Goal: Task Accomplishment & Management: Complete application form

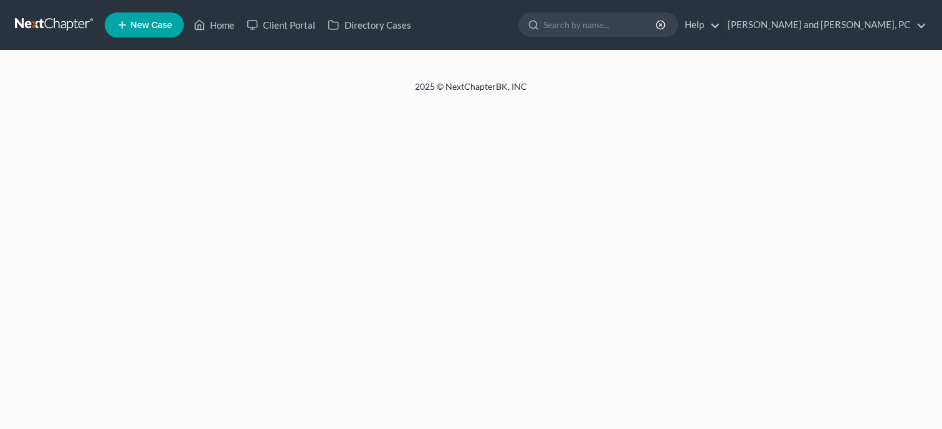
select select "1"
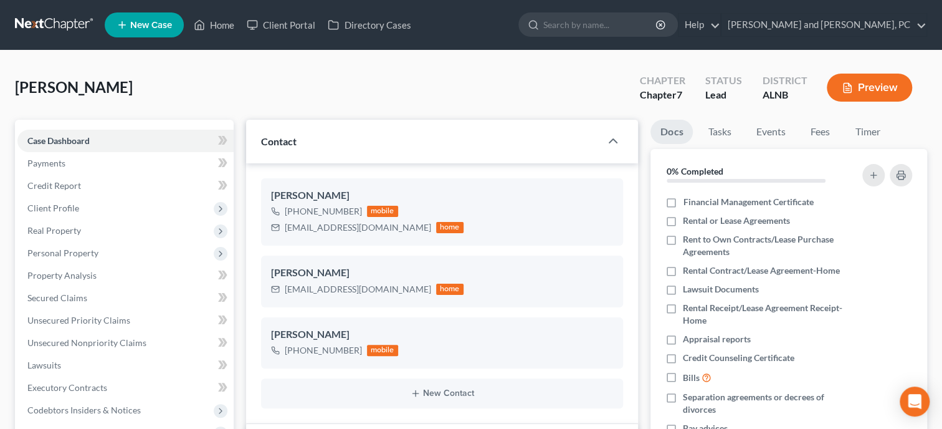
select select "0"
click at [229, 28] on link "Home" at bounding box center [214, 25] width 53 height 22
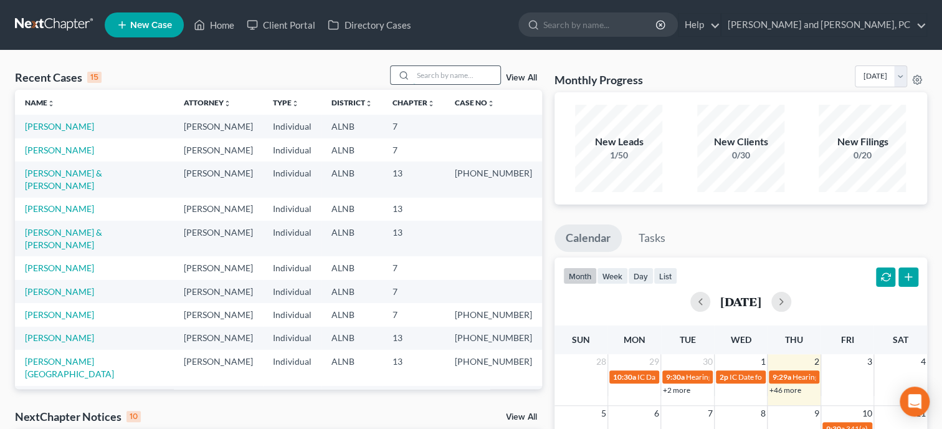
click at [429, 70] on input "search" at bounding box center [456, 75] width 87 height 18
type input "whatley"
click at [460, 75] on input "whatley" at bounding box center [456, 75] width 87 height 18
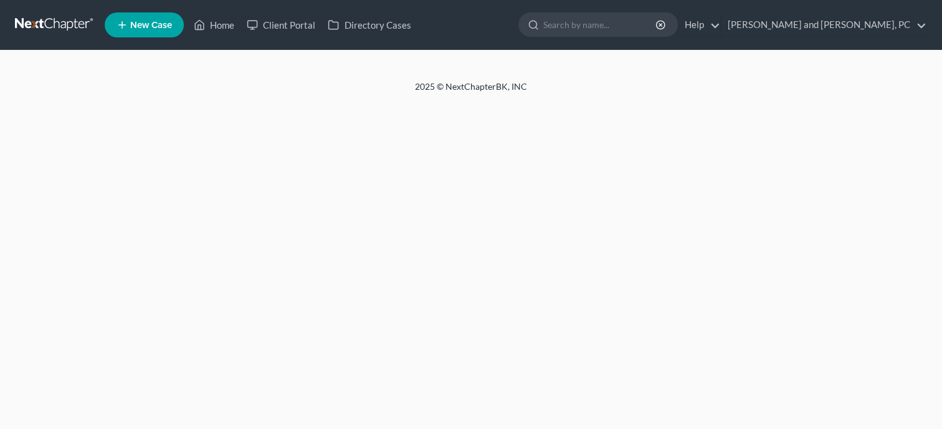
select select "6"
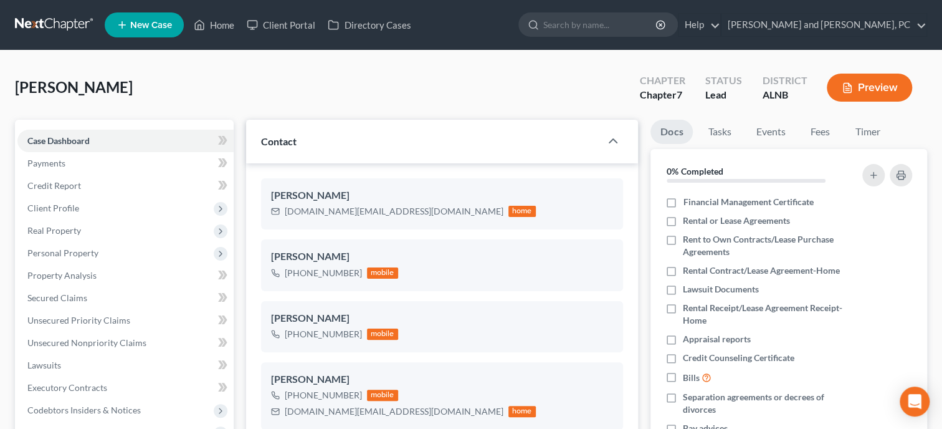
scroll to position [432, 0]
click at [235, 27] on link "Home" at bounding box center [214, 25] width 53 height 22
click at [228, 25] on link "Home" at bounding box center [214, 25] width 53 height 22
click at [226, 26] on link "Home" at bounding box center [214, 25] width 53 height 22
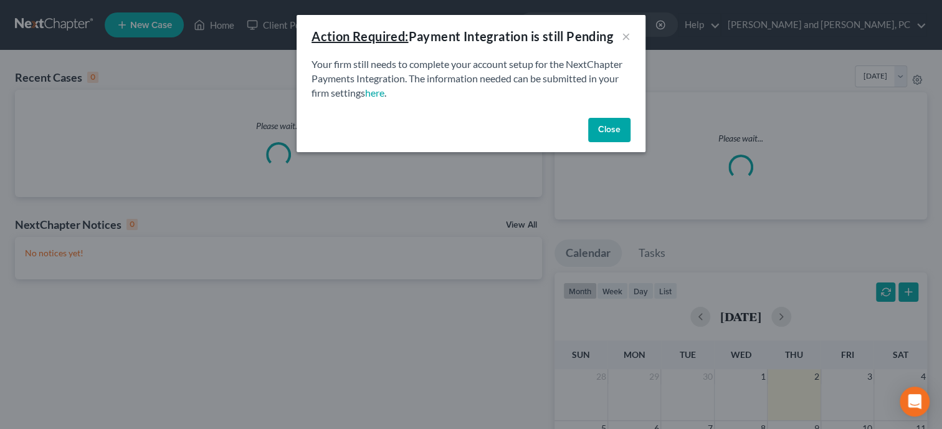
click at [601, 130] on button "Close" at bounding box center [609, 130] width 42 height 25
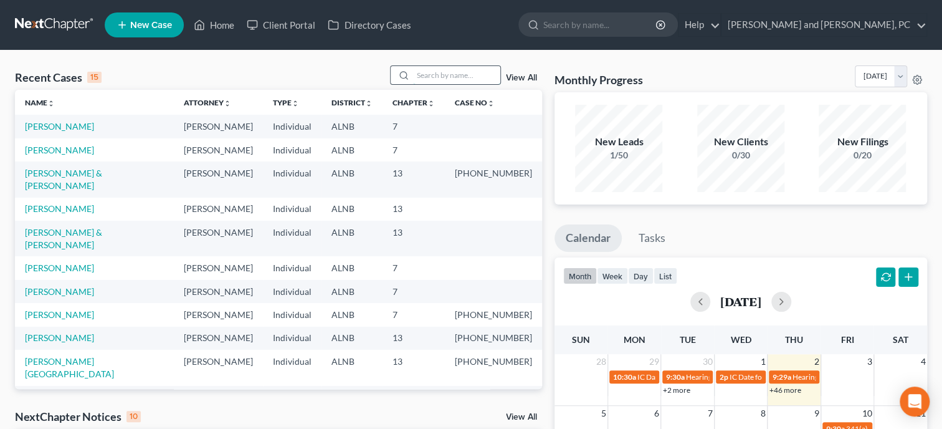
click at [413, 76] on input "search" at bounding box center [456, 75] width 87 height 18
type input "whatley"
click at [419, 74] on input "search" at bounding box center [456, 75] width 87 height 18
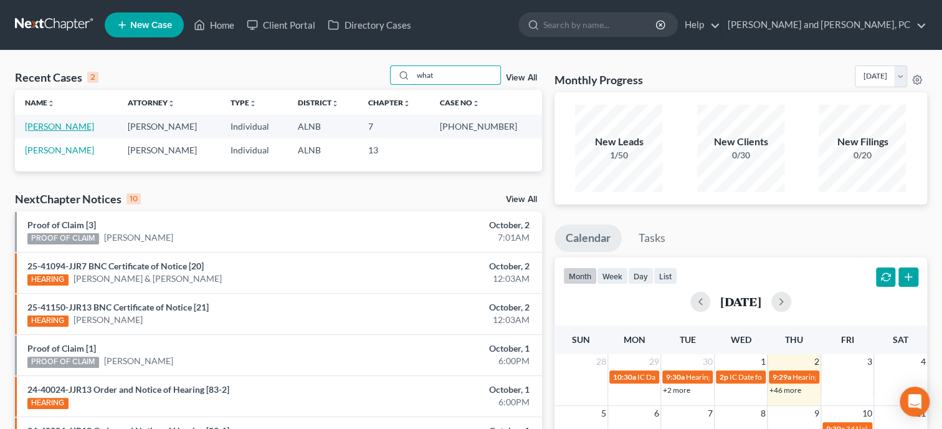
type input "what"
click at [62, 123] on link "[PERSON_NAME]" at bounding box center [59, 126] width 69 height 11
select select "6"
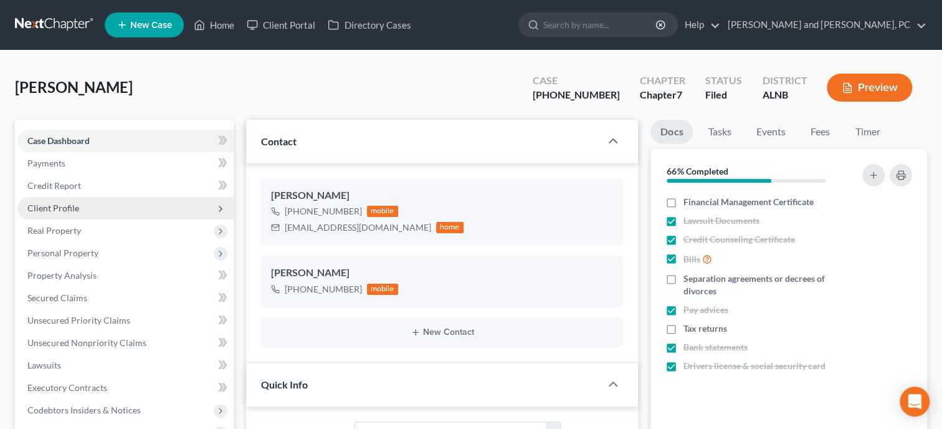
select select "0"
click at [87, 214] on span "Client Profile" at bounding box center [125, 208] width 216 height 22
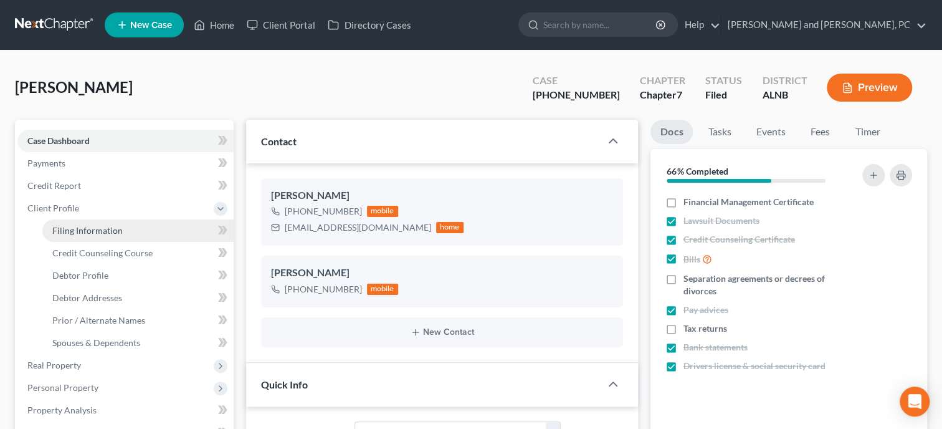
click at [90, 231] on span "Filing Information" at bounding box center [87, 230] width 70 height 11
select select "1"
select select "0"
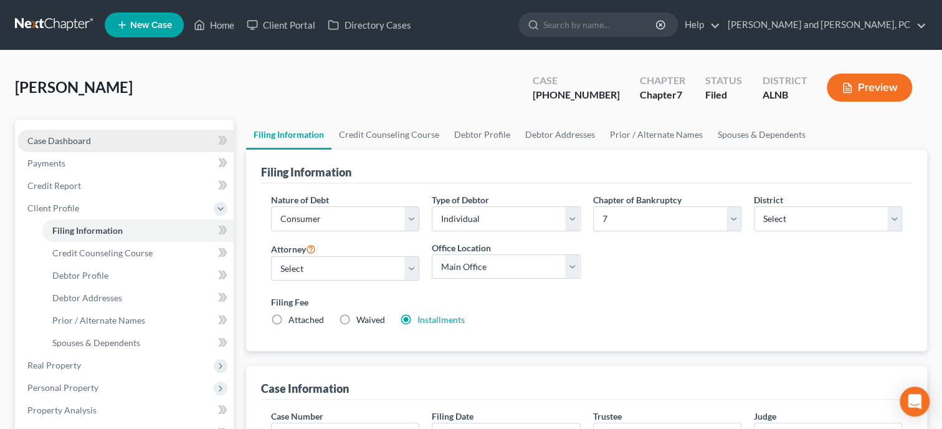
click at [48, 144] on span "Case Dashboard" at bounding box center [59, 140] width 64 height 11
select select "6"
select select "0"
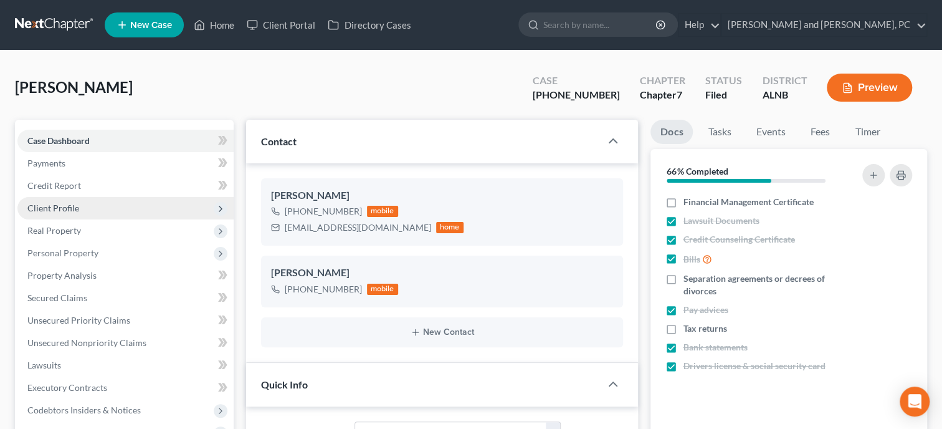
scroll to position [9578, 0]
click at [63, 208] on span "Client Profile" at bounding box center [53, 208] width 52 height 11
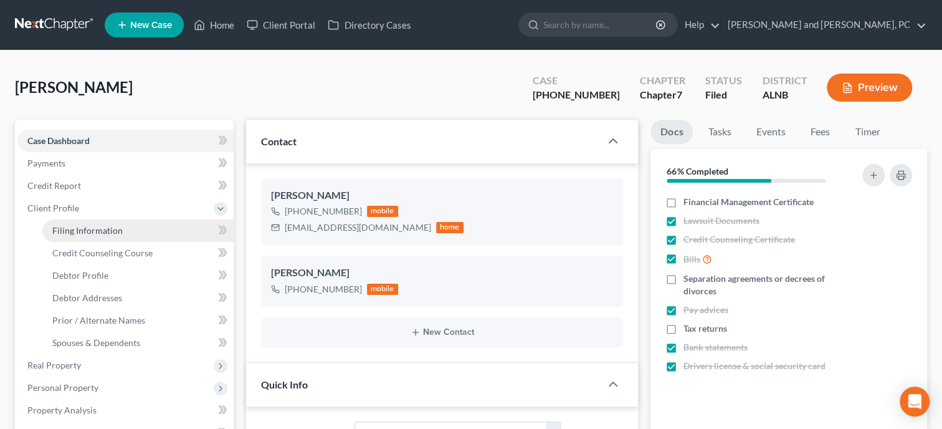
click at [66, 225] on span "Filing Information" at bounding box center [87, 230] width 70 height 11
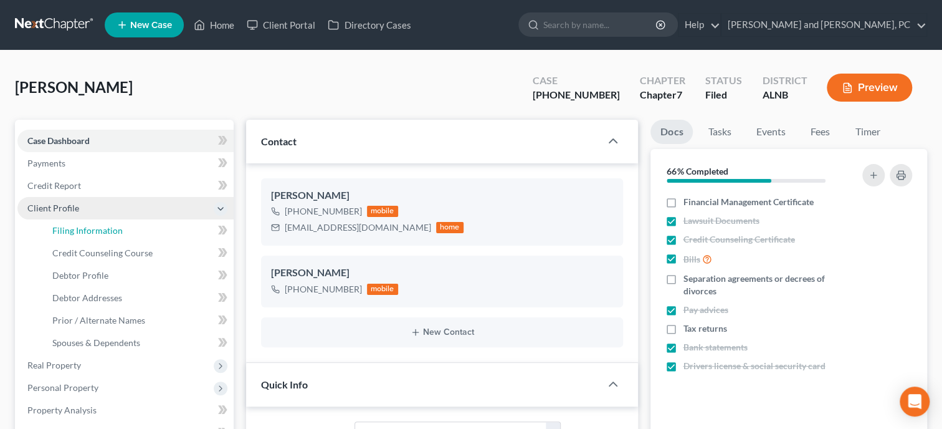
select select "1"
select select "0"
select select "1"
select select "0"
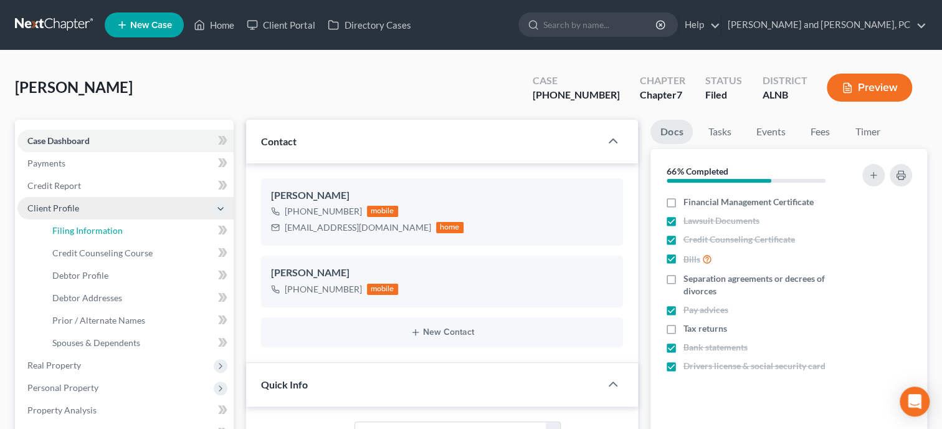
select select "0"
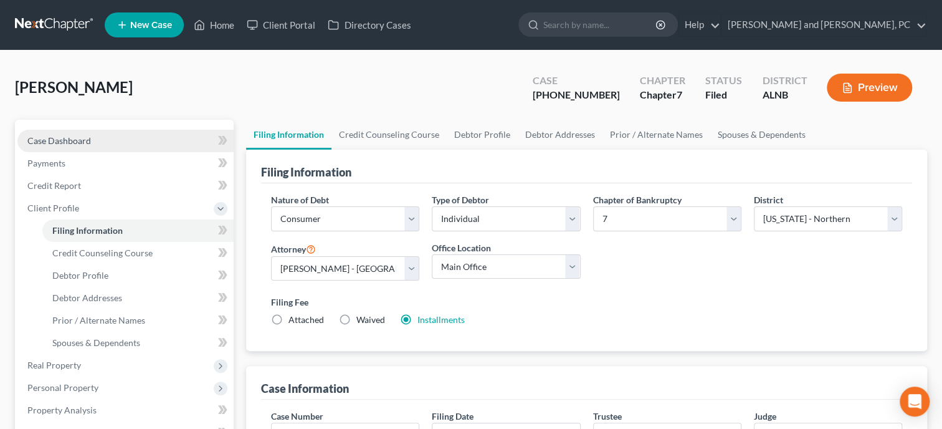
click at [83, 147] on link "Case Dashboard" at bounding box center [125, 141] width 216 height 22
select select "6"
select select "0"
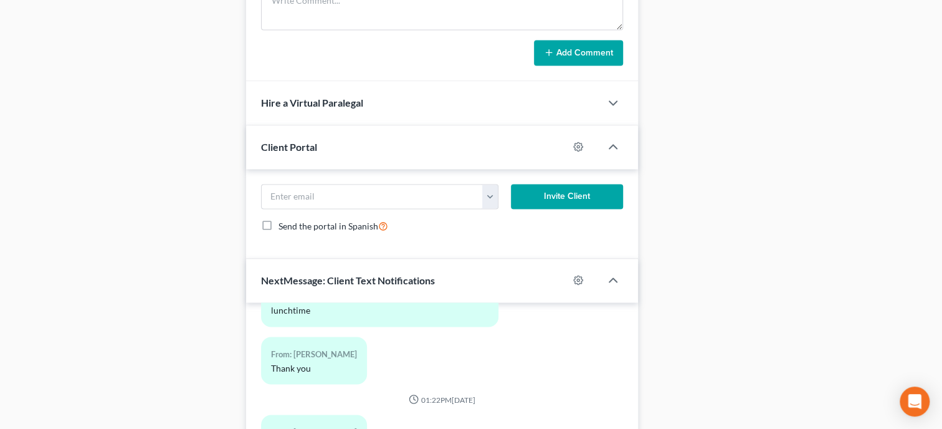
scroll to position [1248, 0]
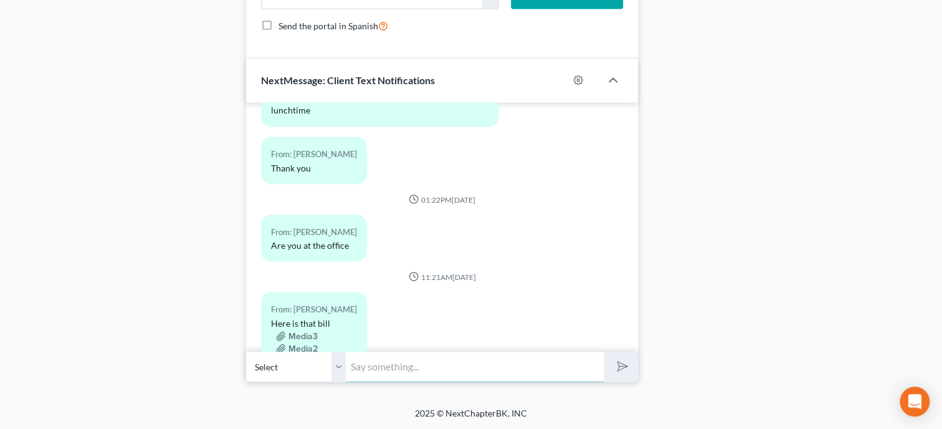
click at [386, 365] on input "text" at bounding box center [475, 366] width 258 height 31
type input "Got it."
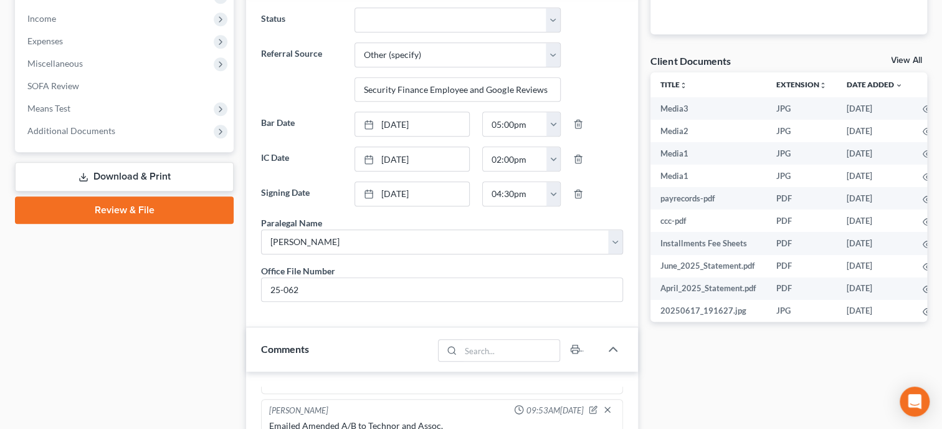
scroll to position [0, 0]
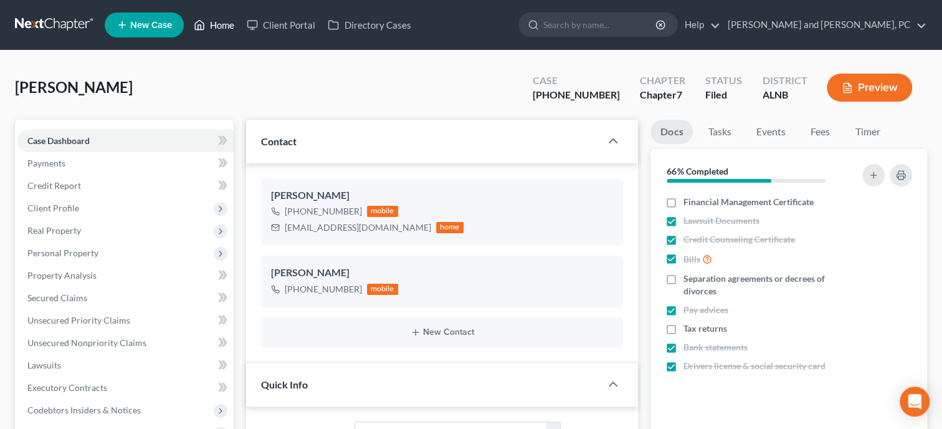
click at [226, 31] on link "Home" at bounding box center [214, 25] width 53 height 22
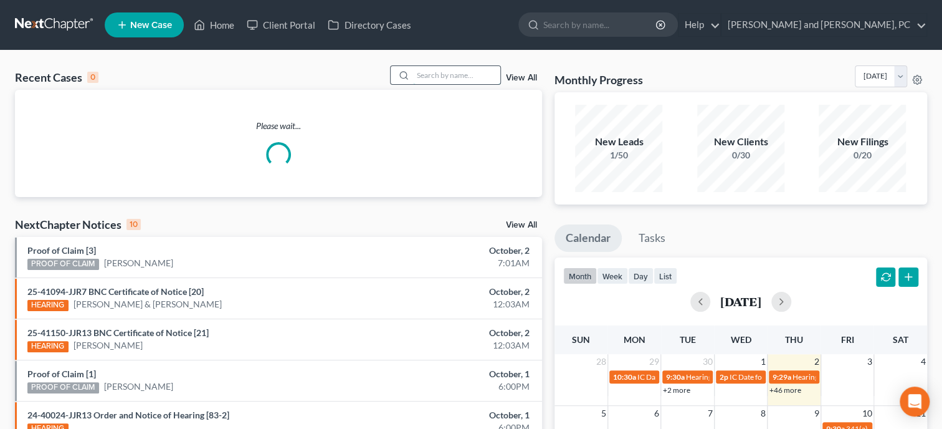
click at [457, 75] on input "search" at bounding box center [456, 75] width 87 height 18
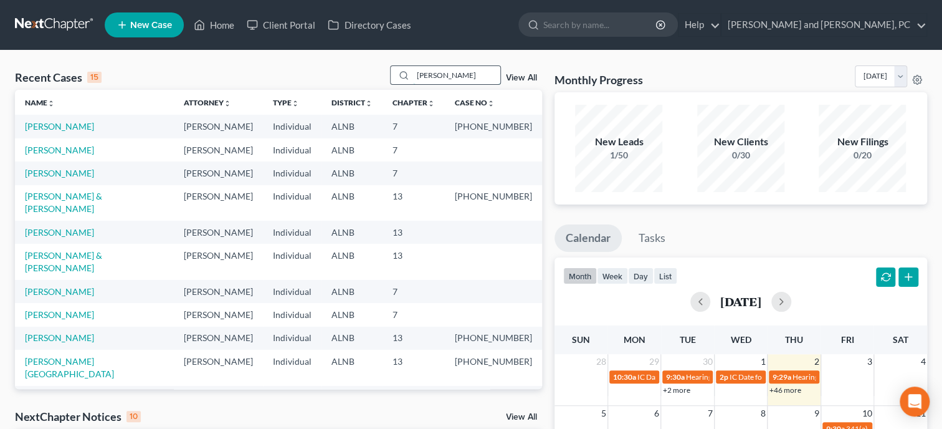
type input "[PERSON_NAME]"
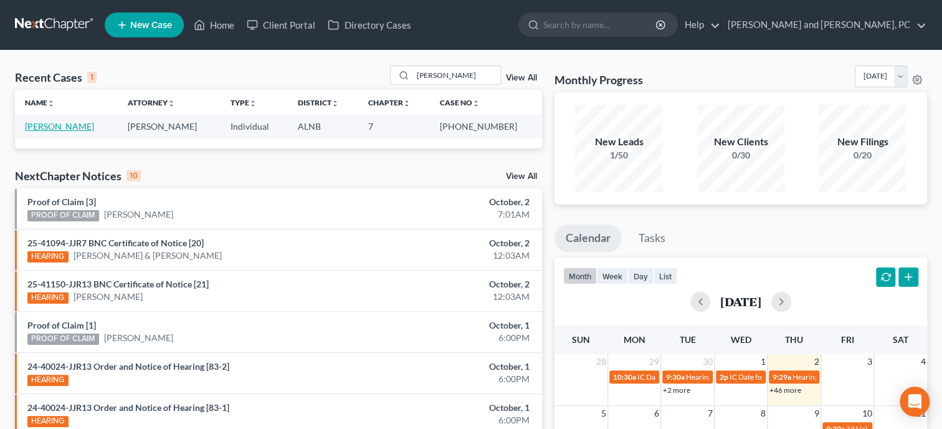
click at [69, 125] on link "[PERSON_NAME]" at bounding box center [59, 126] width 69 height 11
select select "6"
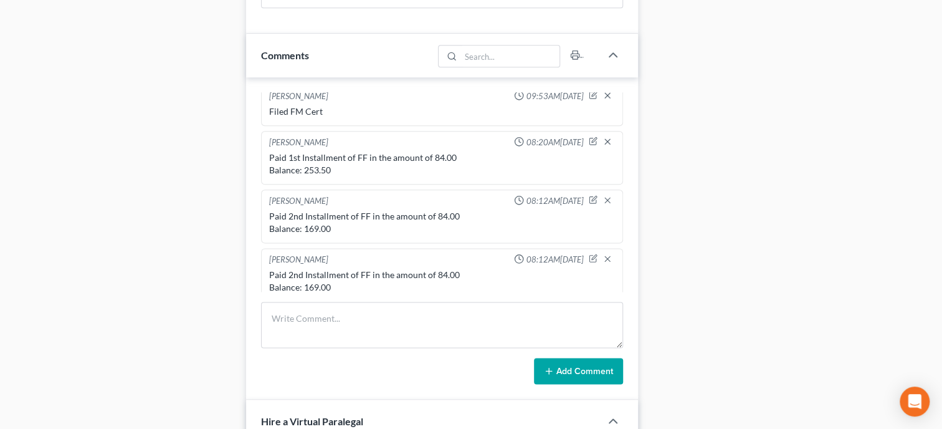
scroll to position [697, 0]
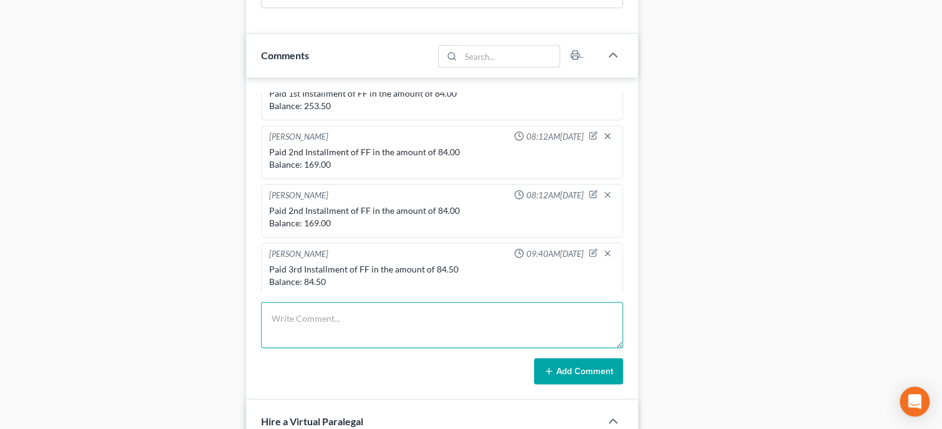
click at [358, 348] on textarea at bounding box center [442, 325] width 362 height 46
type textarea "Paid Final Installment of FF in the amount of 84.50. Balance: 0.00"
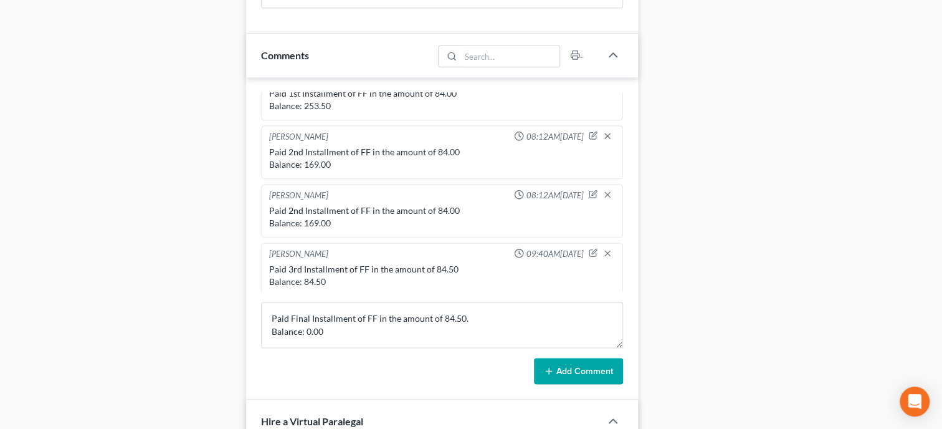
click at [608, 384] on button "Add Comment" at bounding box center [578, 371] width 89 height 26
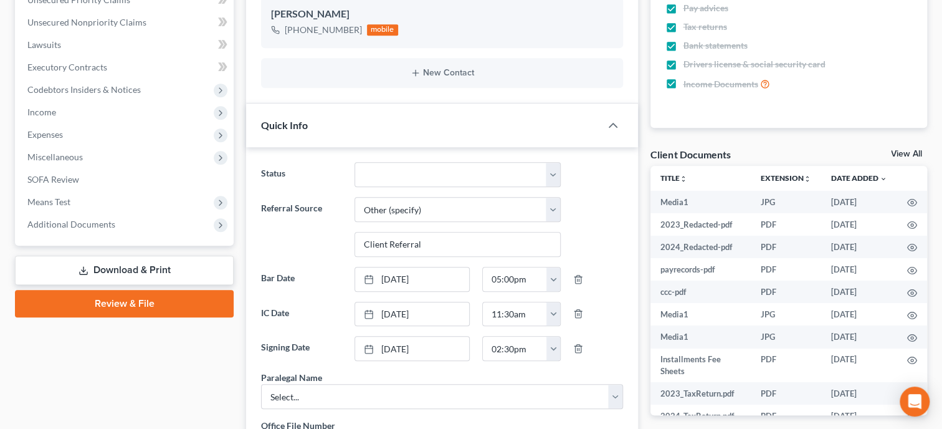
scroll to position [0, 0]
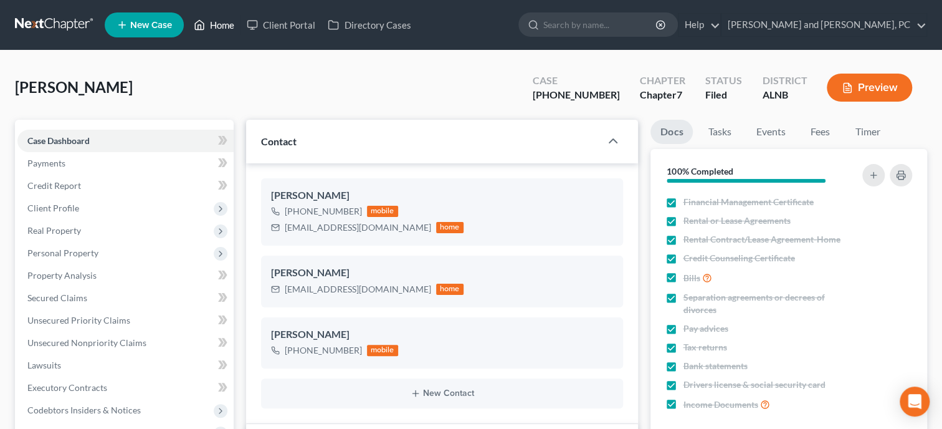
click at [221, 24] on link "Home" at bounding box center [214, 25] width 53 height 22
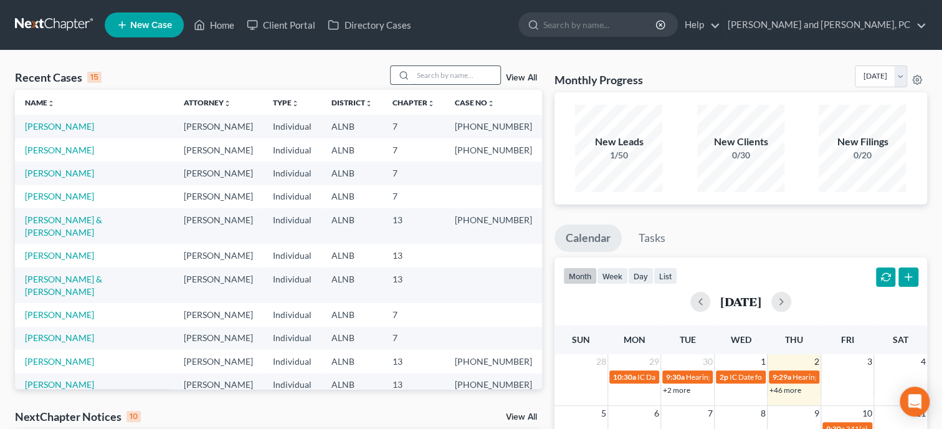
click at [426, 72] on input "search" at bounding box center [456, 75] width 87 height 18
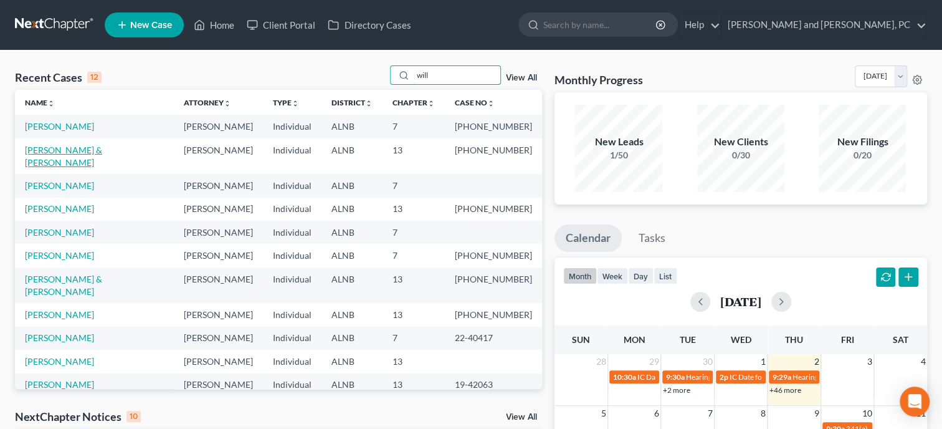
type input "will"
click at [42, 146] on link "[PERSON_NAME] & [PERSON_NAME]" at bounding box center [63, 156] width 77 height 23
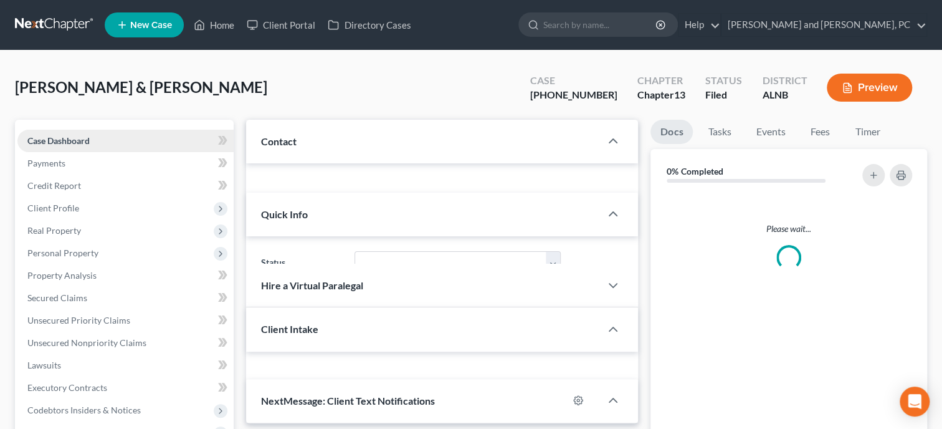
select select "0"
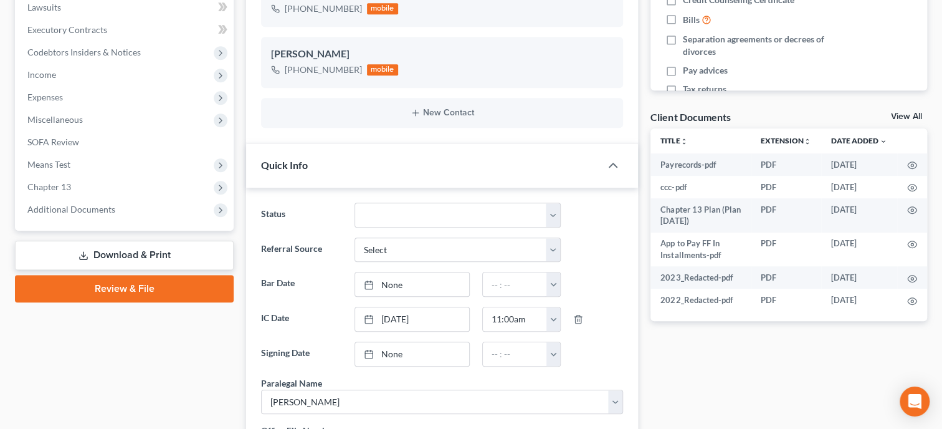
scroll to position [385, 0]
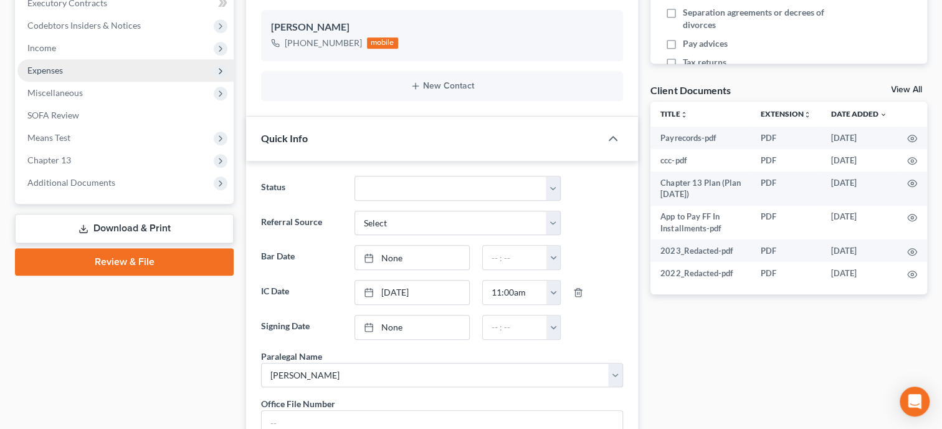
click at [73, 73] on span "Expenses" at bounding box center [125, 70] width 216 height 22
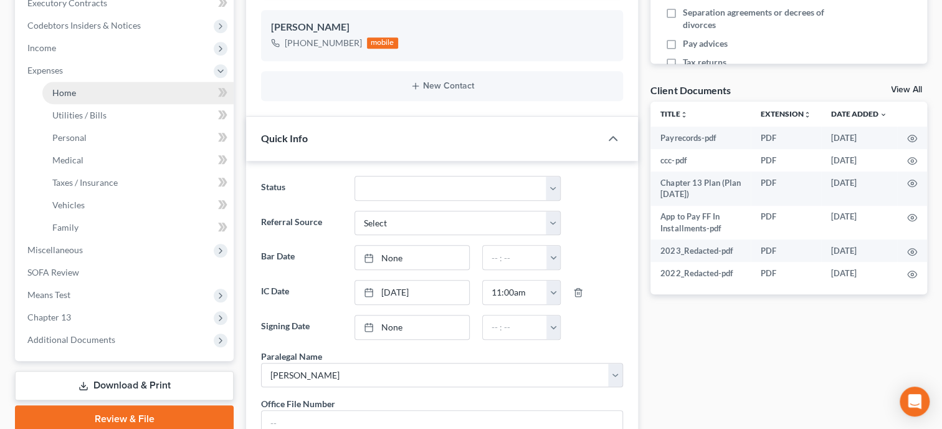
click at [75, 88] on span "Home" at bounding box center [64, 92] width 24 height 11
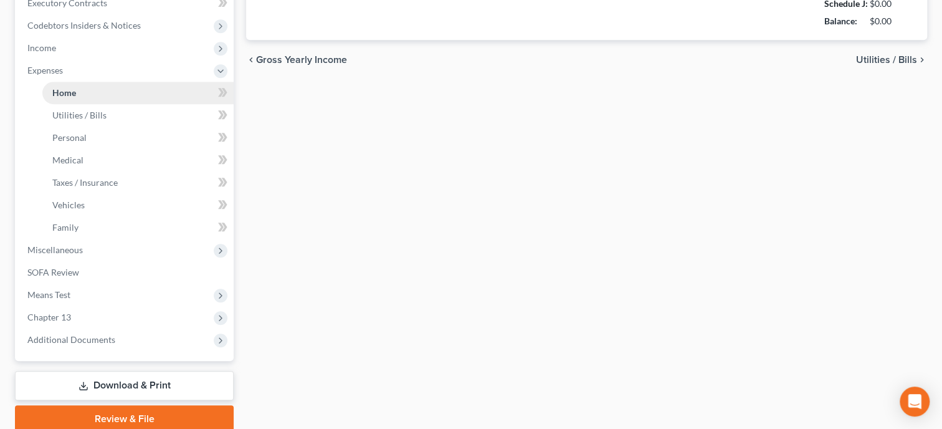
type input "0.00"
radio input "true"
type input "0.00"
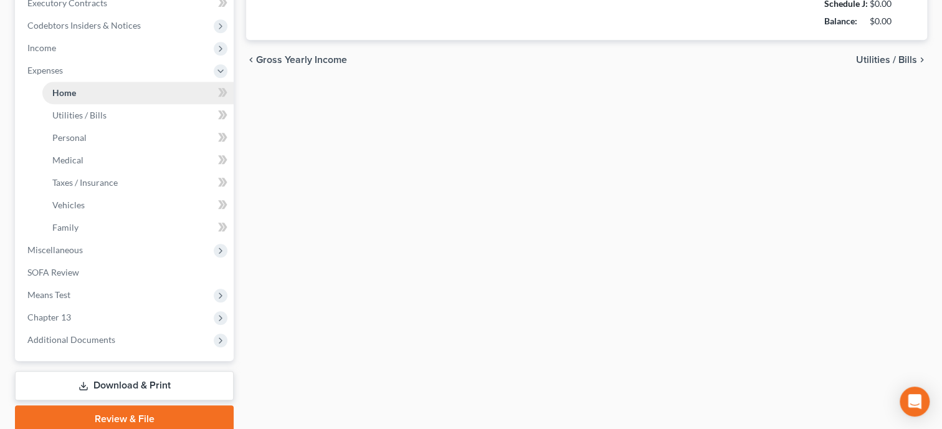
type input "0.00"
type input "200.00"
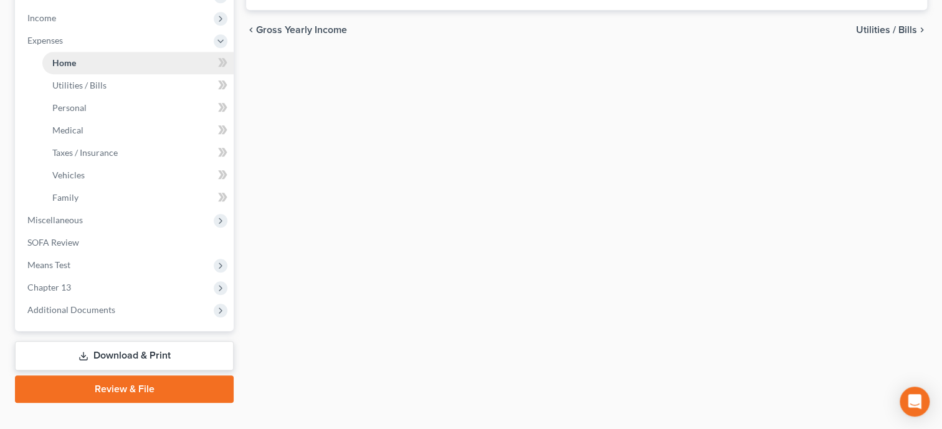
scroll to position [434, 0]
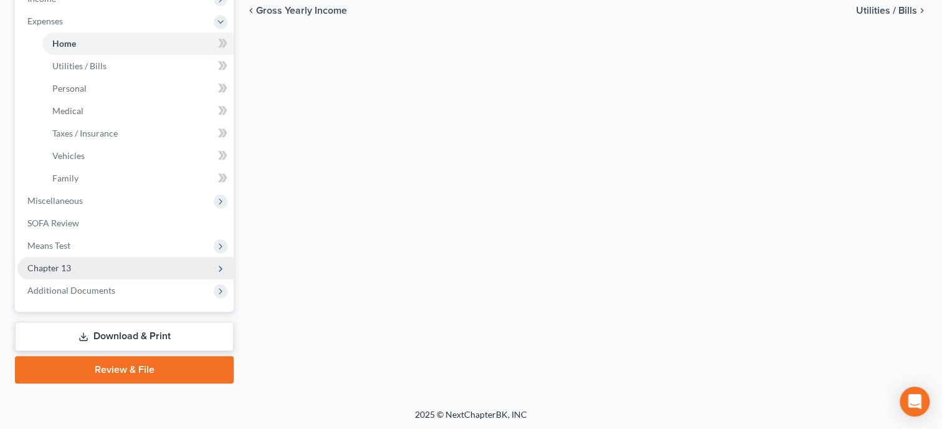
click at [65, 269] on span "Chapter 13" at bounding box center [49, 267] width 44 height 11
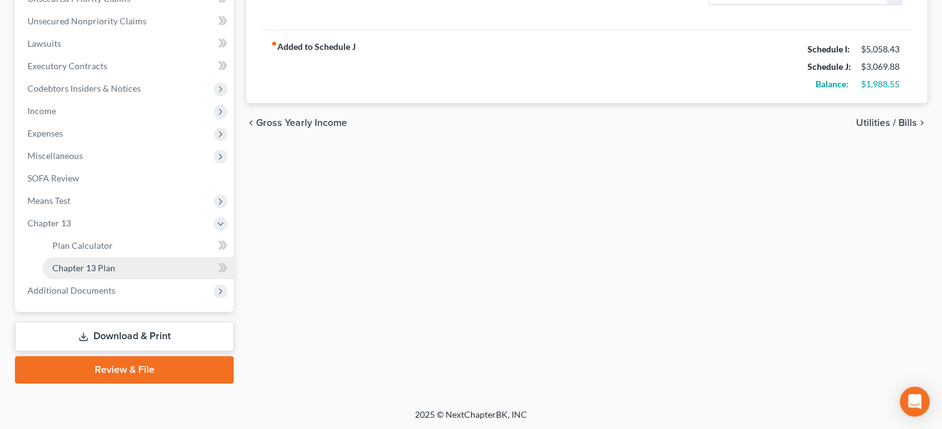
click at [66, 270] on span "Chapter 13 Plan" at bounding box center [83, 267] width 63 height 11
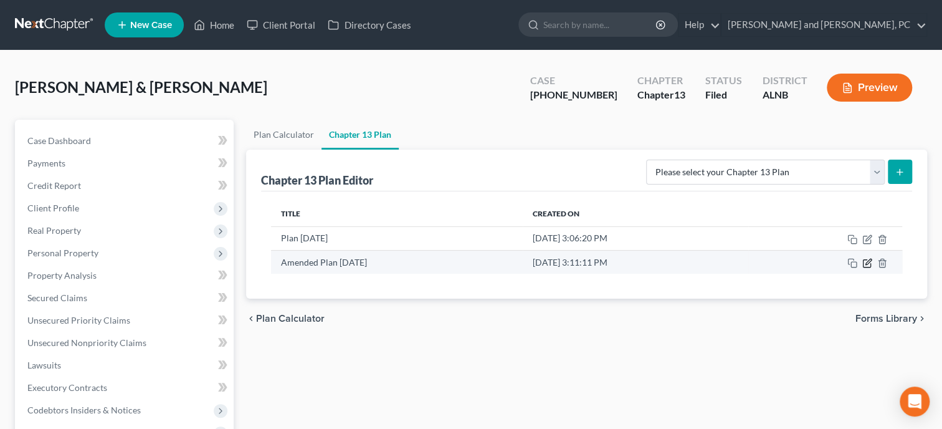
click at [866, 263] on icon "button" at bounding box center [869, 262] width 6 height 6
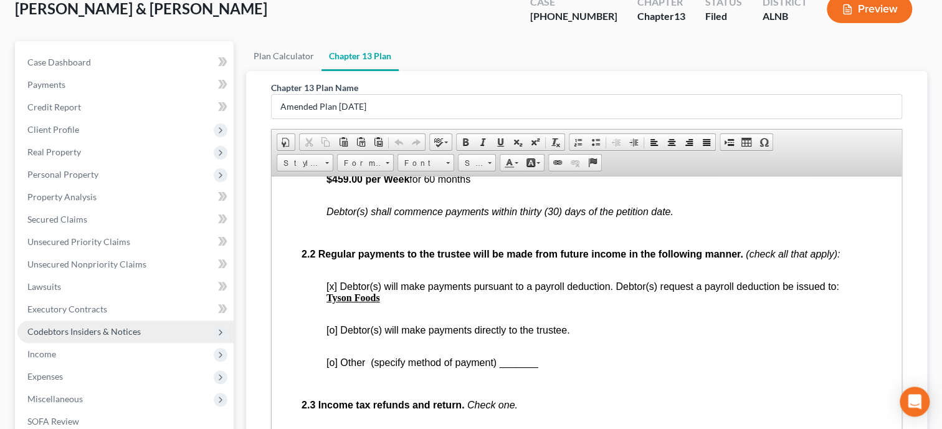
scroll to position [128, 0]
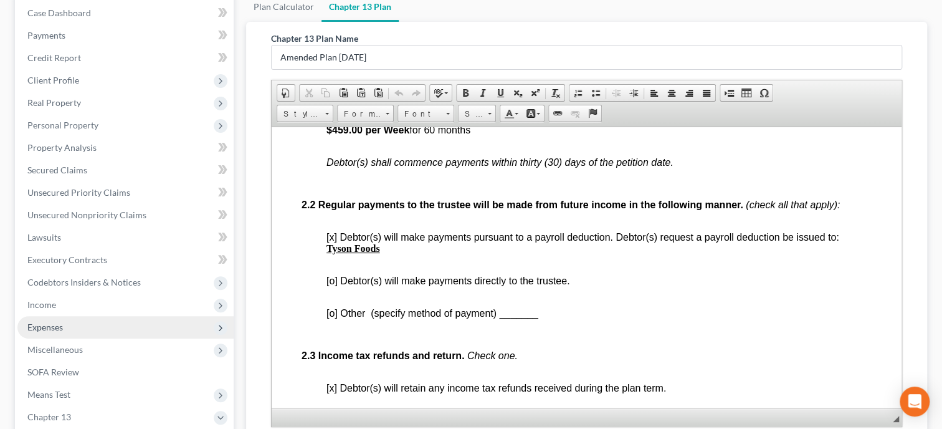
click at [60, 325] on span "Expenses" at bounding box center [45, 327] width 36 height 11
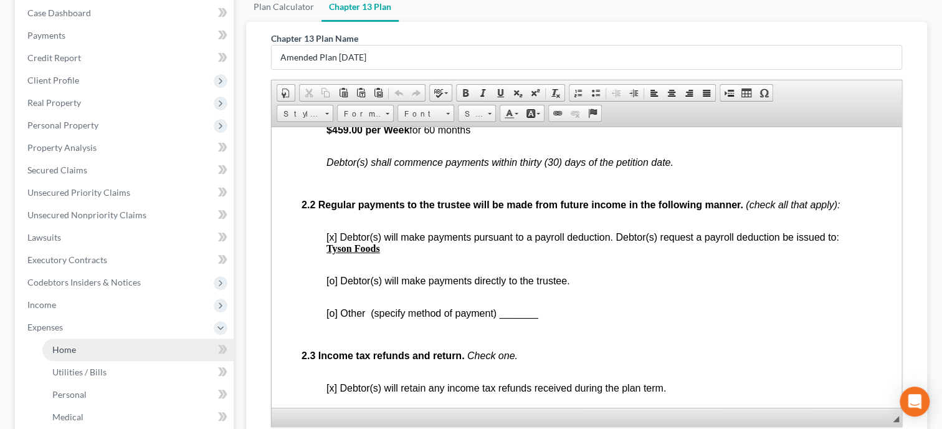
click at [60, 342] on link "Home" at bounding box center [137, 349] width 191 height 22
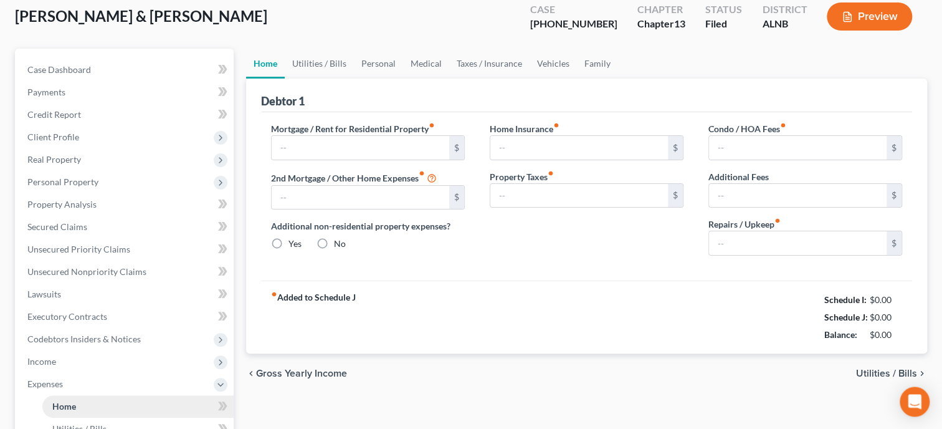
type input "0.00"
radio input "true"
type input "0.00"
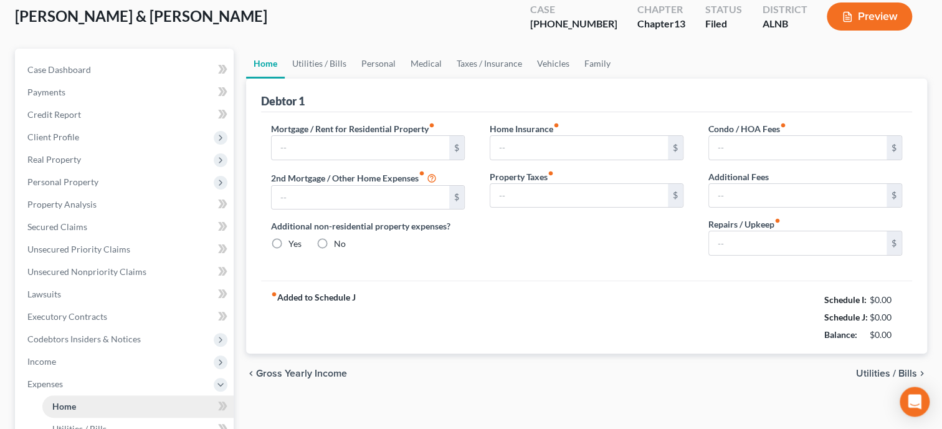
type input "0.00"
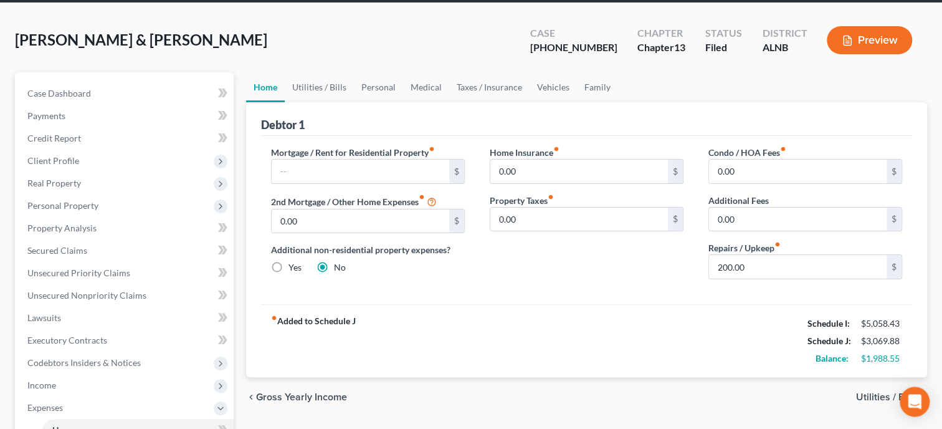
scroll to position [64, 0]
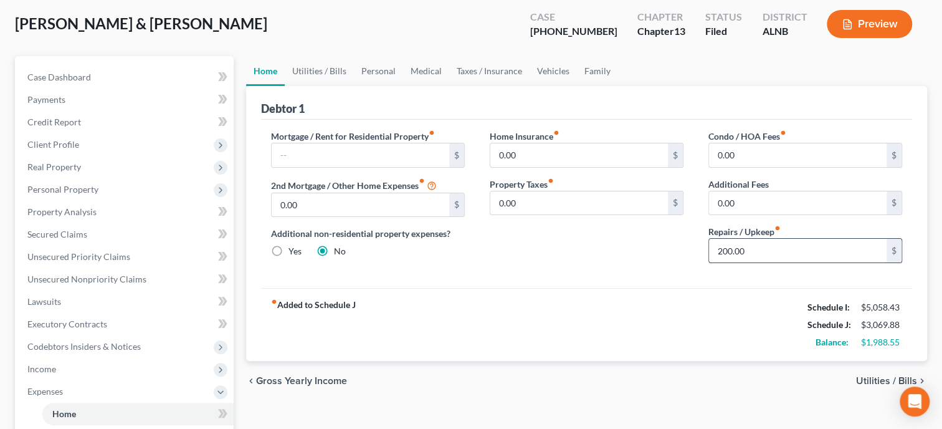
click at [760, 243] on input "200.00" at bounding box center [798, 251] width 178 height 24
type input "100.00"
click at [604, 285] on div "Mortgage / Rent for Residential Property fiber_manual_record $ 2nd Mortgage / O…" at bounding box center [586, 204] width 651 height 168
click at [301, 65] on link "Utilities / Bills" at bounding box center [319, 71] width 69 height 30
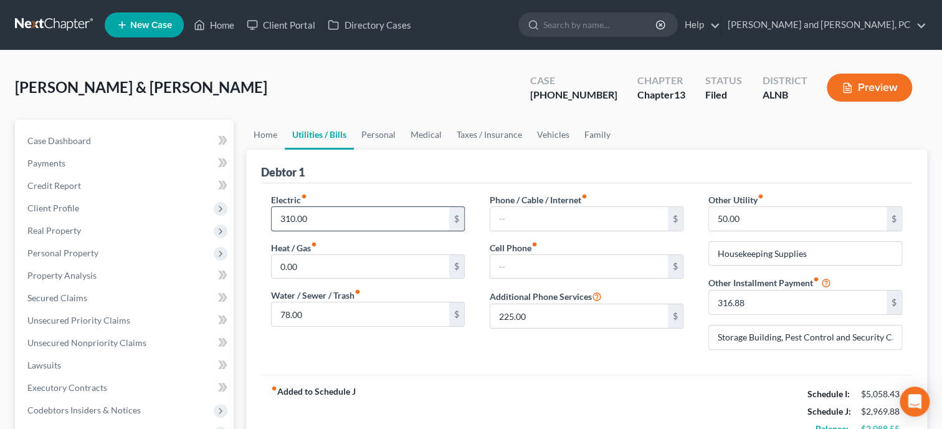
click at [328, 219] on input "310.00" at bounding box center [361, 219] width 178 height 24
type input "220.00"
click at [551, 320] on input "225.00" at bounding box center [579, 316] width 178 height 24
click at [517, 222] on input "text" at bounding box center [579, 219] width 178 height 24
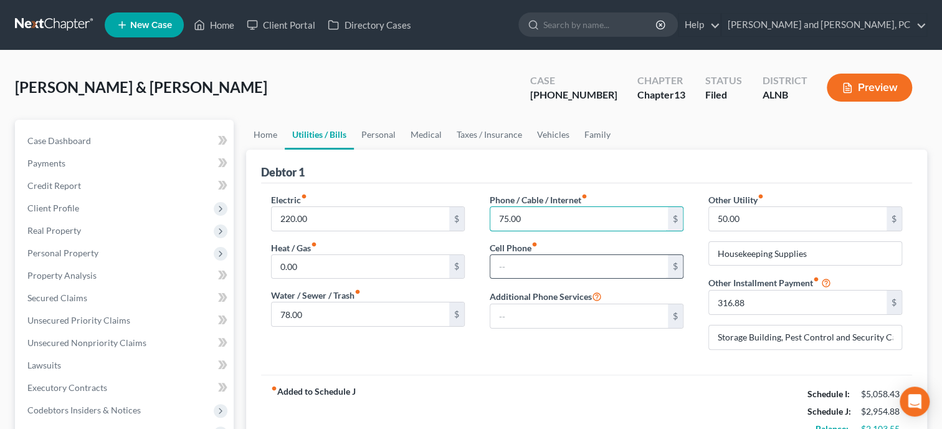
type input "75.00"
click at [515, 274] on input "text" at bounding box center [579, 267] width 178 height 24
type input "100.00"
click at [532, 365] on div "Electric fiber_manual_record 220.00 $ Heat / Gas fiber_manual_record 0.00 $ Wat…" at bounding box center [586, 278] width 651 height 191
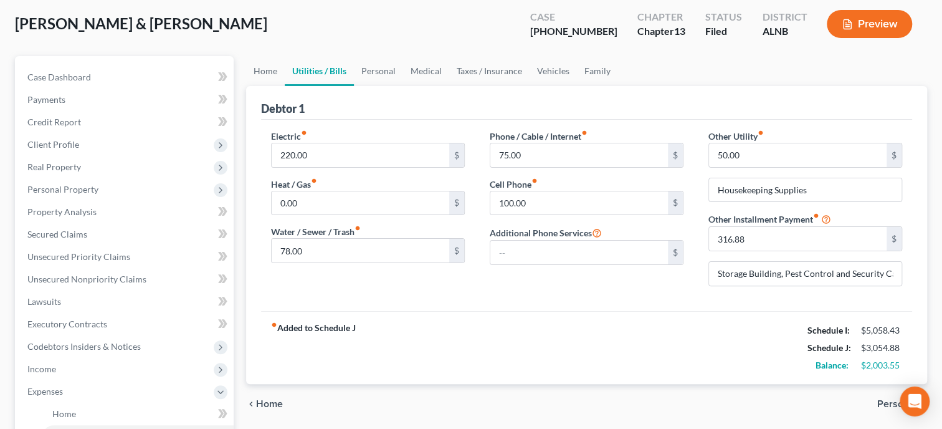
scroll to position [64, 0]
click at [376, 74] on link "Personal" at bounding box center [378, 71] width 49 height 30
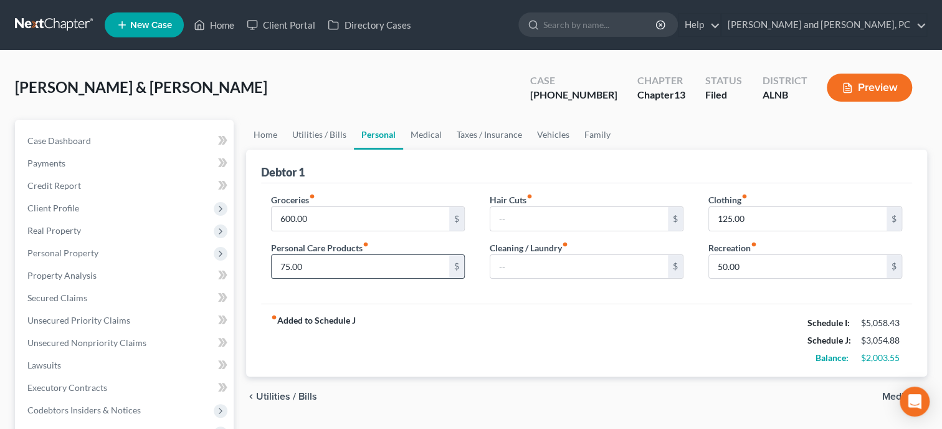
click at [340, 267] on input "75.00" at bounding box center [361, 267] width 178 height 24
type input "30.00"
click at [757, 209] on input "125.00" at bounding box center [798, 219] width 178 height 24
type input "50.00"
click at [728, 328] on div "fiber_manual_record Added to Schedule J Schedule I: $5,058.43 Schedule J: $2,93…" at bounding box center [586, 340] width 651 height 73
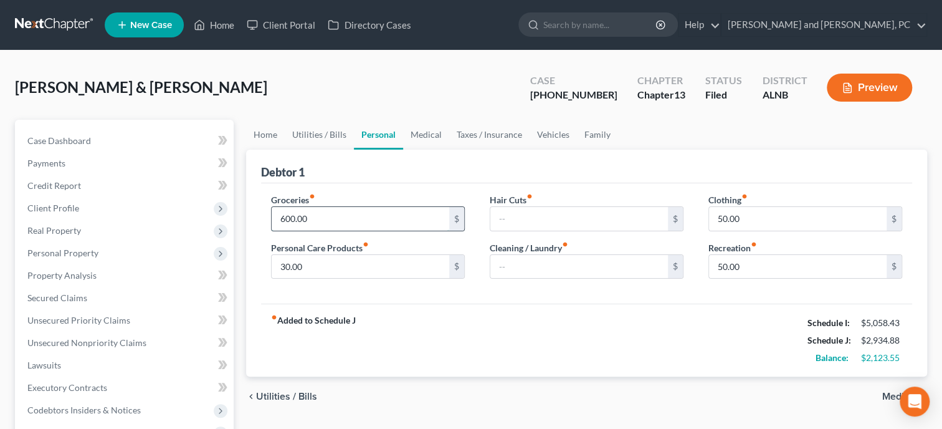
click at [360, 213] on input "600.00" at bounding box center [361, 219] width 178 height 24
type input "500.00"
click at [434, 139] on link "Medical" at bounding box center [426, 135] width 46 height 30
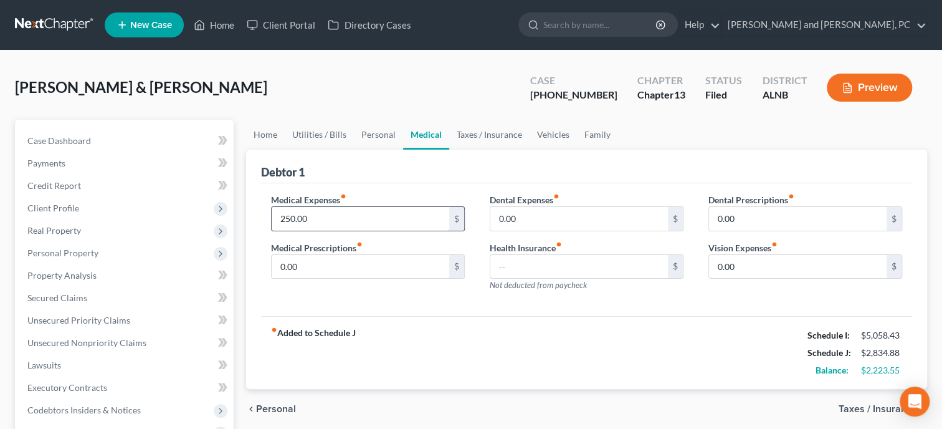
click at [391, 208] on input "250.00" at bounding box center [361, 219] width 178 height 24
type input "100.00"
click at [415, 304] on div "Medical Expenses fiber_manual_record 100.00 $ Medical Prescriptions fiber_manua…" at bounding box center [586, 249] width 651 height 133
click at [490, 125] on link "Taxes / Insurance" at bounding box center [489, 135] width 80 height 30
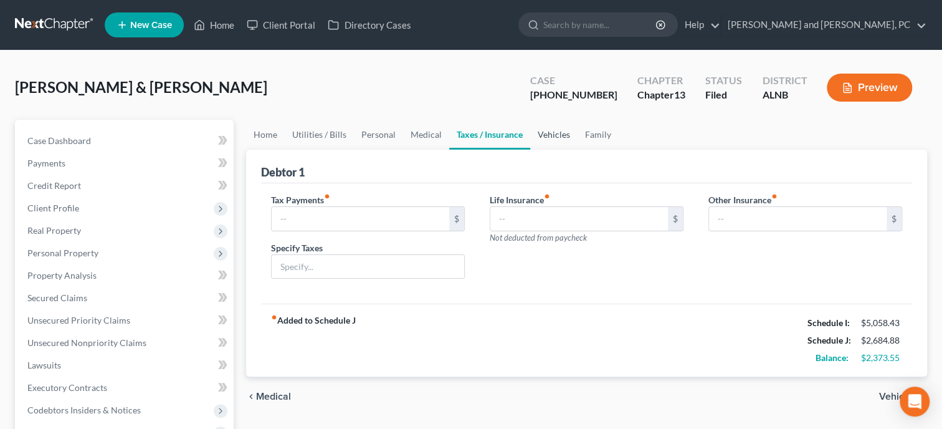
click at [565, 132] on link "Vehicles" at bounding box center [553, 135] width 47 height 30
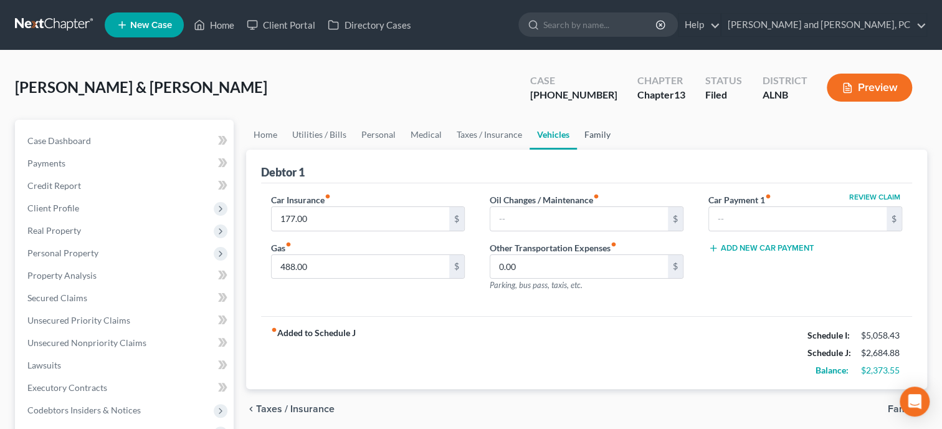
click at [603, 131] on link "Family" at bounding box center [597, 135] width 41 height 30
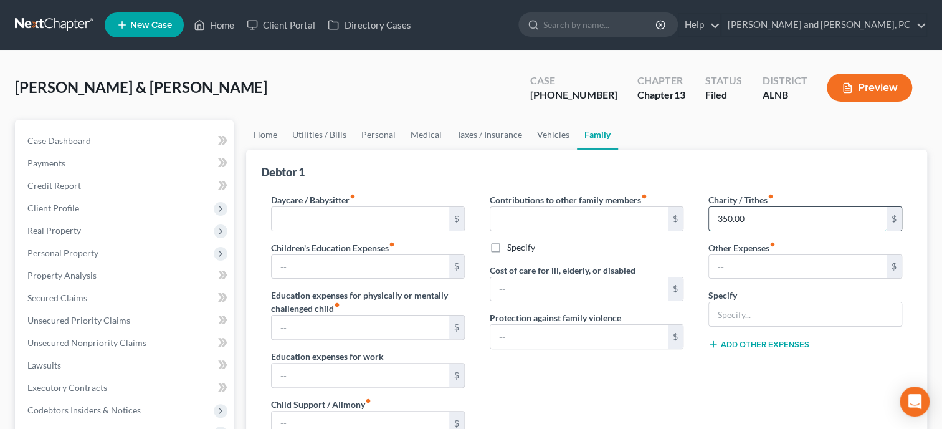
click at [763, 220] on input "350.00" at bounding box center [798, 219] width 178 height 24
click at [674, 385] on div "Contributions to other family members fiber_manual_record $ Specify Cost of car…" at bounding box center [586, 325] width 219 height 265
click at [545, 135] on link "Vehicles" at bounding box center [553, 135] width 47 height 30
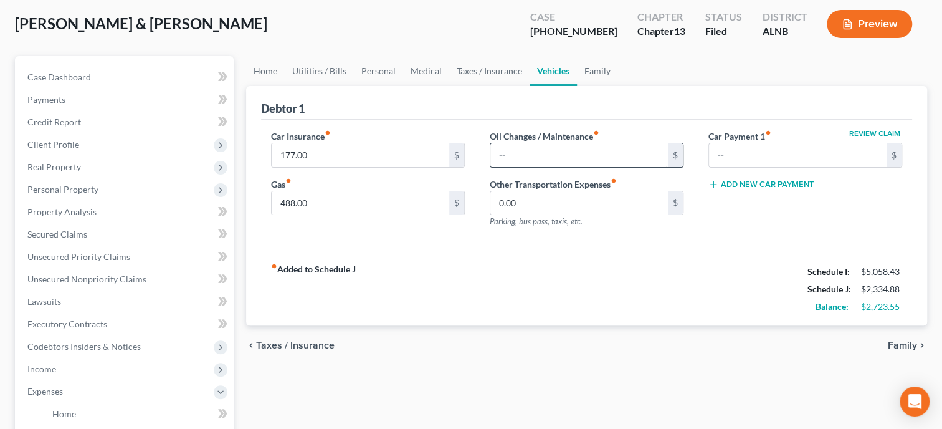
scroll to position [64, 0]
click at [593, 73] on link "Family" at bounding box center [597, 71] width 41 height 30
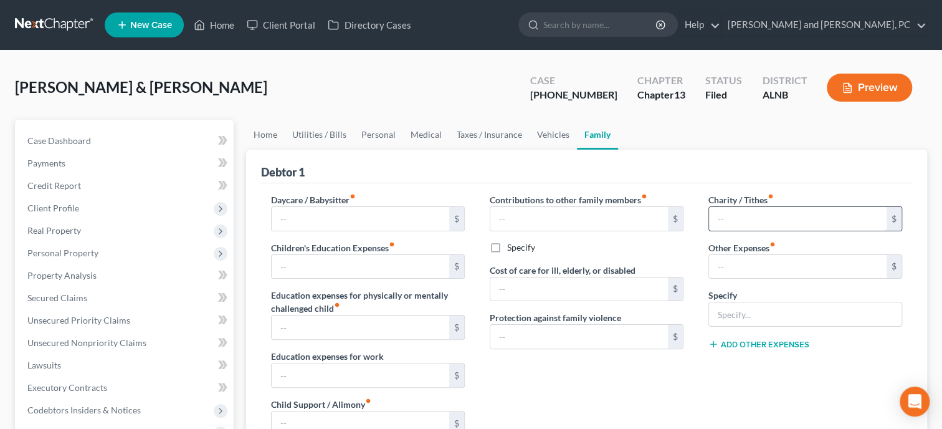
click at [712, 215] on input "text" at bounding box center [798, 219] width 178 height 24
type input "100.00"
click at [636, 381] on div "Contributions to other family members fiber_manual_record $ Specify Cost of car…" at bounding box center [586, 325] width 219 height 265
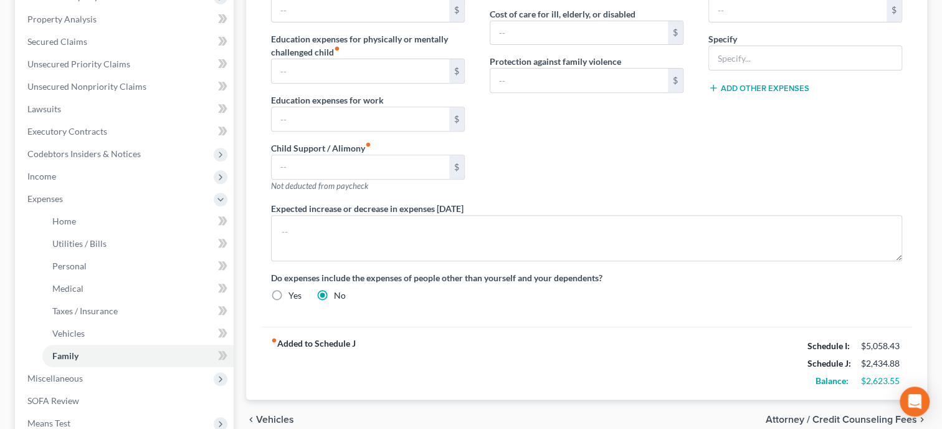
scroll to position [64, 0]
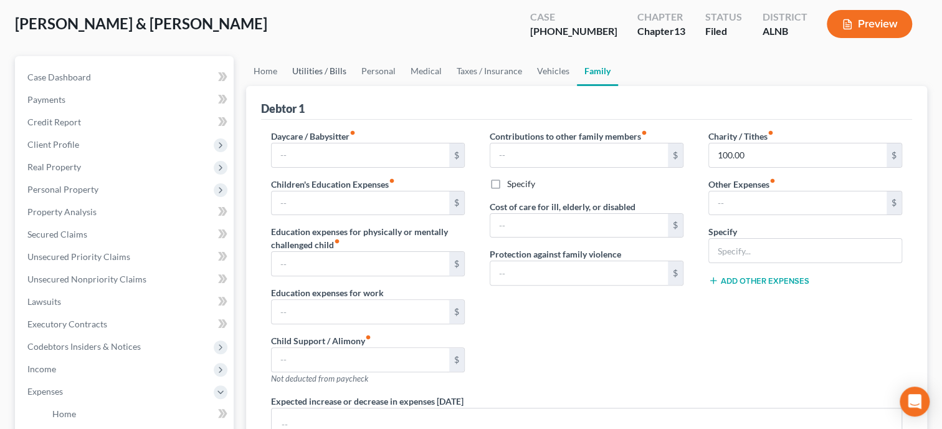
click at [338, 74] on link "Utilities / Bills" at bounding box center [319, 71] width 69 height 30
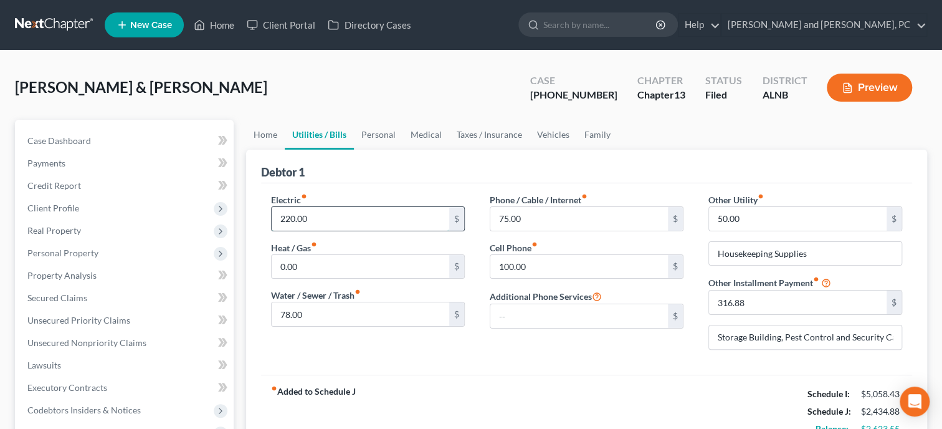
click at [286, 218] on input "220.00" at bounding box center [361, 219] width 178 height 24
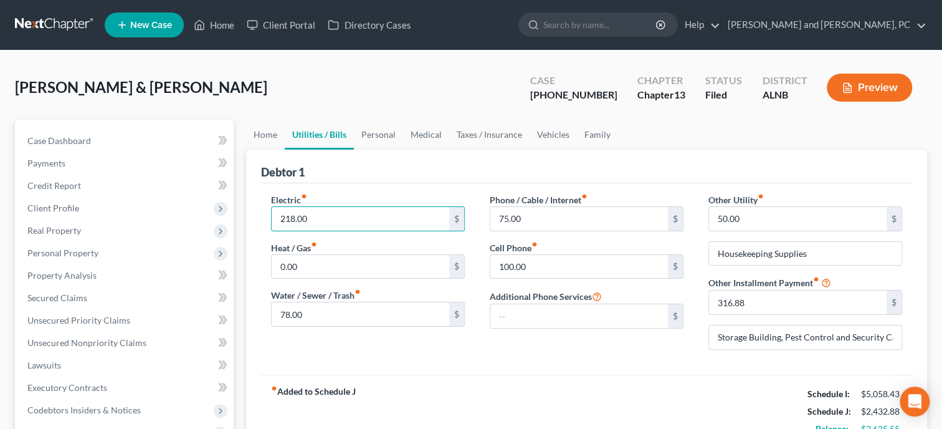
type input "218.00"
click at [422, 329] on div "Electric fiber_manual_record 218.00 $ Heat / Gas fiber_manual_record 0.00 $ Wat…" at bounding box center [368, 276] width 219 height 166
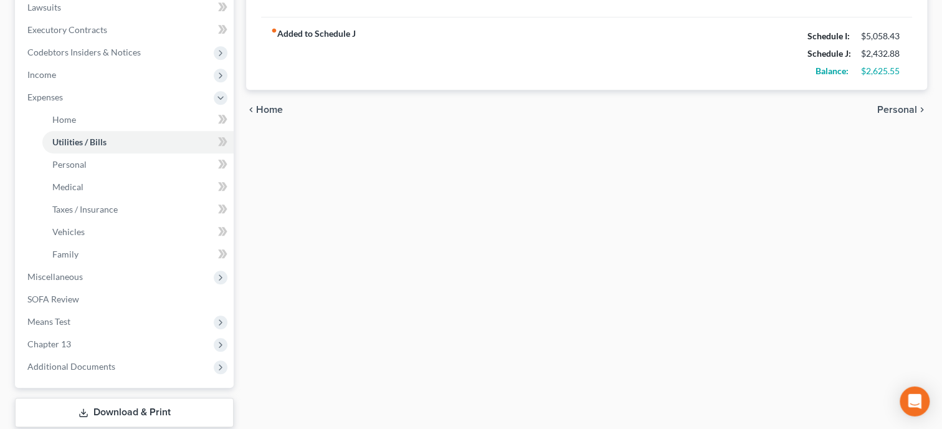
scroll to position [385, 0]
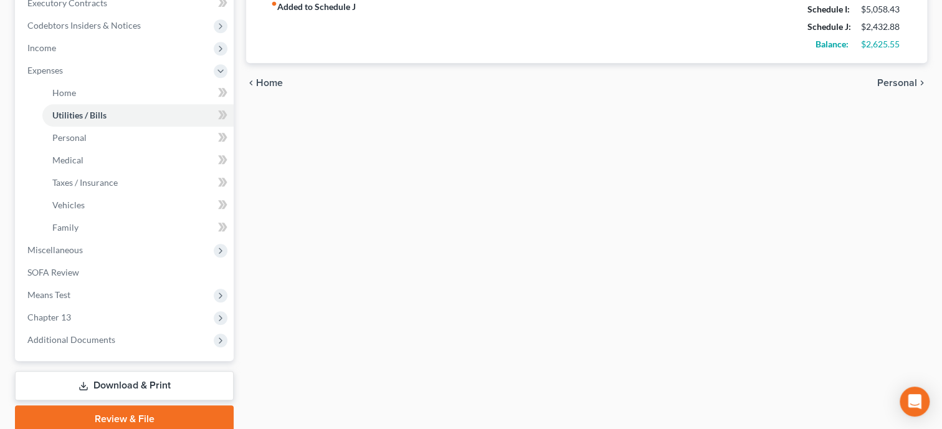
click at [127, 384] on link "Download & Print" at bounding box center [124, 385] width 219 height 29
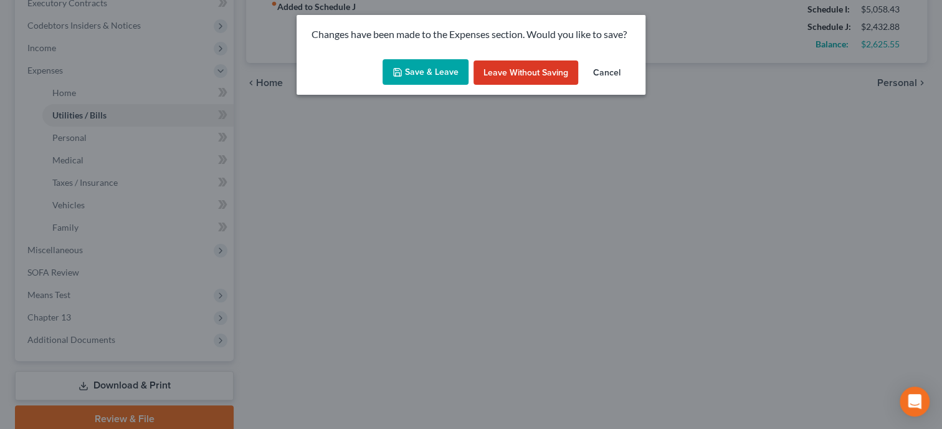
click at [431, 75] on button "Save & Leave" at bounding box center [426, 72] width 86 height 26
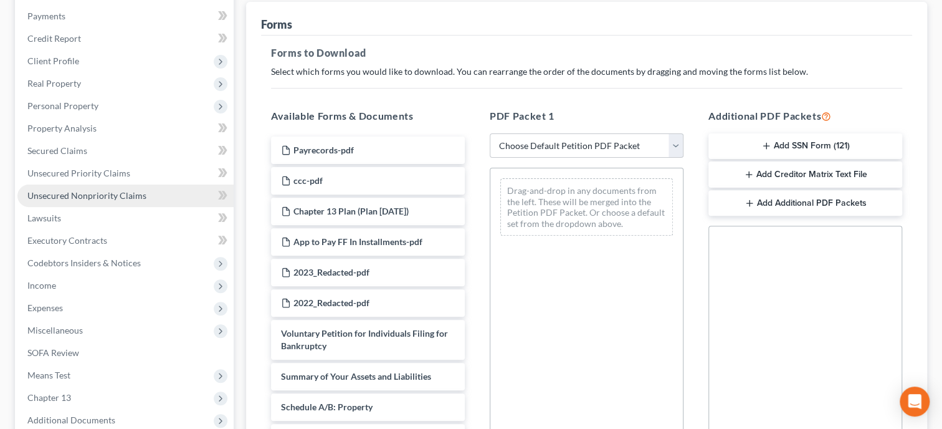
scroll to position [19, 0]
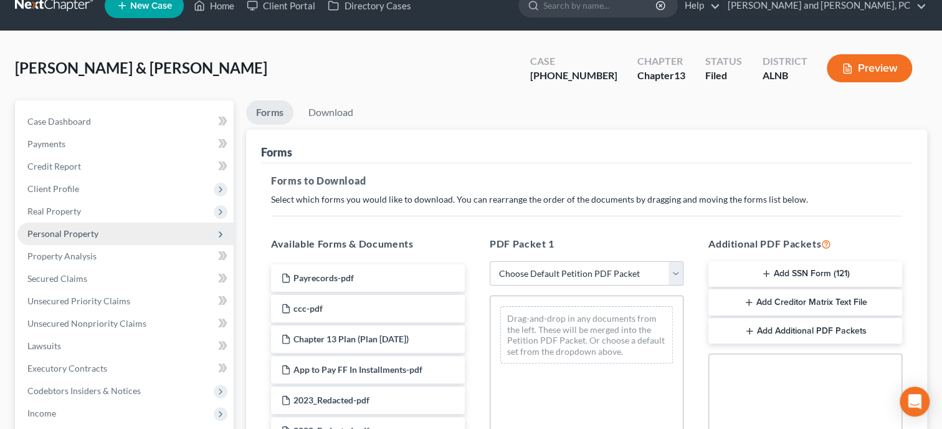
click at [62, 232] on span "Personal Property" at bounding box center [62, 233] width 71 height 11
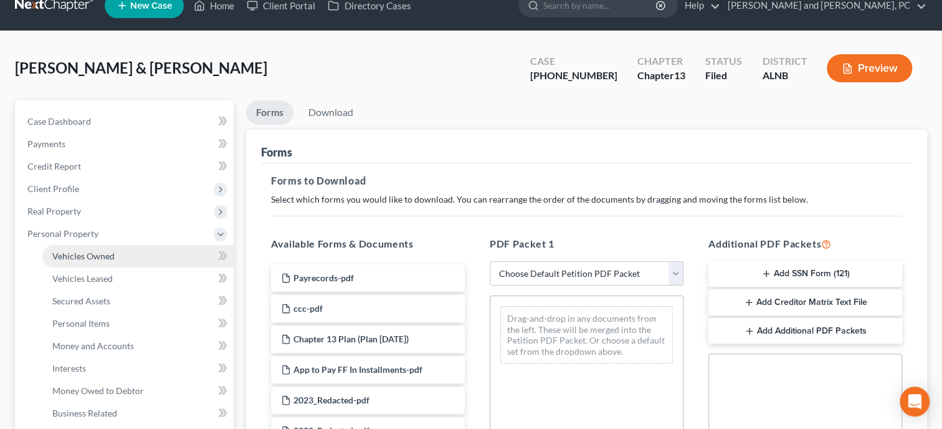
click at [65, 246] on link "Vehicles Owned" at bounding box center [137, 256] width 191 height 22
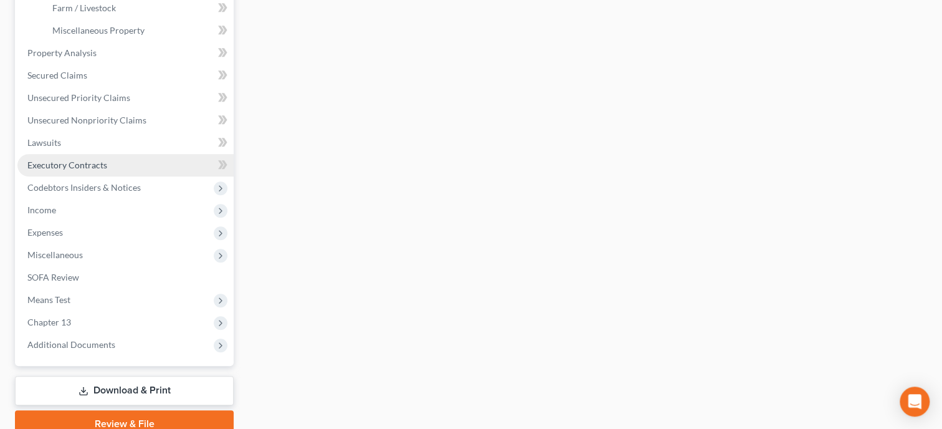
scroll to position [501, 0]
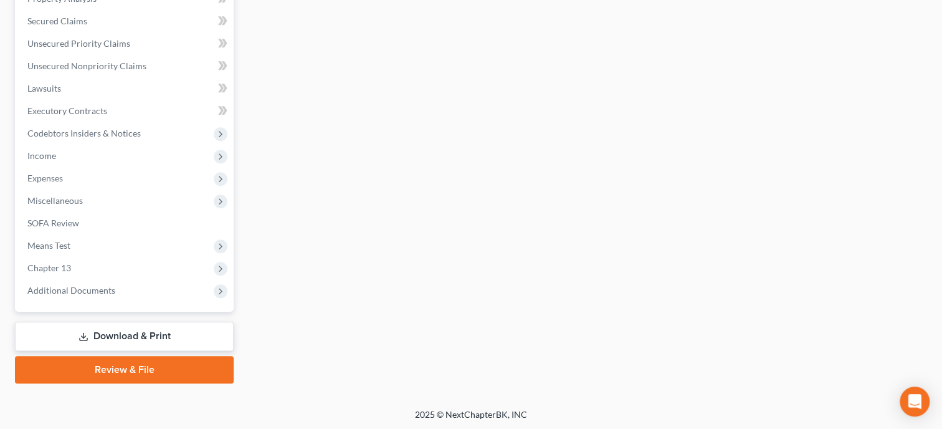
click at [93, 329] on link "Download & Print" at bounding box center [124, 336] width 219 height 29
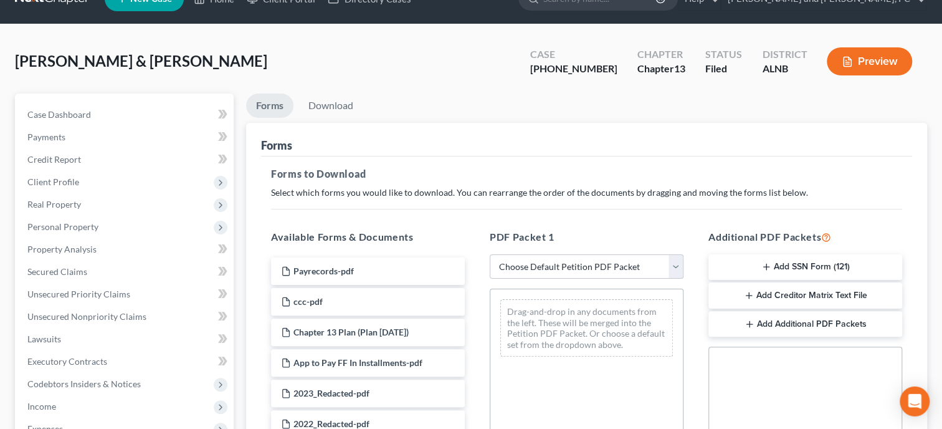
scroll to position [192, 0]
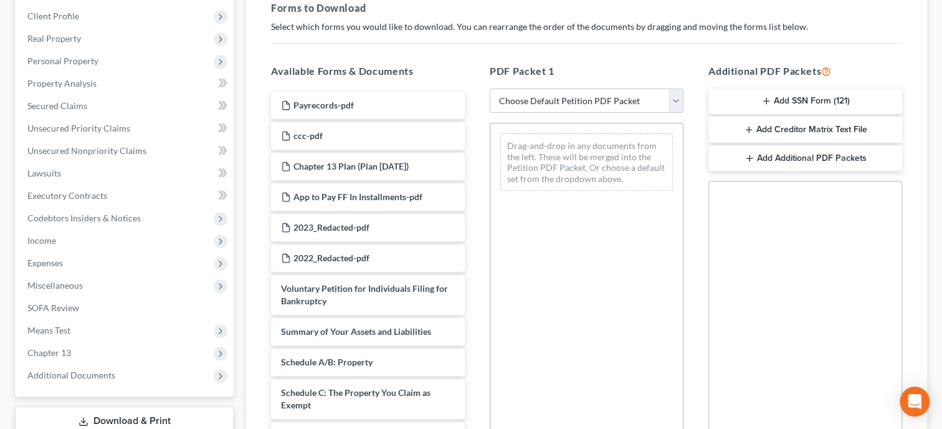
select select "2"
click option "Amended Forms" at bounding box center [0, 0] width 0 height 0
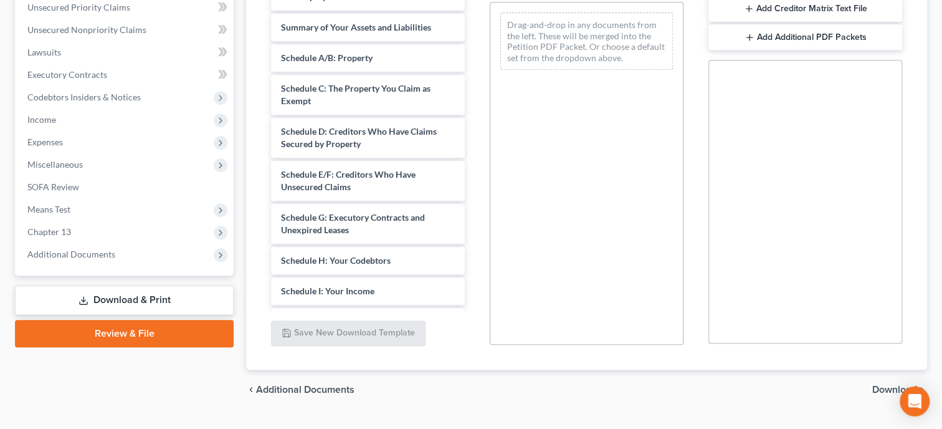
scroll to position [320, 0]
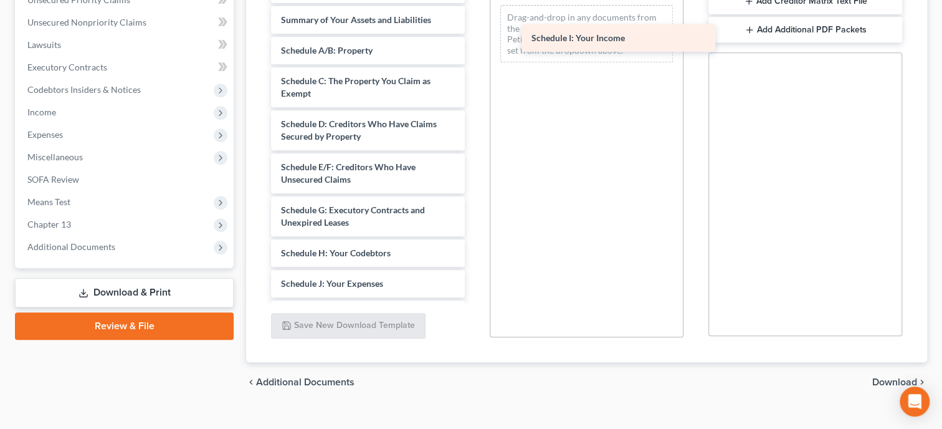
drag, startPoint x: 353, startPoint y: 279, endPoint x: 589, endPoint y: 28, distance: 344.3
click at [475, 28] on div "Schedule I: Your Income Voluntary Petition for Individuals Filing for Bankruptc…" at bounding box center [368, 283] width 214 height 641
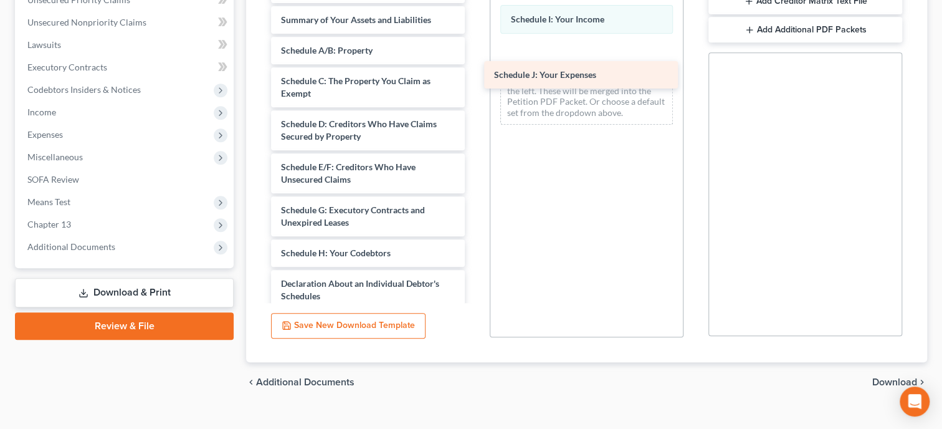
drag, startPoint x: 385, startPoint y: 279, endPoint x: 598, endPoint y: 45, distance: 316.3
click at [475, 45] on div "Schedule J: Your Expenses Voluntary Petition for Individuals Filing for Bankrup…" at bounding box center [368, 268] width 214 height 610
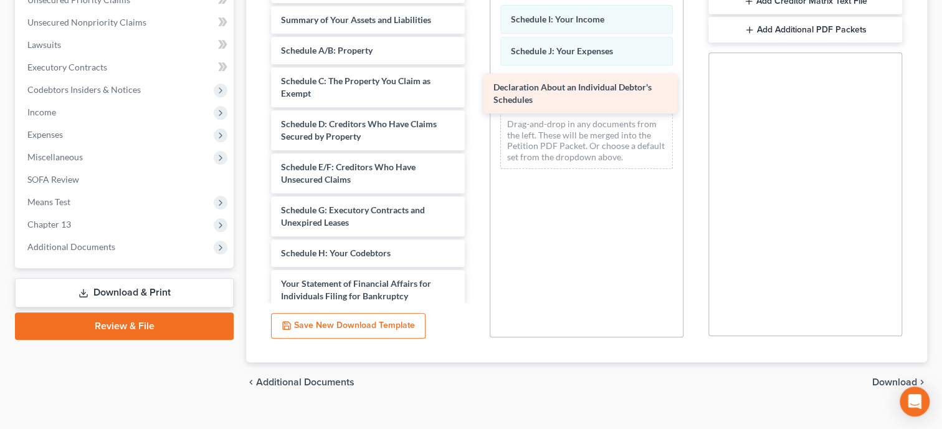
drag, startPoint x: 368, startPoint y: 285, endPoint x: 580, endPoint y: 90, distance: 288.5
click at [475, 90] on div "Declaration About an Individual Debtor's Schedules Voluntary Petition for Indiv…" at bounding box center [368, 246] width 214 height 567
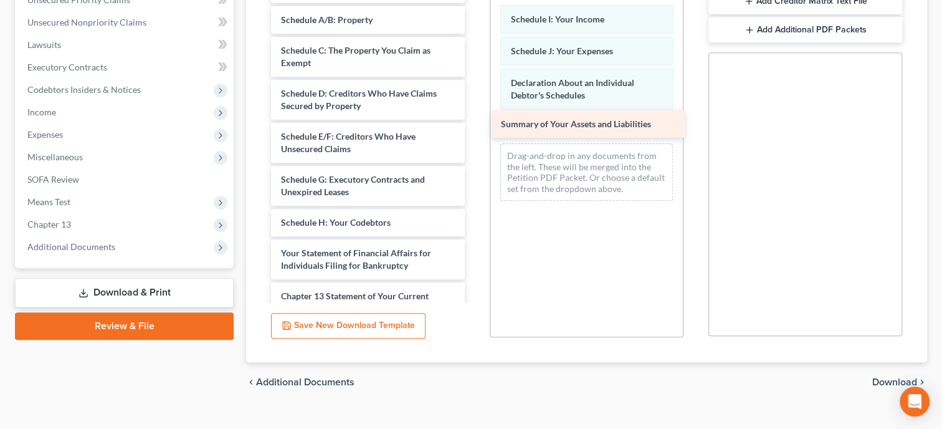
drag, startPoint x: 367, startPoint y: 24, endPoint x: 587, endPoint y: 129, distance: 243.9
click at [475, 129] on div "Summary of Your Assets and Liabilities Voluntary Petition for Individuals Filin…" at bounding box center [368, 231] width 214 height 537
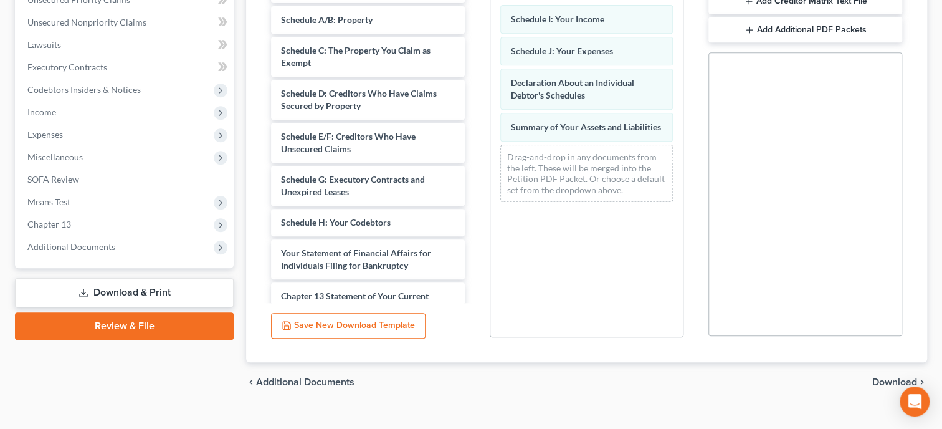
click at [881, 382] on span "Download" at bounding box center [895, 382] width 45 height 10
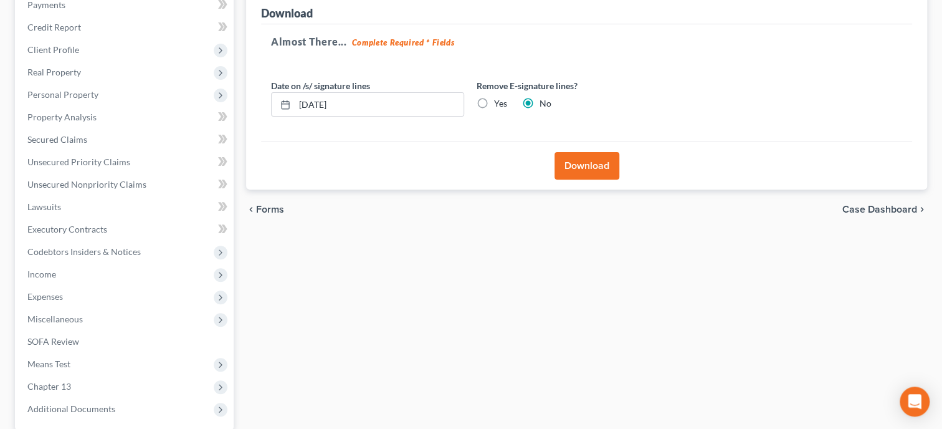
scroll to position [84, 0]
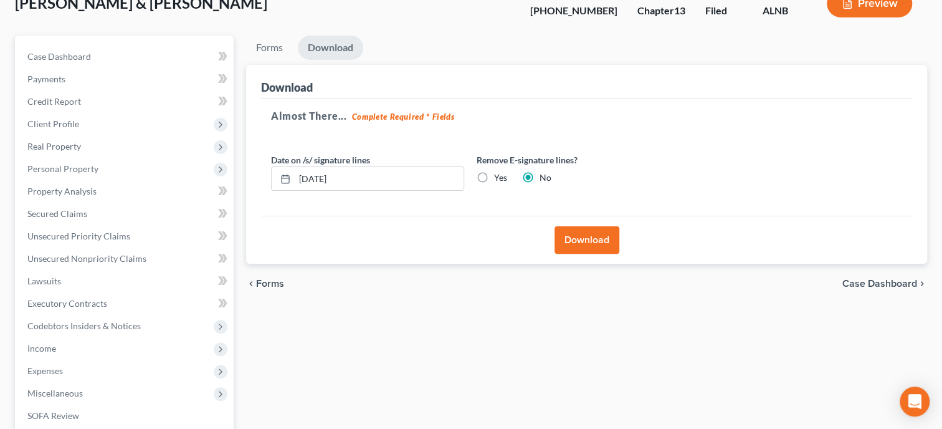
click at [592, 245] on button "Download" at bounding box center [587, 239] width 65 height 27
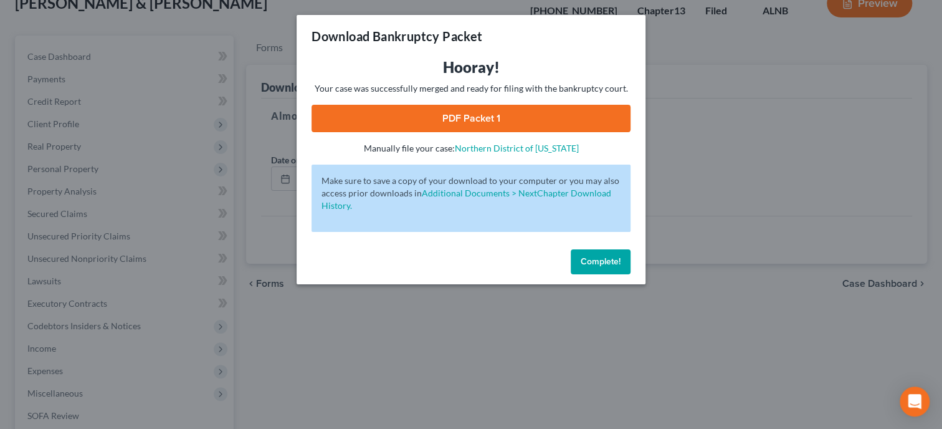
click at [504, 131] on link "PDF Packet 1" at bounding box center [471, 118] width 319 height 27
click at [589, 262] on span "Complete!" at bounding box center [601, 261] width 40 height 11
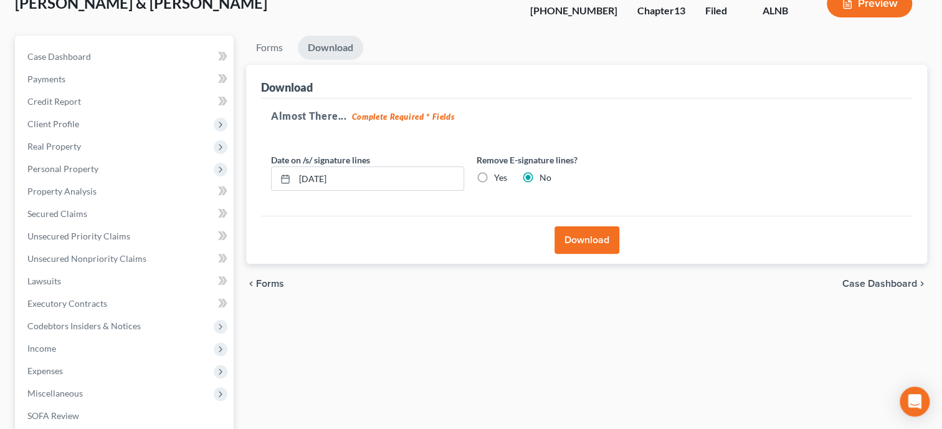
scroll to position [0, 0]
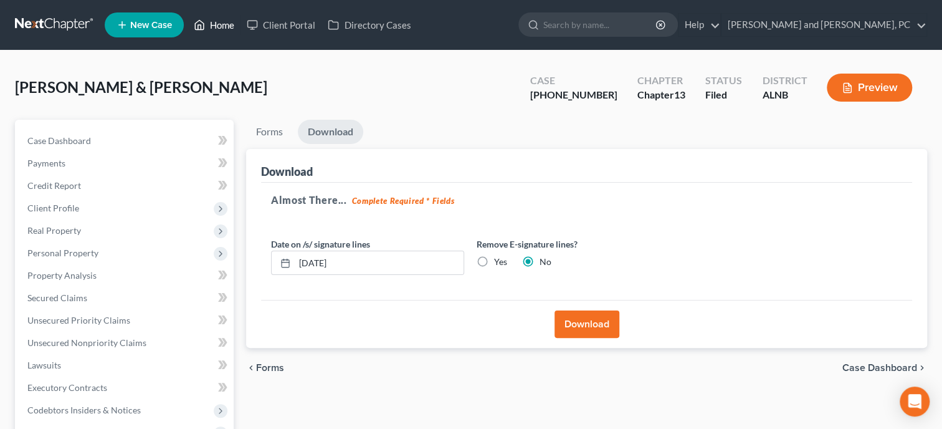
click at [226, 25] on link "Home" at bounding box center [214, 25] width 53 height 22
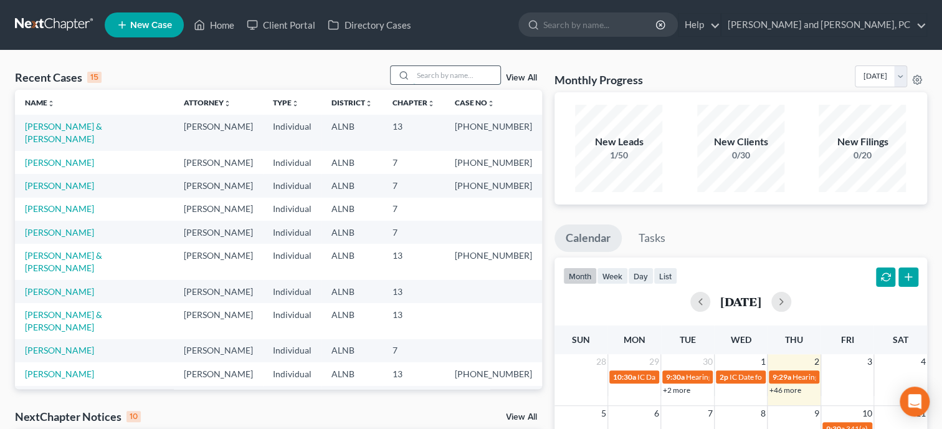
click at [413, 77] on input "search" at bounding box center [456, 75] width 87 height 18
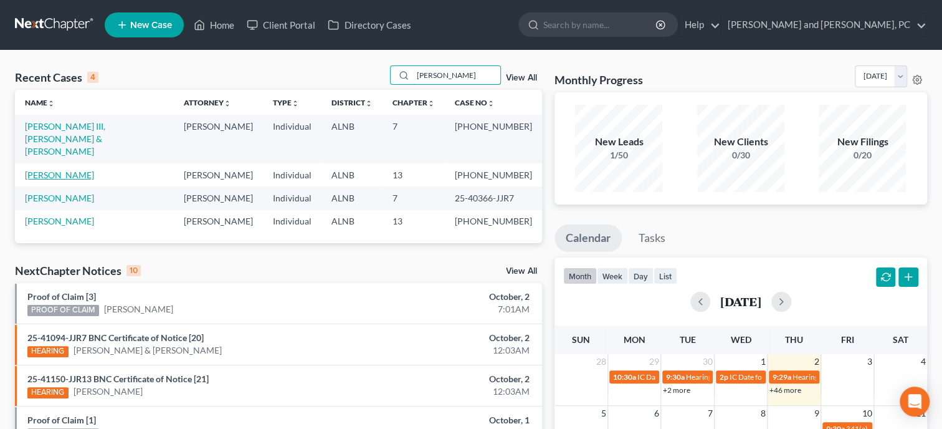
type input "[PERSON_NAME]"
click at [75, 170] on link "[PERSON_NAME]" at bounding box center [59, 175] width 69 height 11
select select "6"
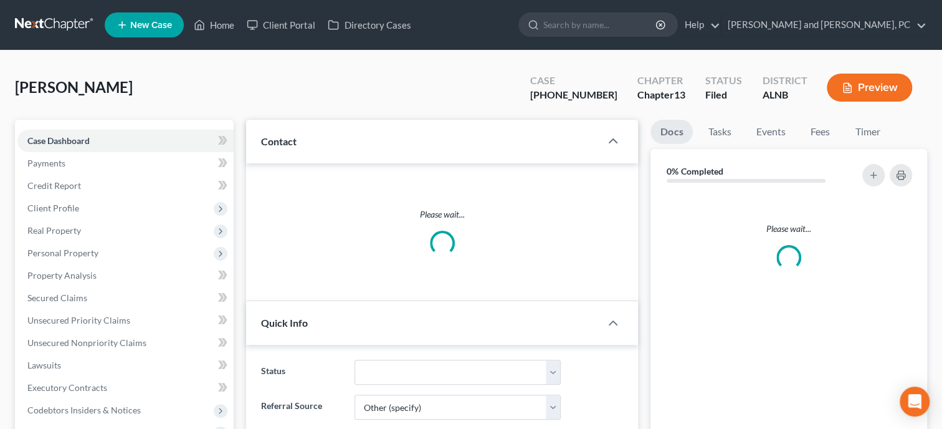
select select "0"
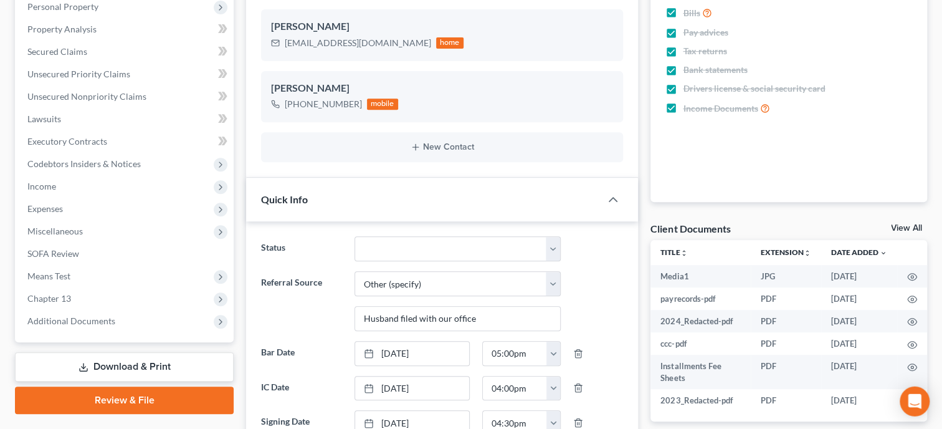
scroll to position [320, 0]
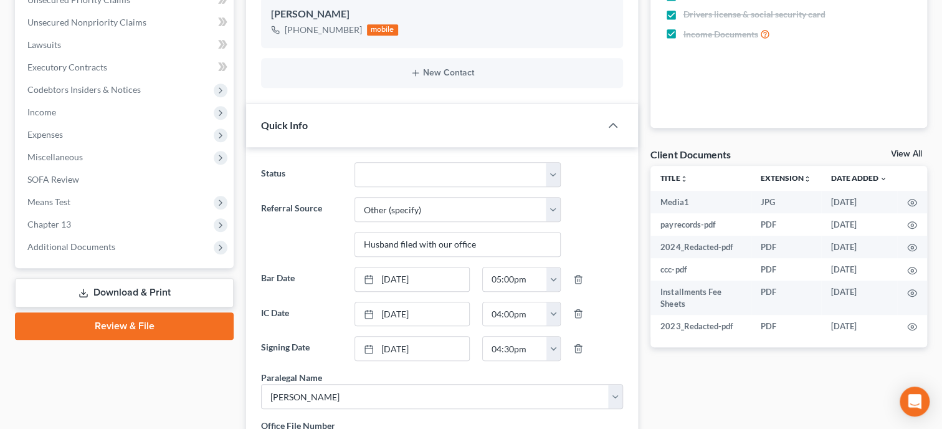
click at [117, 327] on link "Review & File" at bounding box center [124, 325] width 219 height 27
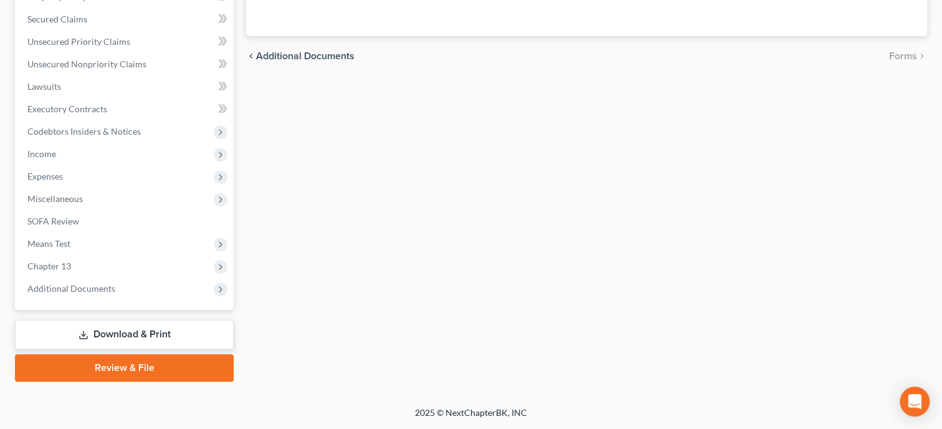
scroll to position [277, 0]
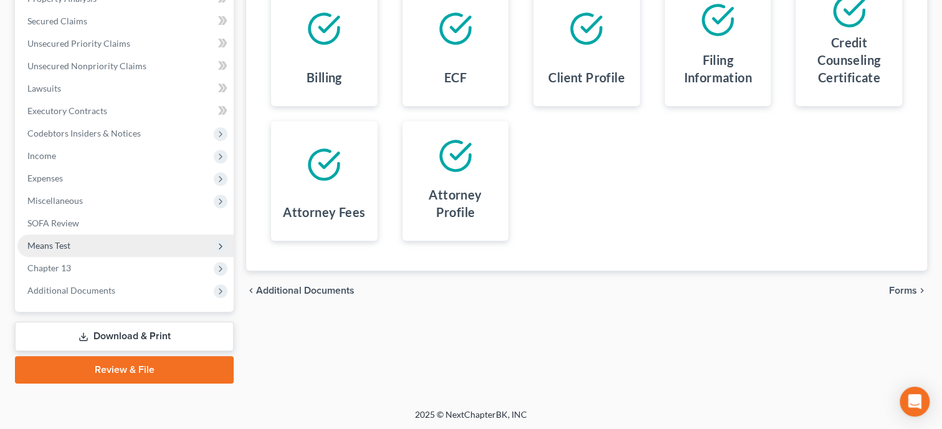
select select "6"
select select "0"
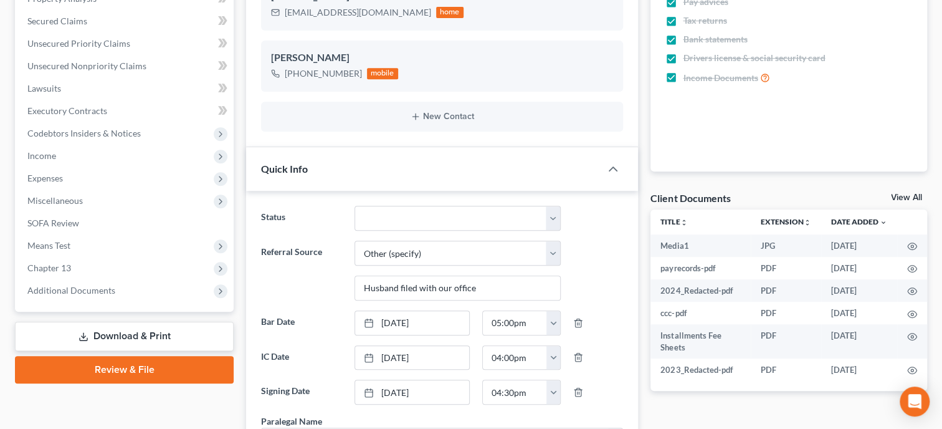
click at [151, 341] on link "Download & Print" at bounding box center [124, 336] width 219 height 29
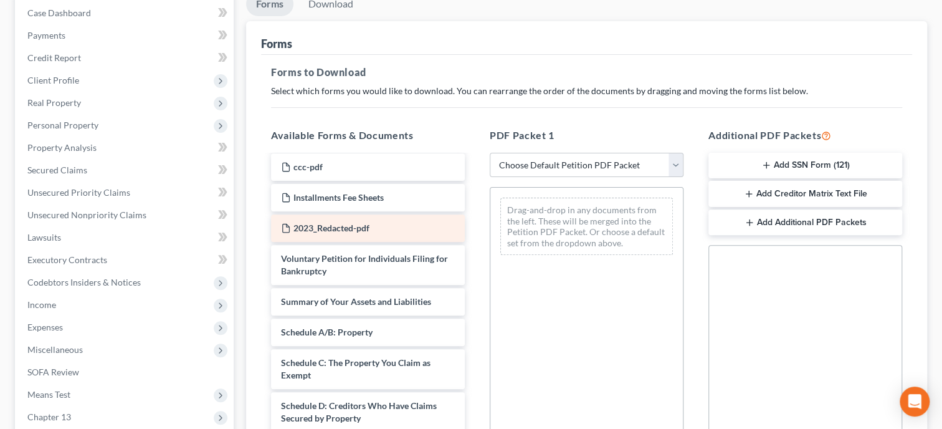
scroll to position [128, 0]
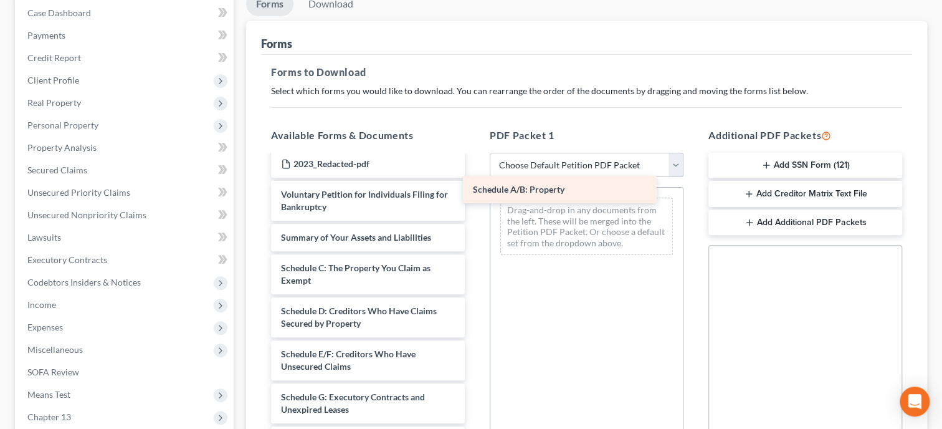
drag, startPoint x: 377, startPoint y: 273, endPoint x: 569, endPoint y: 197, distance: 206.5
click at [475, 197] on div "Schedule A/B: Property payrecords-pdf 2024_Redacted-pdf ccc-pdf Installments Fe…" at bounding box center [368, 424] width 214 height 793
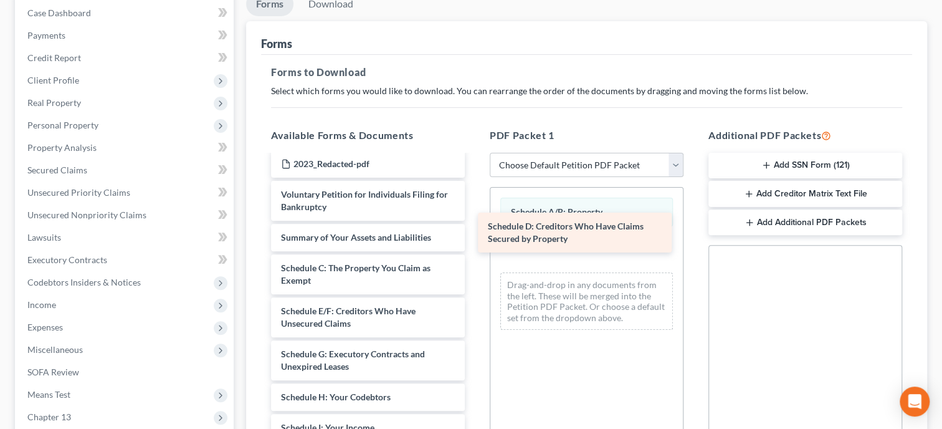
drag, startPoint x: 376, startPoint y: 321, endPoint x: 583, endPoint y: 239, distance: 222.7
click at [475, 239] on div "Schedule D: Creditors Who Have Claims Secured by Property payrecords-pdf 2024_R…" at bounding box center [368, 403] width 214 height 750
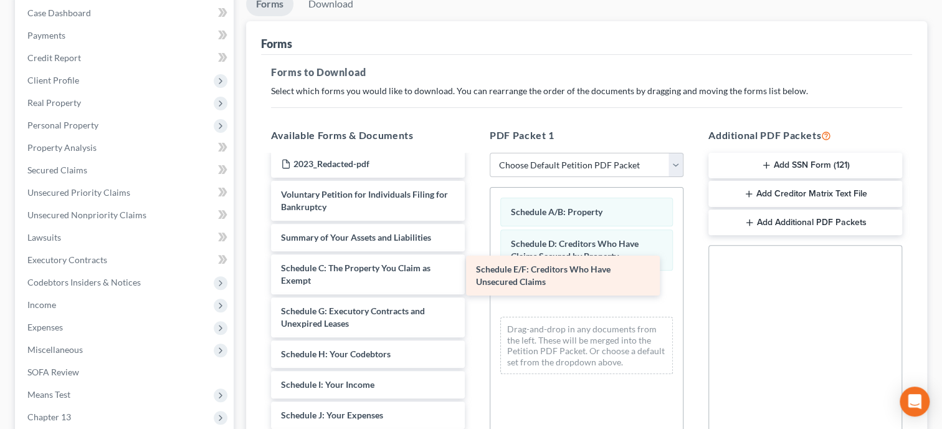
drag, startPoint x: 424, startPoint y: 310, endPoint x: 619, endPoint y: 270, distance: 199.0
click at [475, 270] on div "Schedule E/F: Creditors Who Have Unsecured Claims payrecords-pdf 2024_Redacted-…" at bounding box center [368, 381] width 214 height 707
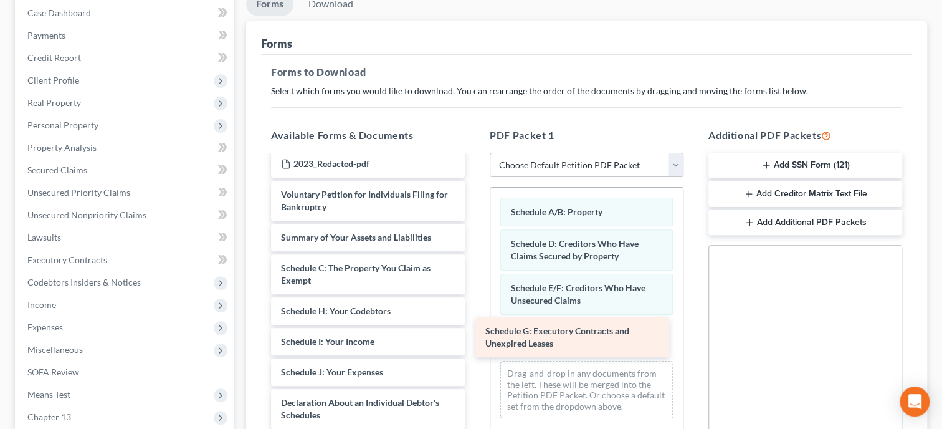
drag, startPoint x: 415, startPoint y: 318, endPoint x: 628, endPoint y: 325, distance: 212.6
click at [475, 336] on div "Schedule G: Executory Contracts and Unexpired Leases payrecords-pdf 2024_Redact…" at bounding box center [368, 360] width 214 height 664
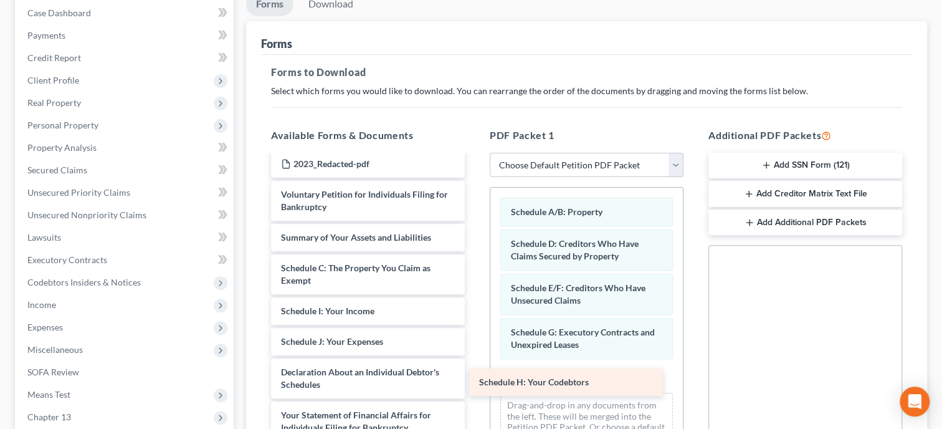
drag, startPoint x: 406, startPoint y: 308, endPoint x: 621, endPoint y: 377, distance: 225.7
click at [475, 377] on div "Schedule H: Your Codebtors payrecords-pdf 2024_Redacted-pdf ccc-pdf Installment…" at bounding box center [368, 345] width 214 height 634
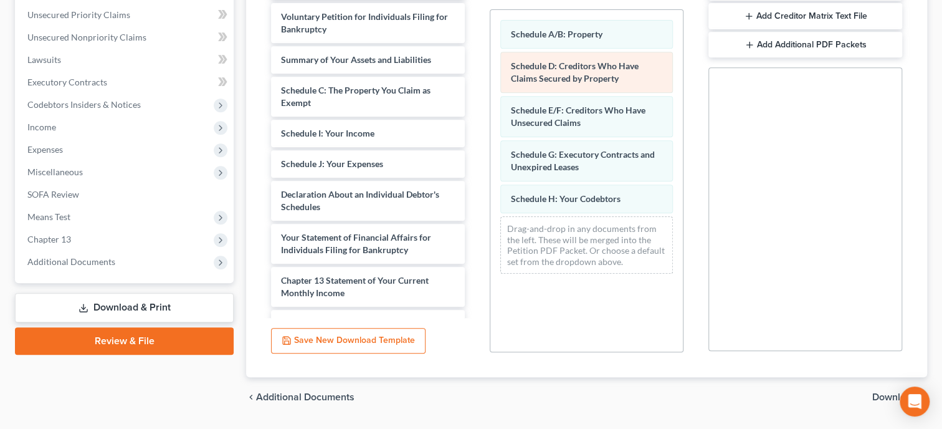
scroll to position [320, 0]
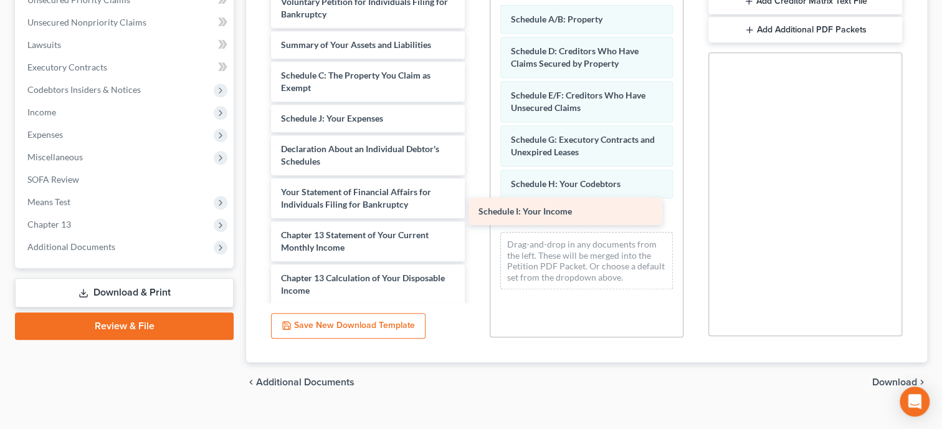
drag, startPoint x: 328, startPoint y: 115, endPoint x: 527, endPoint y: 209, distance: 219.7
click at [475, 209] on div "Schedule I: Your Income payrecords-pdf 2024_Redacted-pdf ccc-pdf Installments F…" at bounding box center [368, 136] width 214 height 603
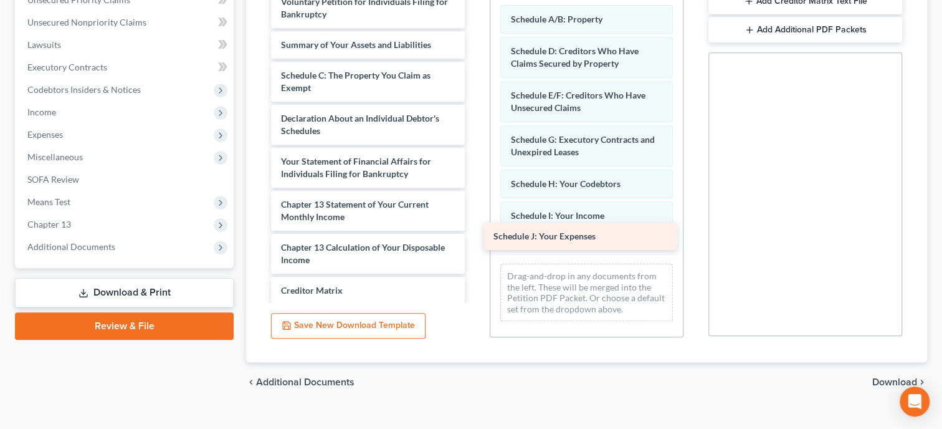
drag, startPoint x: 312, startPoint y: 120, endPoint x: 524, endPoint y: 240, distance: 243.9
click at [475, 240] on div "Schedule J: Your Expenses payrecords-pdf 2024_Redacted-pdf ccc-pdf Installments…" at bounding box center [368, 121] width 214 height 573
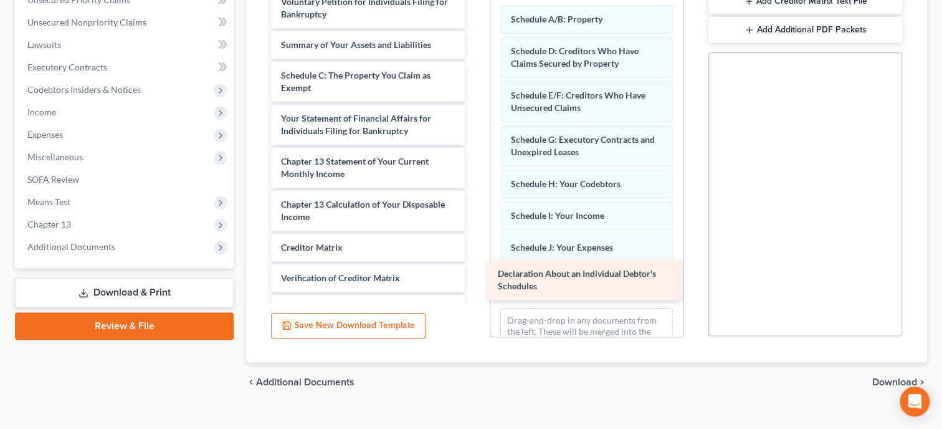
drag, startPoint x: 372, startPoint y: 123, endPoint x: 589, endPoint y: 280, distance: 267.8
click at [475, 280] on div "Declaration About an Individual Debtor's Schedules payrecords-pdf 2024_Redacted…" at bounding box center [368, 100] width 214 height 530
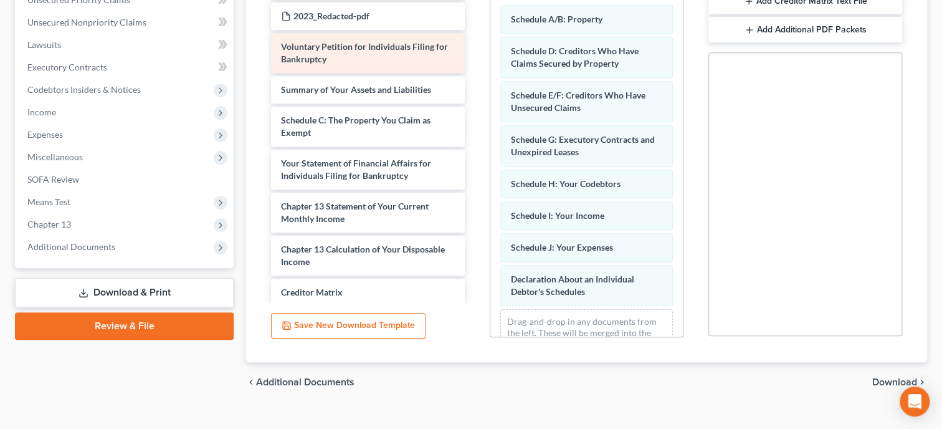
scroll to position [64, 0]
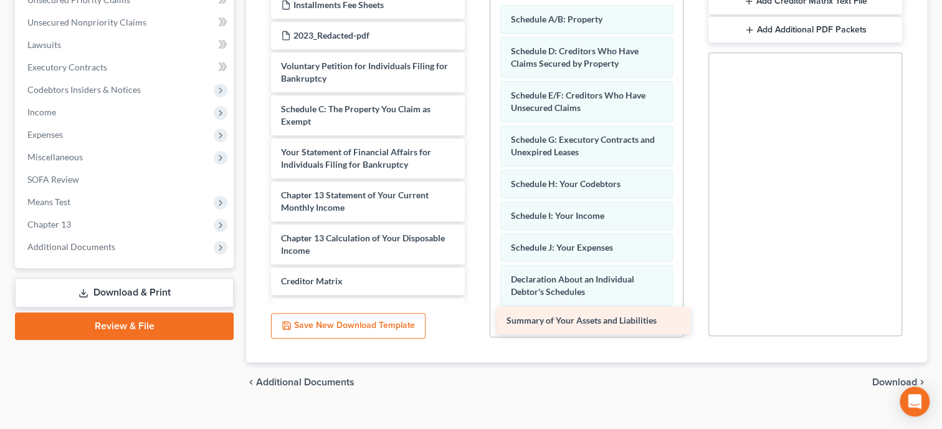
drag, startPoint x: 335, startPoint y: 102, endPoint x: 560, endPoint y: 315, distance: 310.4
click at [475, 315] on div "Summary of Your Assets and Liabilities payrecords-pdf 2024_Redacted-pdf ccc-pdf…" at bounding box center [368, 149] width 214 height 499
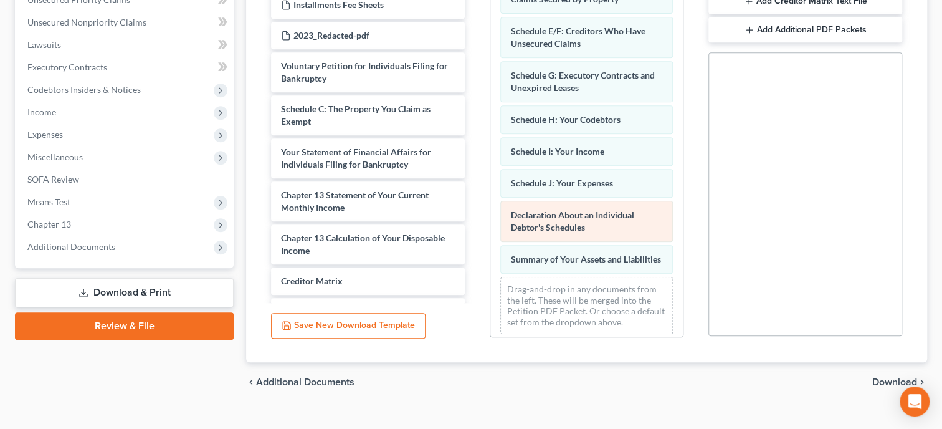
scroll to position [69, 0]
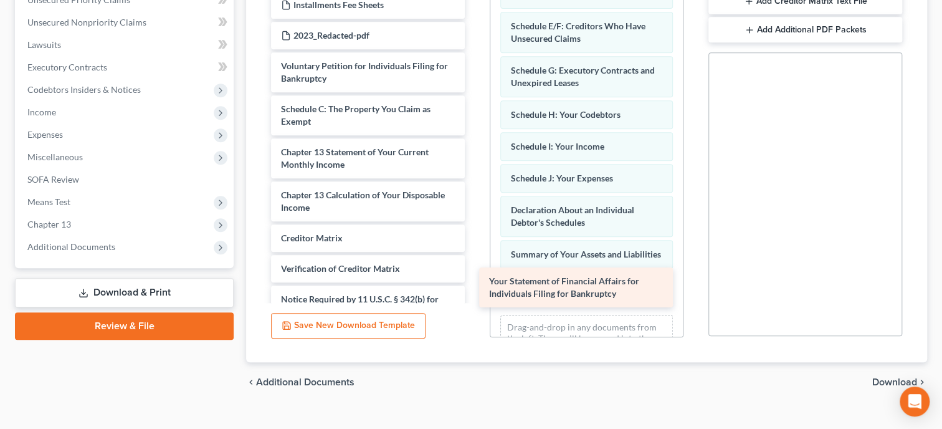
drag, startPoint x: 370, startPoint y: 166, endPoint x: 578, endPoint y: 295, distance: 245.2
click at [475, 295] on div "Your Statement of Financial Affairs for Individuals Filing for Bankruptcy payre…" at bounding box center [368, 128] width 214 height 456
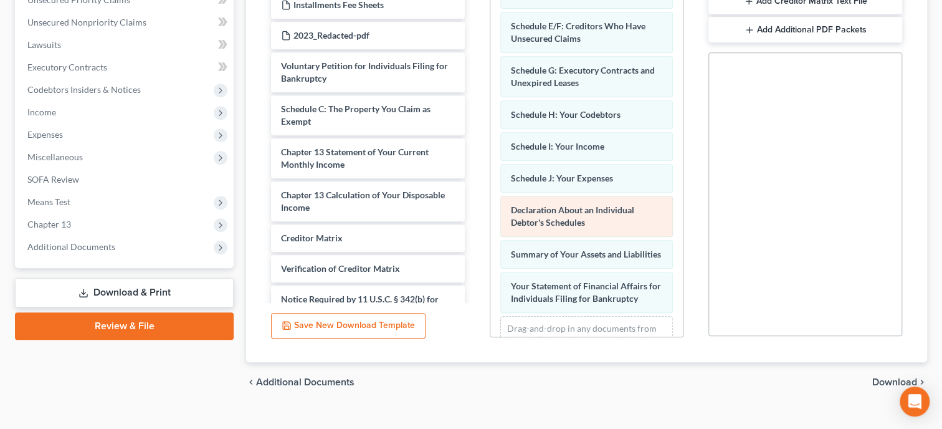
scroll to position [113, 0]
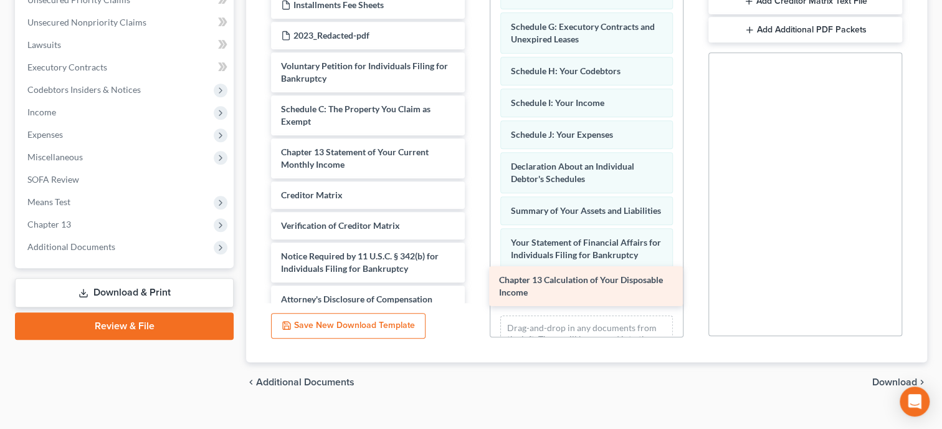
drag, startPoint x: 421, startPoint y: 209, endPoint x: 639, endPoint y: 295, distance: 234.7
click at [475, 295] on div "Chapter 13 Calculation of Your Disposable Income payrecords-pdf 2024_Redacted-p…" at bounding box center [368, 106] width 214 height 413
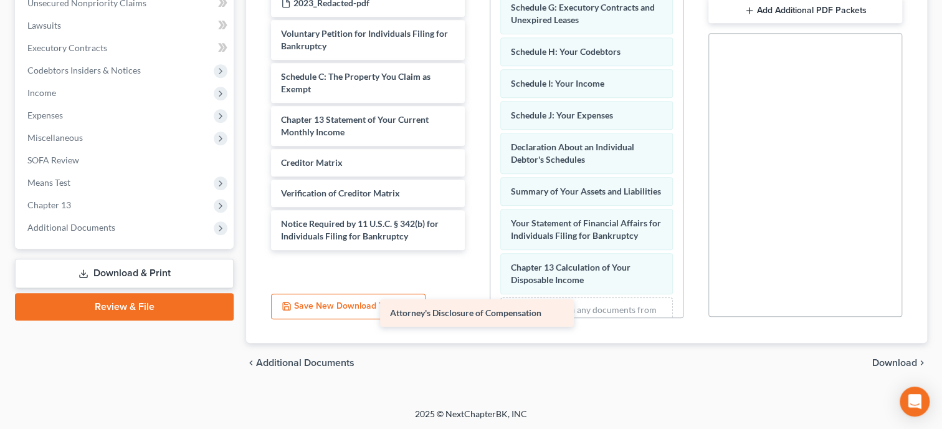
scroll to position [46, 0]
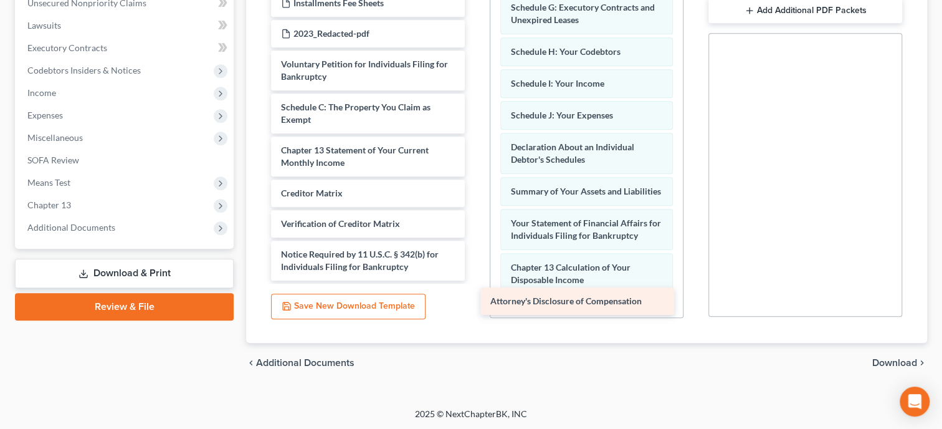
drag, startPoint x: 366, startPoint y: 268, endPoint x: 576, endPoint y: 304, distance: 212.5
click at [475, 280] on div "Attorney's Disclosure of Compensation payrecords-pdf 2024_Redacted-pdf ccc-pdf …" at bounding box center [368, 89] width 214 height 383
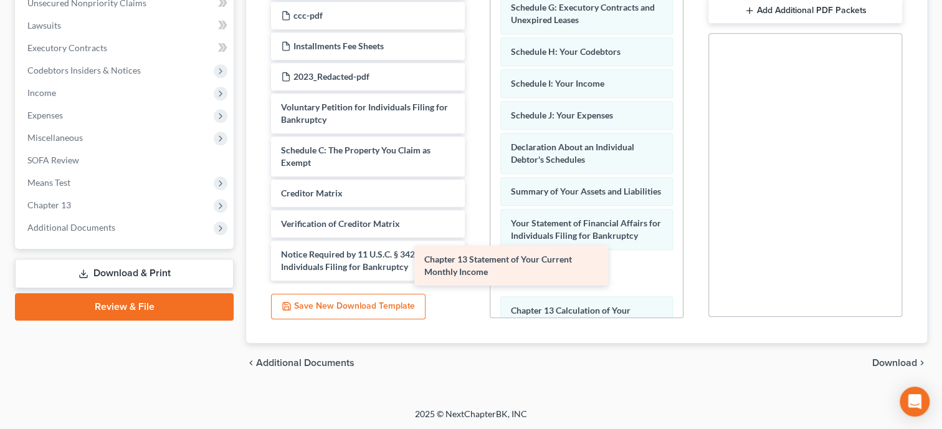
scroll to position [2, 0]
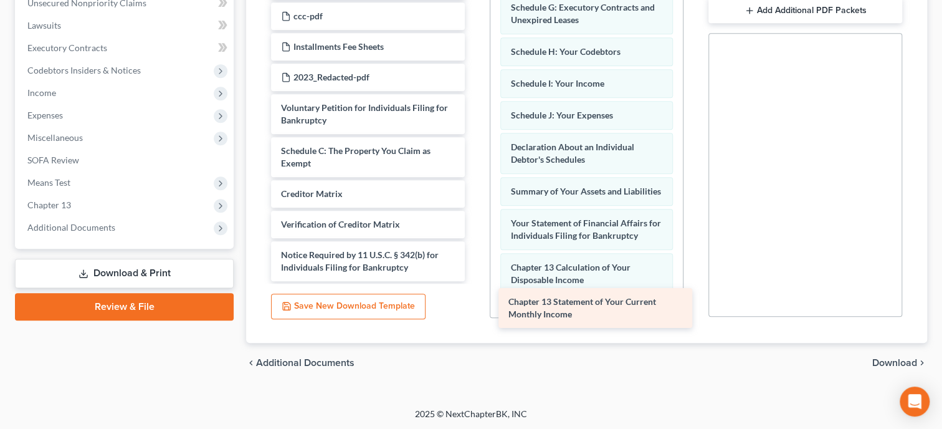
drag, startPoint x: 348, startPoint y: 157, endPoint x: 576, endPoint y: 310, distance: 274.3
click at [475, 281] on div "Chapter 13 Statement of Your Current Monthly Income payrecords-pdf 2024_Redacte…" at bounding box center [368, 111] width 214 height 340
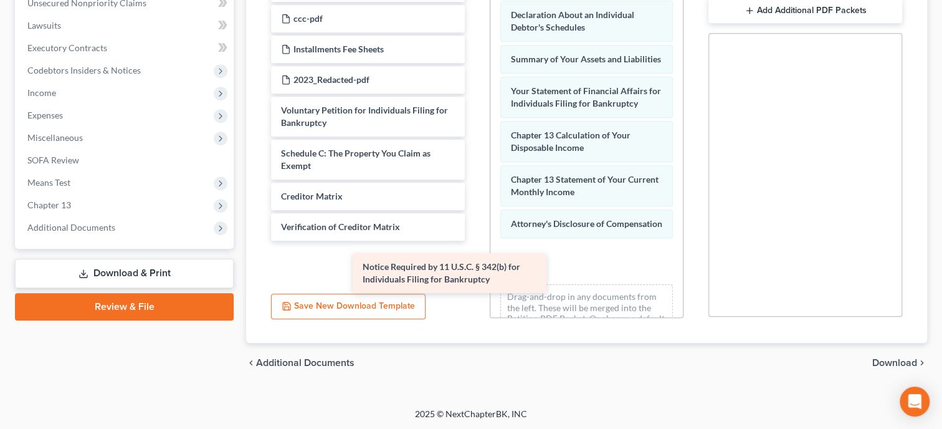
scroll to position [0, 0]
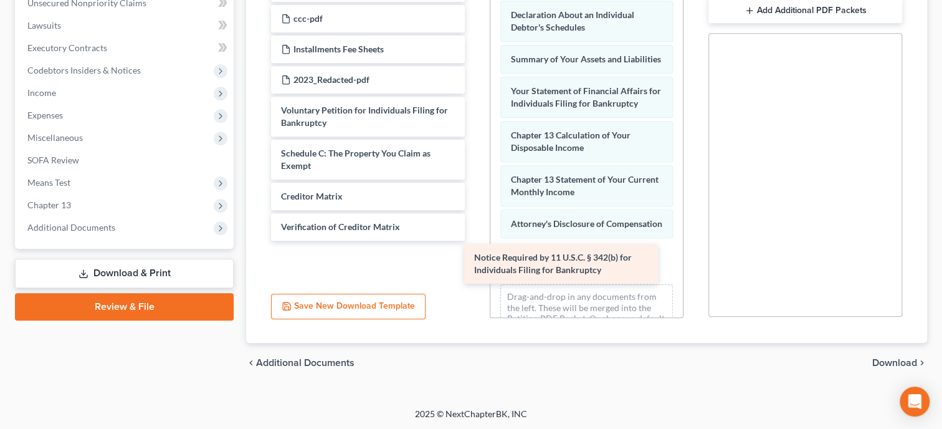
drag, startPoint x: 404, startPoint y: 257, endPoint x: 602, endPoint y: 262, distance: 197.6
click at [475, 241] on div "Notice Required by 11 U.S.C. § 342(b) for Individuals Filing for Bankruptcy pay…" at bounding box center [368, 92] width 214 height 297
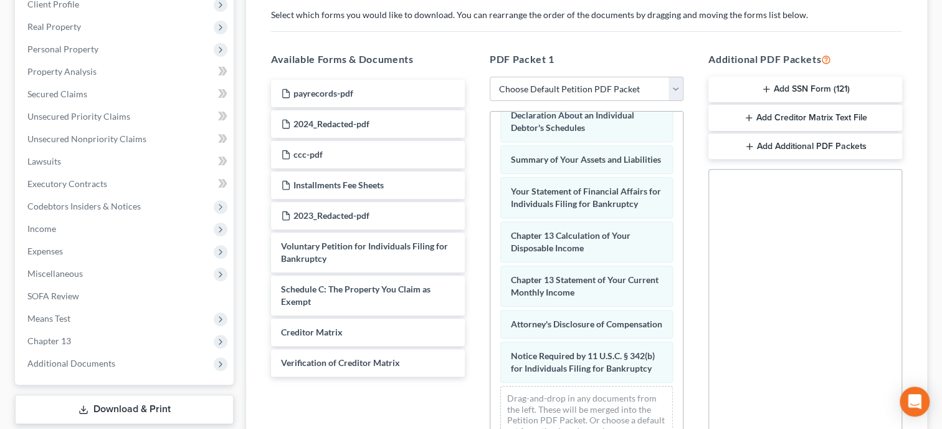
scroll to position [340, 0]
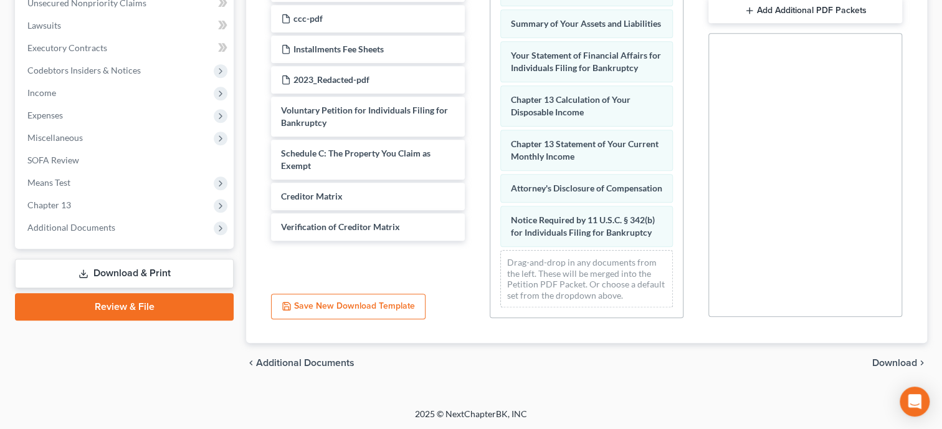
click at [882, 358] on span "Download" at bounding box center [895, 363] width 45 height 10
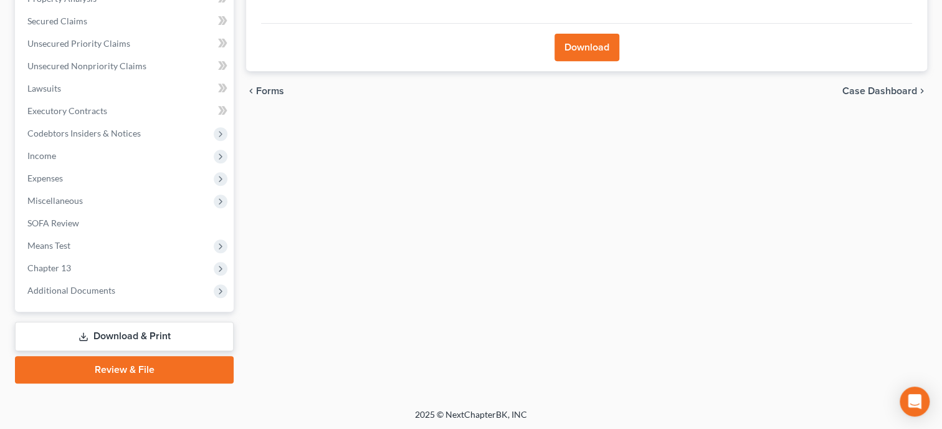
scroll to position [20, 0]
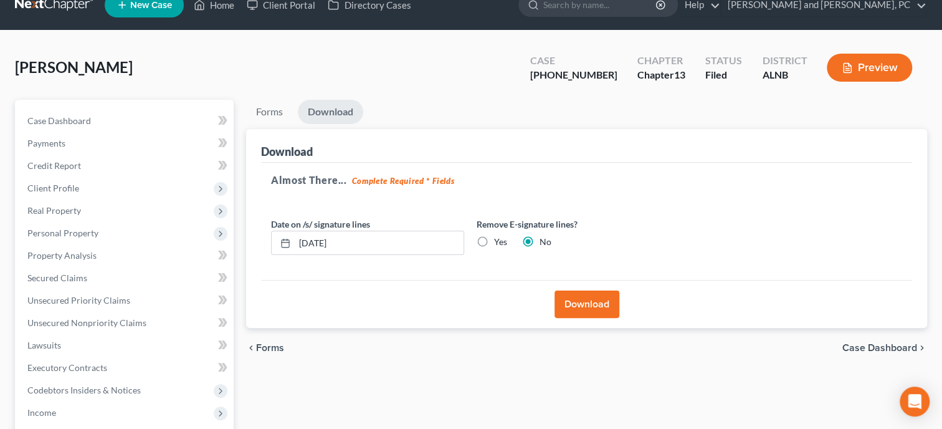
click at [570, 301] on button "Download" at bounding box center [587, 303] width 65 height 27
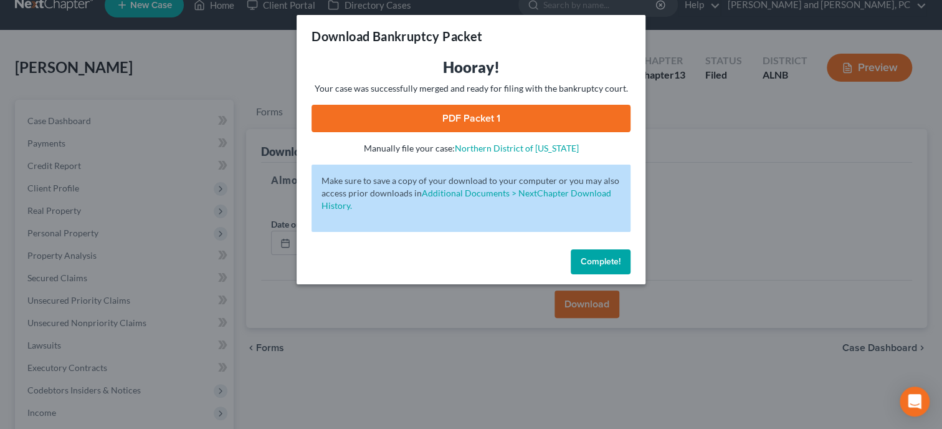
click at [428, 118] on link "PDF Packet 1" at bounding box center [471, 118] width 319 height 27
click at [589, 267] on button "Complete!" at bounding box center [601, 261] width 60 height 25
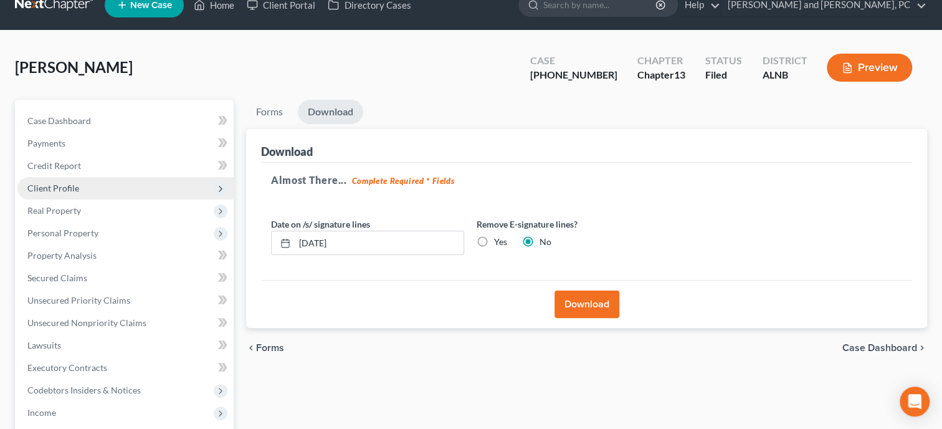
click at [146, 193] on span "Client Profile" at bounding box center [125, 188] width 216 height 22
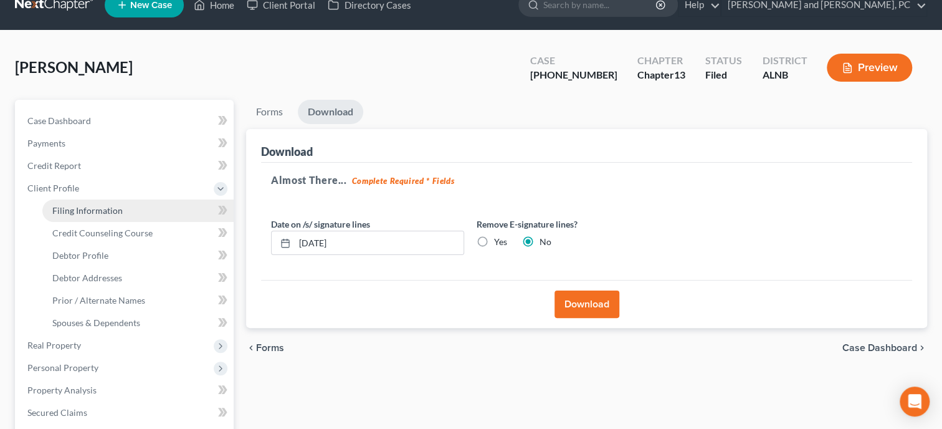
click at [143, 209] on link "Filing Information" at bounding box center [137, 210] width 191 height 22
select select "1"
select select "0"
select select "3"
select select "1"
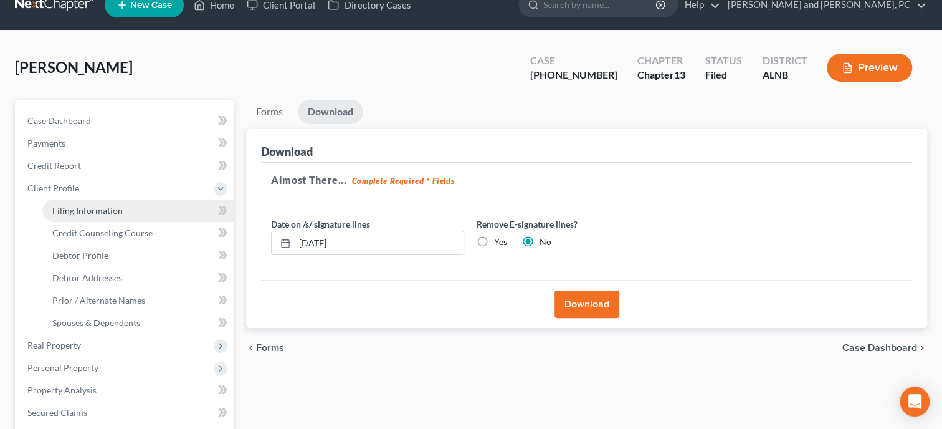
select select "0"
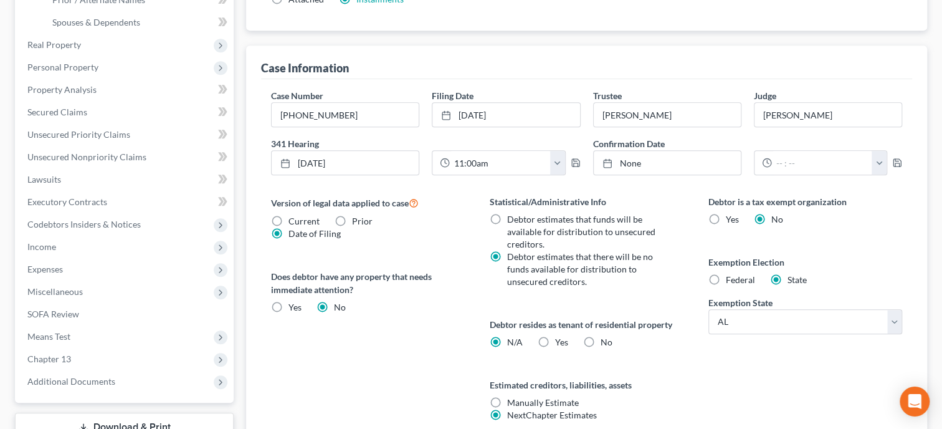
scroll to position [428, 0]
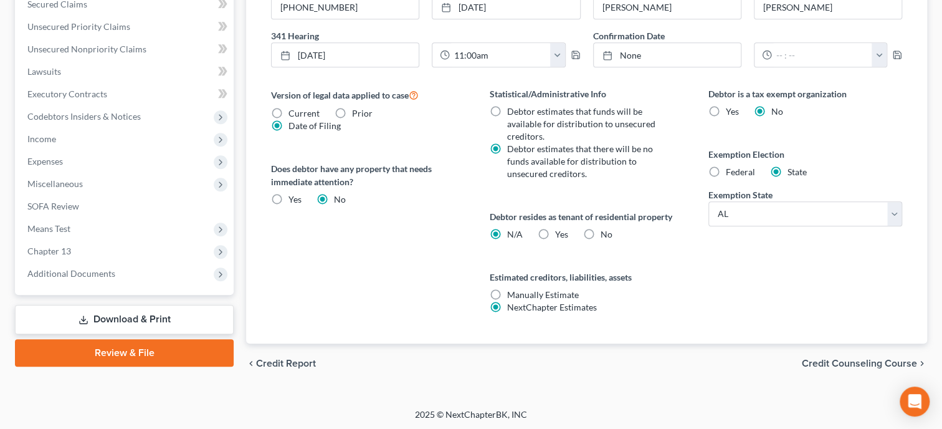
click at [135, 315] on link "Download & Print" at bounding box center [124, 319] width 219 height 29
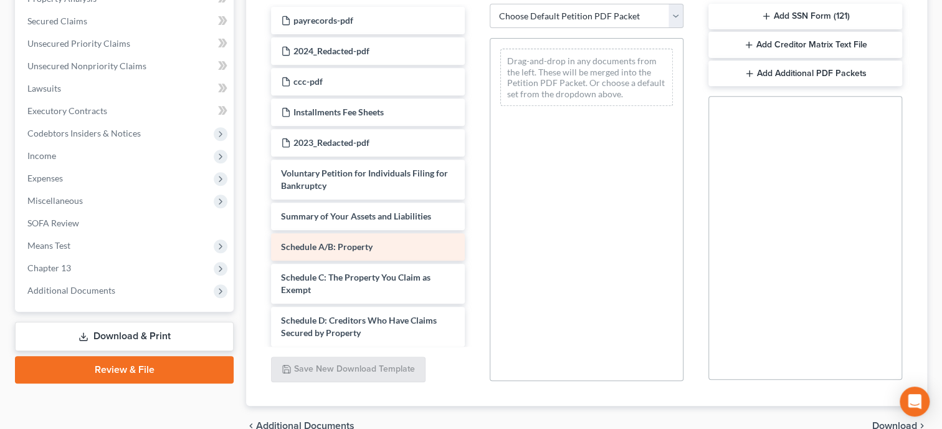
scroll to position [64, 0]
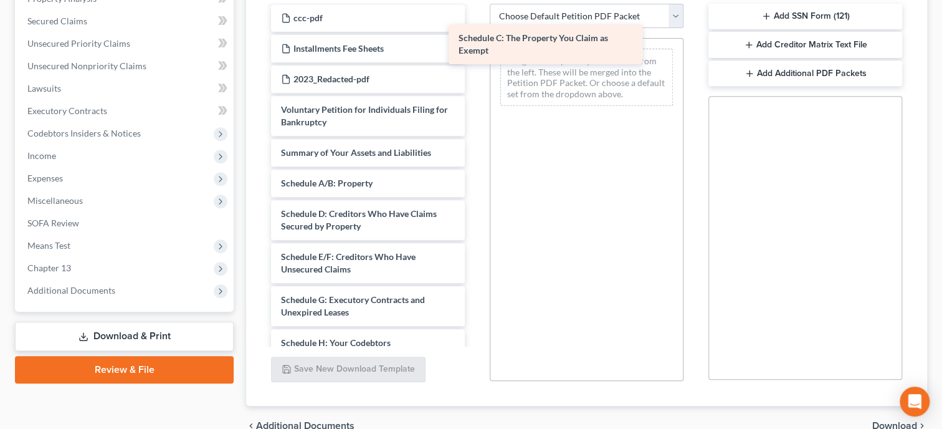
drag, startPoint x: 375, startPoint y: 225, endPoint x: 554, endPoint y: 49, distance: 251.2
click at [475, 49] on div "Schedule C: The Property You Claim as Exempt payrecords-pdf 2024_Redacted-pdf c…" at bounding box center [368, 333] width 214 height 781
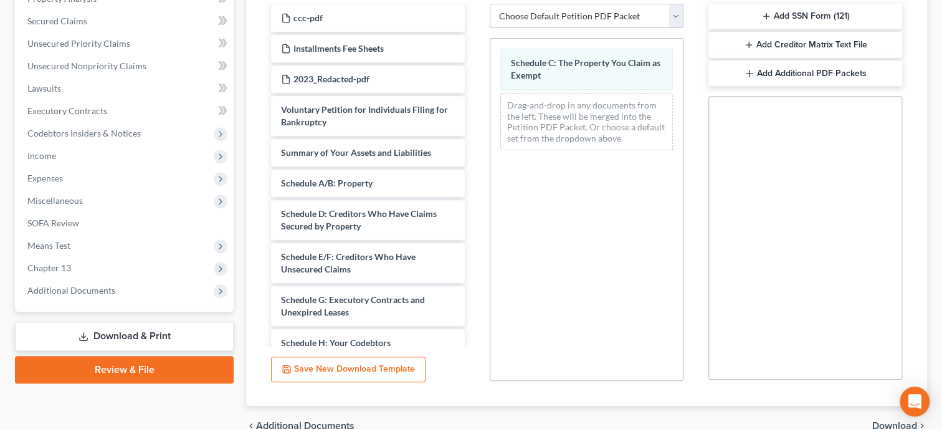
scroll to position [340, 0]
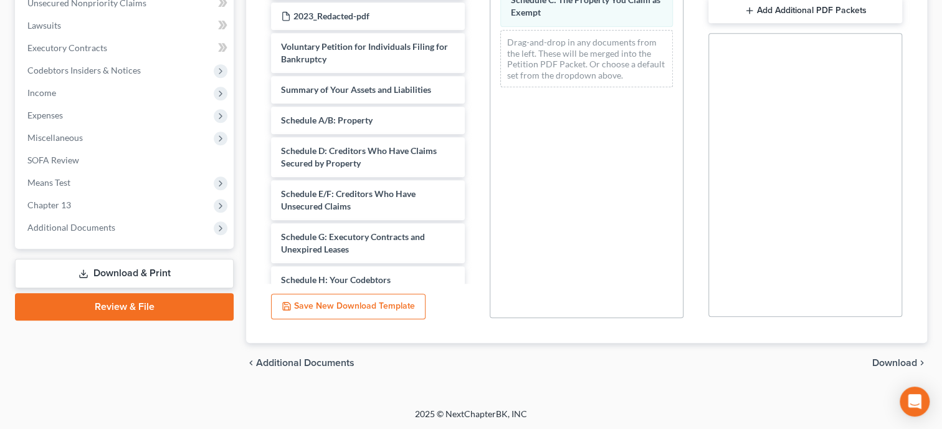
click at [896, 360] on span "Download" at bounding box center [895, 363] width 45 height 10
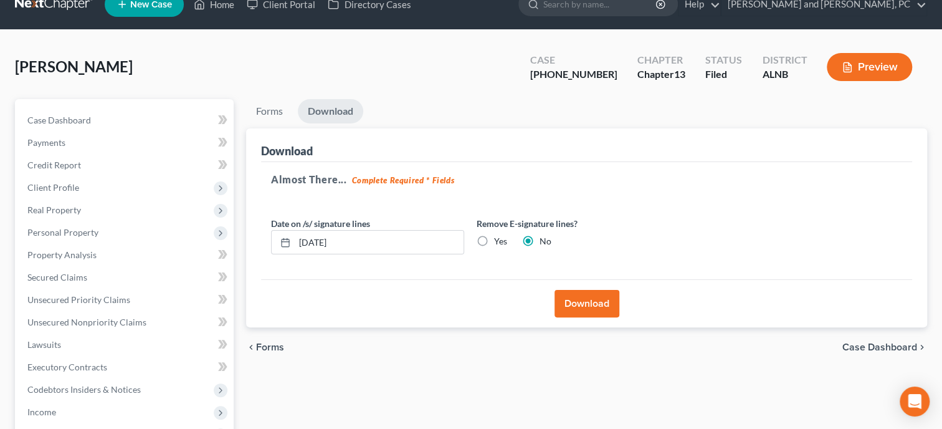
scroll to position [20, 0]
click at [585, 306] on button "Download" at bounding box center [587, 303] width 65 height 27
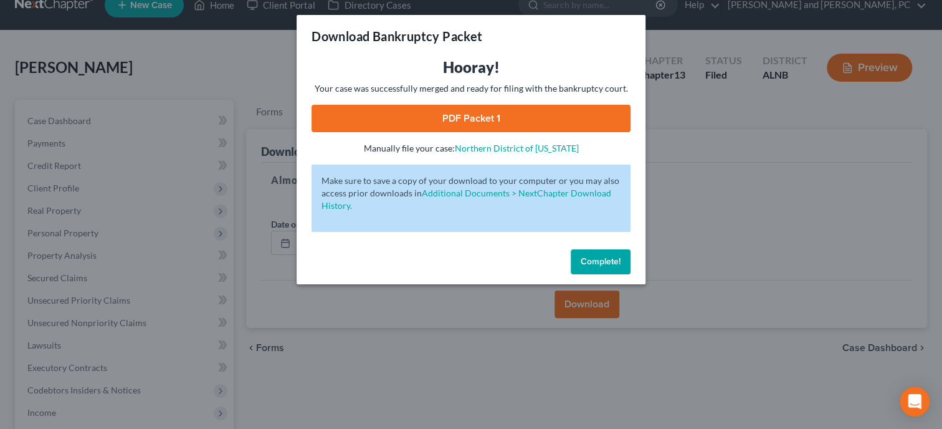
click at [458, 127] on link "PDF Packet 1" at bounding box center [471, 118] width 319 height 27
click at [591, 264] on span "Complete!" at bounding box center [601, 261] width 40 height 11
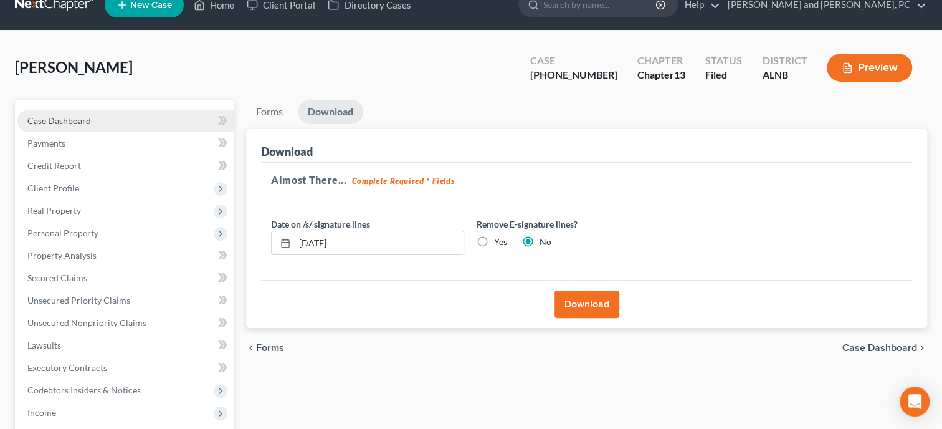
click at [54, 120] on span "Case Dashboard" at bounding box center [59, 120] width 64 height 11
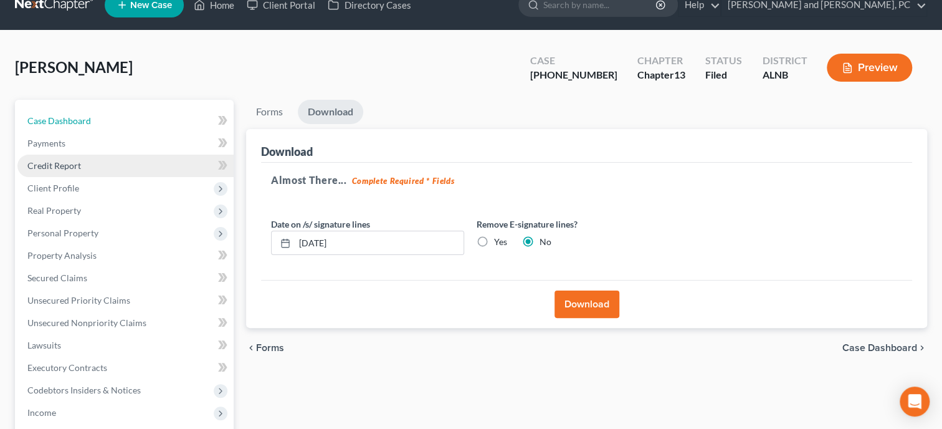
select select "6"
select select "0"
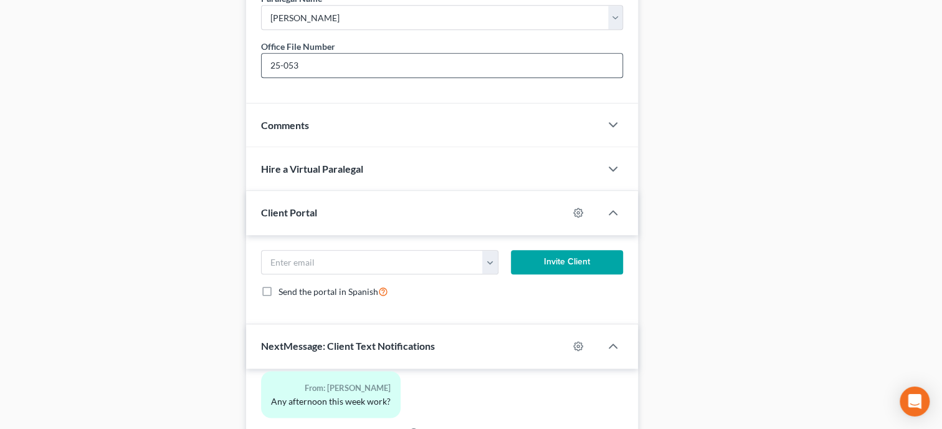
scroll to position [705, 0]
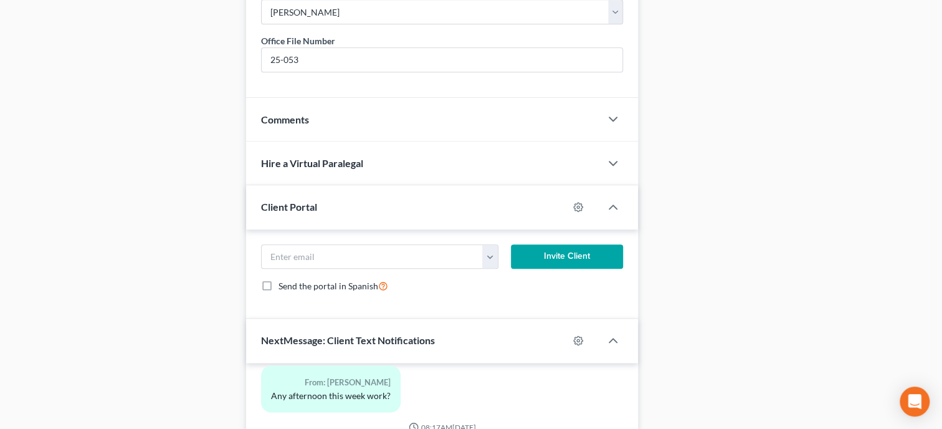
click at [396, 141] on div "Comments" at bounding box center [423, 119] width 355 height 43
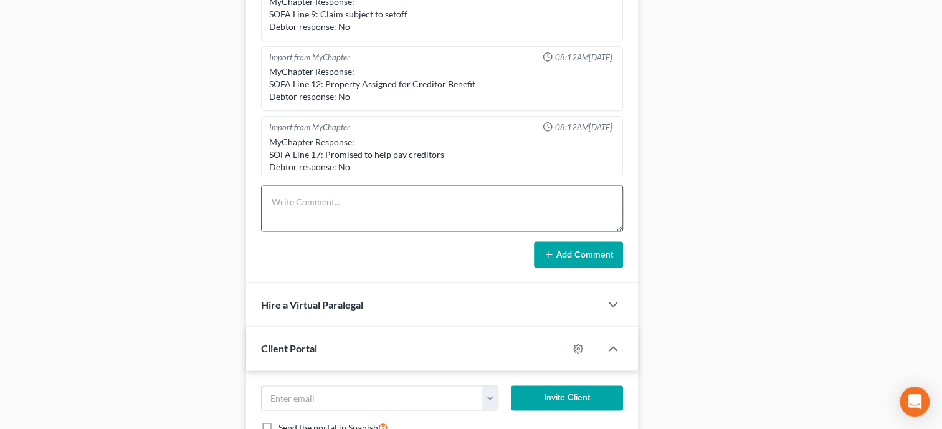
scroll to position [897, 0]
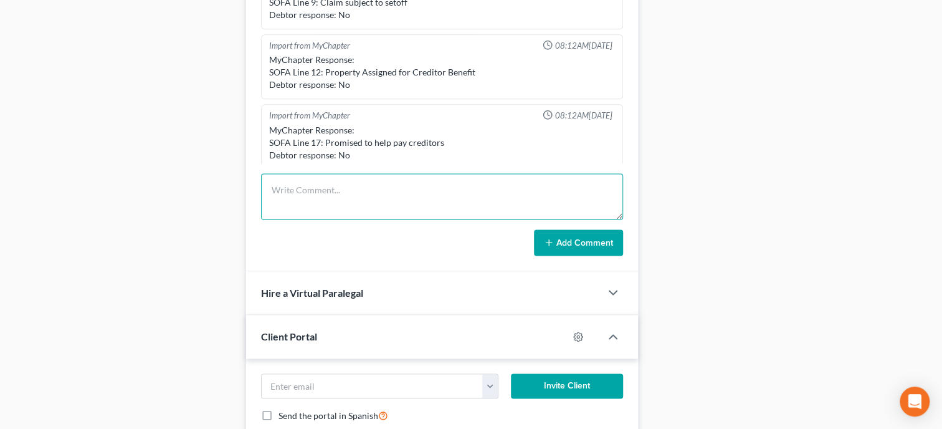
click at [390, 219] on textarea at bounding box center [442, 196] width 362 height 46
type textarea "Filed ALL schedules for Chapter 13"
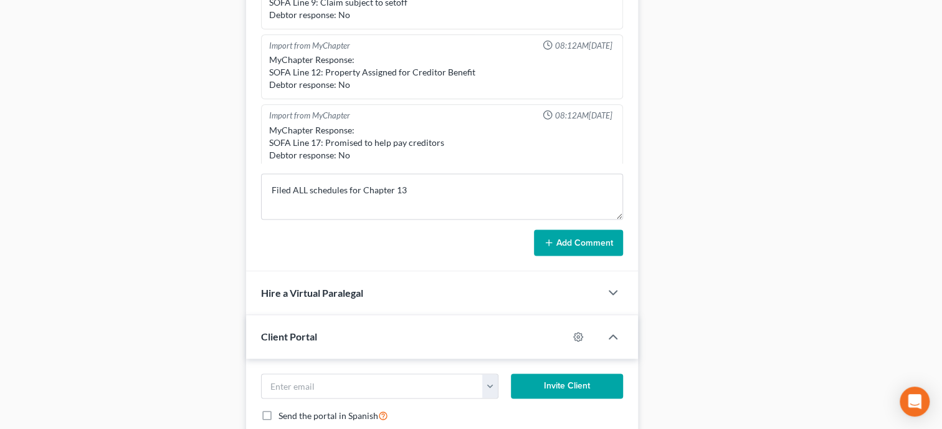
click at [562, 256] on button "Add Comment" at bounding box center [578, 242] width 89 height 26
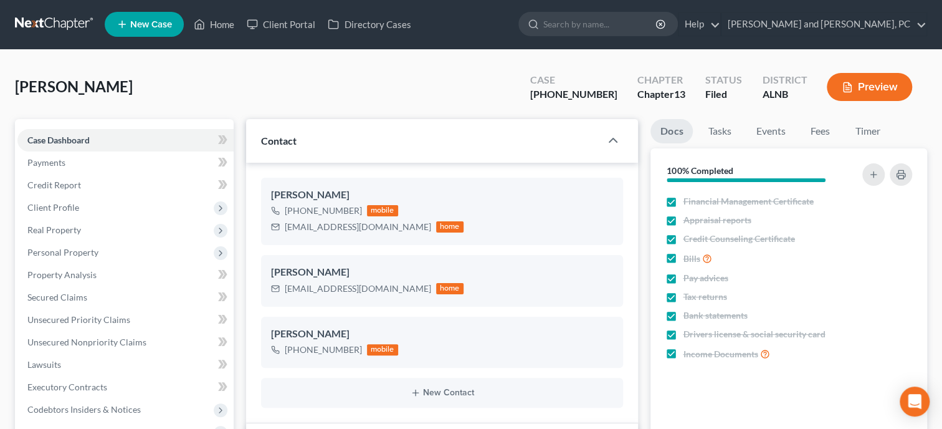
scroll to position [0, 0]
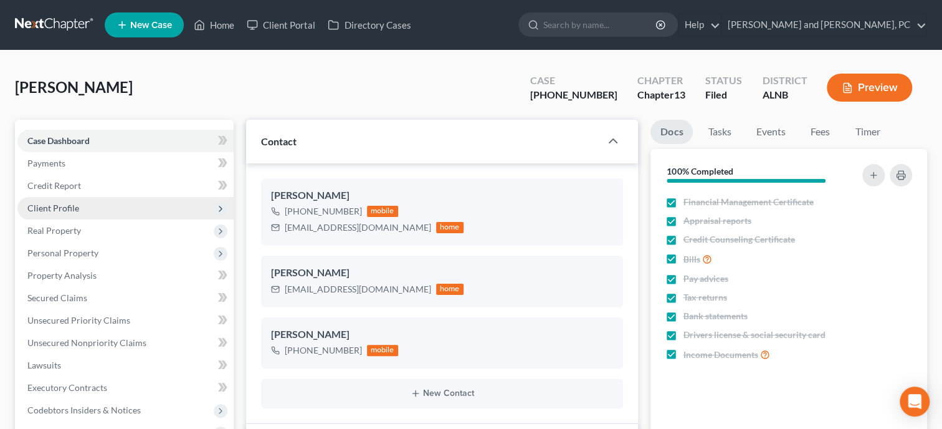
click at [72, 215] on span "Client Profile" at bounding box center [125, 208] width 216 height 22
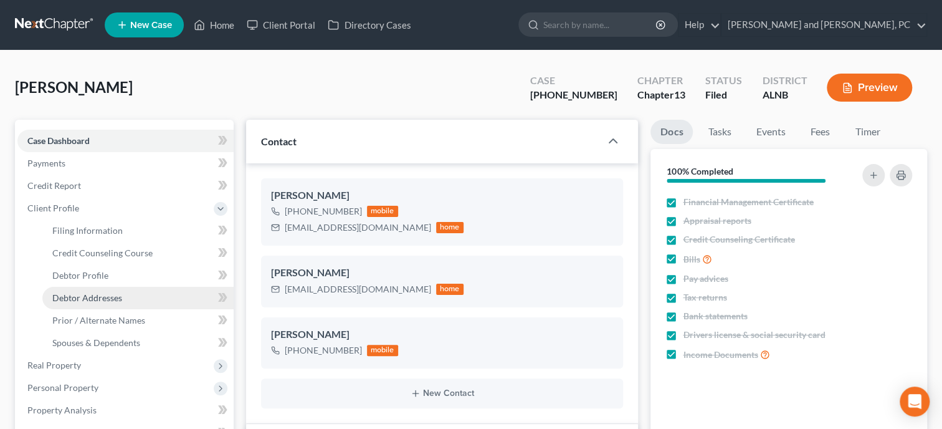
click at [85, 292] on span "Debtor Addresses" at bounding box center [87, 297] width 70 height 11
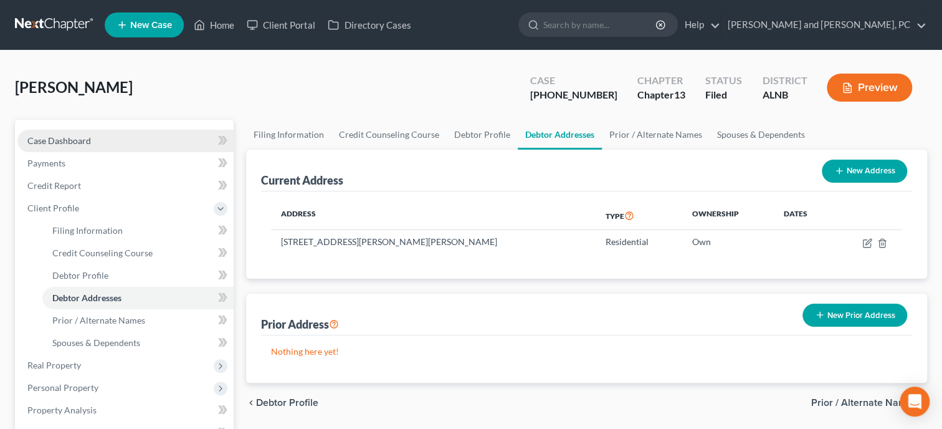
click at [41, 140] on span "Case Dashboard" at bounding box center [59, 140] width 64 height 11
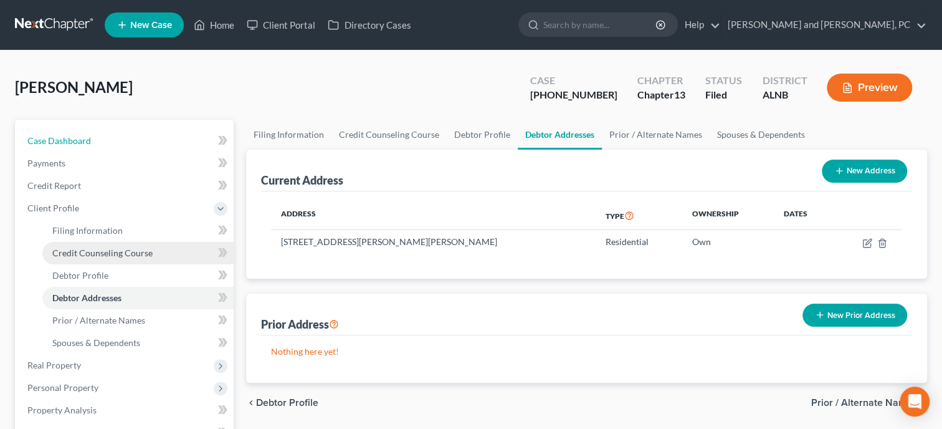
select select "6"
select select "0"
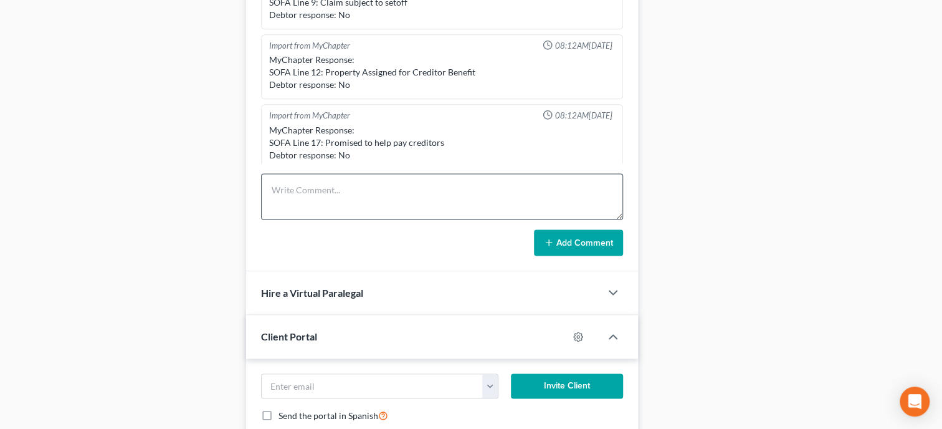
scroll to position [8389, 0]
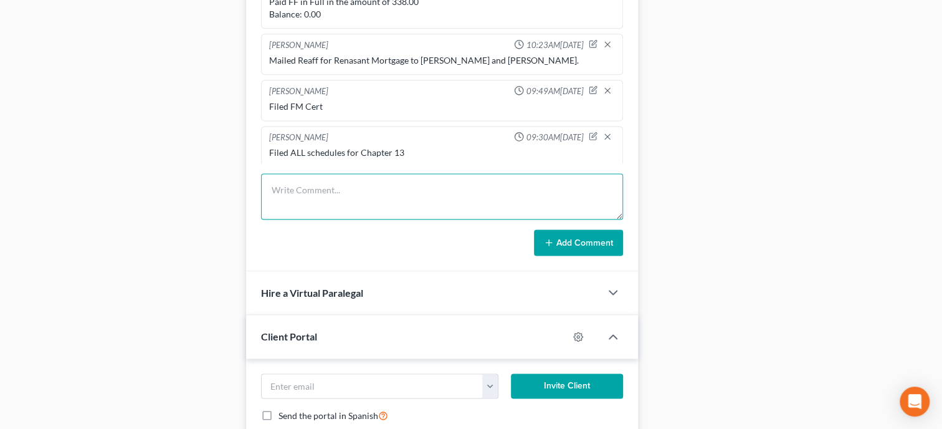
click at [310, 219] on textarea at bounding box center [442, 196] width 362 height 46
type textarea "Emailed ALL documents to [PERSON_NAME] @ [PERSON_NAME]'s Office."
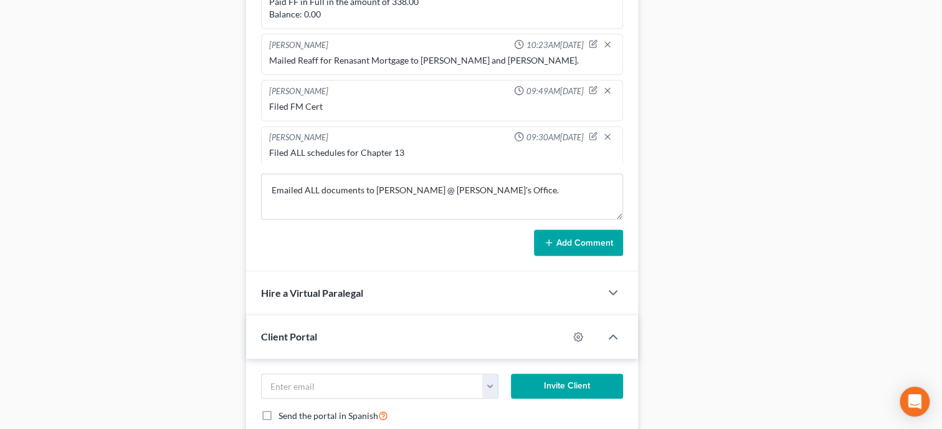
click at [585, 256] on button "Add Comment" at bounding box center [578, 242] width 89 height 26
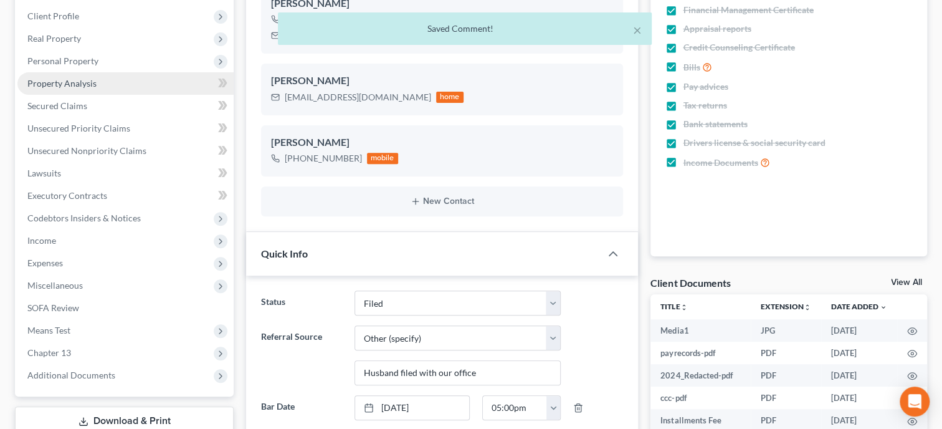
scroll to position [0, 0]
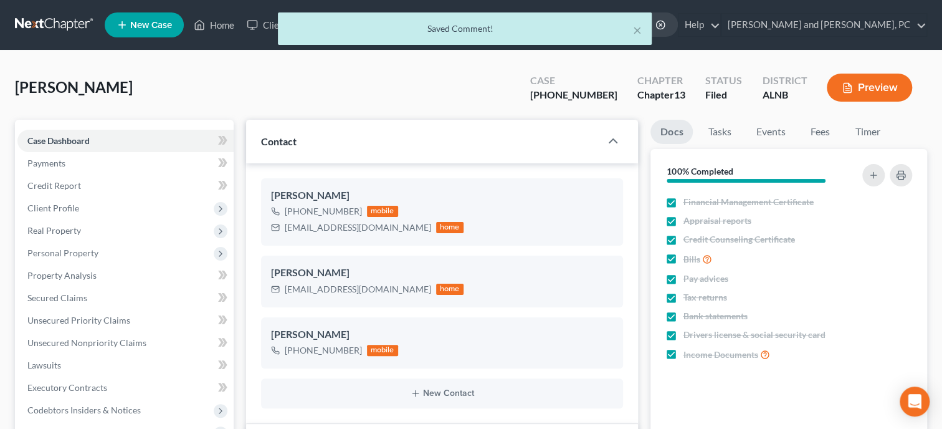
click at [218, 24] on div "× Saved Comment!" at bounding box center [465, 31] width 942 height 39
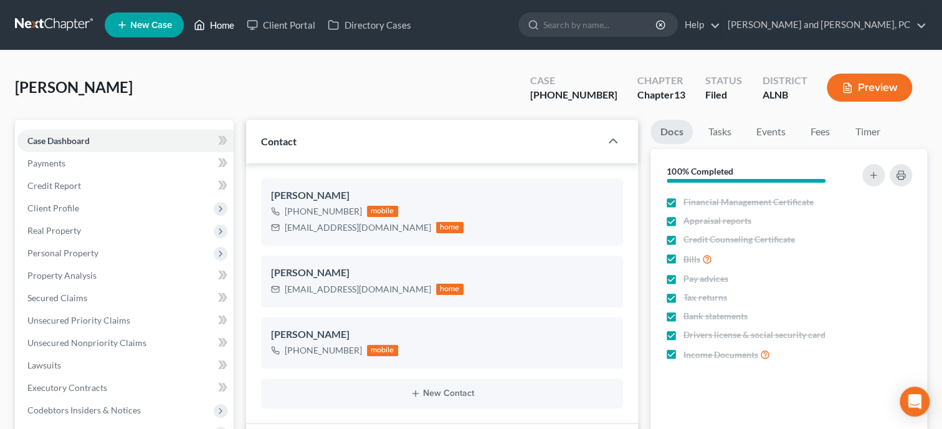
click at [218, 24] on link "Home" at bounding box center [214, 25] width 53 height 22
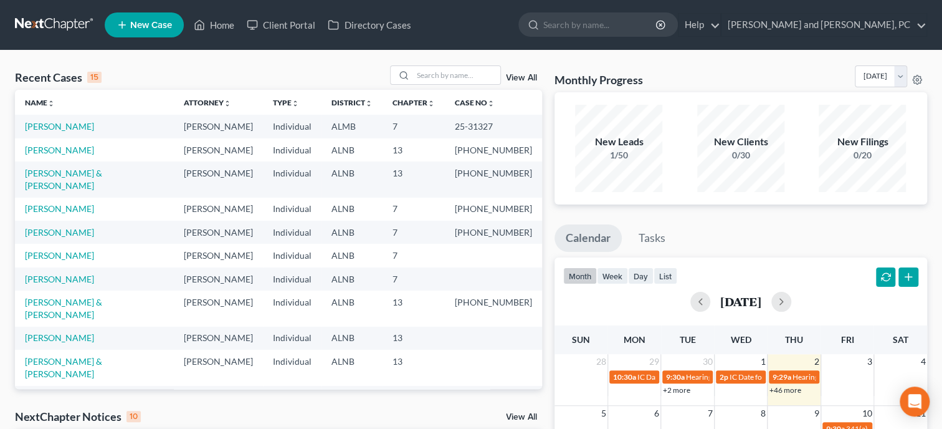
click at [149, 31] on link "New Case" at bounding box center [144, 24] width 79 height 25
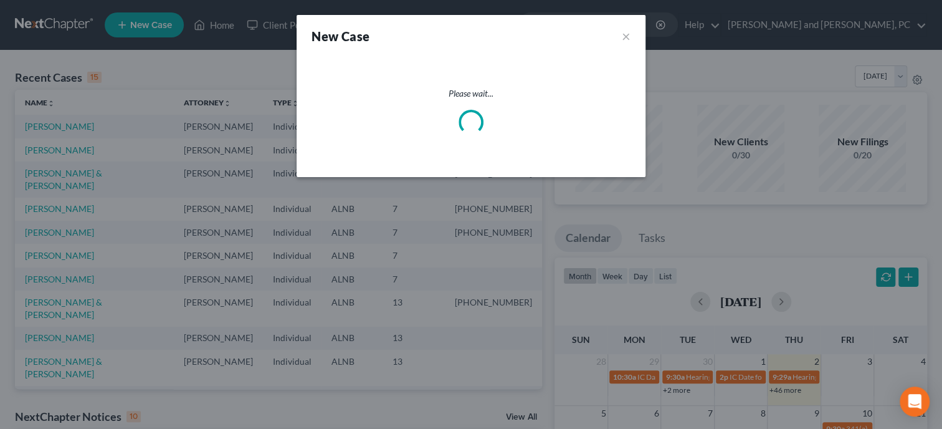
select select "1"
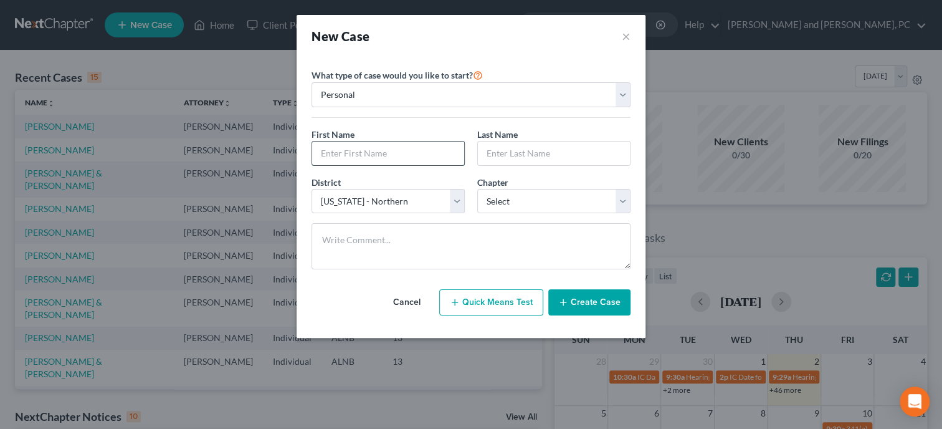
click at [338, 150] on input "text" at bounding box center [388, 153] width 152 height 24
type input "[PERSON_NAME]"
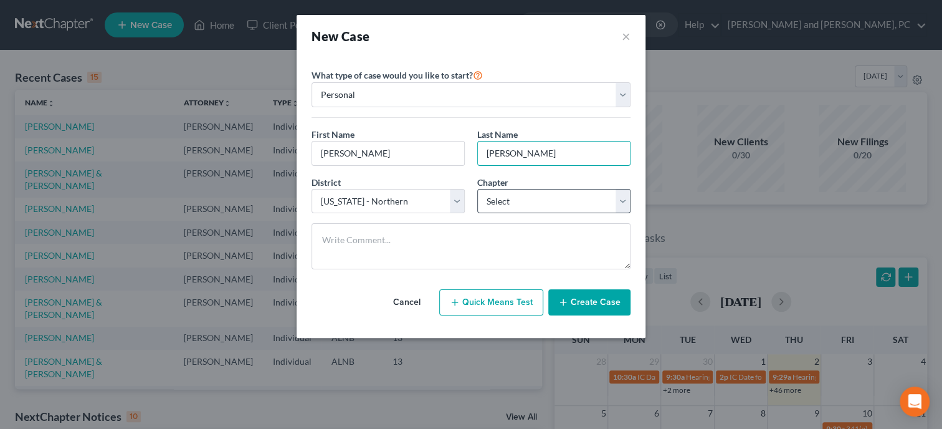
type input "[PERSON_NAME]"
click at [477, 189] on select "Select 7 11 12 13" at bounding box center [553, 201] width 153 height 25
select select "0"
click option "7" at bounding box center [0, 0] width 0 height 0
click at [578, 305] on button "Create Case" at bounding box center [589, 302] width 82 height 26
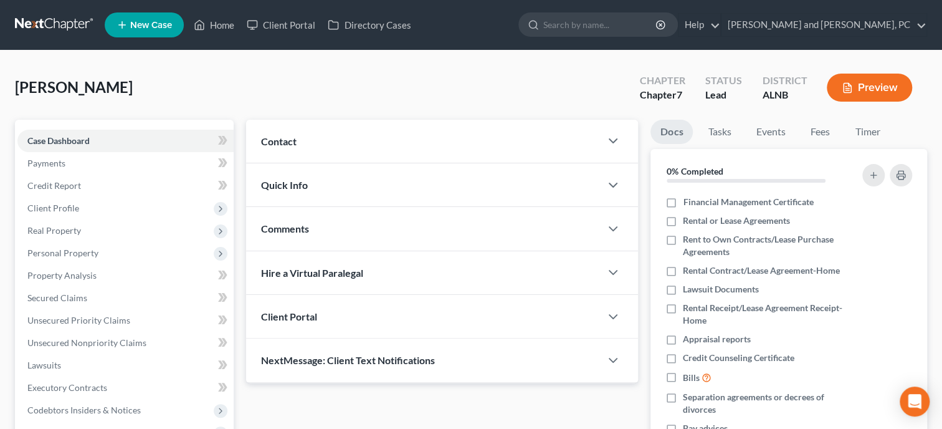
click at [288, 188] on span "Quick Info" at bounding box center [284, 185] width 47 height 12
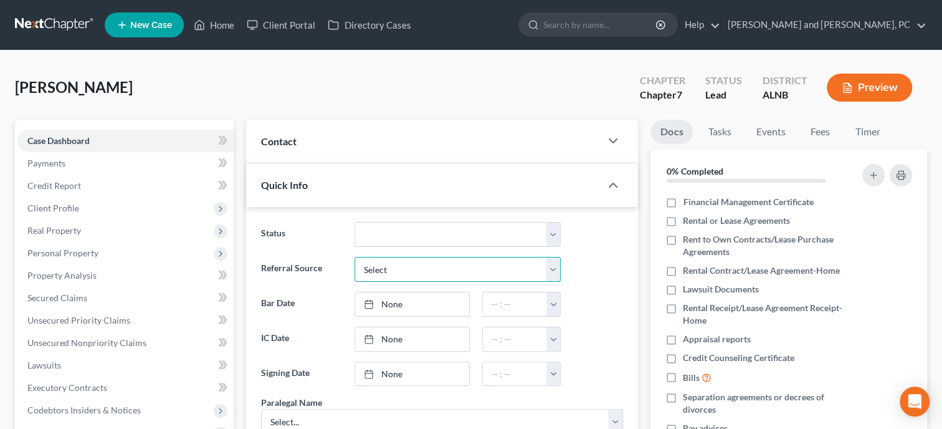
click at [355, 257] on select "Select Word Of Mouth Previous Clients Direct Mail Website Google Search Modern …" at bounding box center [458, 269] width 206 height 25
select select "4"
click option "Google Search" at bounding box center [0, 0] width 0 height 0
click at [392, 339] on link "None" at bounding box center [412, 339] width 114 height 24
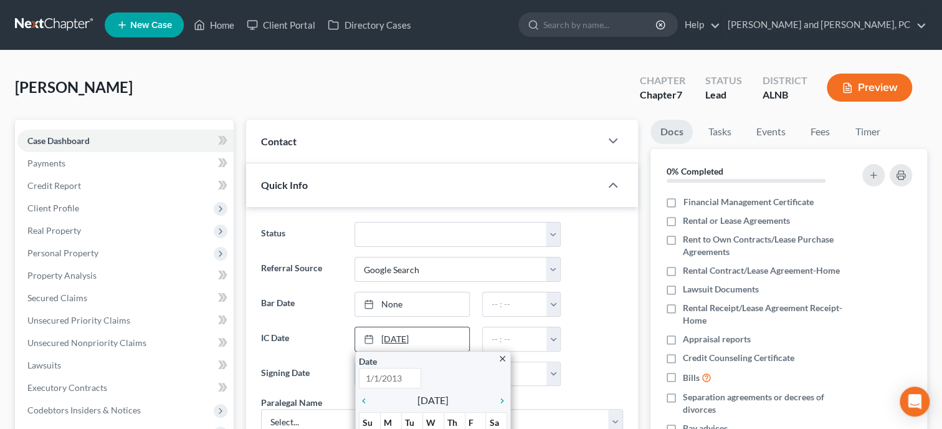
type input "[DATE]"
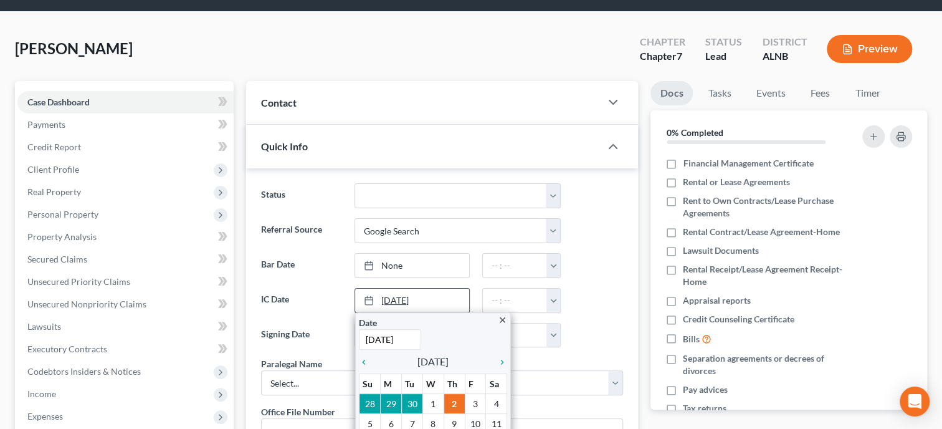
scroll to position [64, 0]
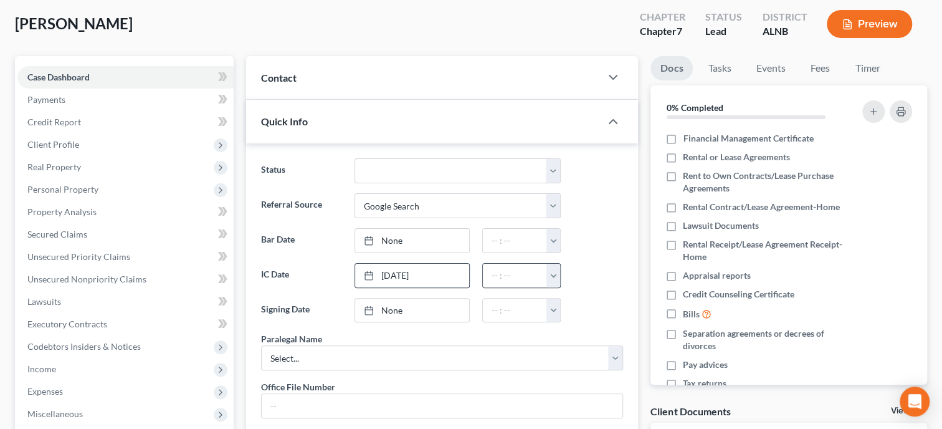
click at [552, 278] on button "button" at bounding box center [554, 276] width 14 height 24
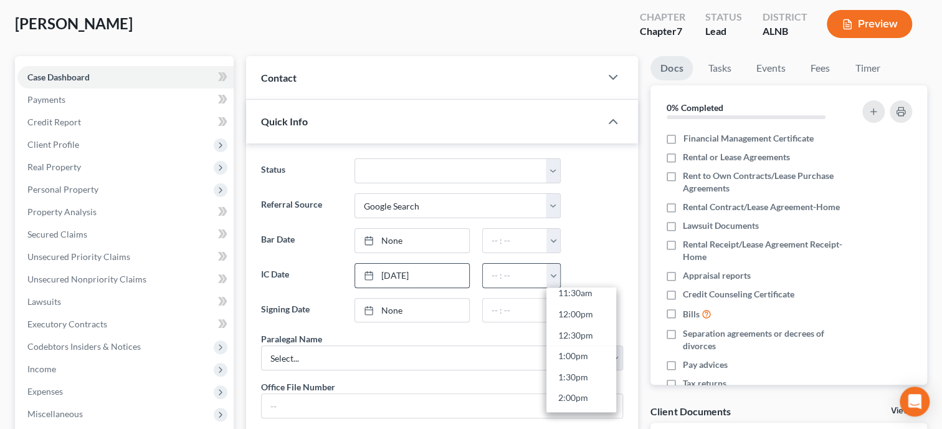
scroll to position [562, 0]
click at [573, 359] on link "3:00pm" at bounding box center [582, 369] width 70 height 21
type input "3:00pm"
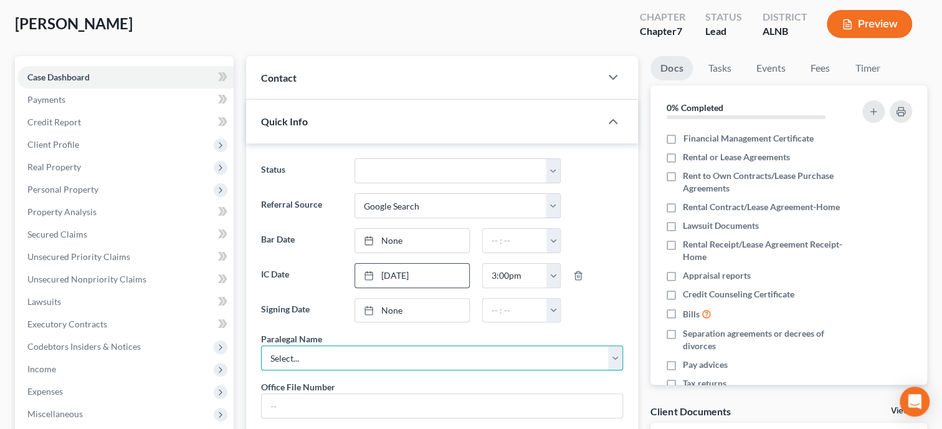
click at [261, 345] on select "Select... [PERSON_NAME]" at bounding box center [442, 357] width 362 height 25
select select "0"
click option "[PERSON_NAME]" at bounding box center [0, 0] width 0 height 0
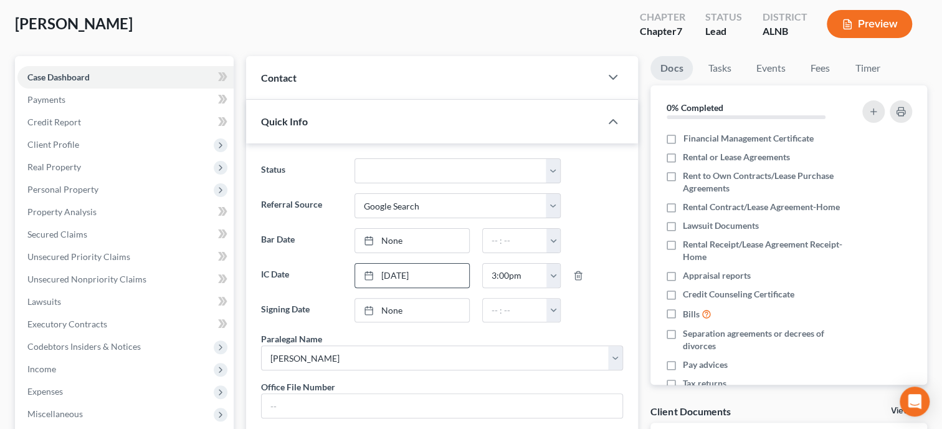
click at [413, 335] on div "Paralegal Name Select... [PERSON_NAME]" at bounding box center [442, 351] width 362 height 38
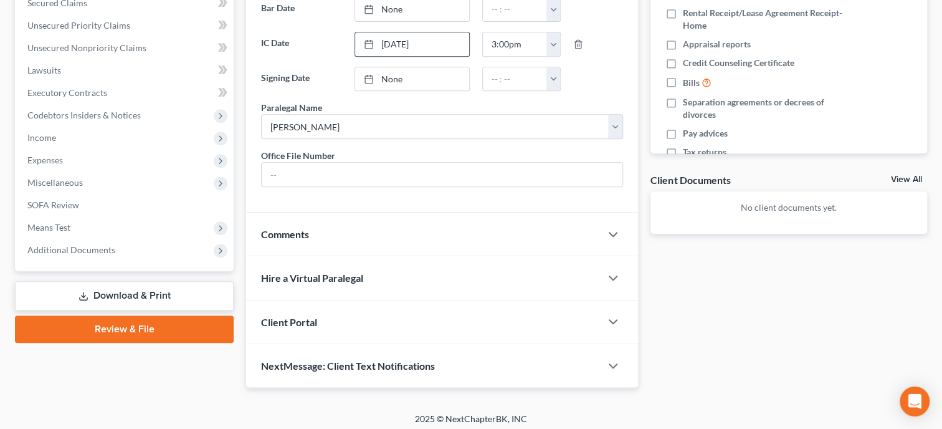
scroll to position [320, 0]
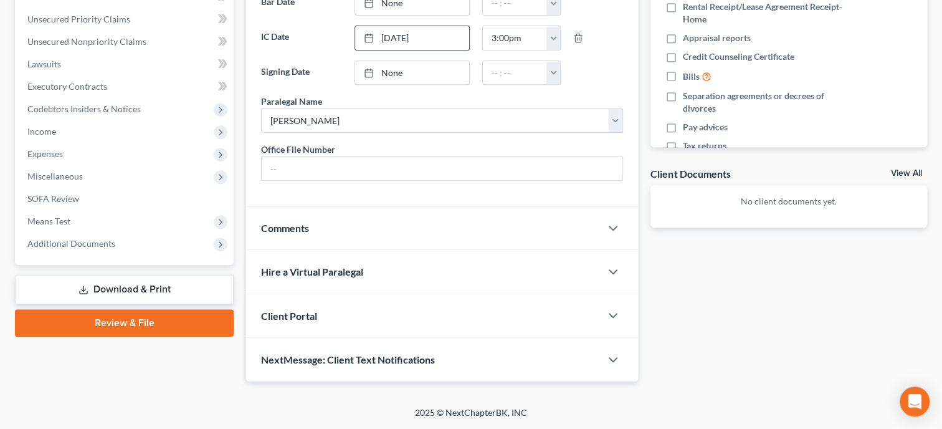
click at [414, 322] on div "Client Portal" at bounding box center [423, 315] width 355 height 43
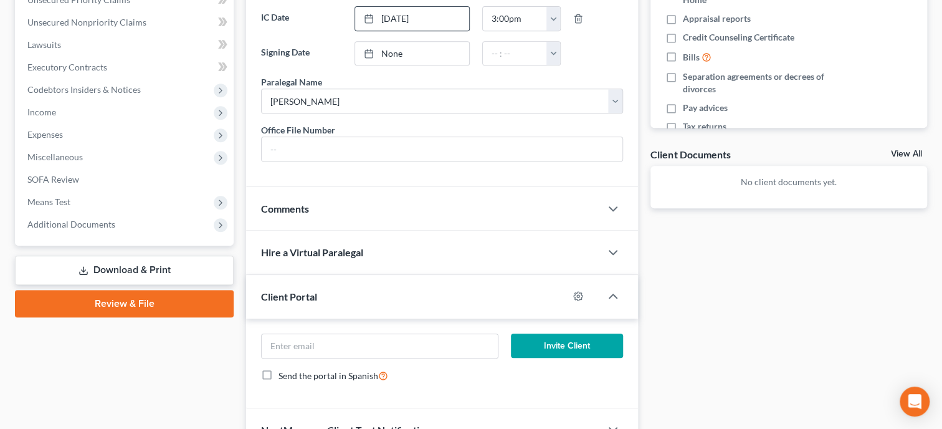
scroll to position [0, 0]
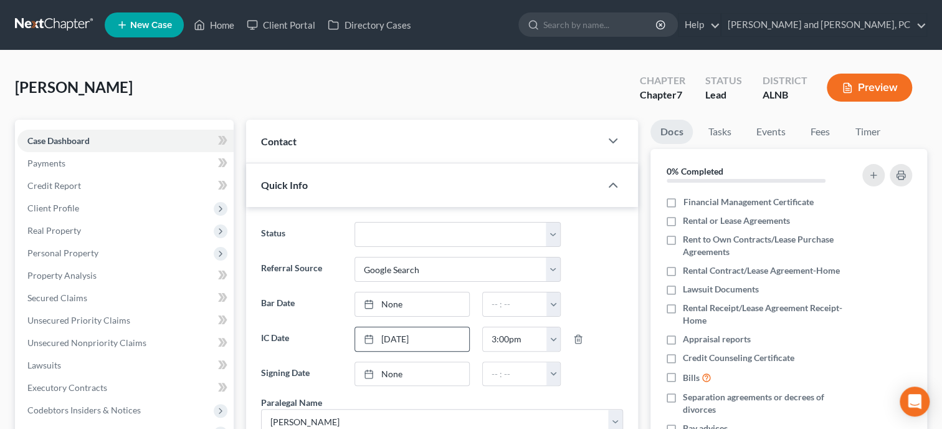
click at [375, 138] on div "Contact" at bounding box center [423, 141] width 355 height 43
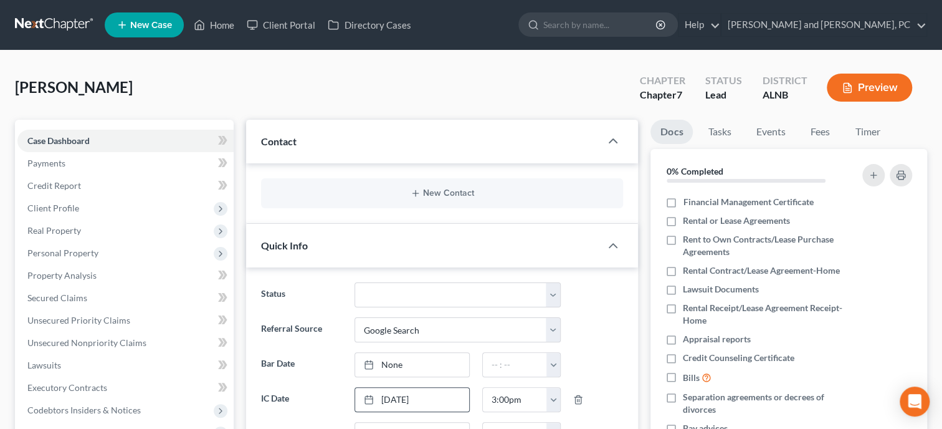
click at [426, 199] on div "New Contact" at bounding box center [442, 193] width 362 height 30
click at [433, 189] on button "New Contact" at bounding box center [442, 193] width 342 height 10
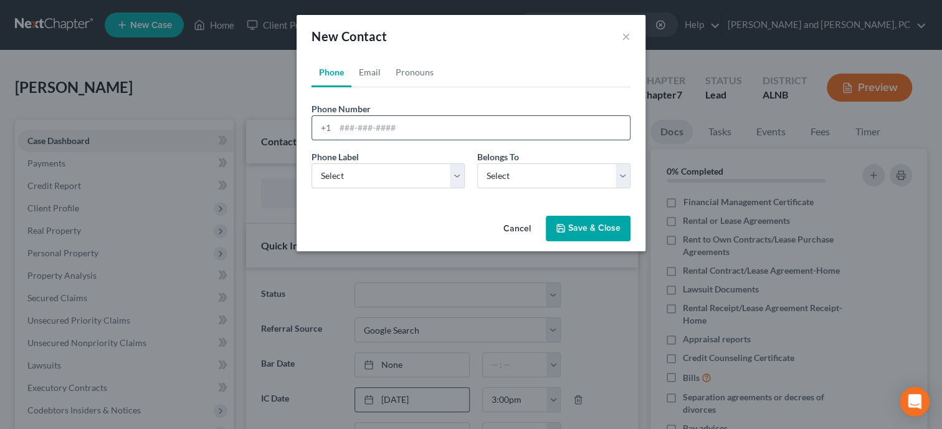
click at [403, 130] on input "tel" at bounding box center [482, 128] width 295 height 24
type input "2563905638"
click at [312, 163] on select "Select Mobile Home Work Other" at bounding box center [388, 175] width 153 height 25
select select "0"
click option "Mobile" at bounding box center [0, 0] width 0 height 0
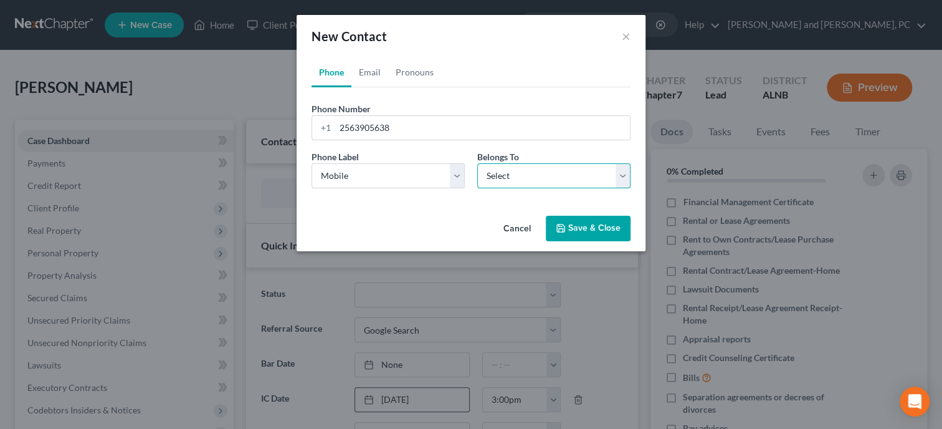
click at [477, 163] on select "Select Client Other" at bounding box center [553, 175] width 153 height 25
select select "0"
click option "Client" at bounding box center [0, 0] width 0 height 0
select select "0"
click at [379, 77] on link "Email" at bounding box center [369, 72] width 37 height 30
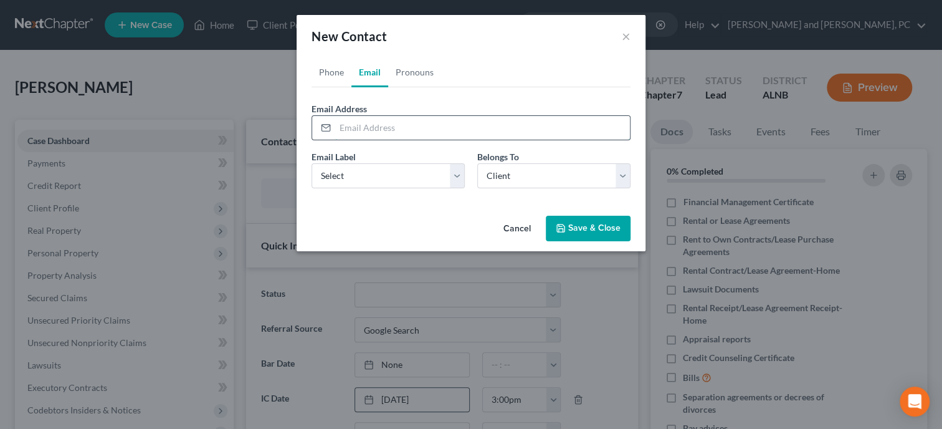
click at [390, 127] on input "email" at bounding box center [482, 128] width 295 height 24
type input "aletahiggins"
click at [509, 229] on button "Cancel" at bounding box center [517, 229] width 47 height 25
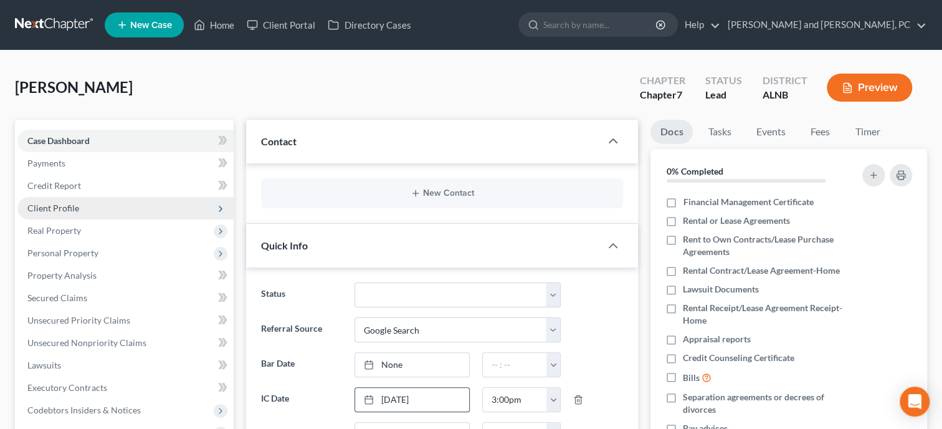
click at [110, 203] on span "Client Profile" at bounding box center [125, 208] width 216 height 22
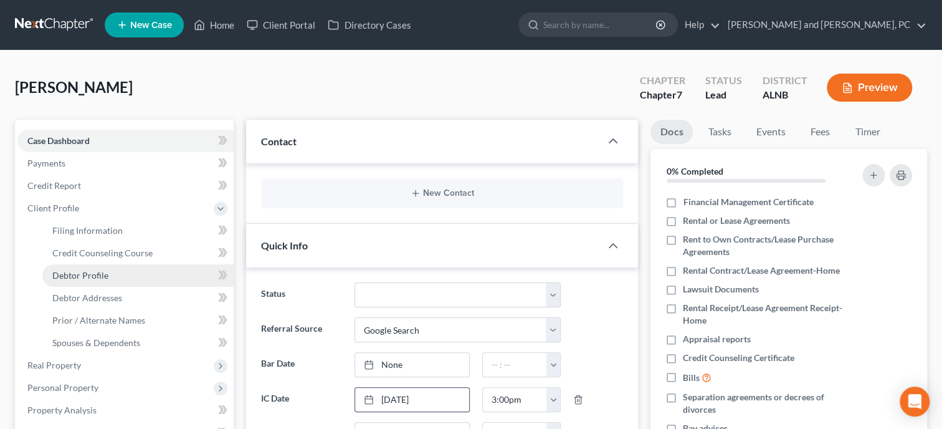
click at [115, 267] on link "Debtor Profile" at bounding box center [137, 275] width 191 height 22
select select "0"
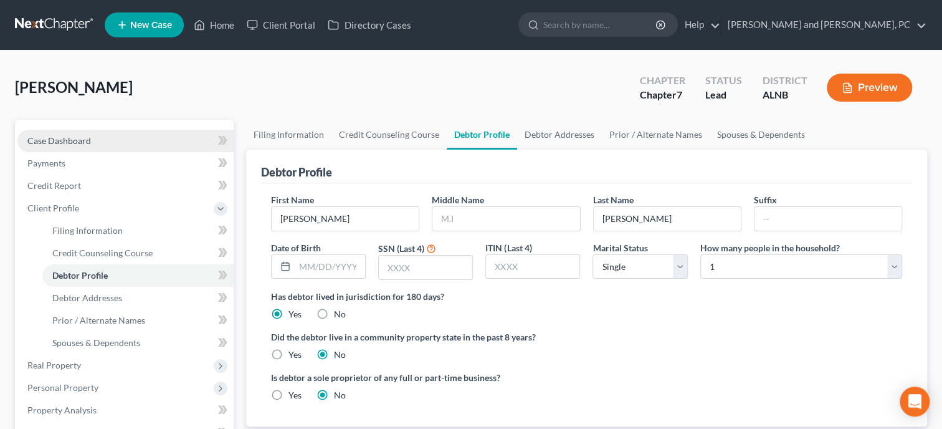
click at [54, 143] on span "Case Dashboard" at bounding box center [59, 140] width 64 height 11
select select "4"
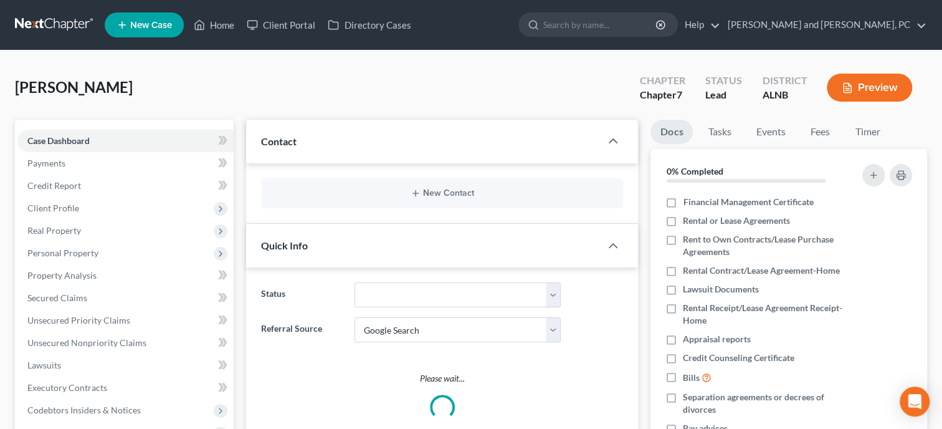
select select "0"
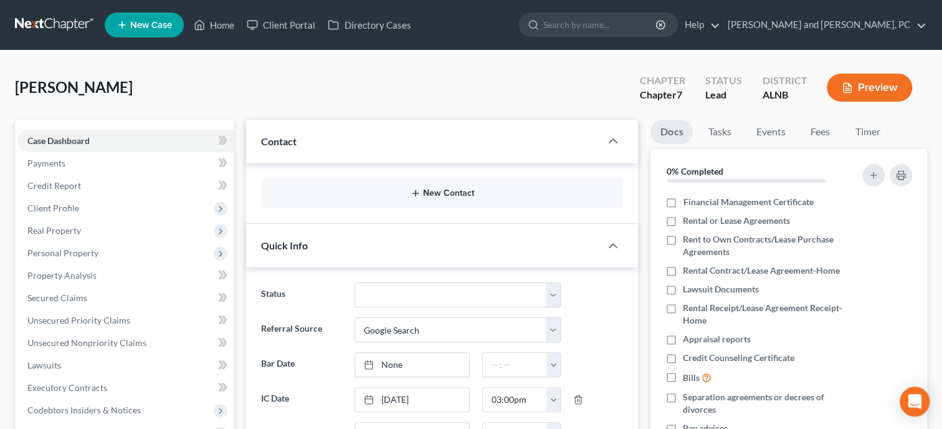
click at [451, 188] on button "New Contact" at bounding box center [442, 193] width 342 height 10
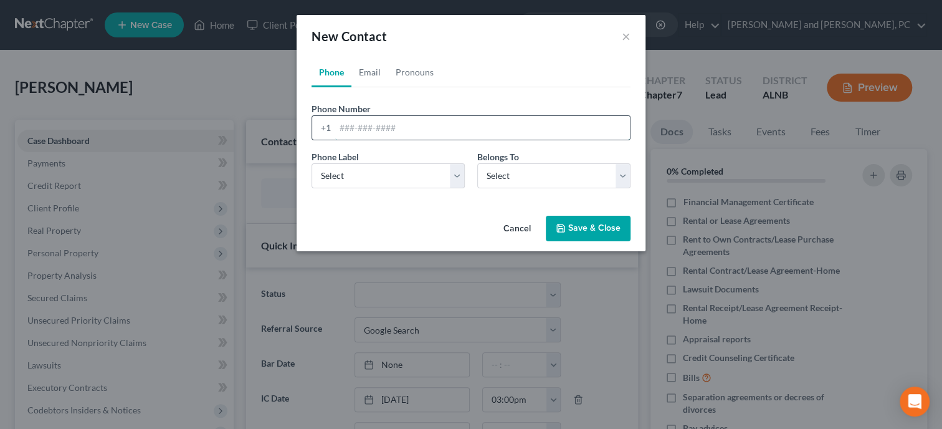
click at [399, 125] on input "tel" at bounding box center [482, 128] width 295 height 24
type input "2563905638"
click at [312, 163] on select "Select Mobile Home Work Other" at bounding box center [388, 175] width 153 height 25
select select "0"
click option "Mobile" at bounding box center [0, 0] width 0 height 0
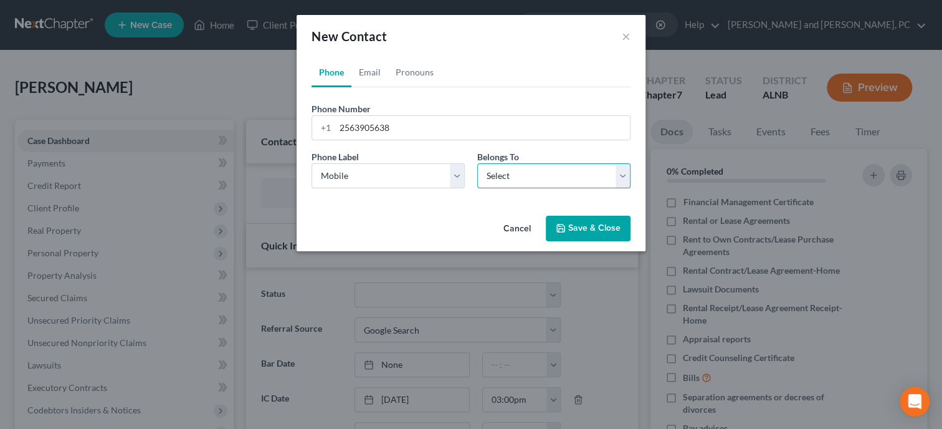
select select "0"
click option "Client" at bounding box center [0, 0] width 0 height 0
select select "0"
click at [369, 72] on link "Email" at bounding box center [369, 72] width 37 height 30
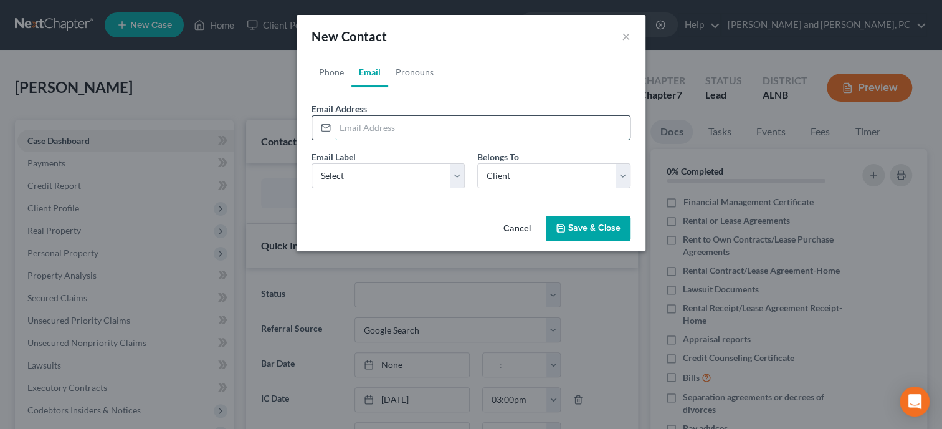
click at [376, 125] on input "email" at bounding box center [482, 128] width 295 height 24
type input "[EMAIL_ADDRESS][DOMAIN_NAME]"
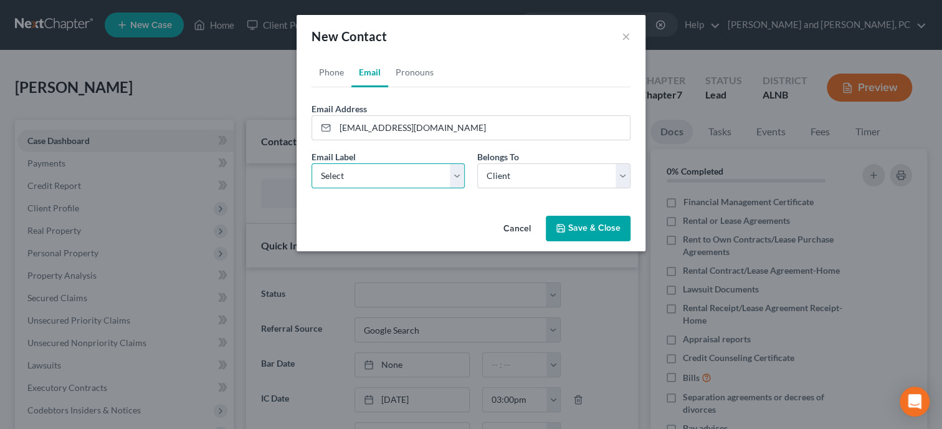
select select "0"
click option "Home" at bounding box center [0, 0] width 0 height 0
click at [573, 226] on button "Save & Close" at bounding box center [588, 229] width 85 height 26
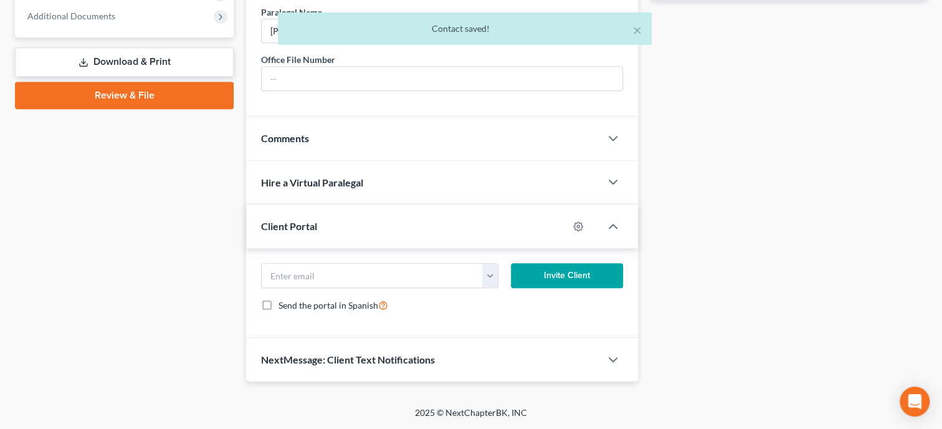
scroll to position [552, 0]
click at [388, 264] on input "email" at bounding box center [372, 276] width 221 height 24
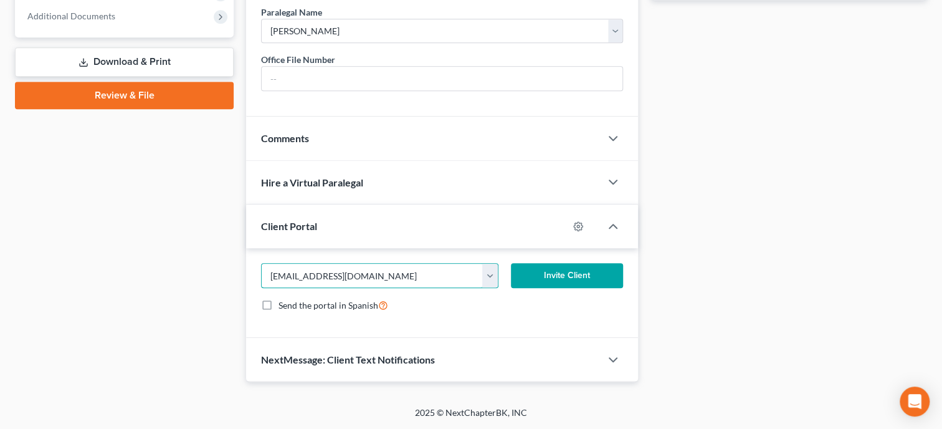
type input "[EMAIL_ADDRESS][DOMAIN_NAME]"
click at [573, 282] on button "Invite Client" at bounding box center [567, 275] width 112 height 25
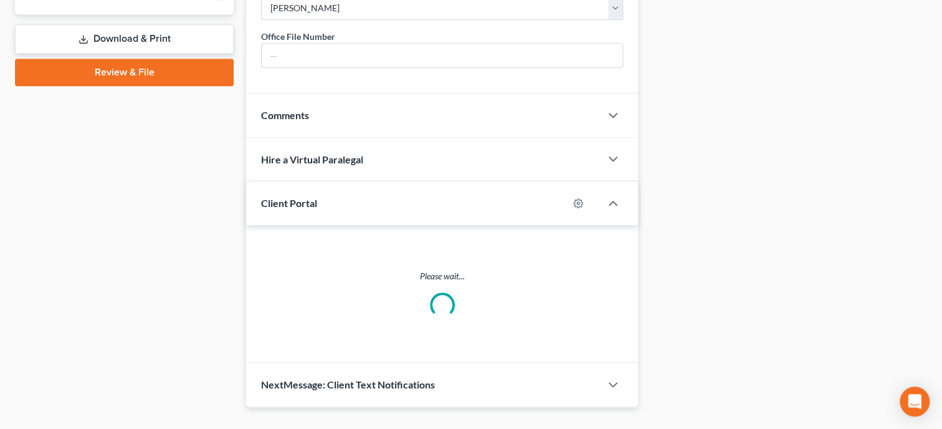
scroll to position [540, 0]
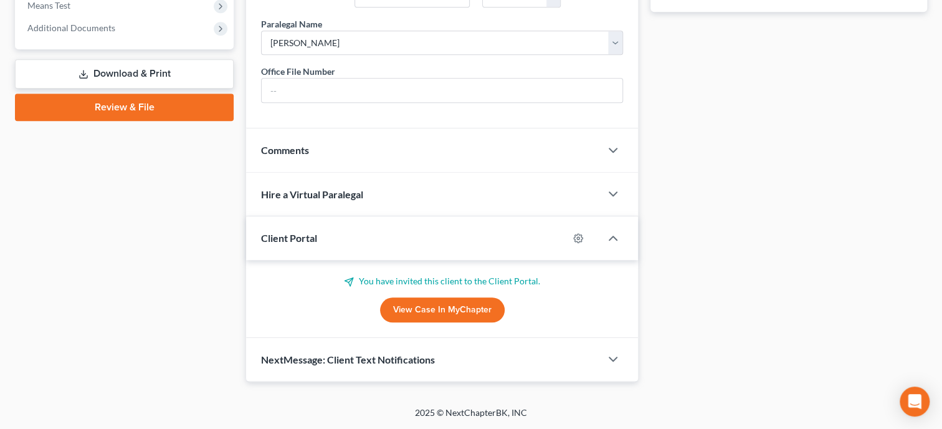
click at [433, 364] on span "NextMessage: Client Text Notifications" at bounding box center [348, 359] width 174 height 12
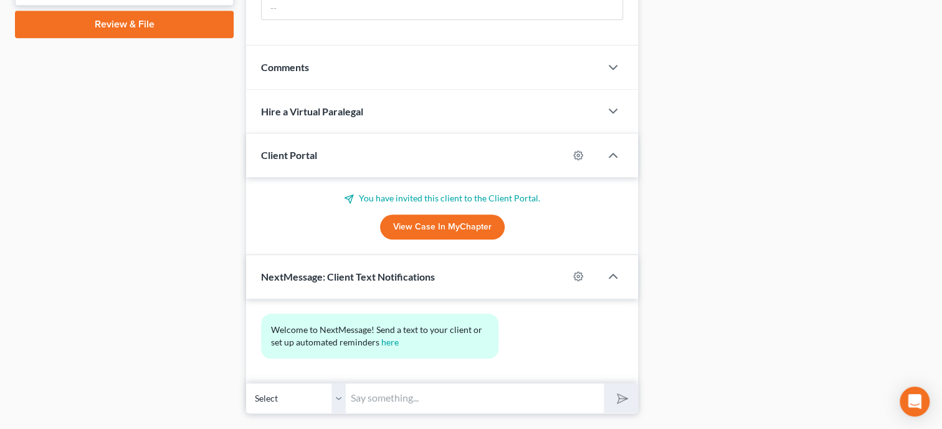
scroll to position [654, 0]
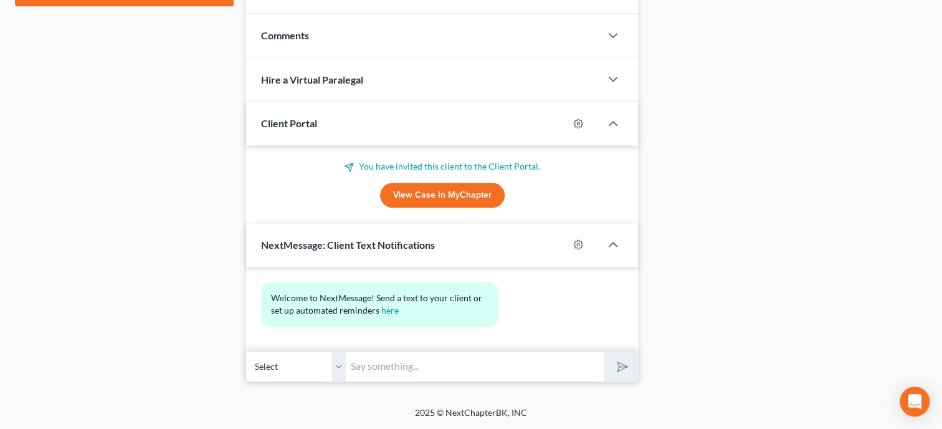
click at [433, 364] on input "text" at bounding box center [475, 366] width 258 height 31
type input "Thank you for choosing [PERSON_NAME] and [PERSON_NAME], P.C. If you have any qu…"
click at [623, 360] on icon "submit" at bounding box center [620, 366] width 12 height 12
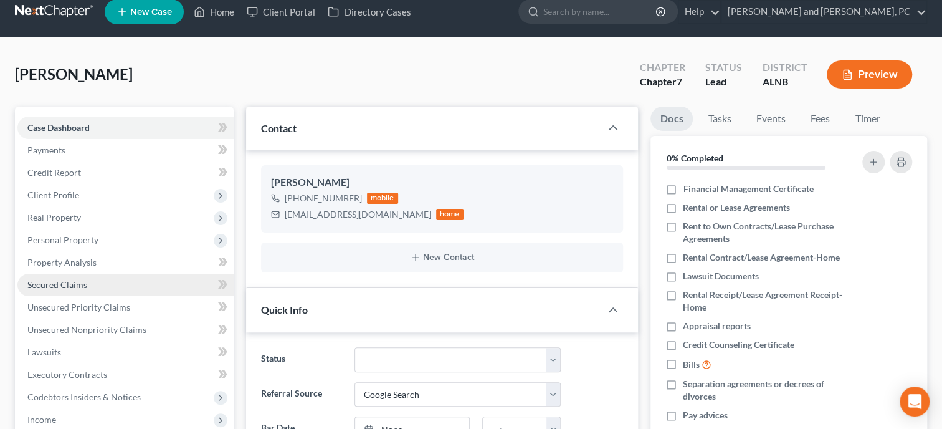
scroll to position [0, 0]
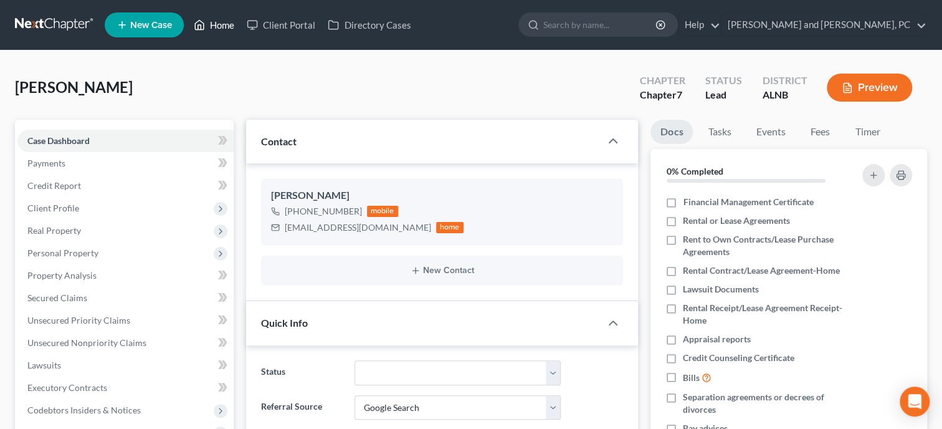
click at [229, 31] on link "Home" at bounding box center [214, 25] width 53 height 22
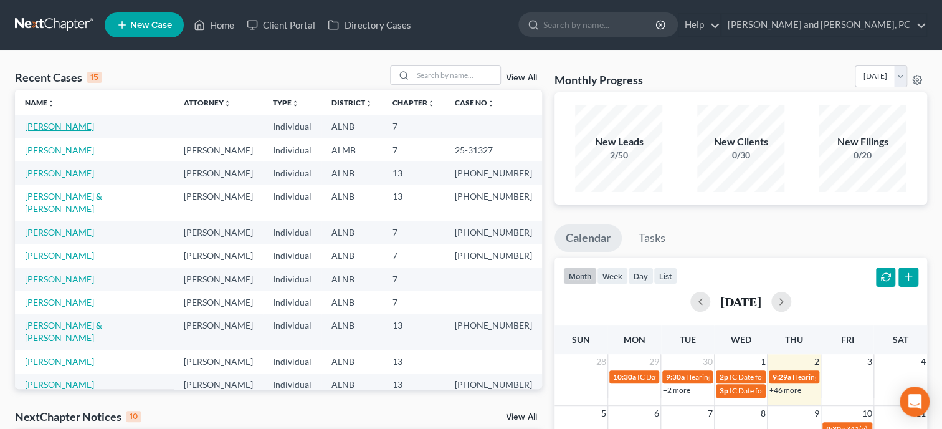
click at [55, 128] on link "[PERSON_NAME]" at bounding box center [59, 126] width 69 height 11
select select "4"
select select "0"
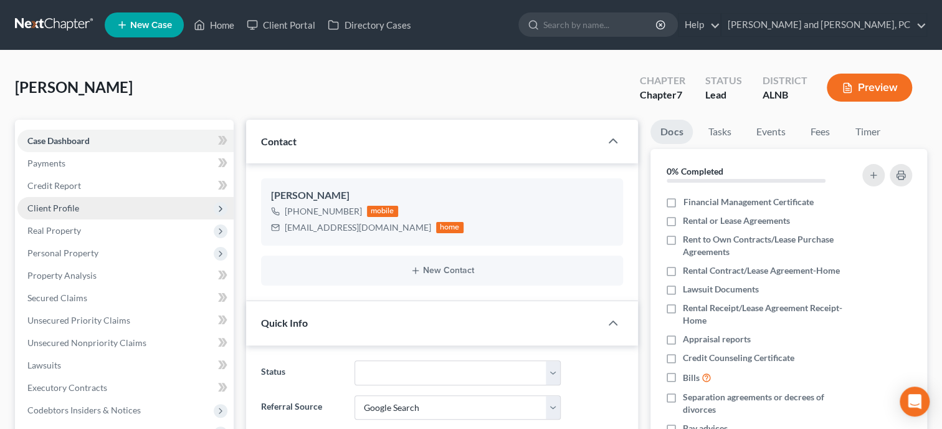
click at [105, 204] on span "Client Profile" at bounding box center [125, 208] width 216 height 22
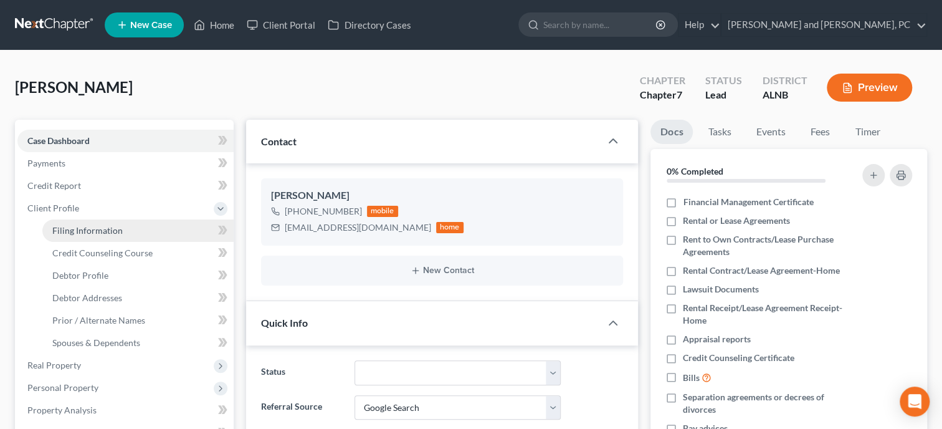
click at [134, 223] on link "Filing Information" at bounding box center [137, 230] width 191 height 22
select select "1"
select select "0"
select select "1"
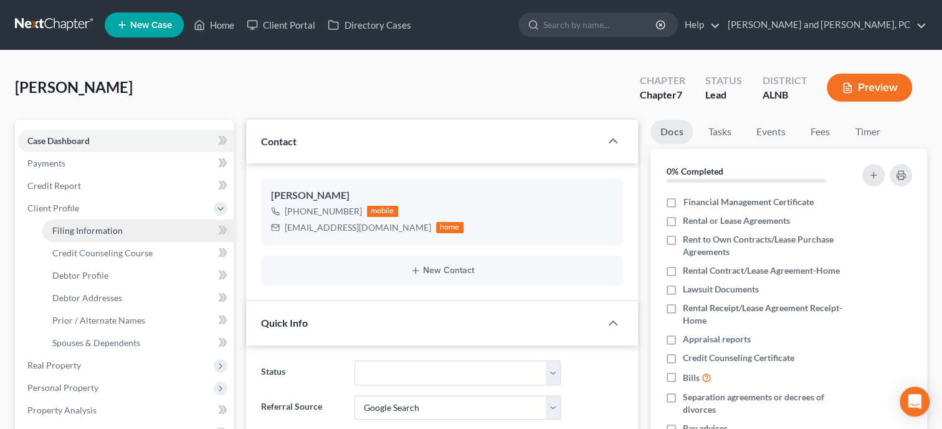
select select "0"
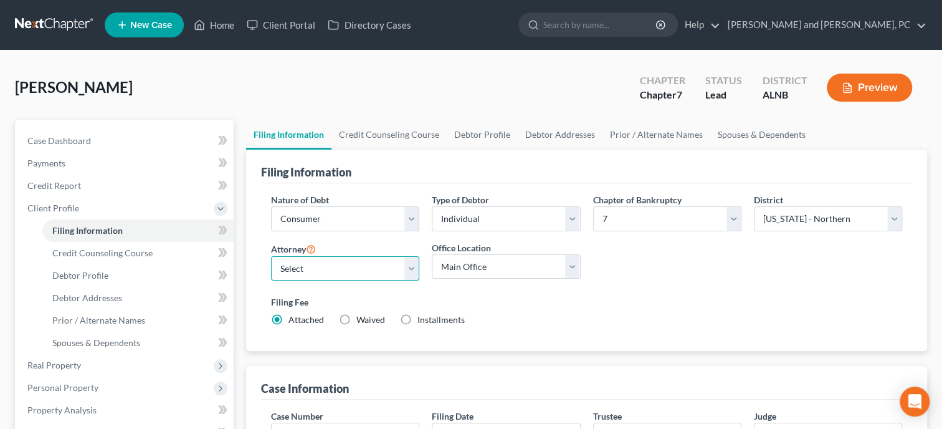
select select "0"
click option "[PERSON_NAME] - [GEOGRAPHIC_DATA]" at bounding box center [0, 0] width 0 height 0
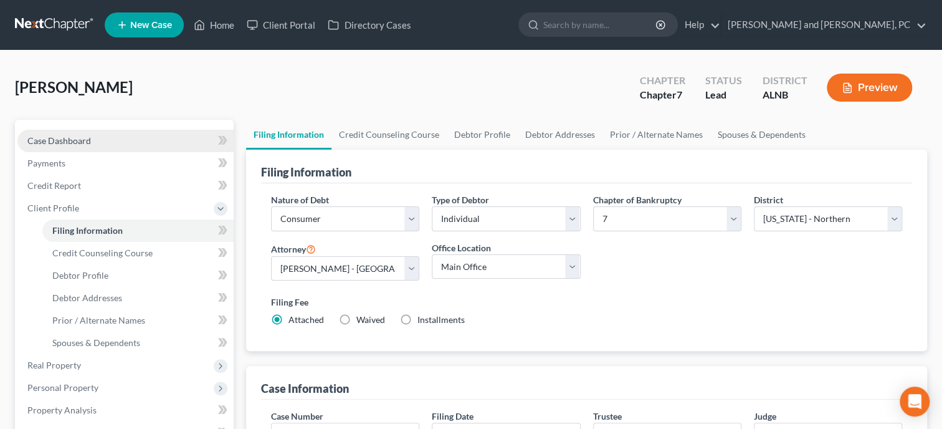
click at [117, 136] on link "Case Dashboard" at bounding box center [125, 141] width 216 height 22
select select "4"
select select "0"
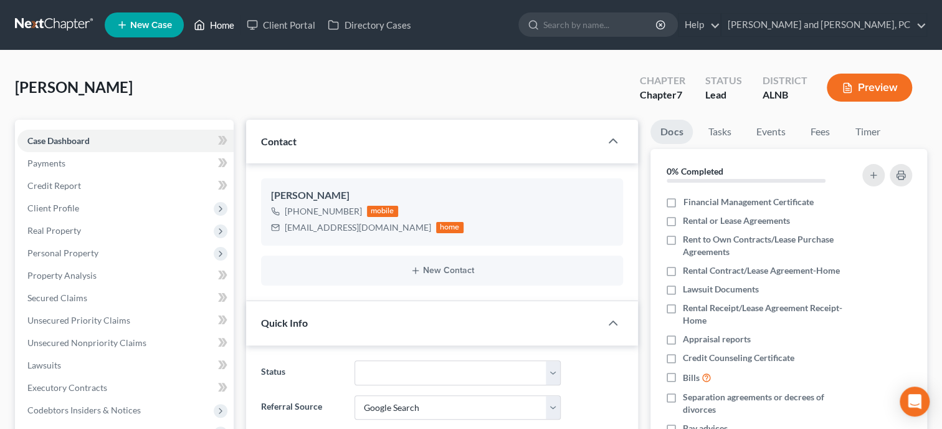
click at [227, 22] on link "Home" at bounding box center [214, 25] width 53 height 22
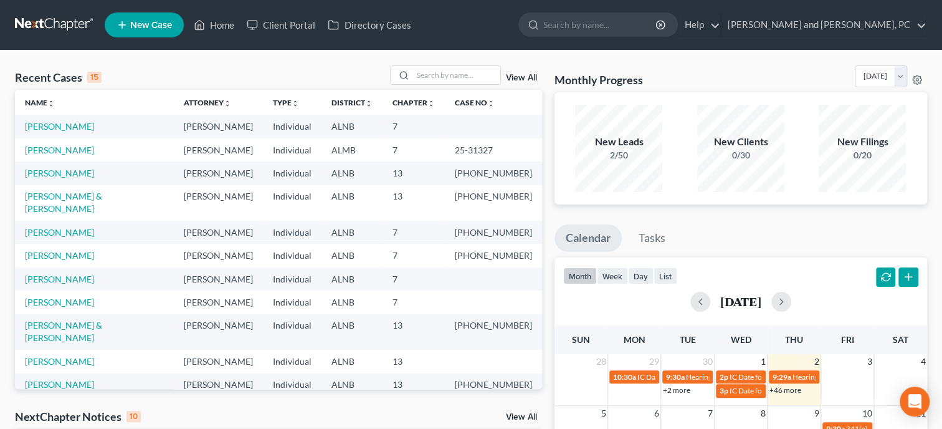
click at [156, 26] on span "New Case" at bounding box center [151, 25] width 42 height 9
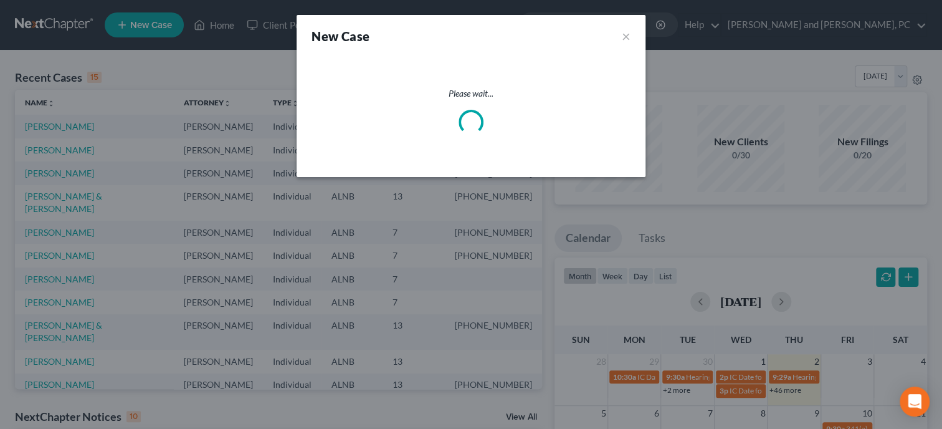
select select "1"
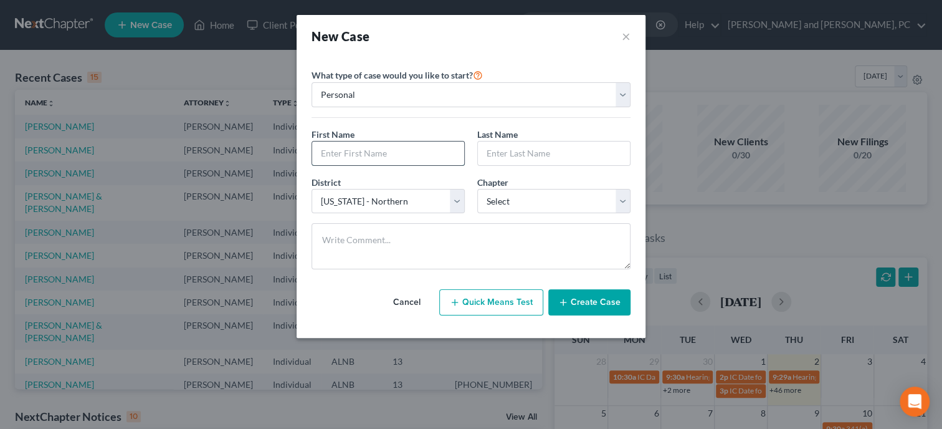
click at [354, 157] on input "text" at bounding box center [388, 153] width 152 height 24
type input "[PERSON_NAME]"
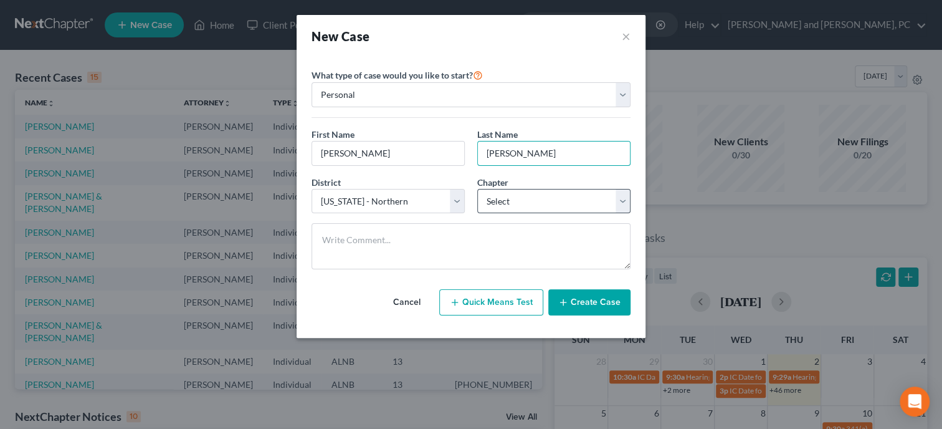
type input "[PERSON_NAME]"
select select "0"
click option "7" at bounding box center [0, 0] width 0 height 0
click at [573, 302] on button "Create Case" at bounding box center [589, 302] width 82 height 26
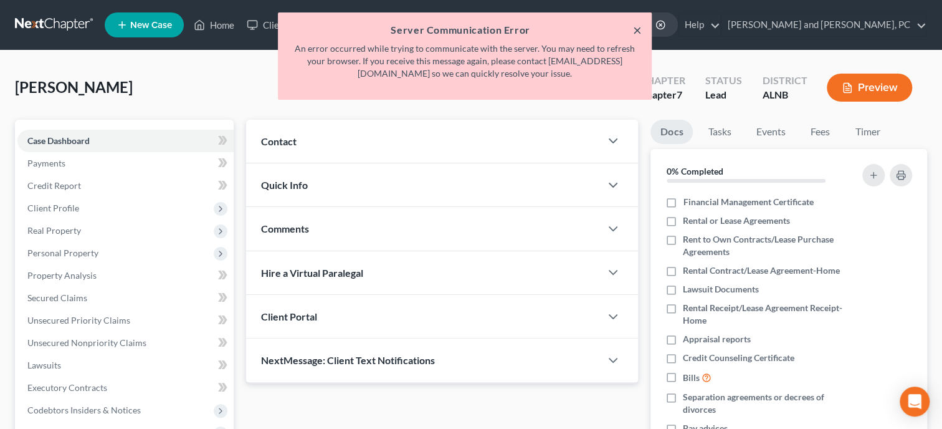
click at [637, 29] on button "×" at bounding box center [637, 29] width 9 height 15
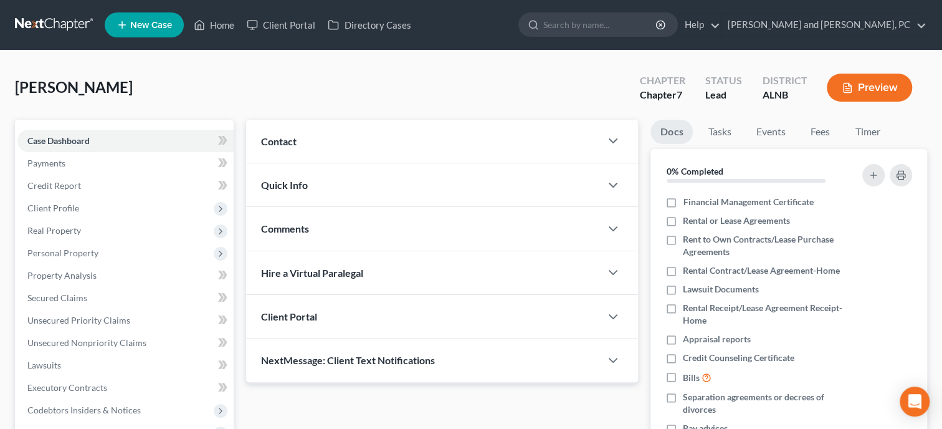
click at [301, 151] on div "Contact" at bounding box center [423, 141] width 355 height 43
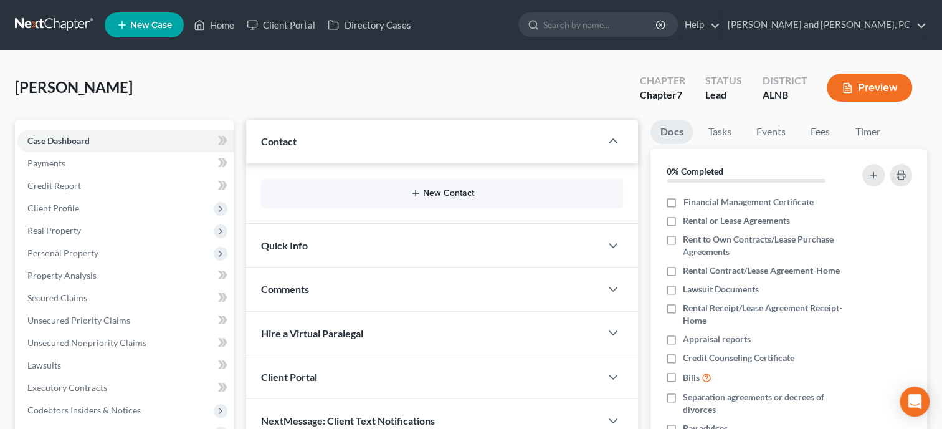
click at [417, 195] on icon "button" at bounding box center [416, 193] width 10 height 10
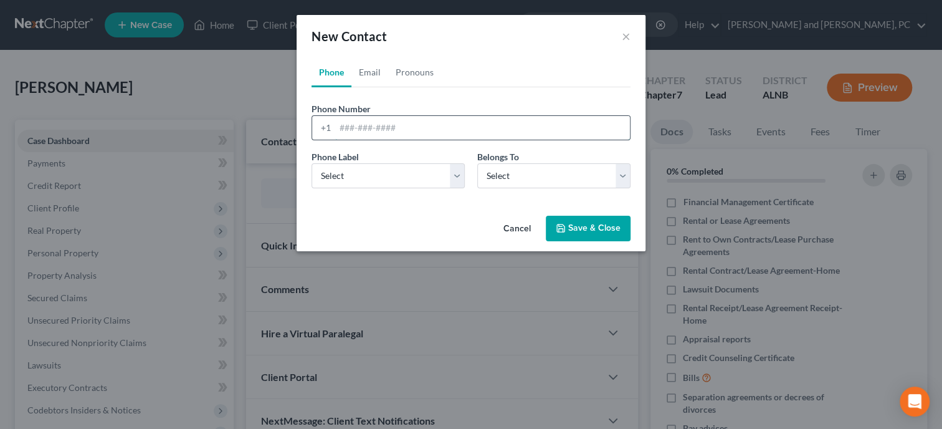
click at [401, 126] on input "tel" at bounding box center [482, 128] width 295 height 24
type input "2564389512"
click at [312, 163] on select "Select Mobile Home Work Other" at bounding box center [388, 175] width 153 height 25
select select "0"
click option "Mobile" at bounding box center [0, 0] width 0 height 0
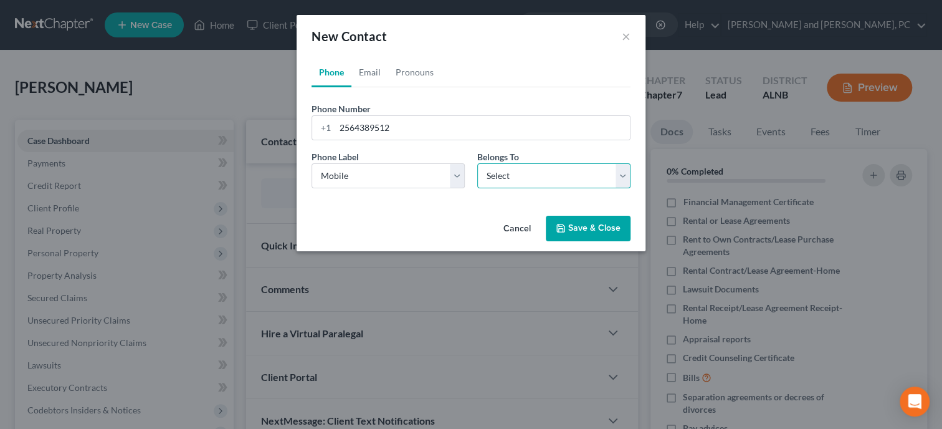
click at [498, 181] on select "Select Client Other" at bounding box center [553, 175] width 153 height 25
select select "0"
click option "Client" at bounding box center [0, 0] width 0 height 0
select select "0"
click at [365, 67] on link "Email" at bounding box center [369, 72] width 37 height 30
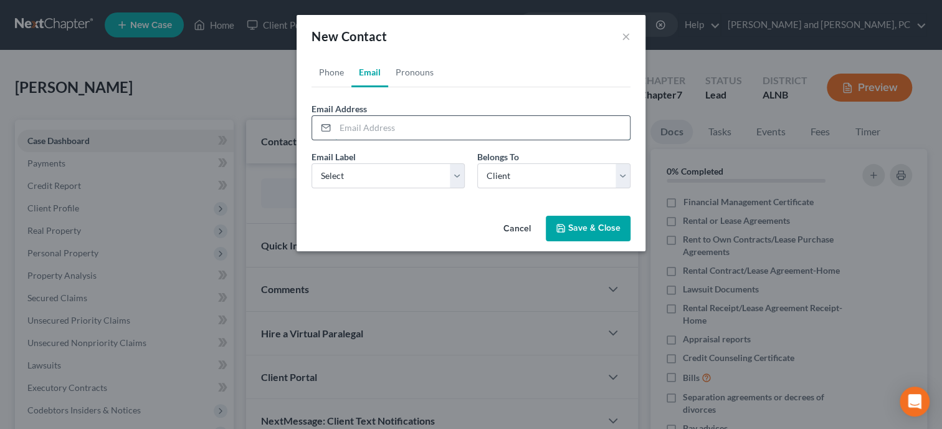
click at [401, 126] on input "email" at bounding box center [482, 128] width 295 height 24
type input "[PERSON_NAME][EMAIL_ADDRESS][DOMAIN_NAME]"
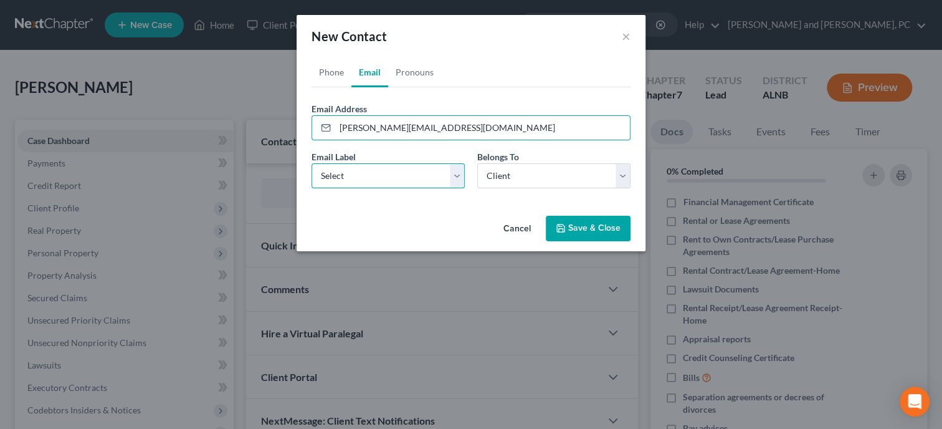
click at [312, 163] on select "Select Home Work Other" at bounding box center [388, 175] width 153 height 25
select select "0"
click option "Home" at bounding box center [0, 0] width 0 height 0
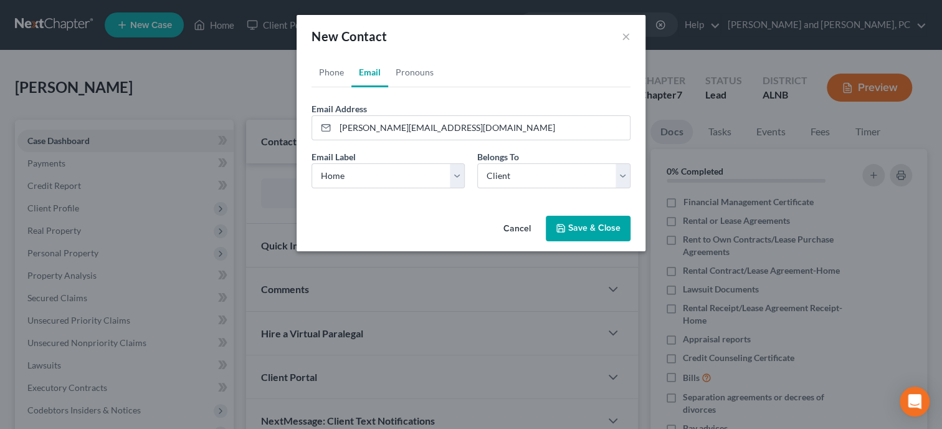
click at [568, 227] on button "Save & Close" at bounding box center [588, 229] width 85 height 26
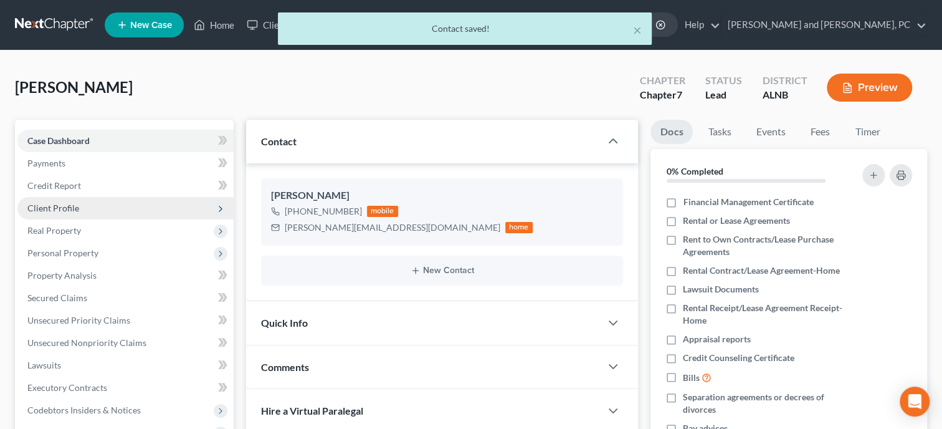
click at [68, 209] on span "Client Profile" at bounding box center [53, 208] width 52 height 11
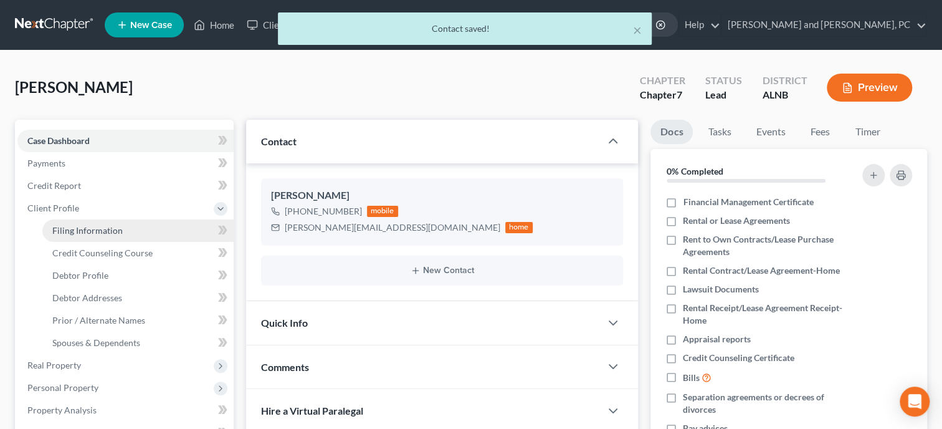
click at [72, 229] on span "Filing Information" at bounding box center [87, 230] width 70 height 11
select select "1"
select select "0"
select select "1"
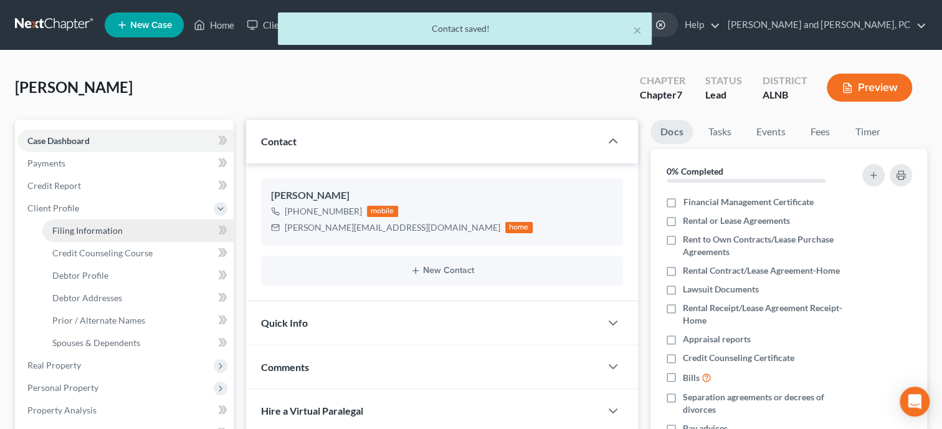
select select "0"
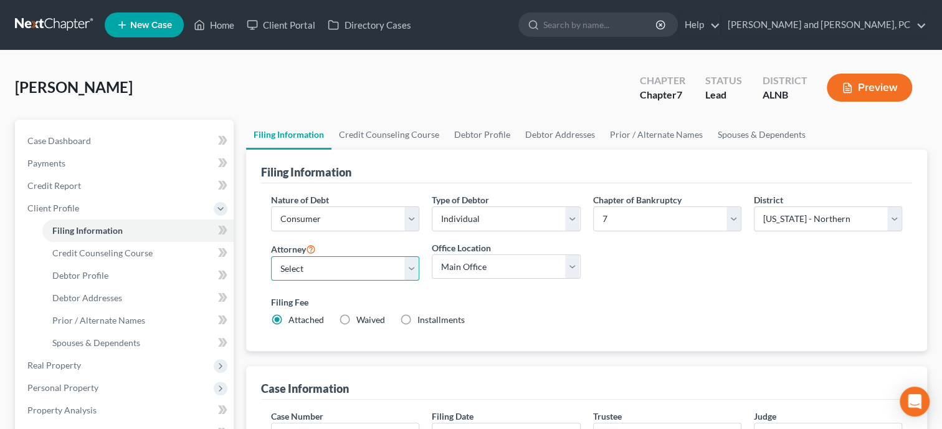
click at [271, 256] on select "Select [PERSON_NAME] - ALNB [PERSON_NAME] - ALNB [PERSON_NAME] - ALMB" at bounding box center [345, 268] width 148 height 25
select select "0"
click option "[PERSON_NAME] - [GEOGRAPHIC_DATA]" at bounding box center [0, 0] width 0 height 0
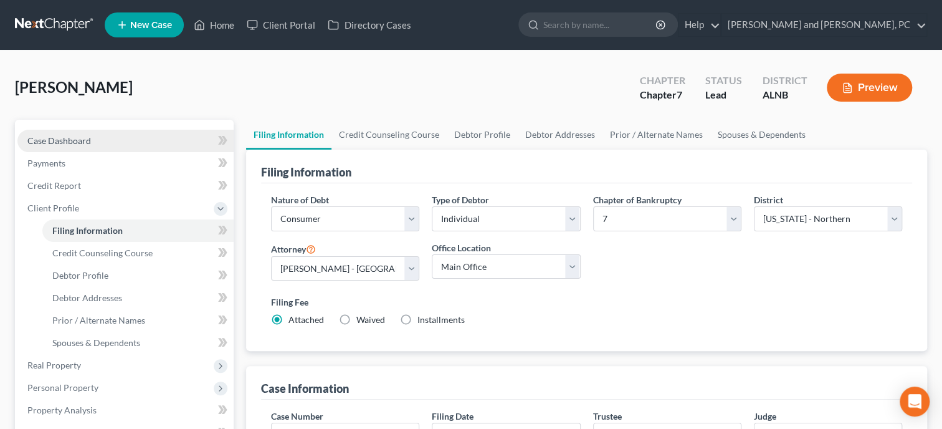
click at [70, 144] on span "Case Dashboard" at bounding box center [59, 140] width 64 height 11
select select "10"
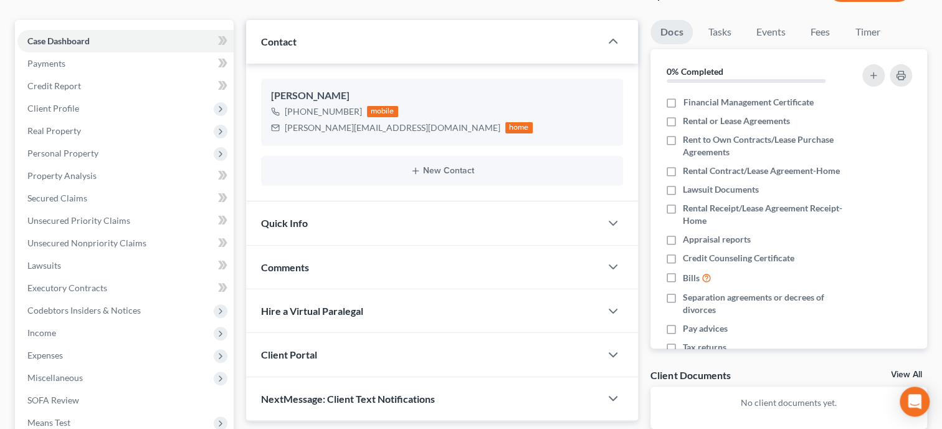
scroll to position [128, 0]
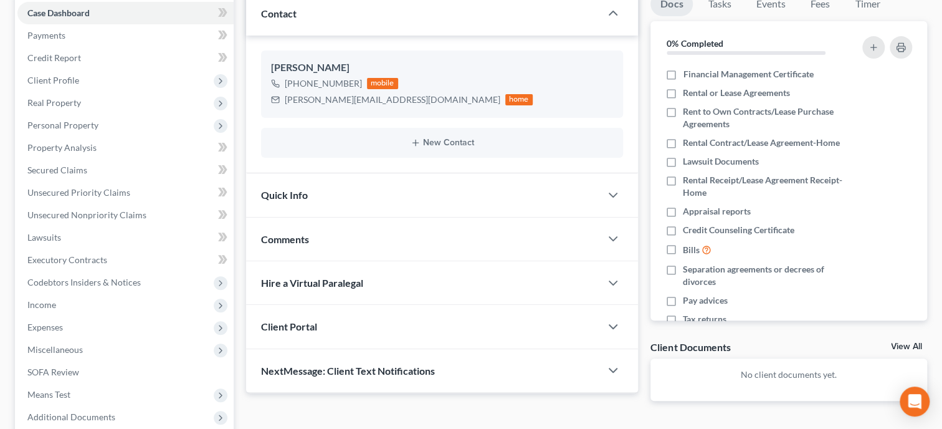
click at [378, 201] on div "Quick Info" at bounding box center [423, 194] width 355 height 43
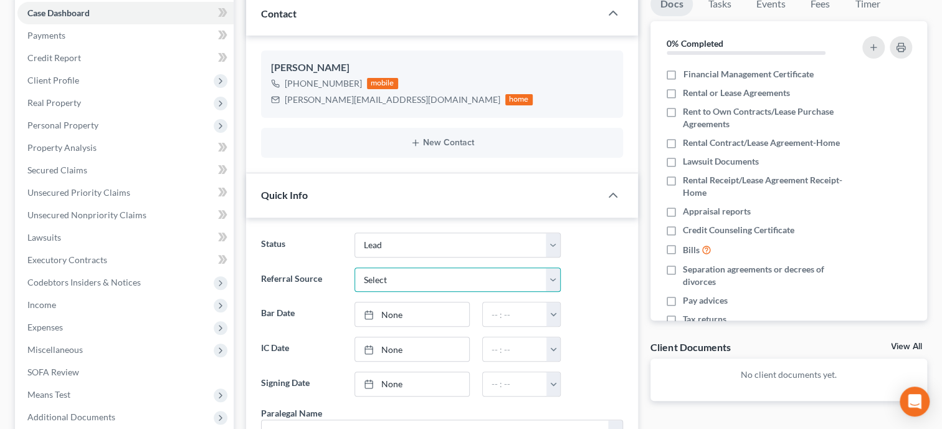
click at [355, 267] on select "Select Word Of Mouth Previous Clients Direct Mail Website Google Search Modern …" at bounding box center [458, 279] width 206 height 25
select select "6"
click option "Other (specify)" at bounding box center [0, 0] width 0 height 0
click at [423, 302] on input "text" at bounding box center [457, 314] width 205 height 24
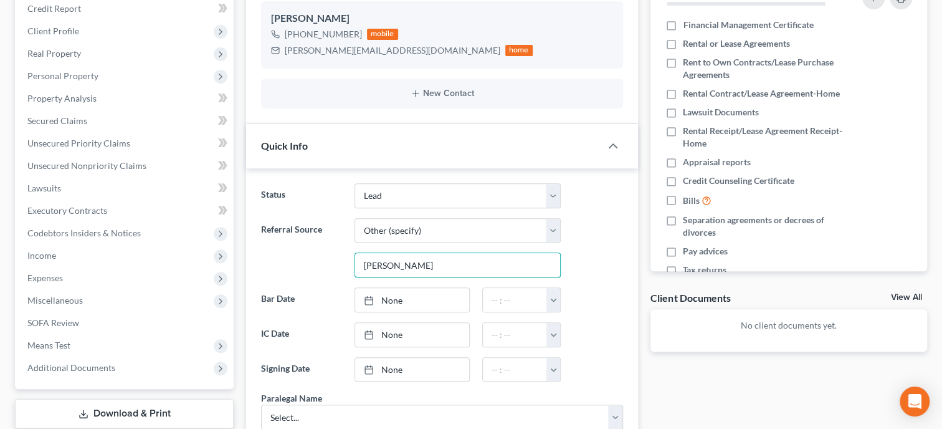
scroll to position [192, 0]
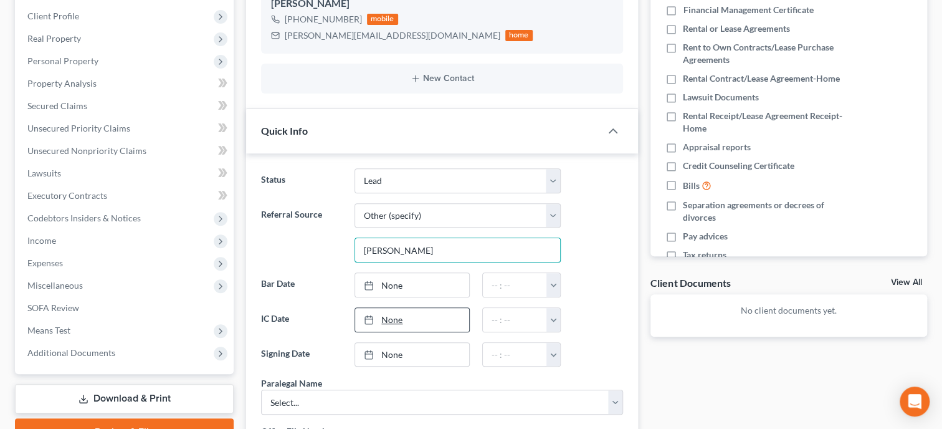
type input "[PERSON_NAME]"
click at [413, 315] on link "None" at bounding box center [412, 320] width 114 height 24
type input "[DATE]"
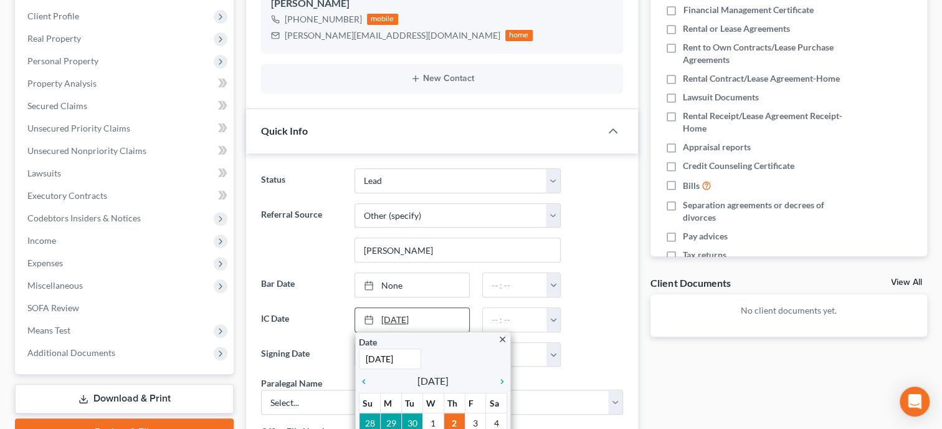
scroll to position [256, 0]
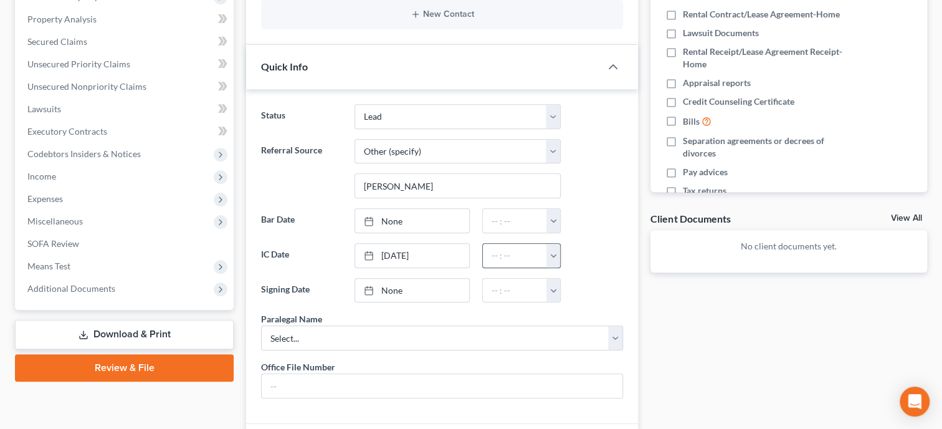
click at [551, 252] on button "button" at bounding box center [554, 256] width 14 height 24
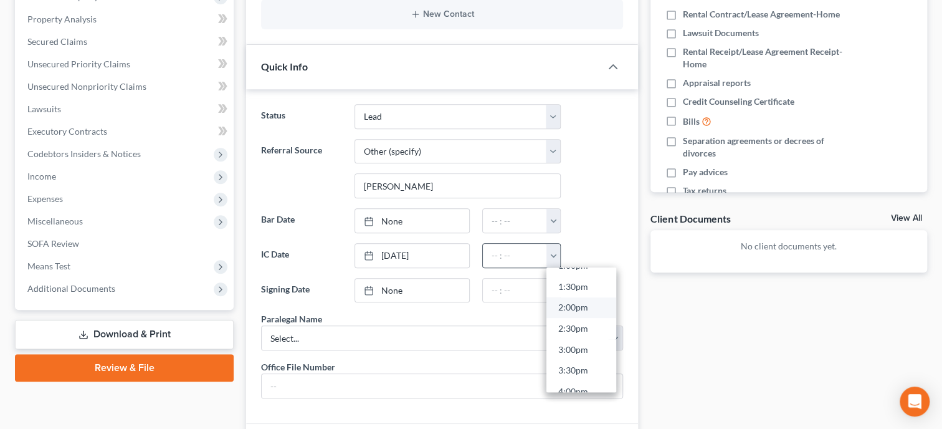
click at [578, 302] on link "2:00pm" at bounding box center [582, 307] width 70 height 21
type input "2:00pm"
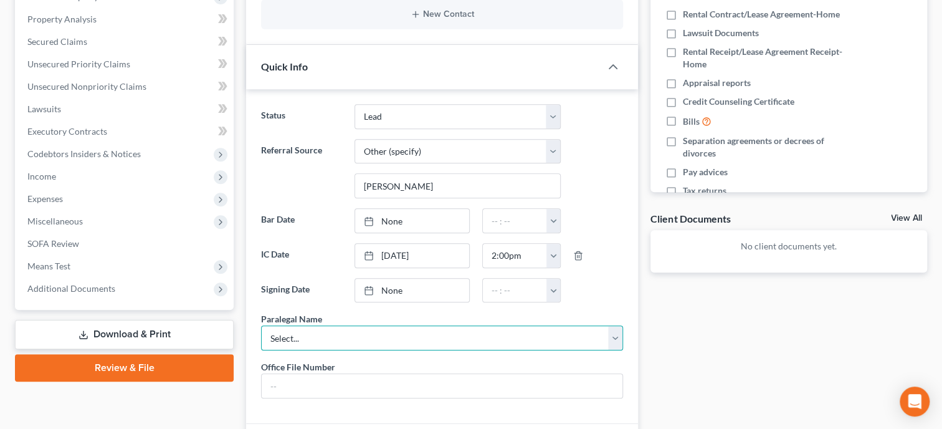
click at [261, 325] on select "Select... [PERSON_NAME]" at bounding box center [442, 337] width 362 height 25
click option "Select..." at bounding box center [0, 0] width 0 height 0
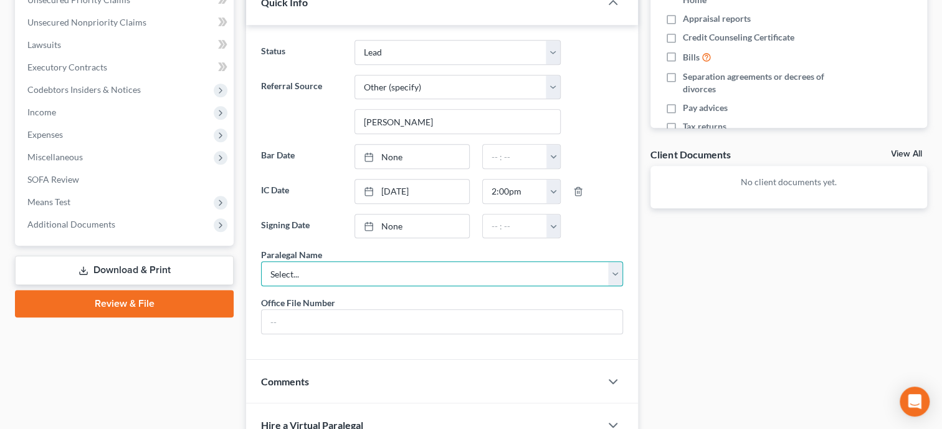
select select "0"
click option "[PERSON_NAME]" at bounding box center [0, 0] width 0 height 0
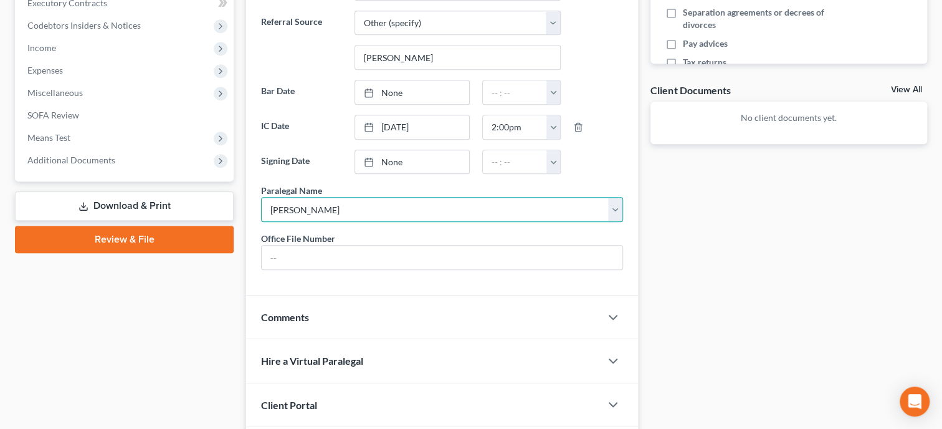
scroll to position [497, 0]
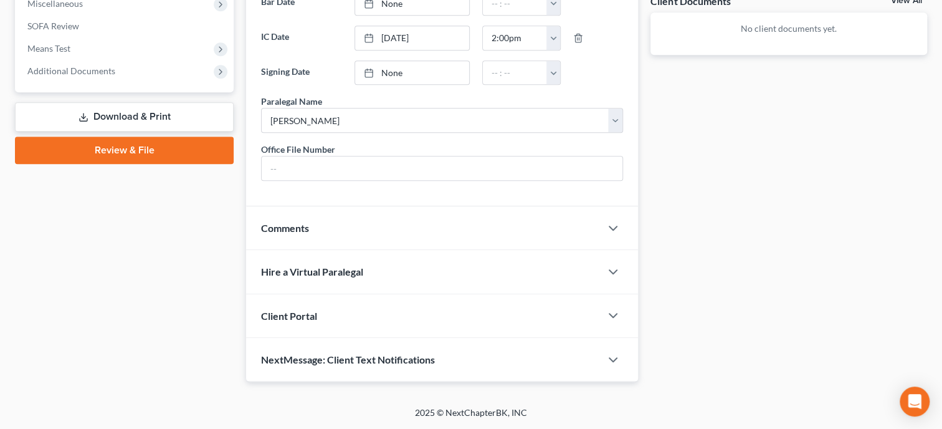
click at [428, 317] on div "Client Portal" at bounding box center [423, 315] width 355 height 43
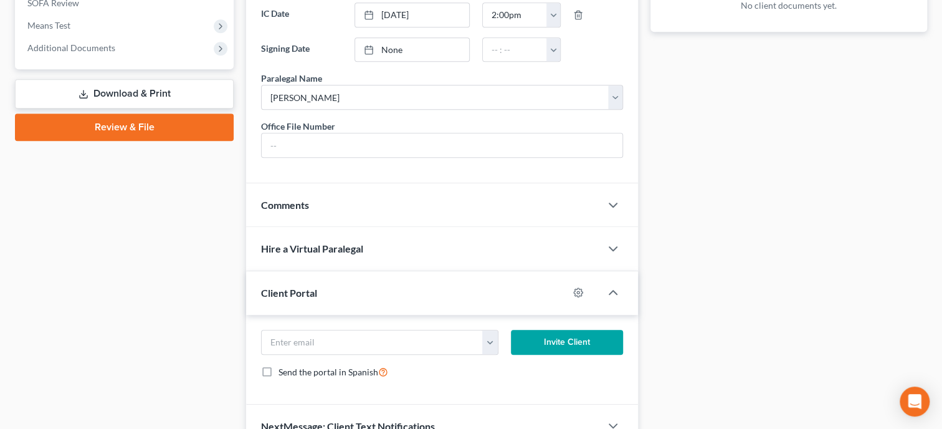
click at [422, 351] on div "[PERSON_NAME][EMAIL_ADDRESS][DOMAIN_NAME] Invite Client Send the portal in Span…" at bounding box center [442, 360] width 392 height 90
click at [422, 380] on form "[PERSON_NAME][EMAIL_ADDRESS][DOMAIN_NAME] Invite Client Send the portal in Span…" at bounding box center [442, 359] width 375 height 59
click at [421, 354] on input "email" at bounding box center [372, 342] width 221 height 24
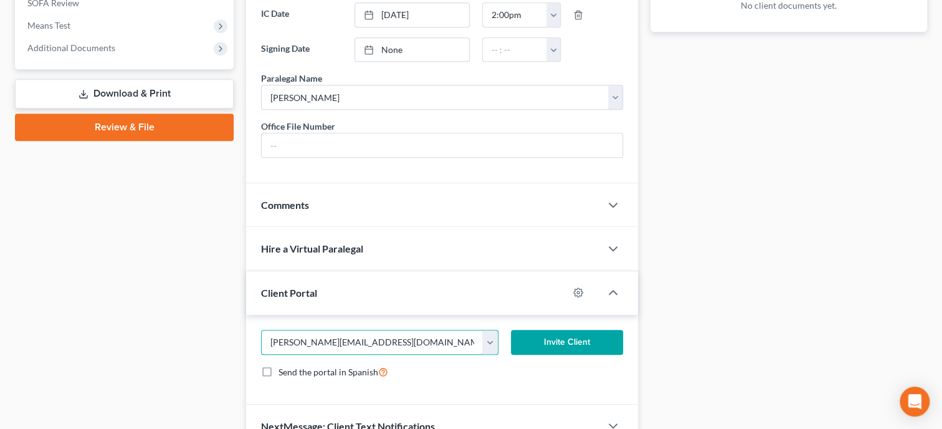
type input "[PERSON_NAME][EMAIL_ADDRESS][DOMAIN_NAME]"
click at [577, 355] on button "Invite Client" at bounding box center [567, 342] width 112 height 25
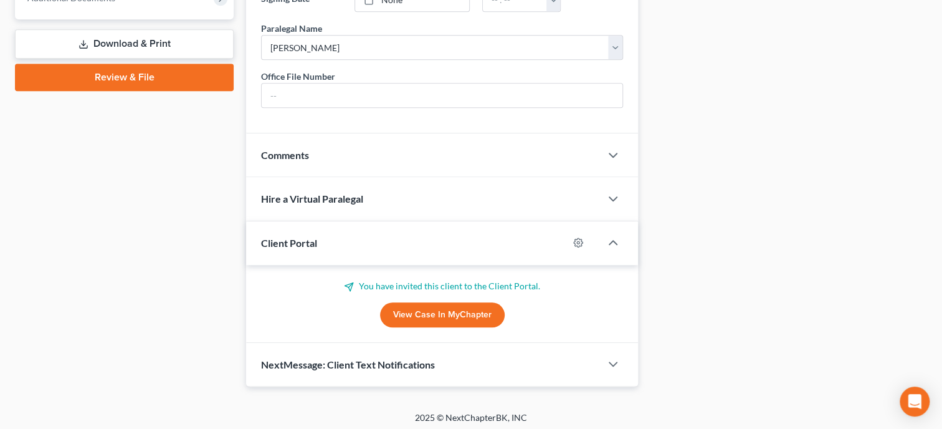
scroll to position [575, 0]
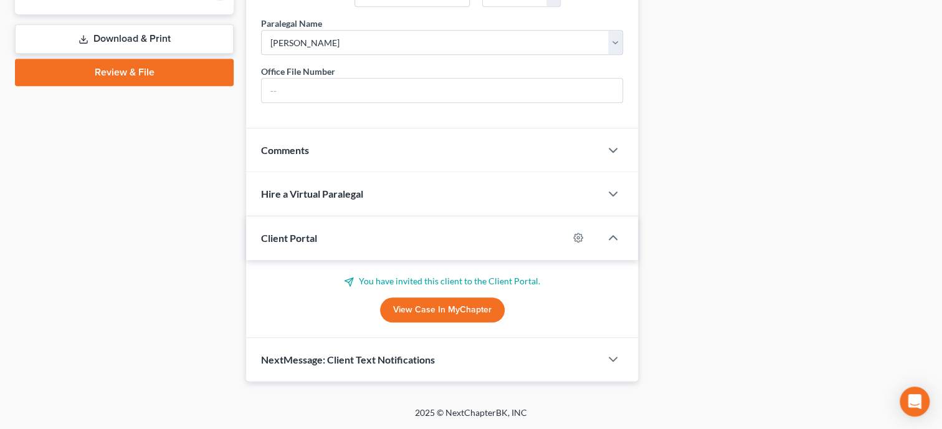
click at [451, 360] on div "NextMessage: Client Text Notifications" at bounding box center [423, 359] width 355 height 43
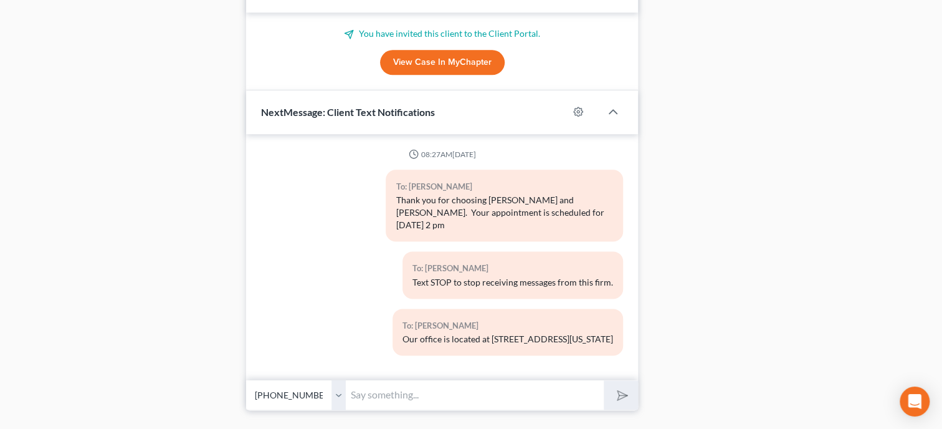
scroll to position [831, 0]
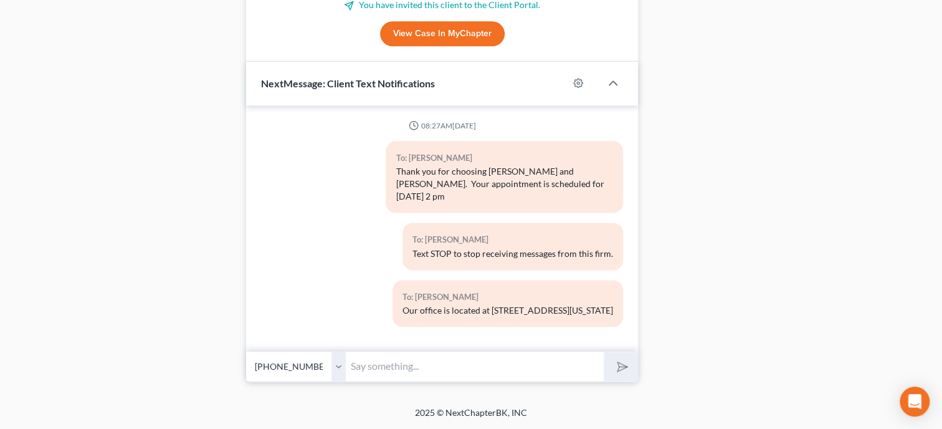
click at [447, 380] on input "text" at bounding box center [475, 366] width 258 height 31
type input "Thank you for choosing [PERSON_NAME] and [PERSON_NAME], P.C. If you have any qu…"
click at [618, 375] on icon "submit" at bounding box center [619, 366] width 17 height 17
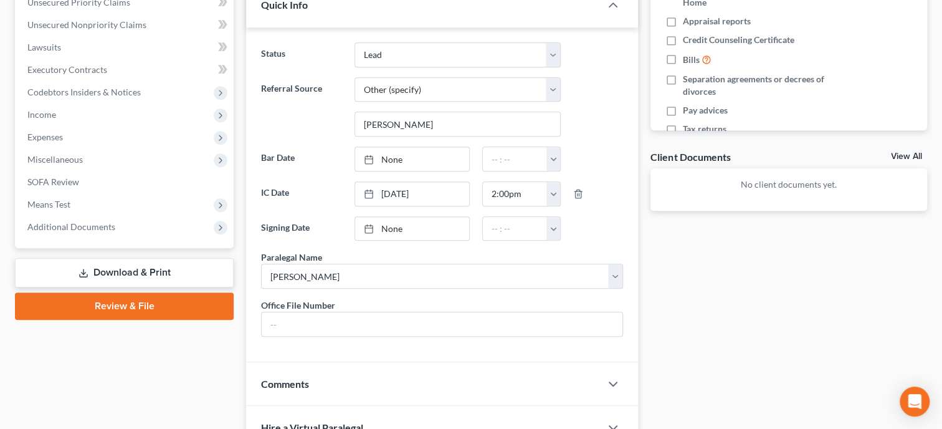
scroll to position [0, 0]
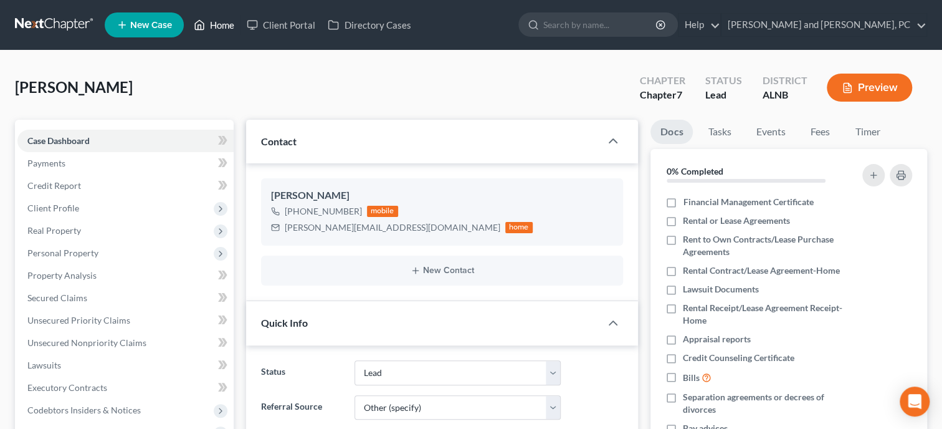
click at [224, 25] on link "Home" at bounding box center [214, 25] width 53 height 22
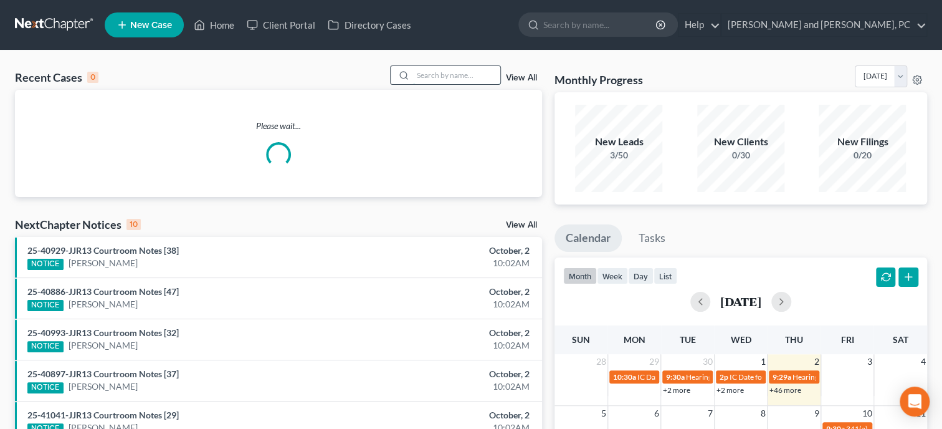
click at [446, 79] on input "search" at bounding box center [456, 75] width 87 height 18
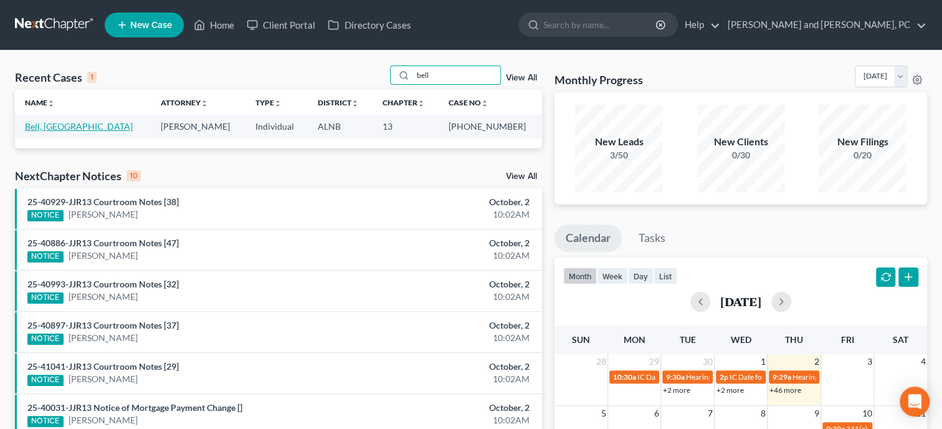
type input "bell"
click at [54, 125] on link "Bell, [GEOGRAPHIC_DATA]" at bounding box center [79, 126] width 108 height 11
select select "4"
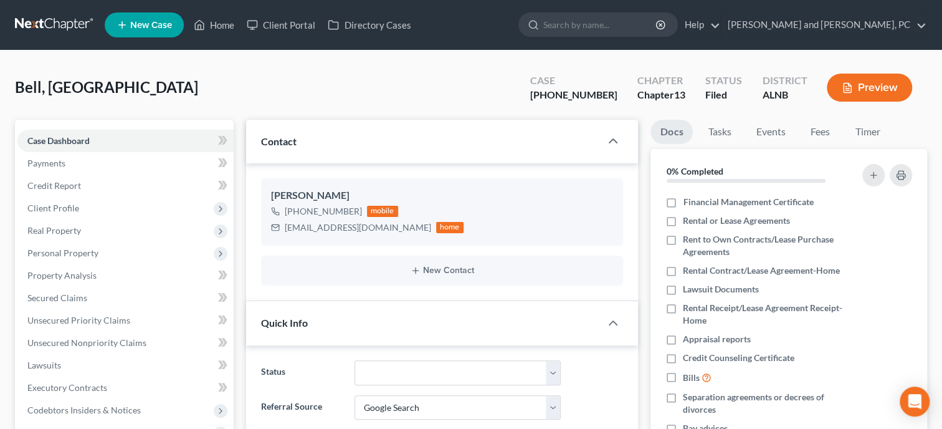
scroll to position [426, 0]
click at [101, 319] on span "Unsecured Priority Claims" at bounding box center [78, 320] width 103 height 11
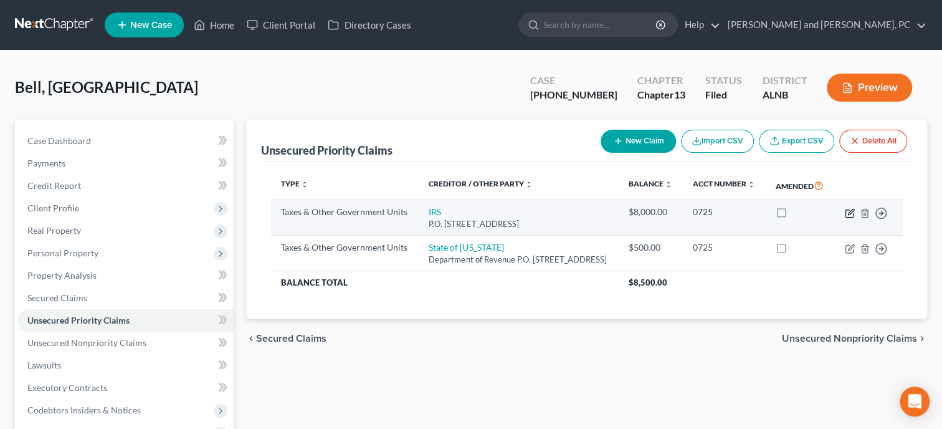
click at [848, 218] on icon "button" at bounding box center [850, 213] width 10 height 10
select select "0"
select select "39"
select select "0"
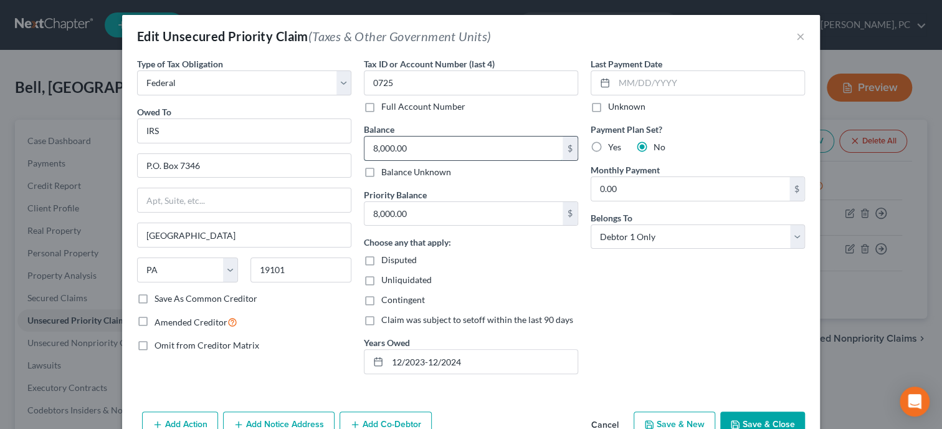
click at [453, 146] on input "8,000.00" at bounding box center [464, 148] width 198 height 24
type input "17,903.59"
click at [444, 214] on input "8,000.00" at bounding box center [464, 214] width 198 height 24
type input "14,983.03"
click at [529, 290] on div "Choose any that apply: Disputed Unliquidated Contingent Claim was subject to se…" at bounding box center [471, 281] width 214 height 90
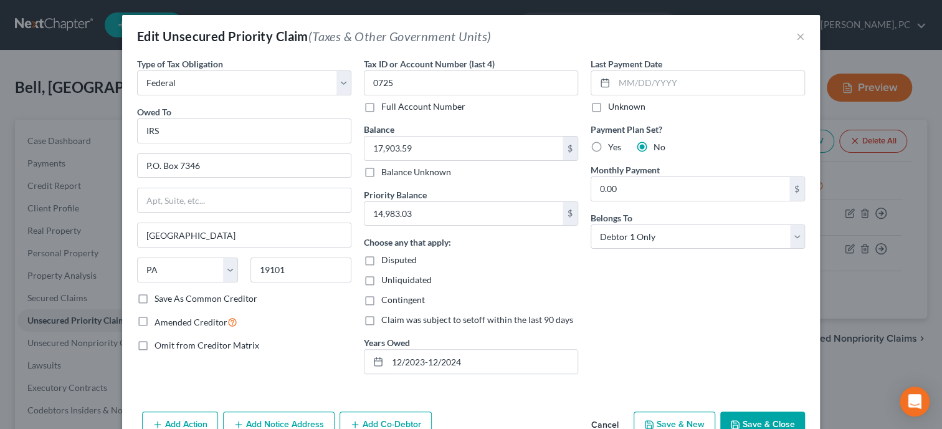
click at [768, 416] on button "Save & Close" at bounding box center [762, 424] width 85 height 26
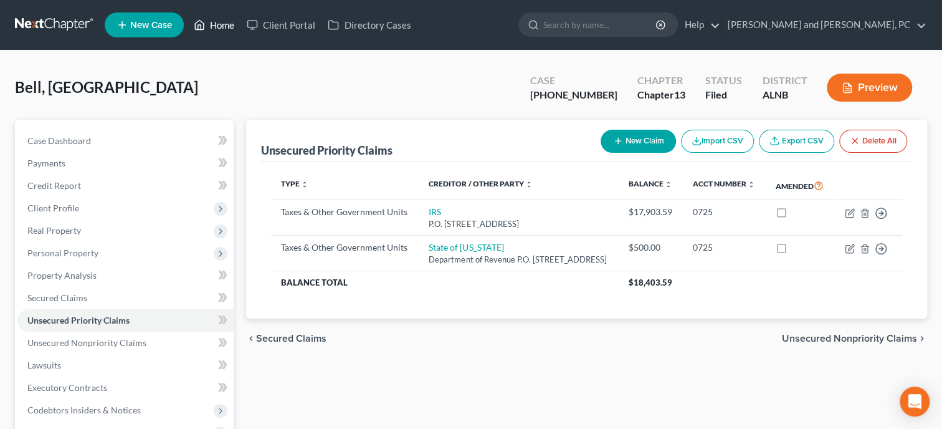
click at [220, 17] on link "Home" at bounding box center [214, 25] width 53 height 22
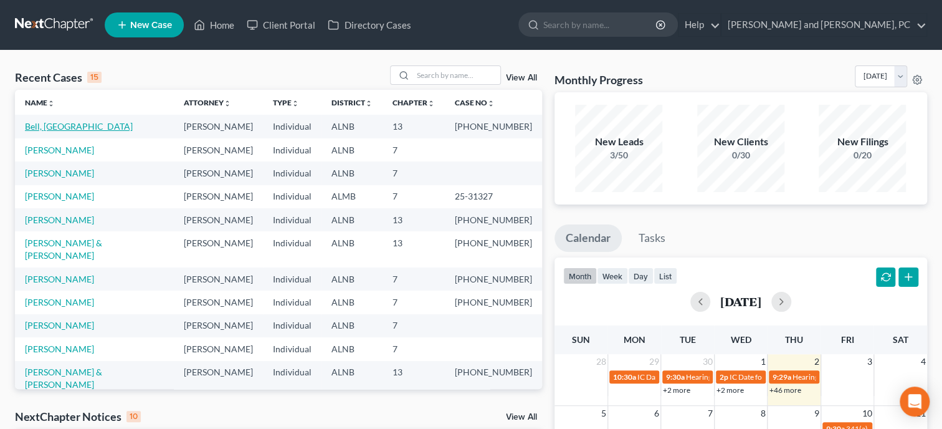
click at [64, 128] on link "Bell, [GEOGRAPHIC_DATA]" at bounding box center [79, 126] width 108 height 11
select select "4"
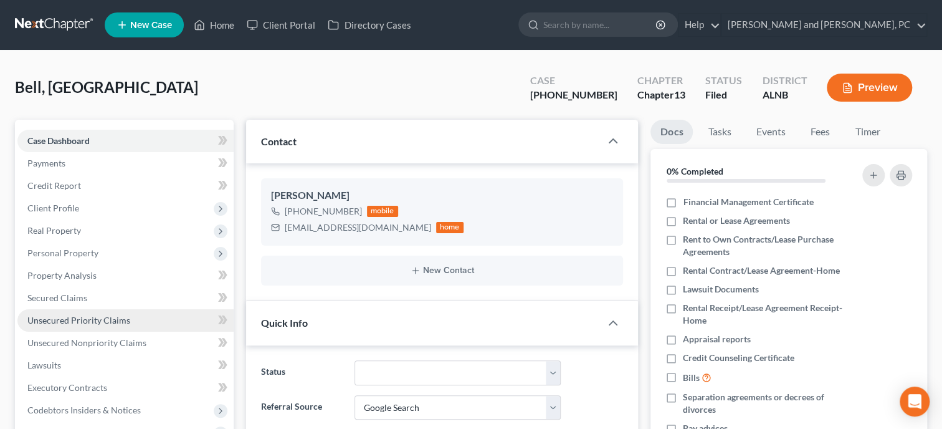
scroll to position [426, 0]
click at [75, 322] on span "Unsecured Priority Claims" at bounding box center [78, 320] width 103 height 11
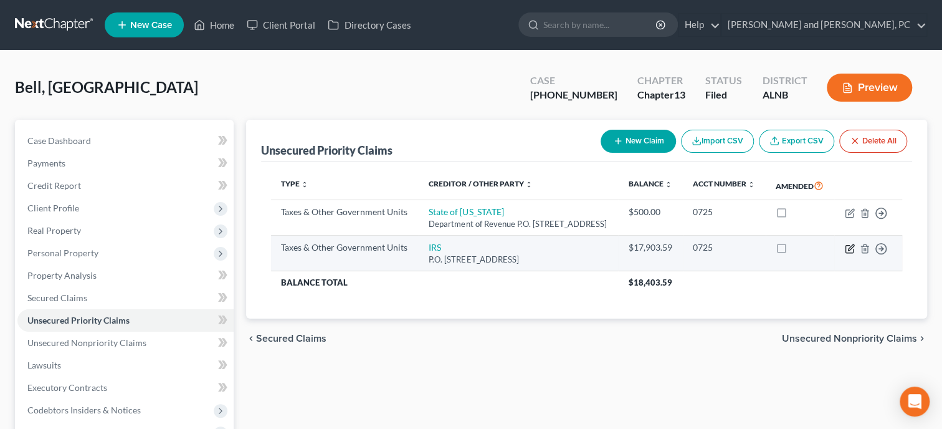
click at [846, 252] on icon "button" at bounding box center [849, 248] width 7 height 7
select select "0"
select select "39"
select select "0"
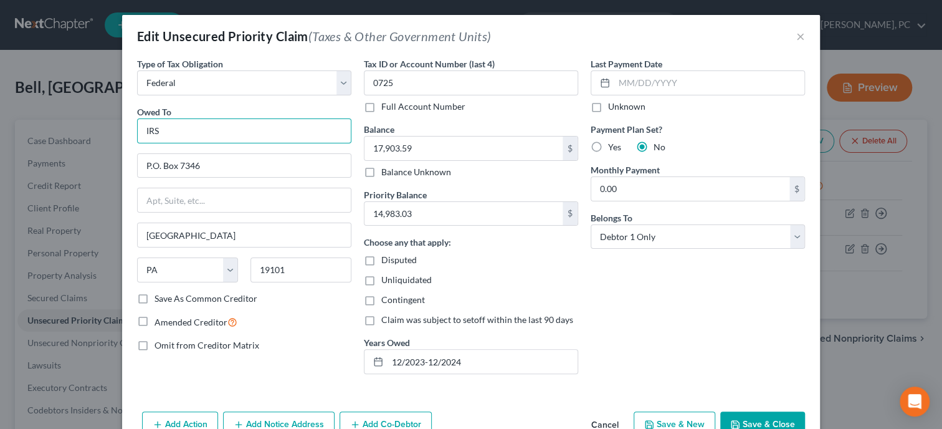
click at [289, 133] on input "IRS" at bounding box center [244, 130] width 214 height 25
type input "IRS***"
click at [757, 423] on button "Save & Close" at bounding box center [762, 424] width 85 height 26
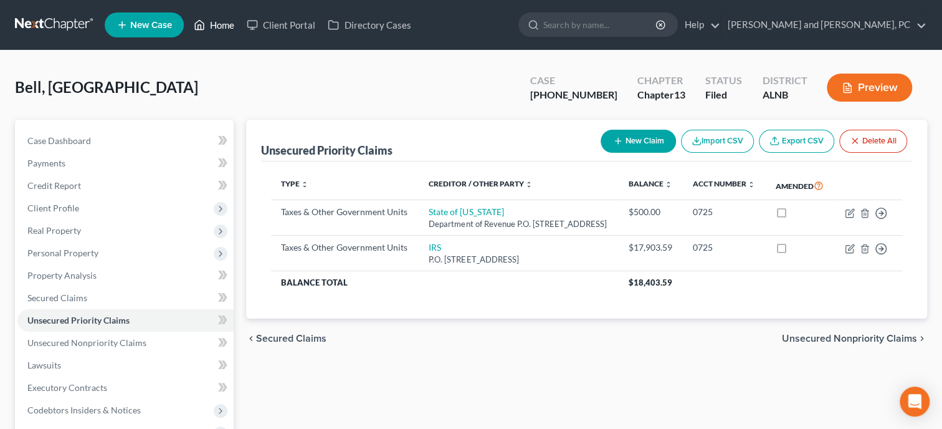
click at [212, 27] on link "Home" at bounding box center [214, 25] width 53 height 22
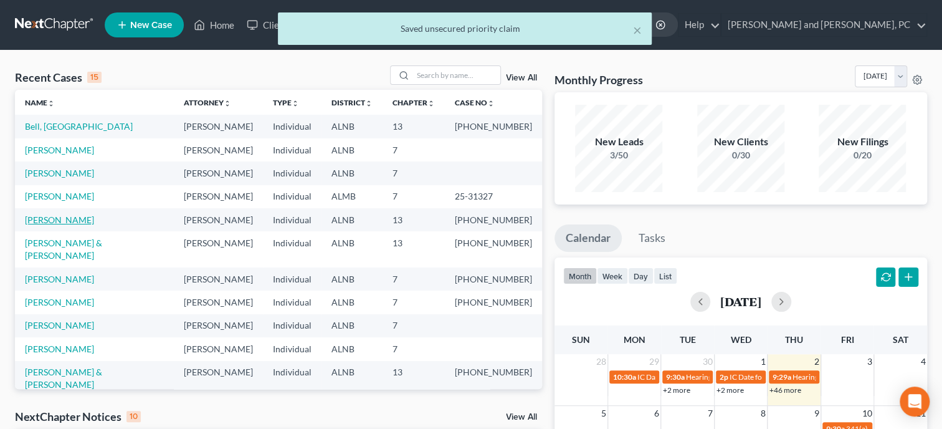
click at [62, 218] on link "[PERSON_NAME]" at bounding box center [59, 219] width 69 height 11
select select "6"
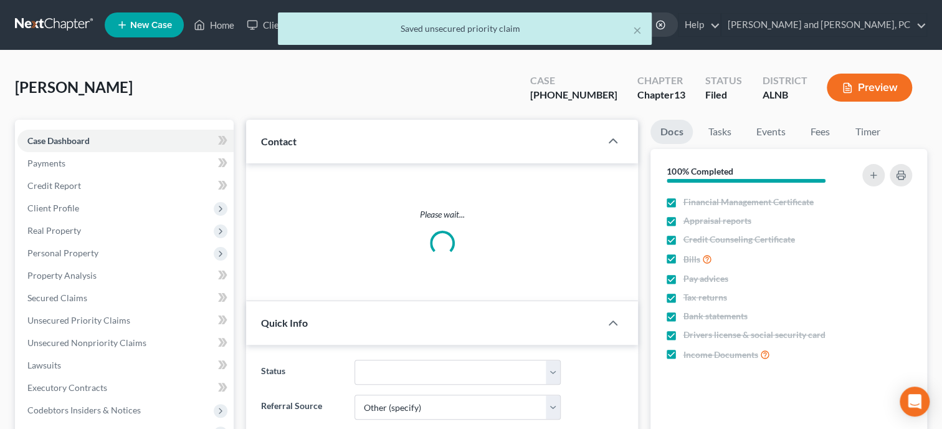
select select "0"
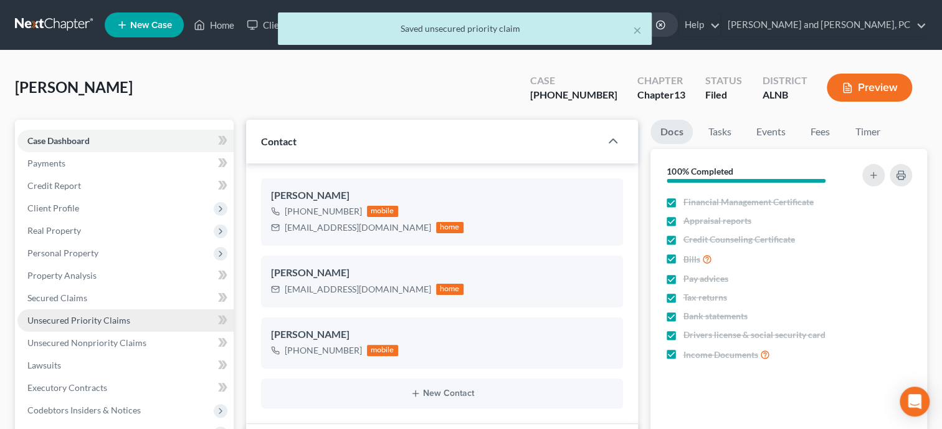
click at [68, 325] on link "Unsecured Priority Claims" at bounding box center [125, 320] width 216 height 22
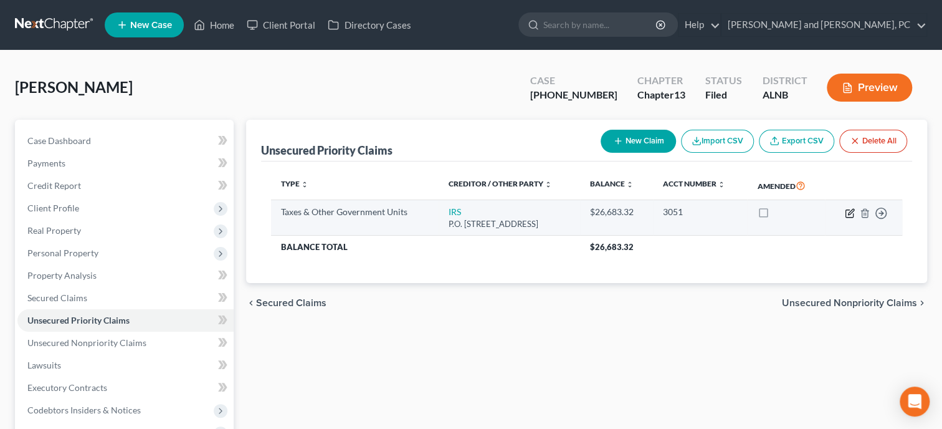
click at [849, 211] on icon "button" at bounding box center [850, 213] width 10 height 10
select select "0"
select select "39"
select select "3"
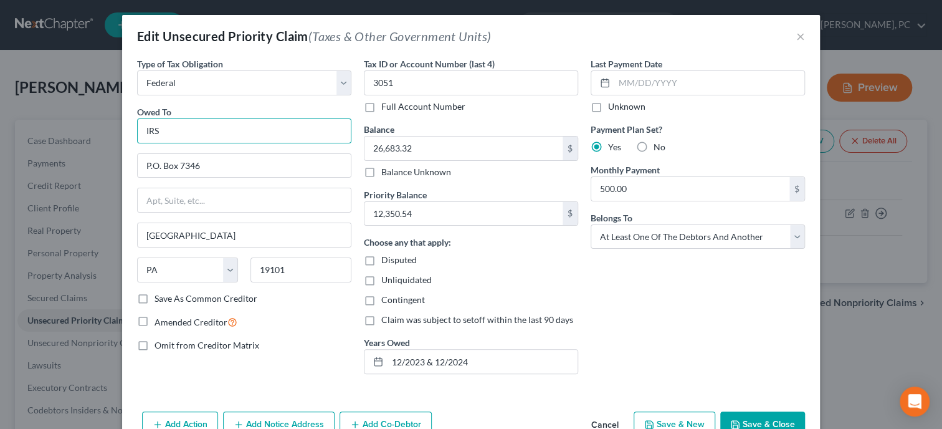
click at [270, 138] on input "IRS" at bounding box center [244, 130] width 214 height 25
type input "IRS***"
click at [760, 421] on button "Save & Close" at bounding box center [762, 424] width 85 height 26
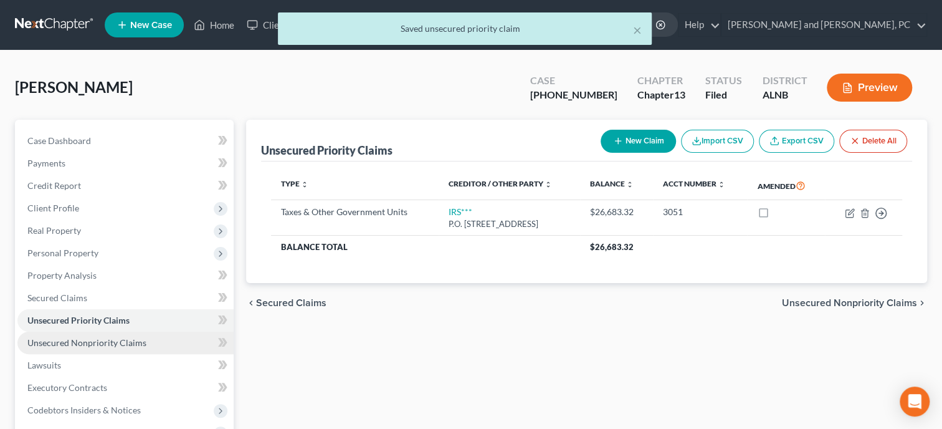
click at [135, 343] on span "Unsecured Nonpriority Claims" at bounding box center [86, 342] width 119 height 11
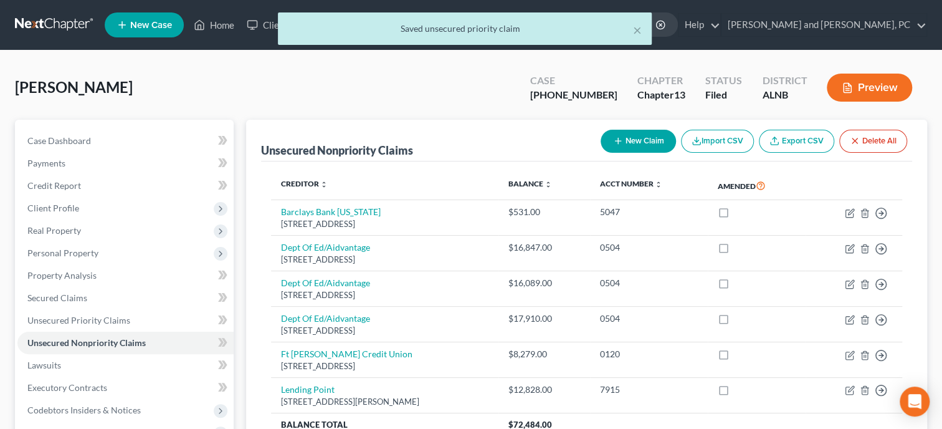
scroll to position [64, 0]
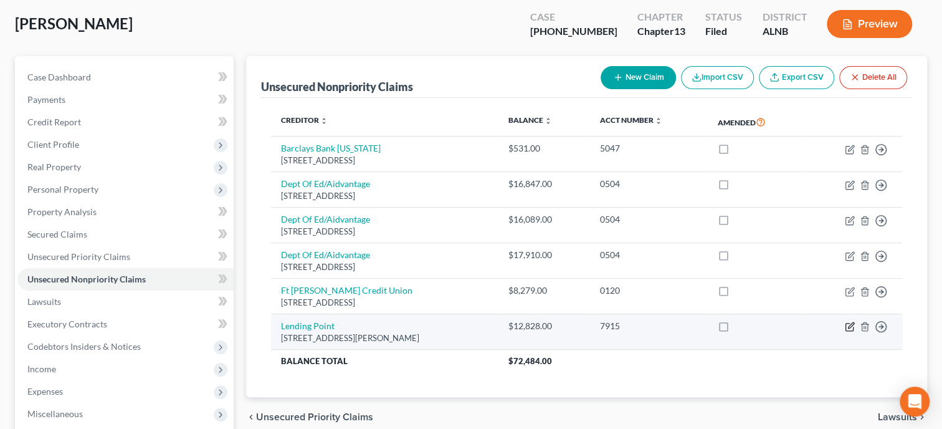
click at [848, 326] on icon "button" at bounding box center [850, 327] width 10 height 10
select select "10"
select select "0"
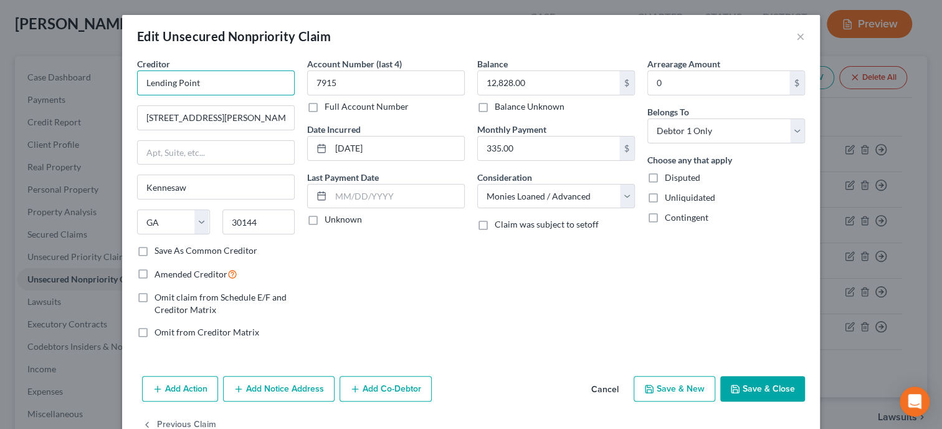
click at [140, 86] on input "Lending Point" at bounding box center [216, 82] width 158 height 25
click at [270, 82] on input "Quantum3/Lending Point" at bounding box center [216, 82] width 158 height 25
type input "Quantum3/Lending Point***"
click at [569, 87] on input "12,828.00" at bounding box center [548, 83] width 141 height 24
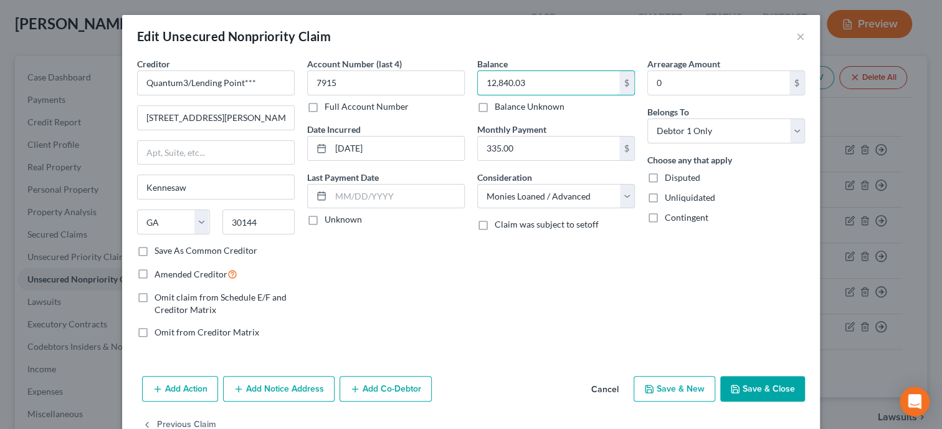
type input "12,840.03"
click at [606, 257] on div "Balance 12,840.03 $ Balance Unknown Balance Undetermined 12,840.03 $ Balance Un…" at bounding box center [556, 202] width 170 height 291
click at [753, 382] on button "Save & Close" at bounding box center [762, 389] width 85 height 26
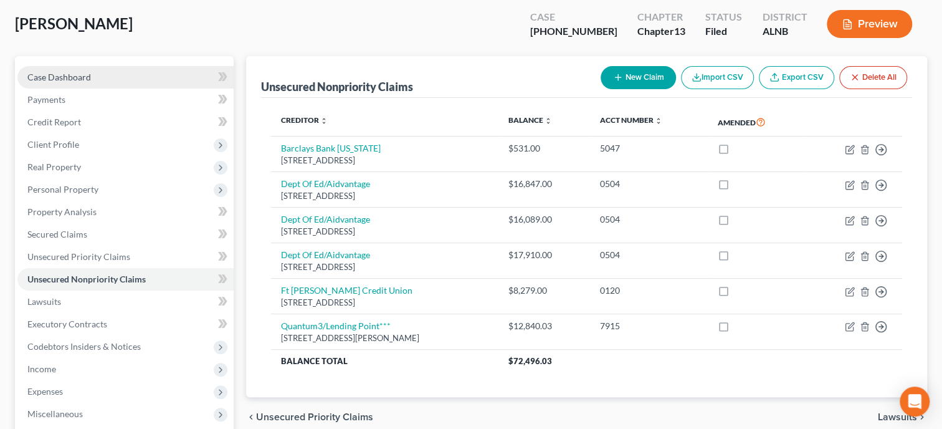
scroll to position [0, 0]
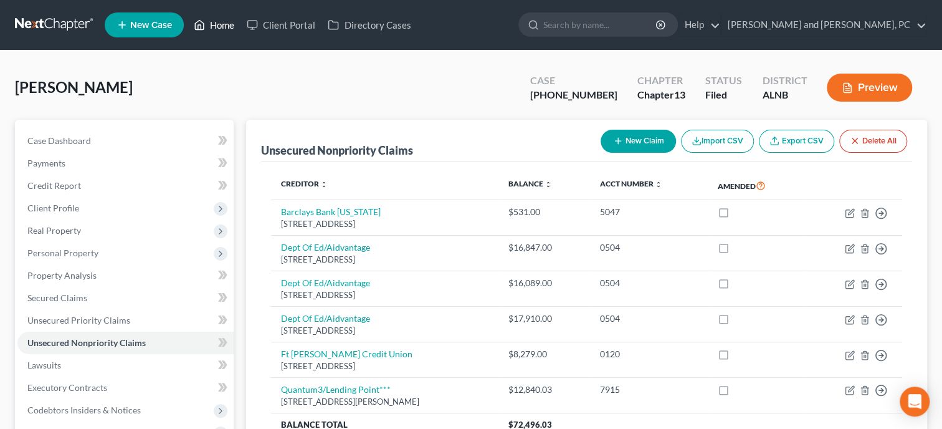
click at [234, 22] on link "Home" at bounding box center [214, 25] width 53 height 22
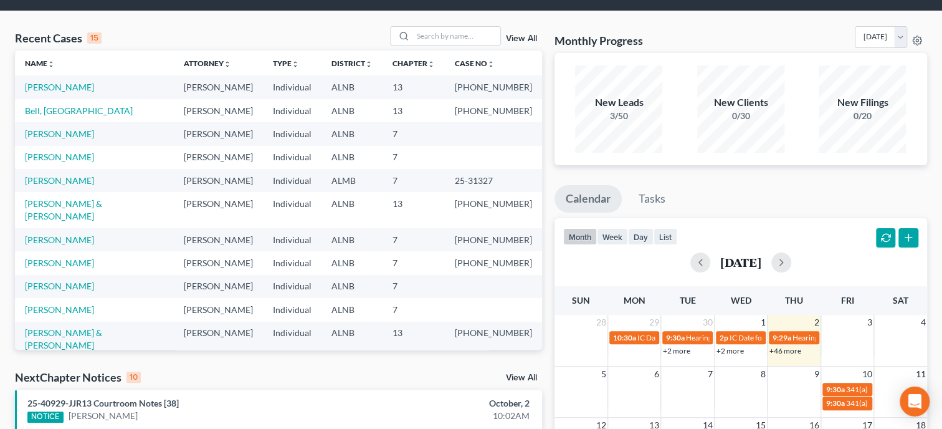
scroll to position [192, 0]
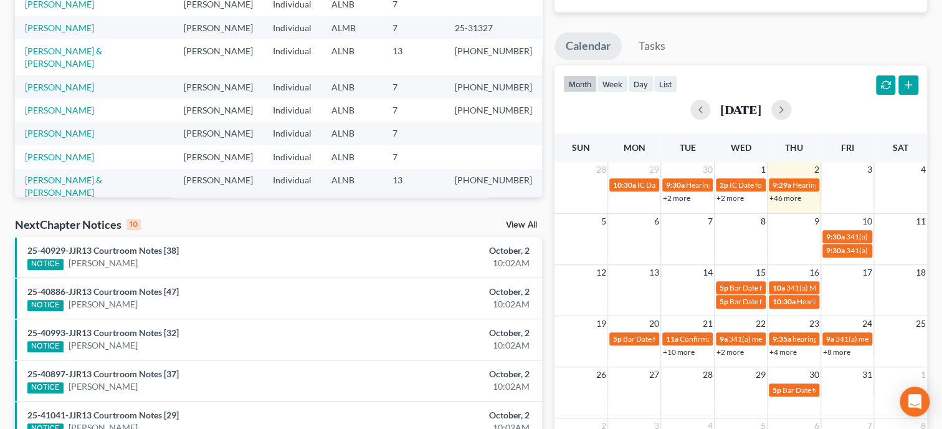
click at [537, 226] on link "View All" at bounding box center [521, 225] width 31 height 9
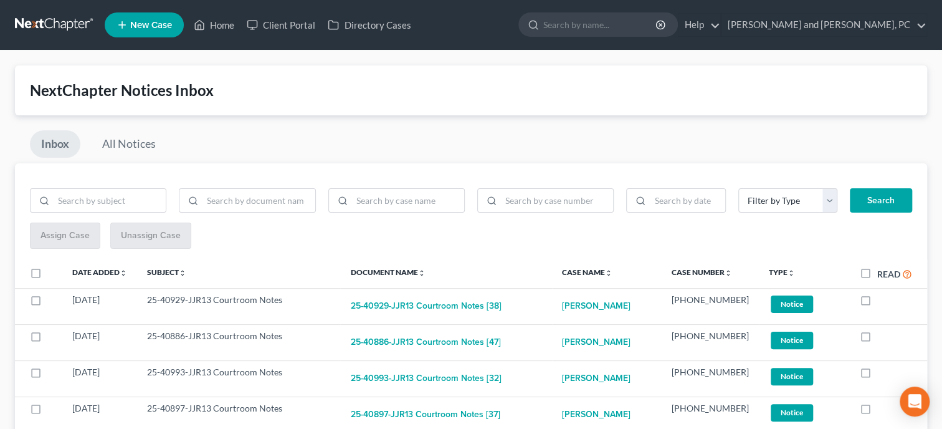
click at [877, 268] on label "Read" at bounding box center [894, 274] width 35 height 14
click at [882, 268] on input "Read" at bounding box center [886, 271] width 8 height 8
checkbox input "true"
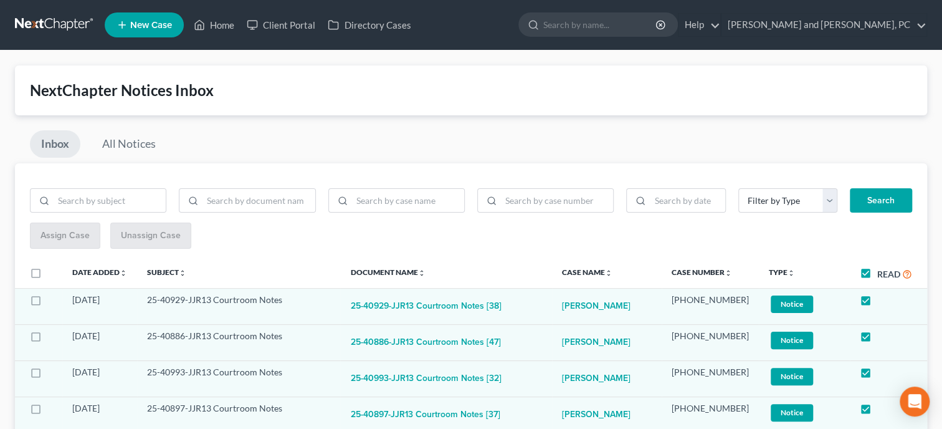
checkbox input "true"
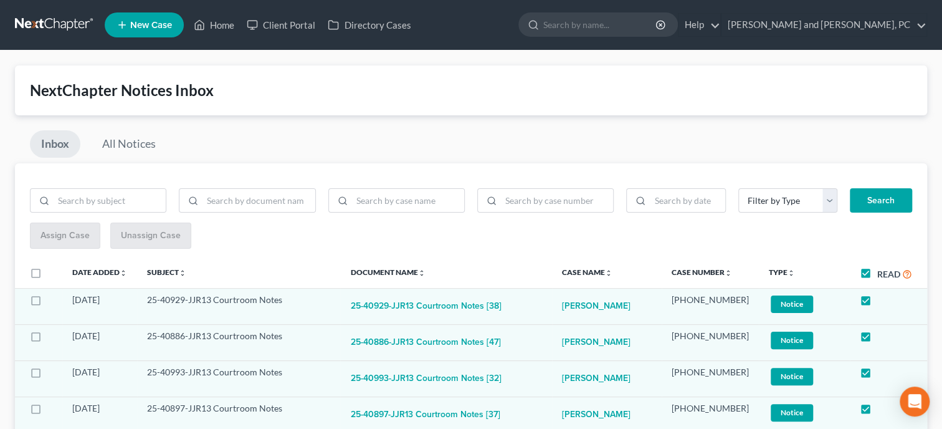
checkbox input "true"
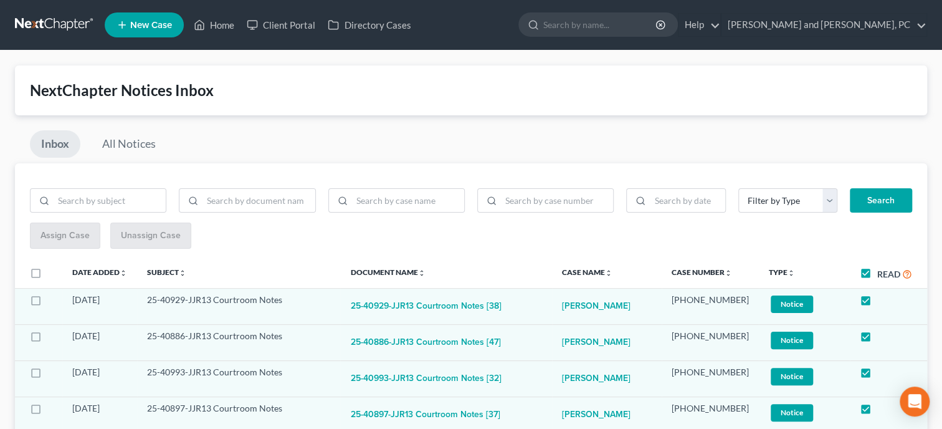
checkbox input "true"
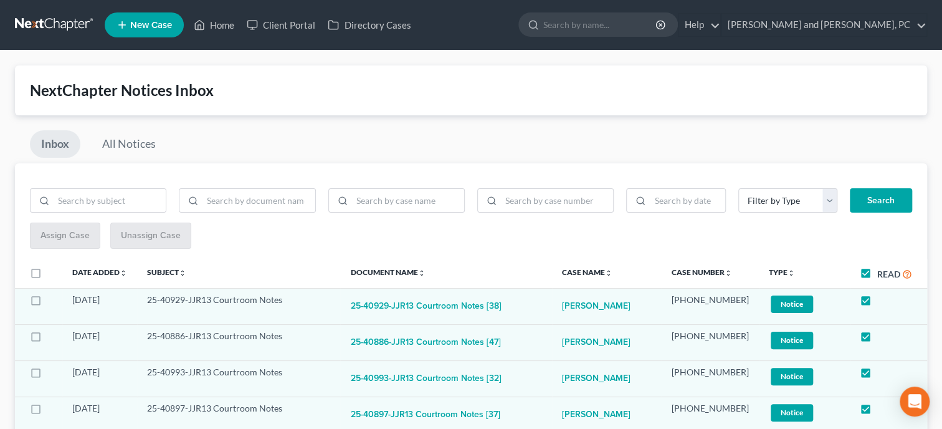
checkbox input "true"
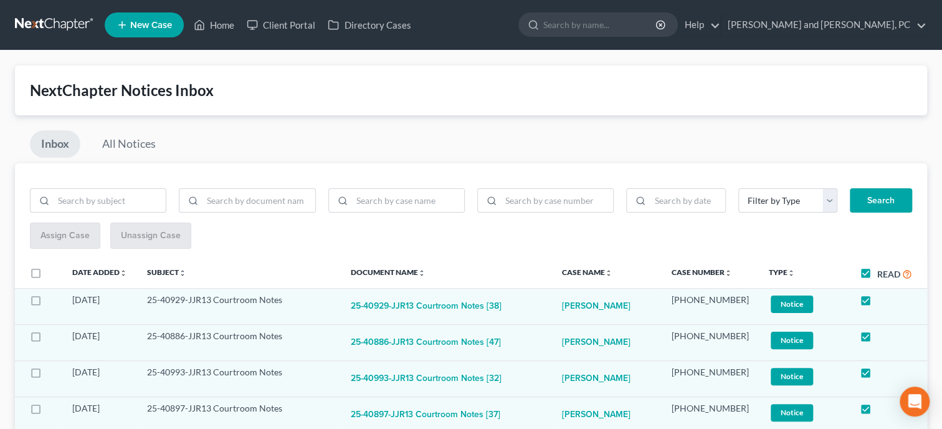
checkbox input "true"
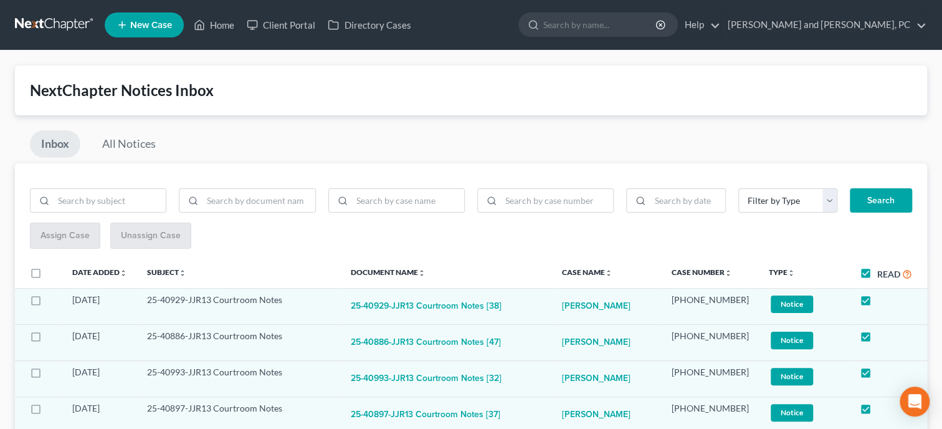
checkbox input "true"
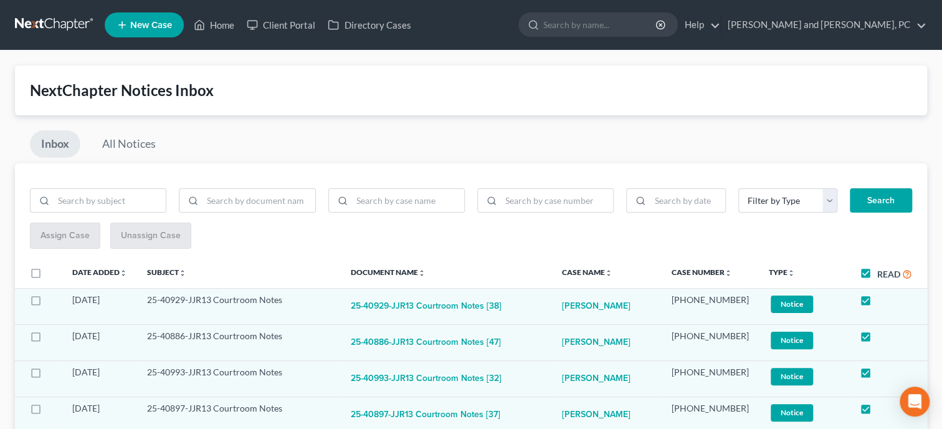
checkbox input "true"
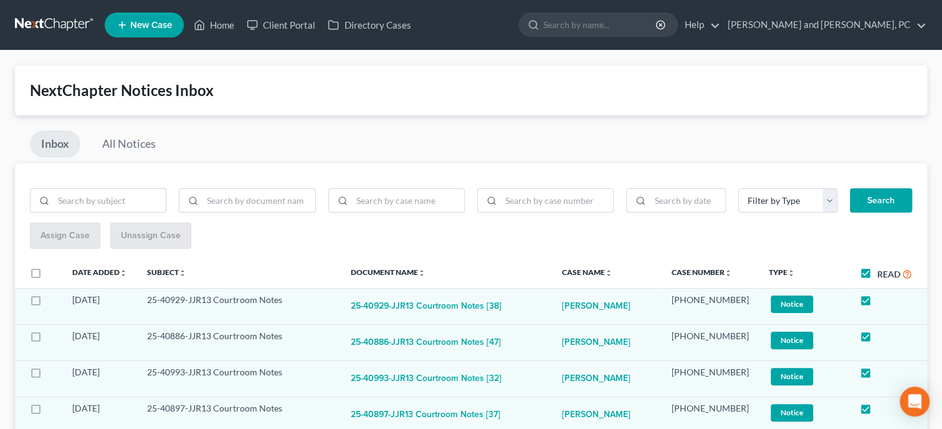
checkbox input "true"
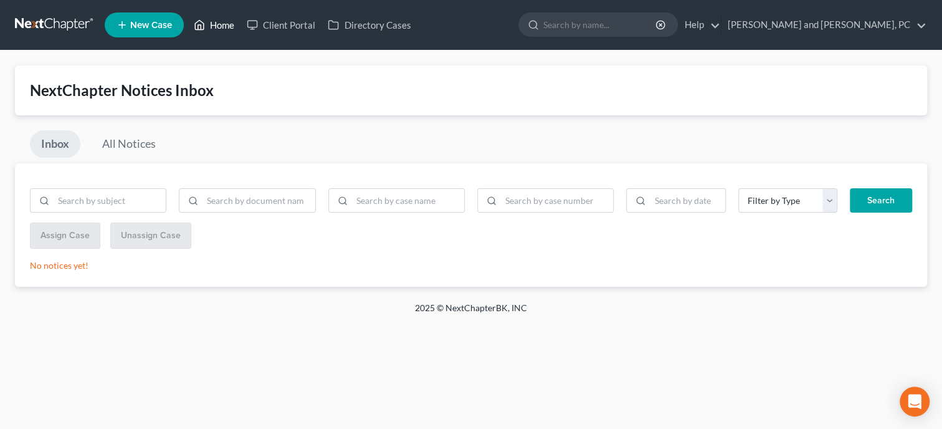
click at [228, 27] on link "Home" at bounding box center [214, 25] width 53 height 22
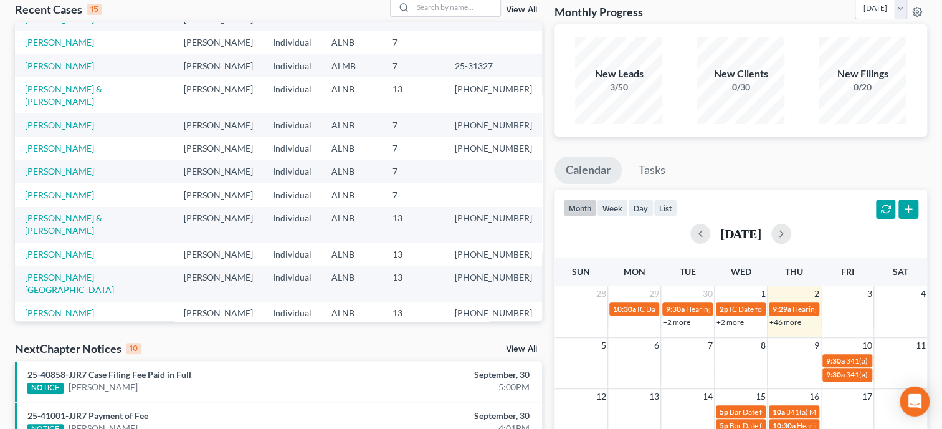
scroll to position [128, 0]
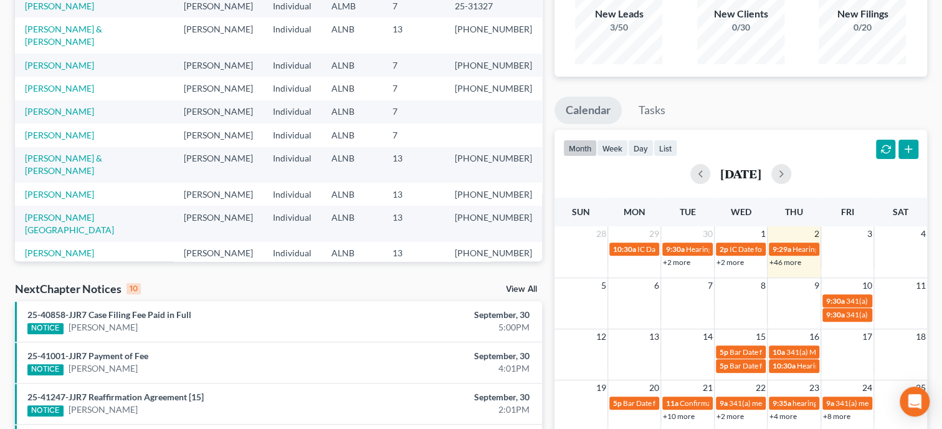
click at [520, 291] on link "View All" at bounding box center [521, 289] width 31 height 9
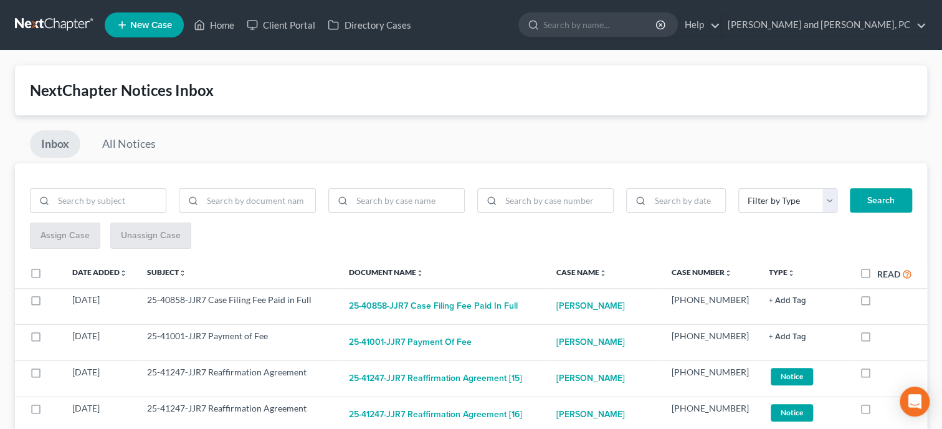
click at [877, 273] on label "Read" at bounding box center [894, 274] width 35 height 14
click at [882, 273] on input "Read" at bounding box center [886, 271] width 8 height 8
checkbox input "true"
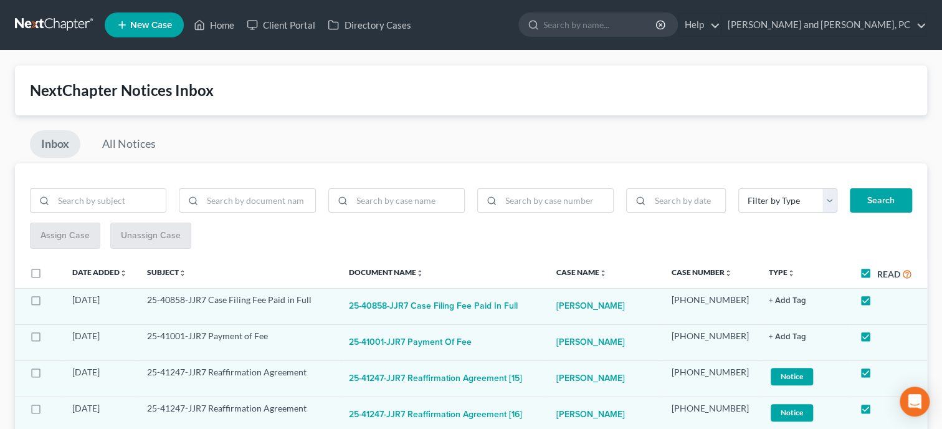
checkbox input "true"
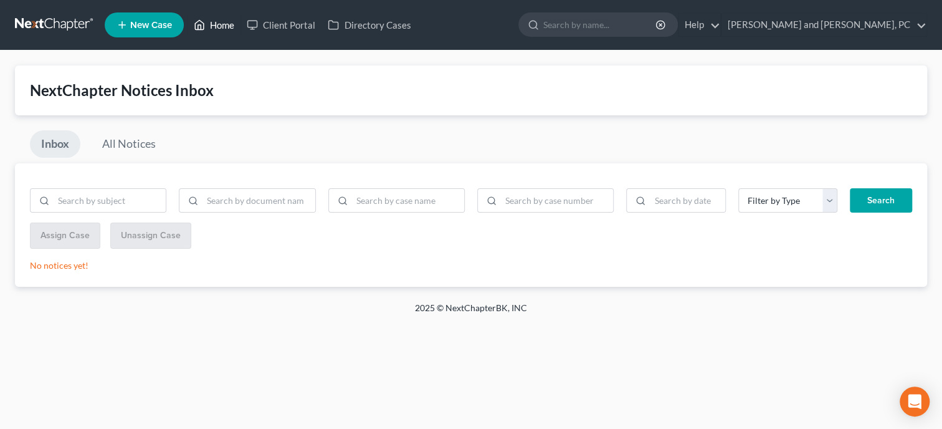
click at [226, 24] on link "Home" at bounding box center [214, 25] width 53 height 22
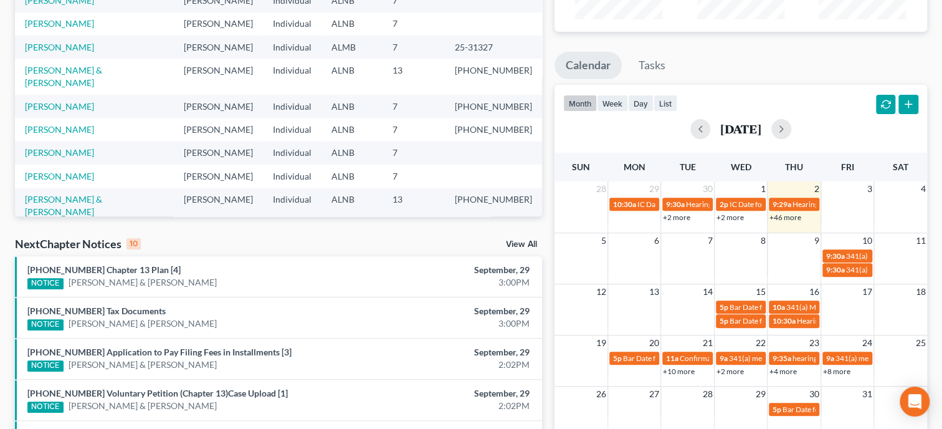
scroll to position [192, 0]
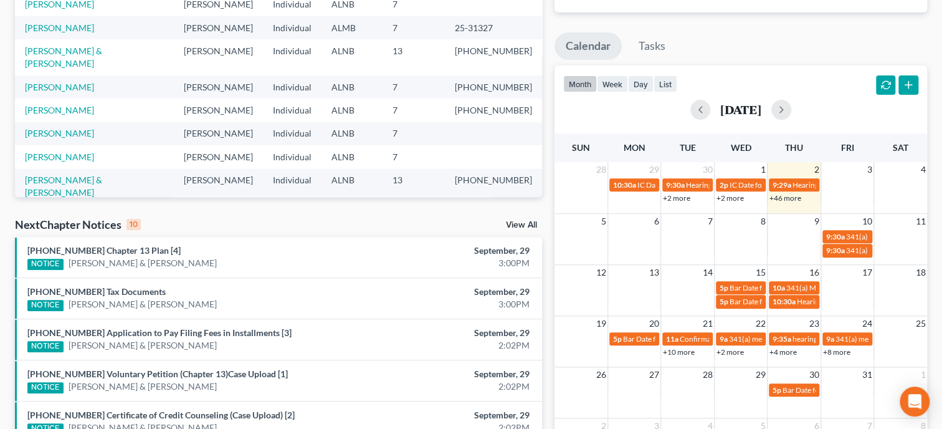
click at [520, 229] on link "View All" at bounding box center [521, 225] width 31 height 9
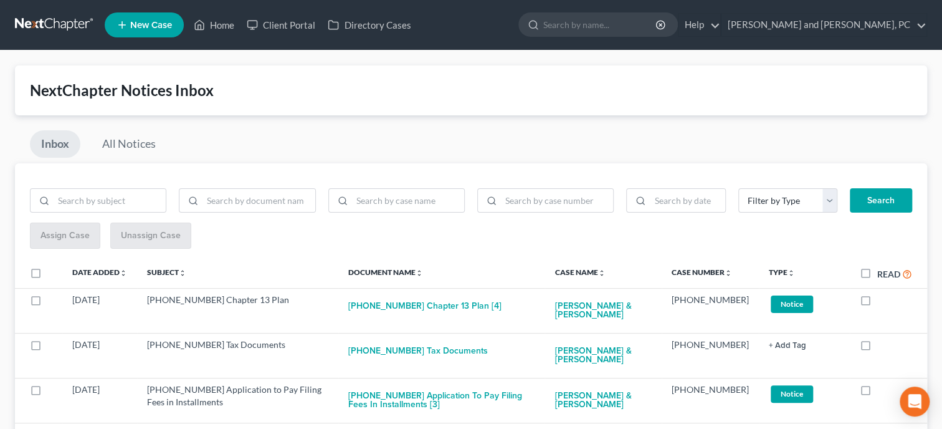
click at [877, 275] on label "Read" at bounding box center [894, 274] width 35 height 14
click at [882, 275] on input "Read" at bounding box center [886, 271] width 8 height 8
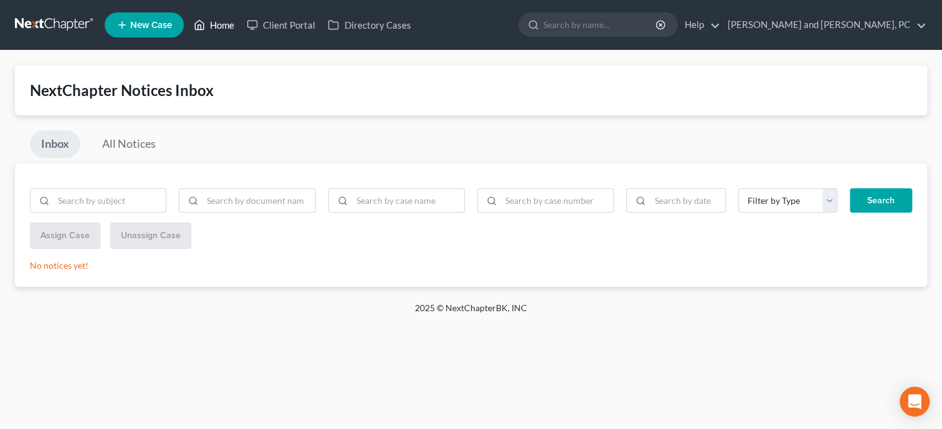
click at [220, 32] on link "Home" at bounding box center [214, 25] width 53 height 22
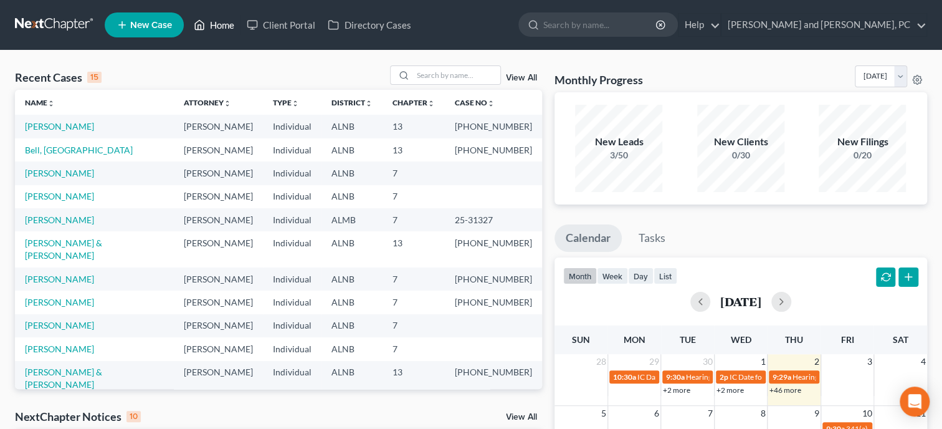
scroll to position [192, 0]
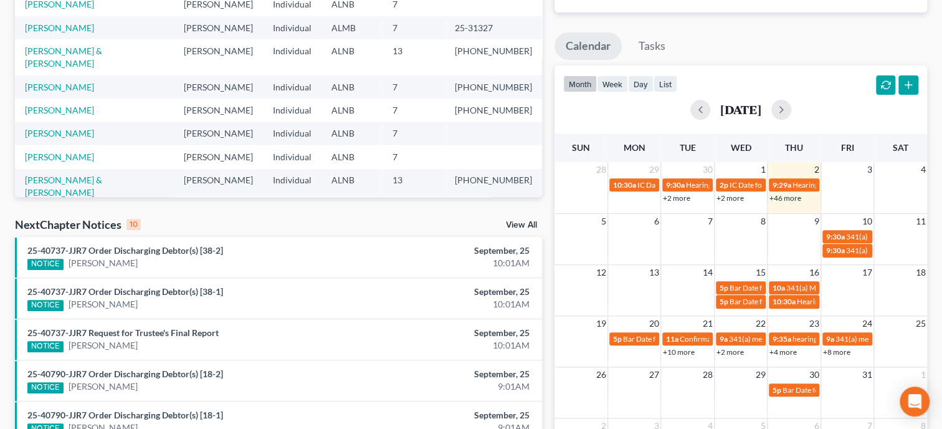
click at [509, 226] on link "View All" at bounding box center [521, 225] width 31 height 9
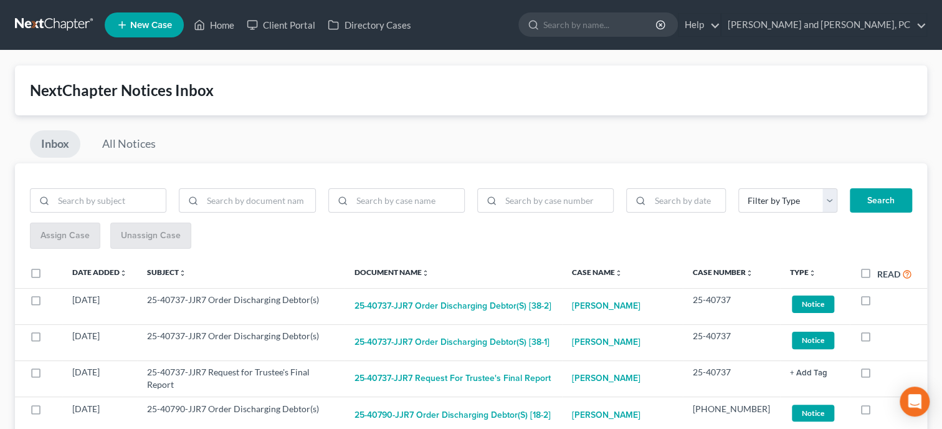
click at [877, 276] on label "Read" at bounding box center [894, 274] width 35 height 14
click at [882, 275] on input "Read" at bounding box center [886, 271] width 8 height 8
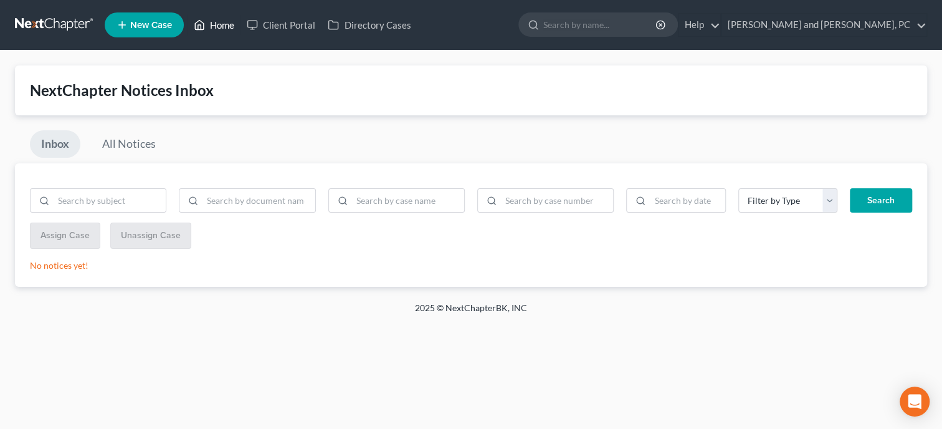
click at [223, 26] on link "Home" at bounding box center [214, 25] width 53 height 22
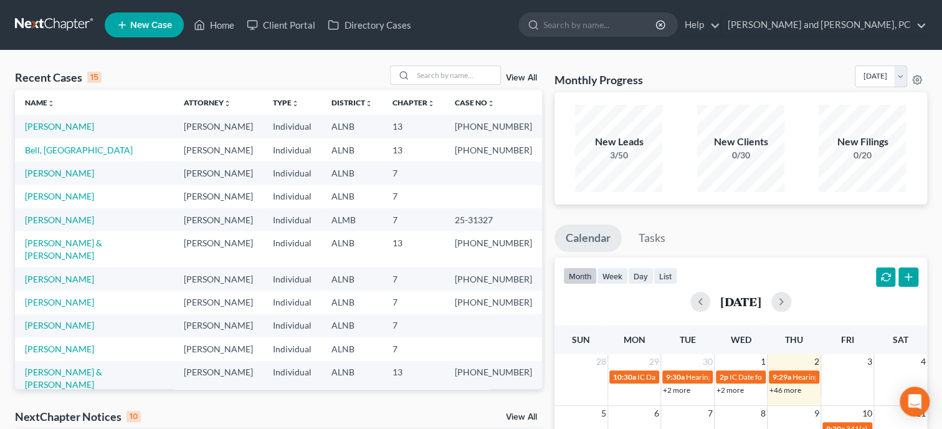
click at [529, 414] on link "View All" at bounding box center [521, 417] width 31 height 9
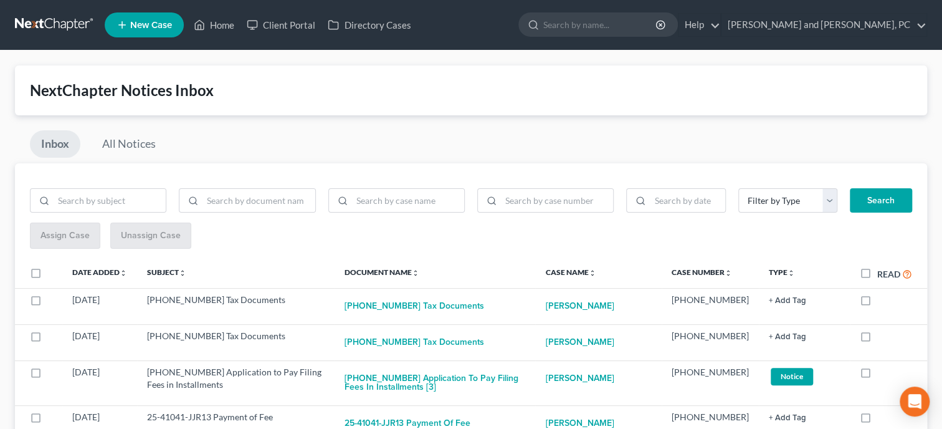
click at [877, 273] on label "Read" at bounding box center [894, 274] width 35 height 14
click at [882, 273] on input "Read" at bounding box center [886, 271] width 8 height 8
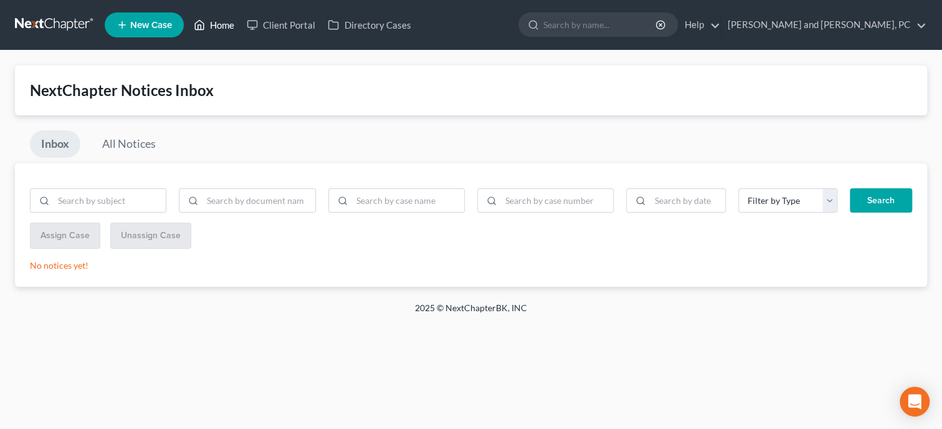
click at [215, 28] on link "Home" at bounding box center [214, 25] width 53 height 22
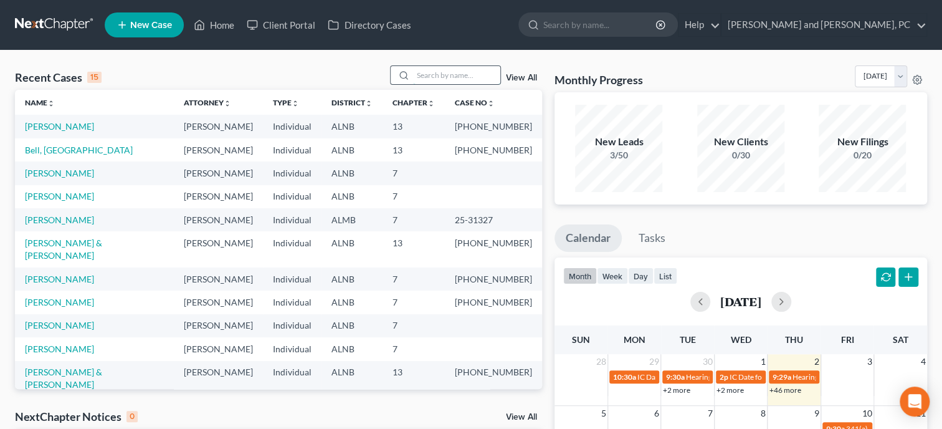
click at [434, 70] on input "search" at bounding box center [456, 75] width 87 height 18
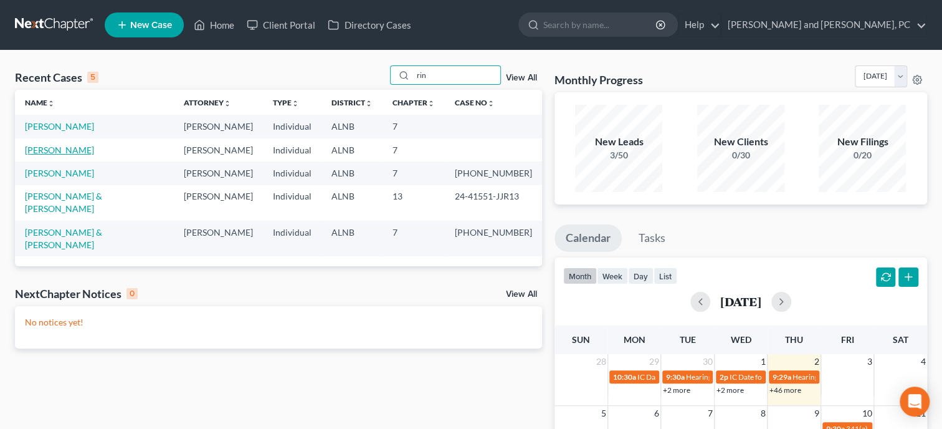
click at [67, 150] on link "[PERSON_NAME]" at bounding box center [59, 150] width 69 height 11
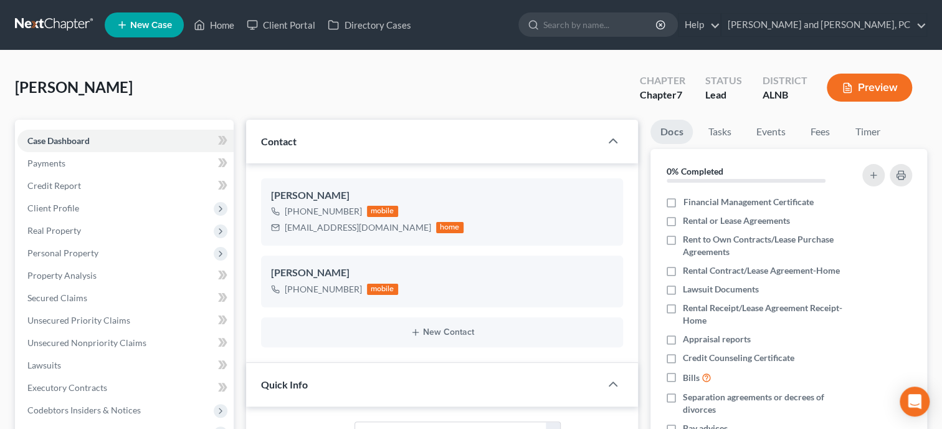
scroll to position [557, 0]
click at [57, 203] on span "Client Profile" at bounding box center [53, 208] width 52 height 11
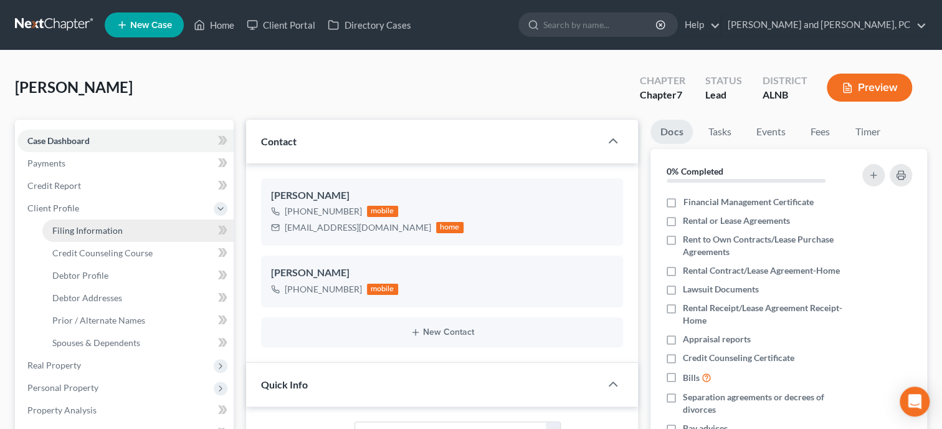
click at [62, 233] on span "Filing Information" at bounding box center [87, 230] width 70 height 11
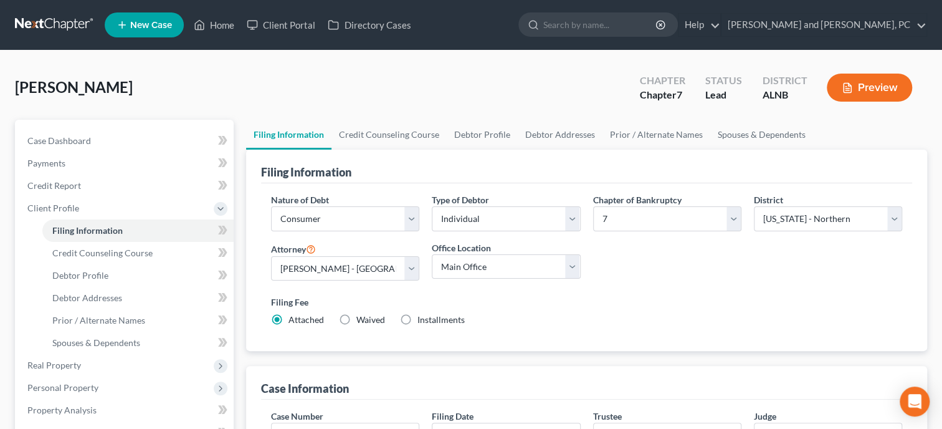
click at [418, 320] on label "Installments Installments" at bounding box center [441, 319] width 47 height 12
click at [423, 320] on input "Installments Installments" at bounding box center [427, 317] width 8 height 8
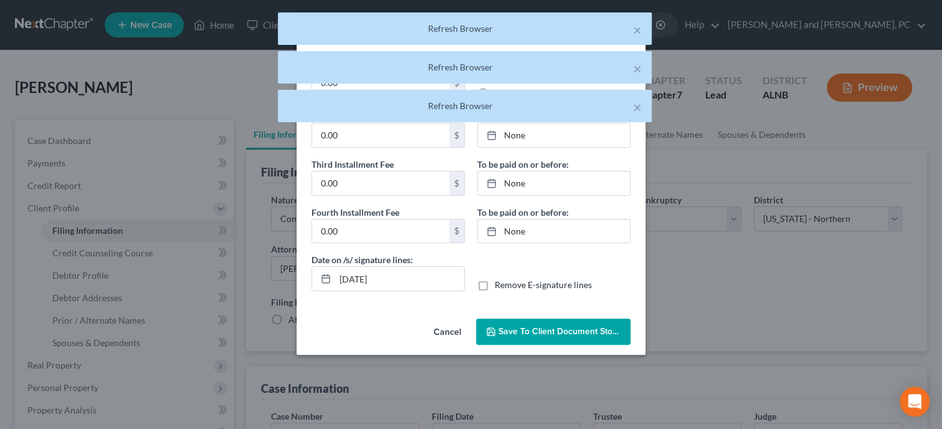
click at [440, 330] on button "Cancel" at bounding box center [447, 332] width 47 height 25
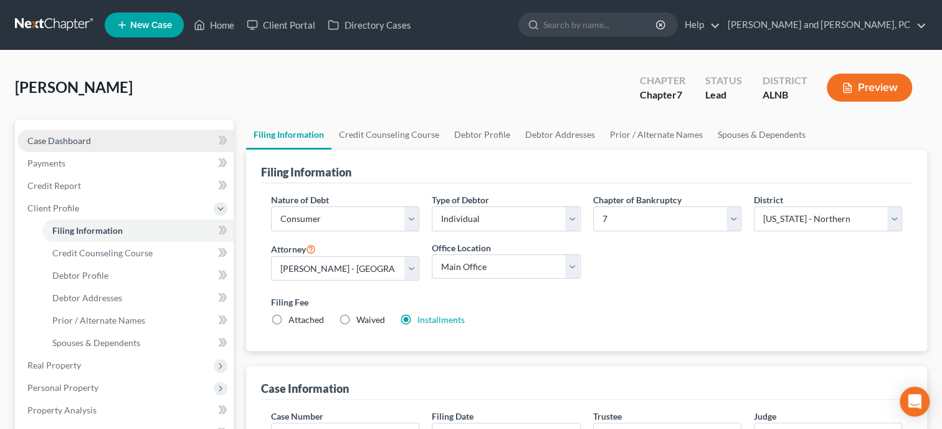
click at [82, 134] on link "Case Dashboard" at bounding box center [125, 141] width 216 height 22
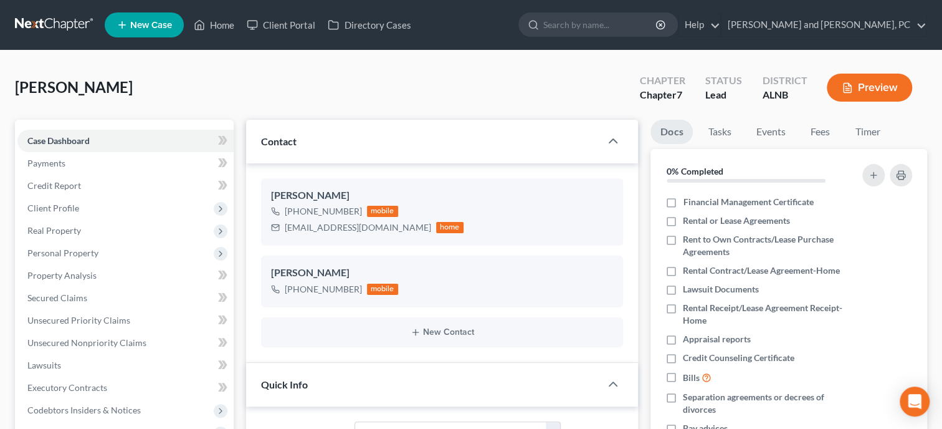
scroll to position [557, 0]
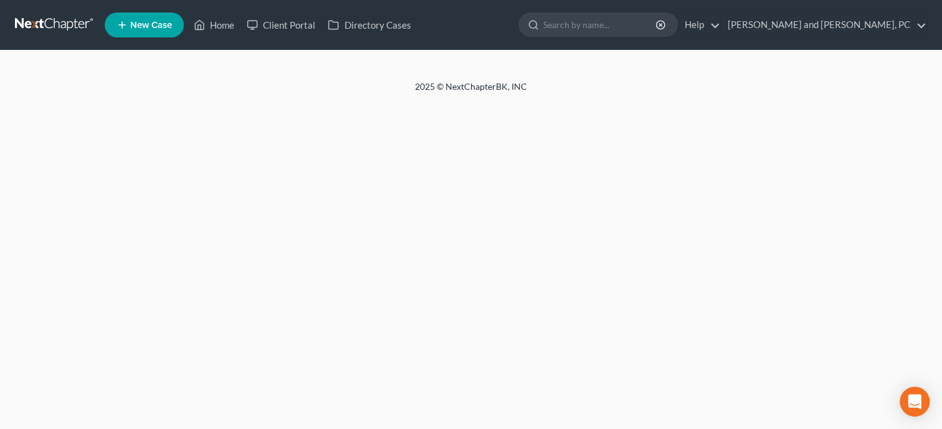
select select "6"
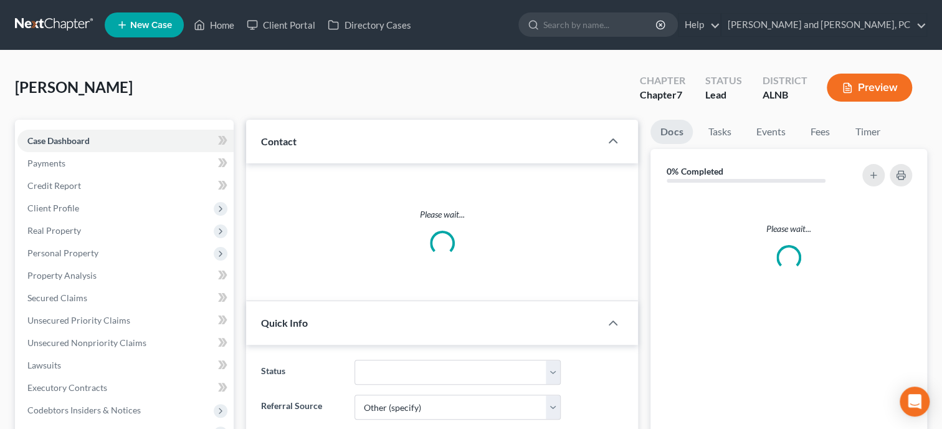
select select "0"
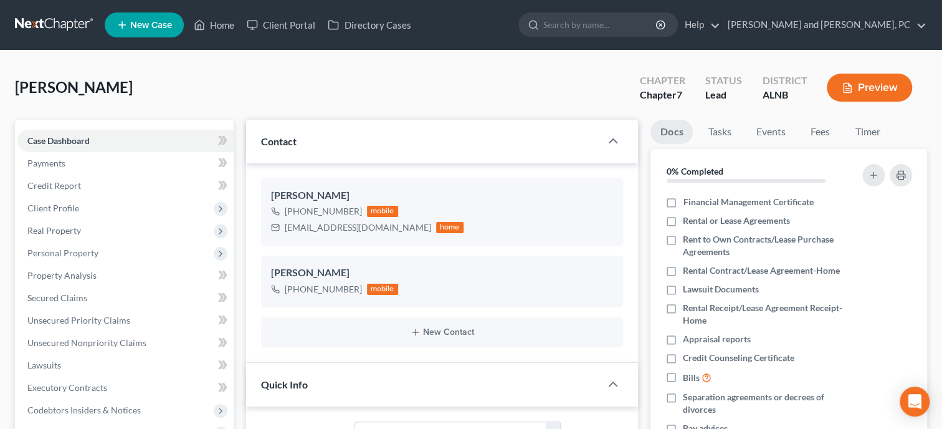
scroll to position [557, 0]
click at [70, 216] on span "Client Profile" at bounding box center [125, 208] width 216 height 22
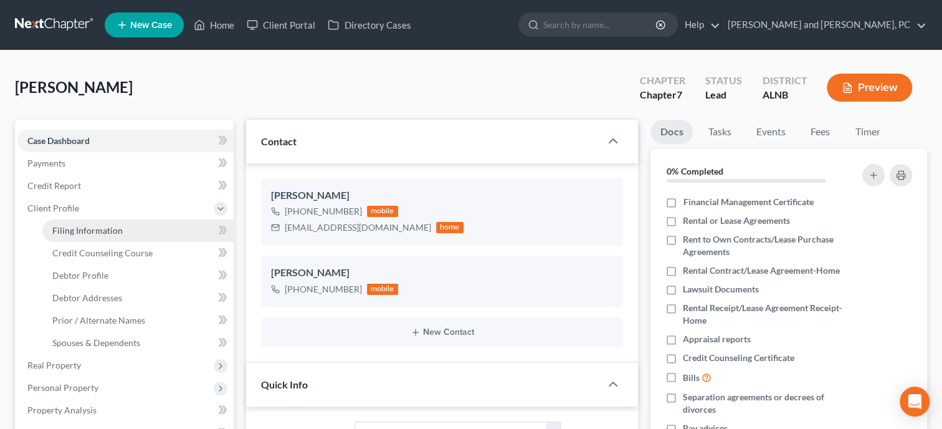
click at [70, 227] on span "Filing Information" at bounding box center [87, 230] width 70 height 11
select select "1"
select select "0"
select select "1"
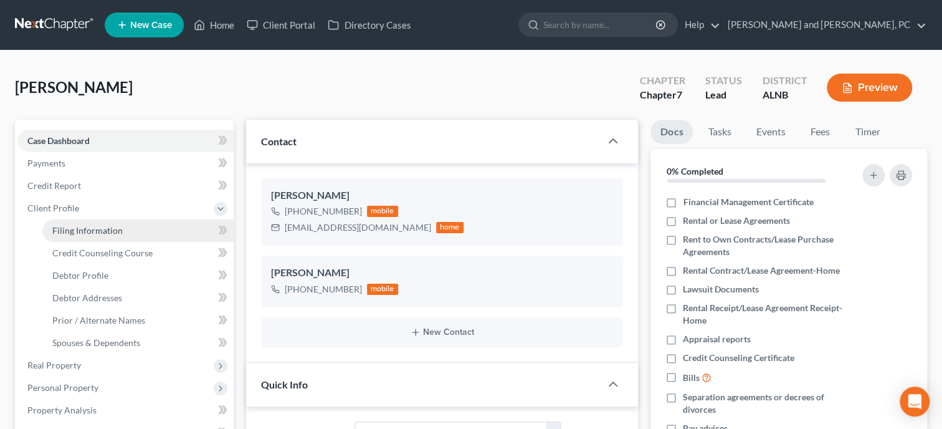
select select "0"
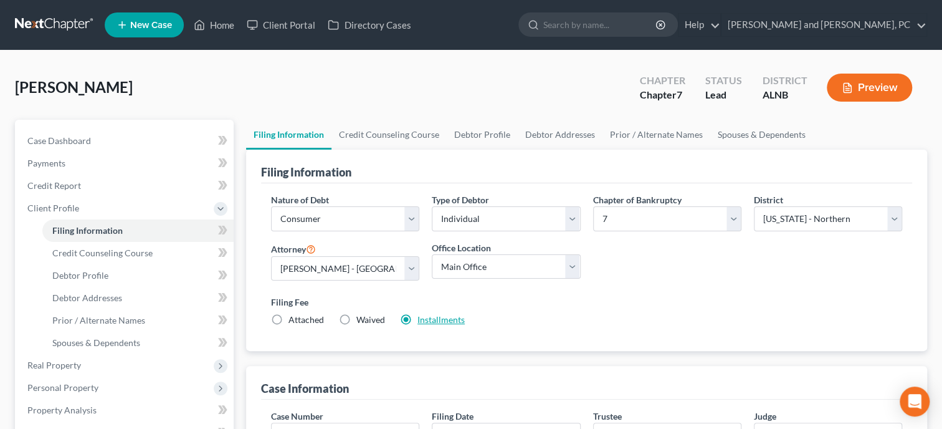
click at [420, 318] on link "Installments" at bounding box center [441, 319] width 47 height 11
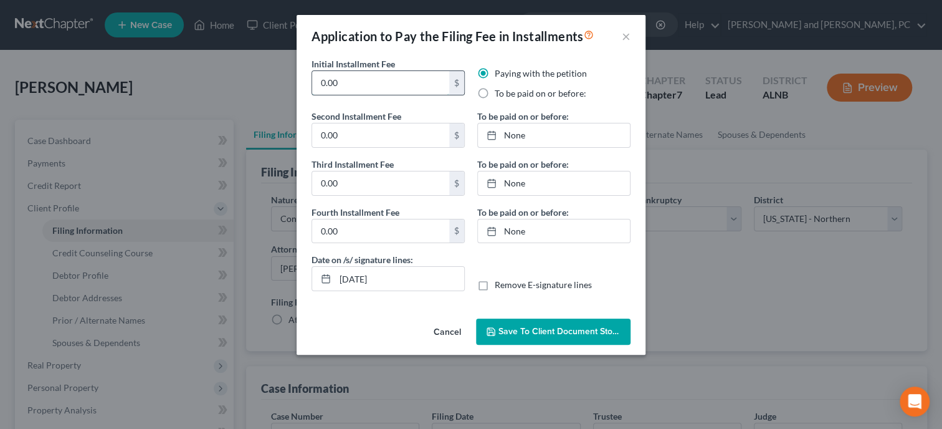
click at [386, 87] on input "0.00" at bounding box center [380, 83] width 137 height 24
drag, startPoint x: 386, startPoint y: 87, endPoint x: 301, endPoint y: 88, distance: 85.4
click at [312, 88] on input "0.00" at bounding box center [380, 83] width 137 height 24
click at [371, 87] on input "84.50" at bounding box center [380, 83] width 137 height 24
click at [366, 85] on input "84.50" at bounding box center [380, 83] width 137 height 24
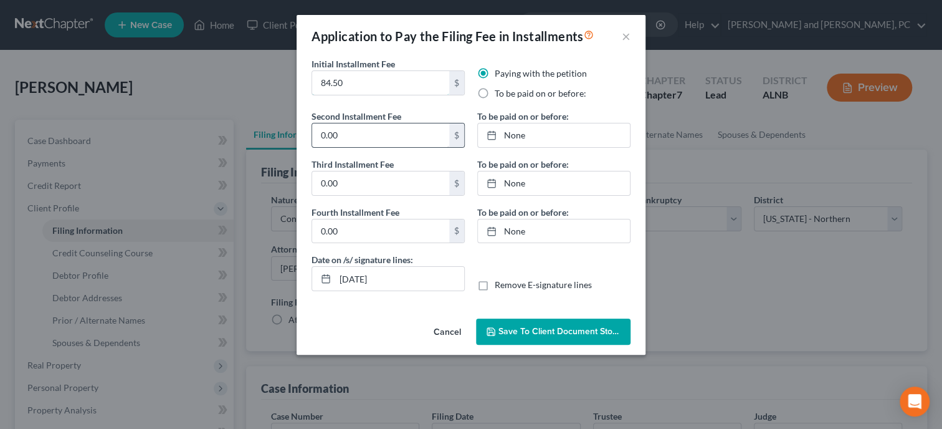
type input "84.50"
click at [370, 129] on input "0.00" at bounding box center [380, 135] width 137 height 24
type input "84.50"
click at [367, 179] on input "0.00" at bounding box center [380, 183] width 137 height 24
type input "84.50"
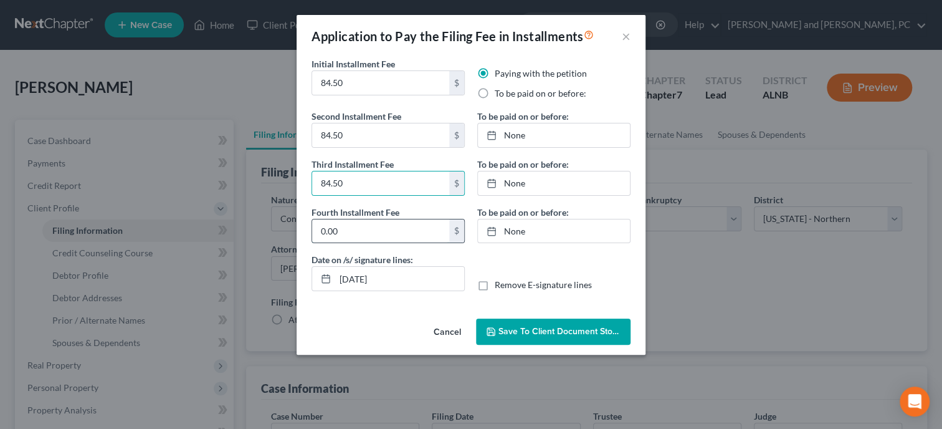
click at [373, 232] on input "0.00" at bounding box center [380, 231] width 137 height 24
type input "84.50"
click at [495, 93] on label "To be paid on or before:" at bounding box center [541, 93] width 92 height 12
click at [500, 93] on input "To be paid on or before:" at bounding box center [504, 91] width 8 height 8
radio input "true"
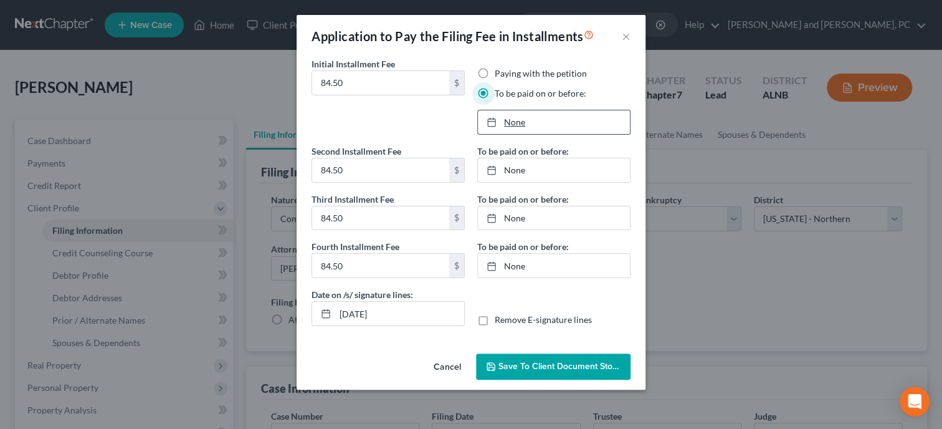
click at [511, 128] on link "None" at bounding box center [554, 122] width 152 height 24
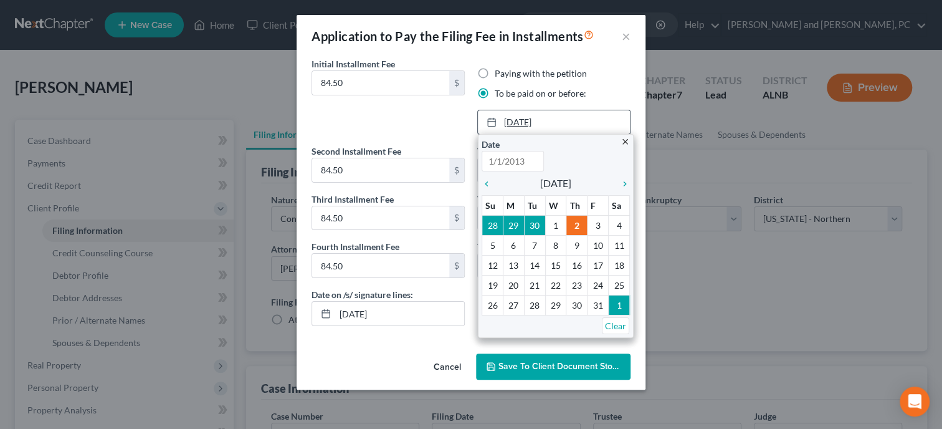
type input "[DATE]"
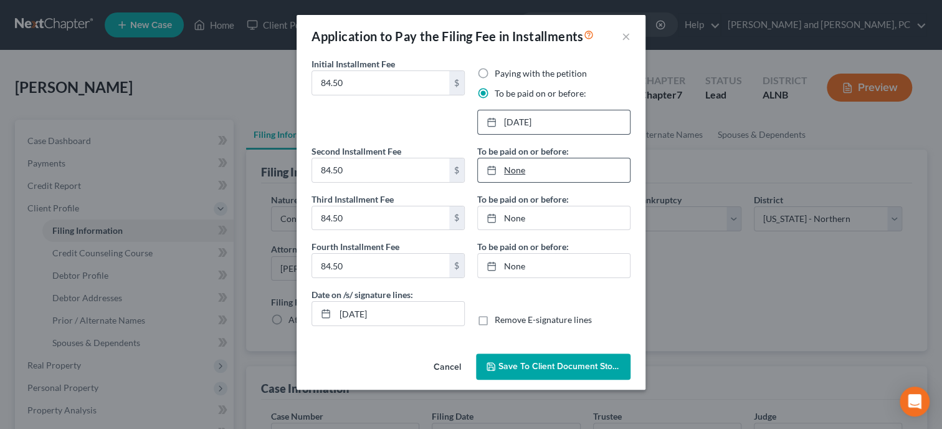
click at [507, 165] on link "None" at bounding box center [554, 170] width 152 height 24
type input "[DATE]"
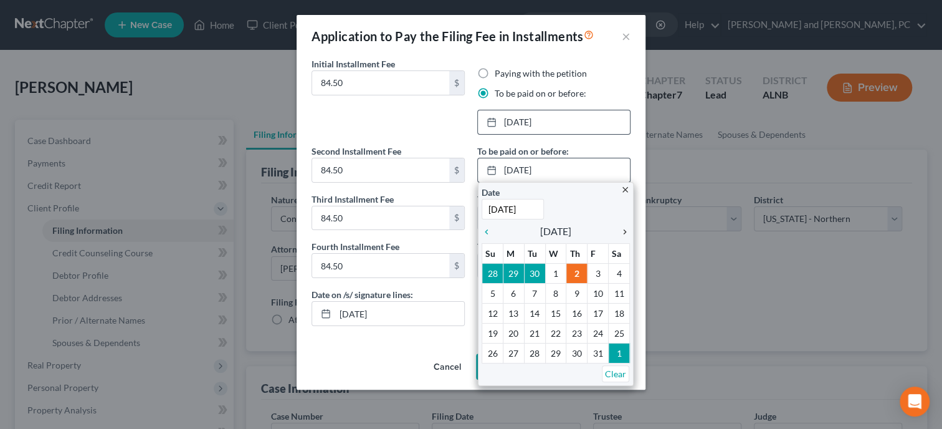
click at [625, 229] on icon "chevron_right" at bounding box center [622, 232] width 16 height 10
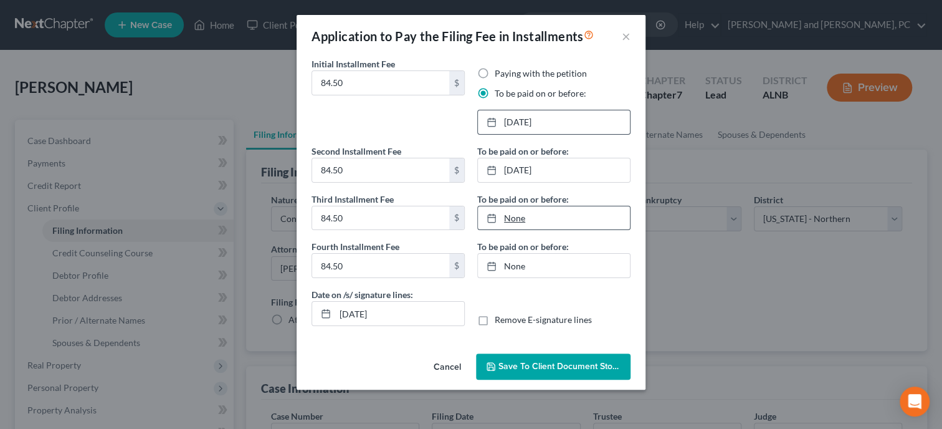
click at [514, 212] on link "None" at bounding box center [554, 218] width 152 height 24
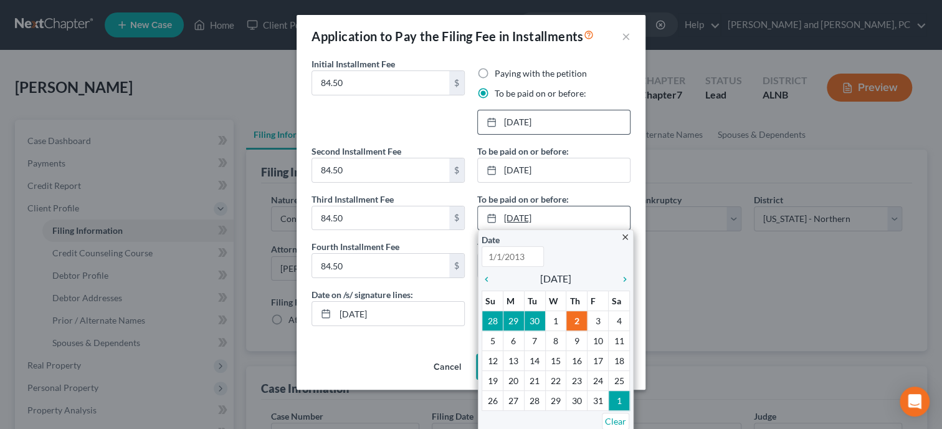
type input "[DATE]"
click at [628, 279] on icon "chevron_right" at bounding box center [622, 279] width 16 height 10
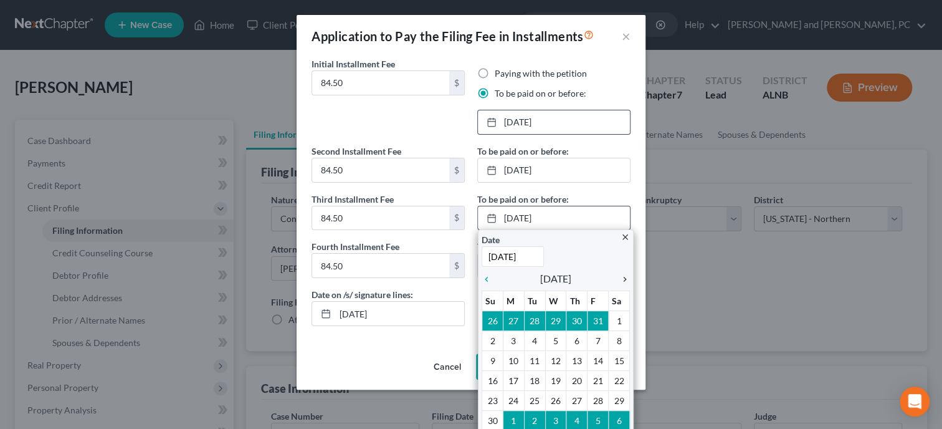
click at [628, 279] on icon "chevron_right" at bounding box center [622, 279] width 16 height 10
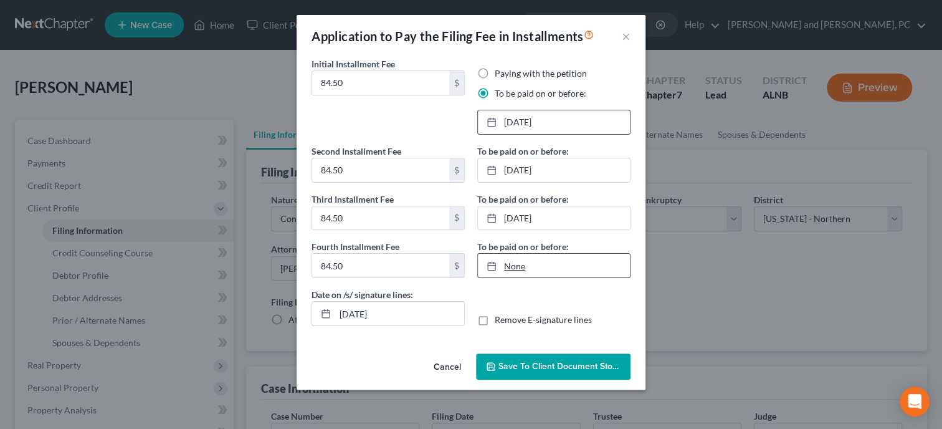
click at [515, 264] on link "None" at bounding box center [554, 266] width 152 height 24
type input "[DATE]"
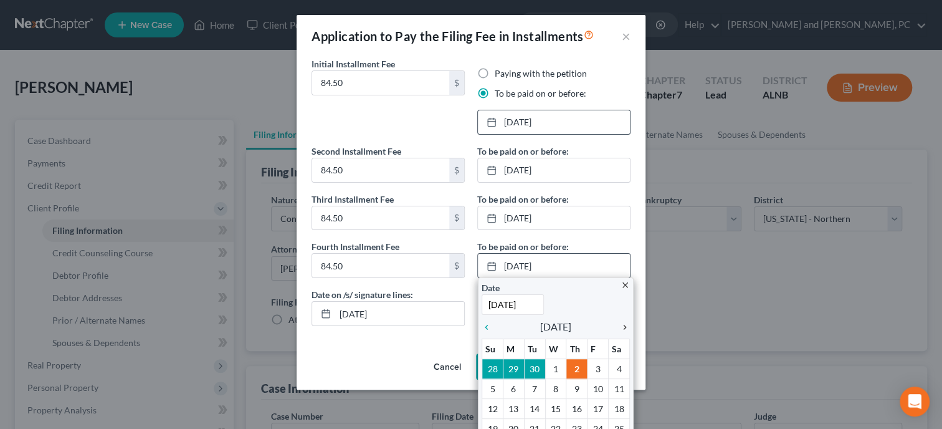
click at [627, 329] on icon "chevron_right" at bounding box center [622, 327] width 16 height 10
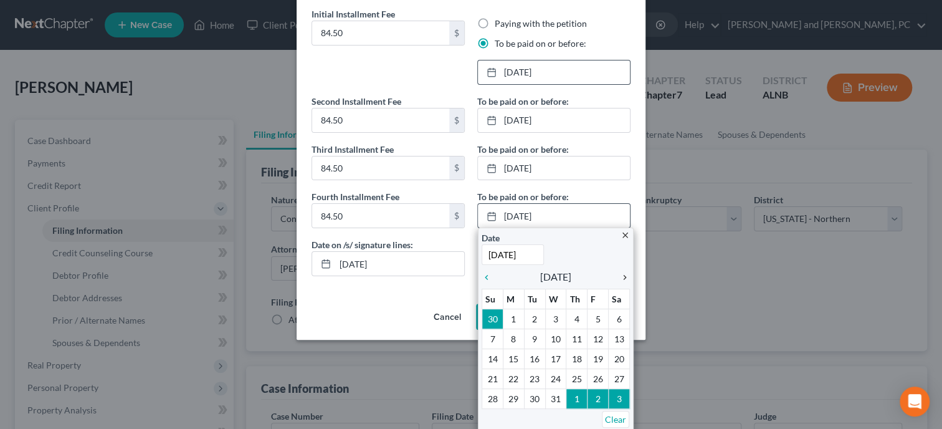
click at [623, 278] on icon "chevron_right" at bounding box center [622, 277] width 16 height 10
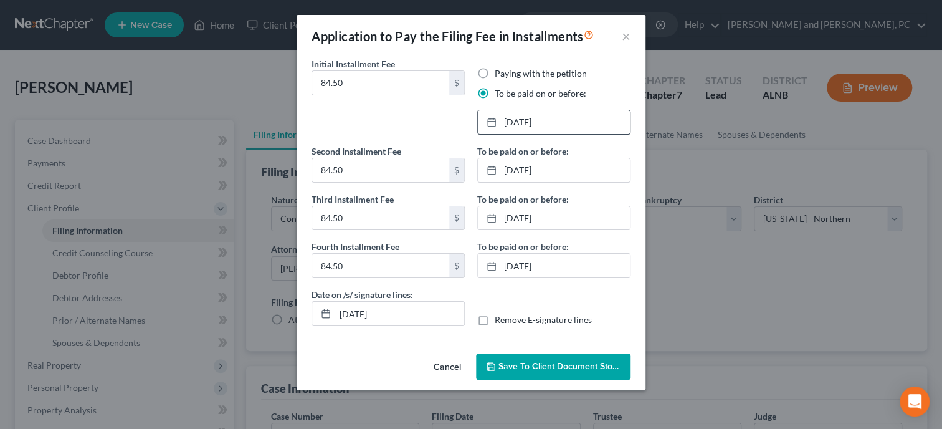
scroll to position [0, 0]
click at [545, 361] on span "Save to Client Document Storage" at bounding box center [565, 366] width 132 height 11
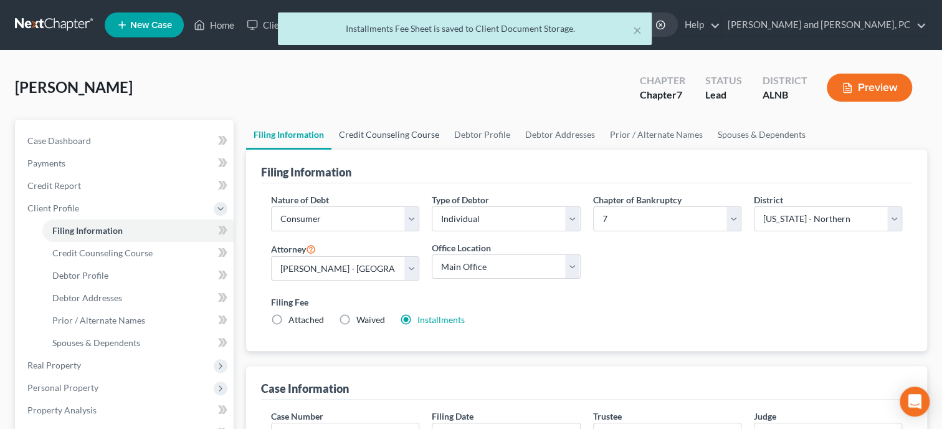
click at [421, 136] on link "Credit Counseling Course" at bounding box center [389, 135] width 115 height 30
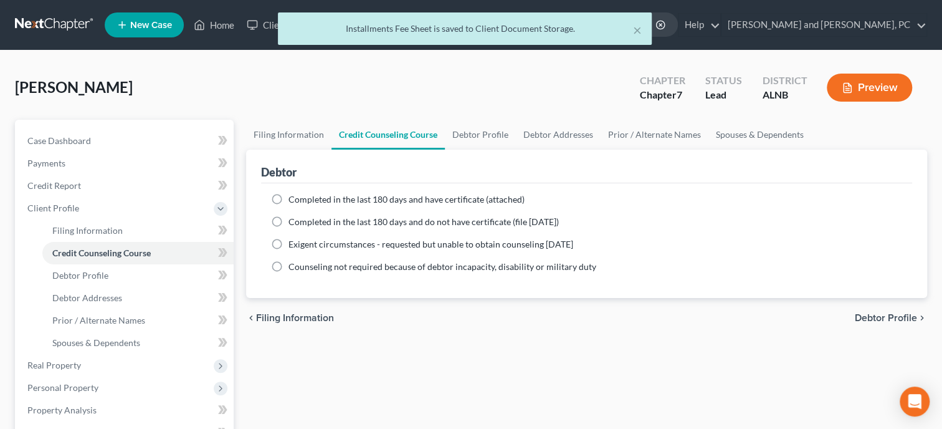
click at [289, 197] on label "Completed in the last 180 days and have certificate (attached)" at bounding box center [407, 199] width 236 height 12
click at [294, 197] on input "Completed in the last 180 days and have certificate (attached)" at bounding box center [298, 197] width 8 height 8
radio input "true"
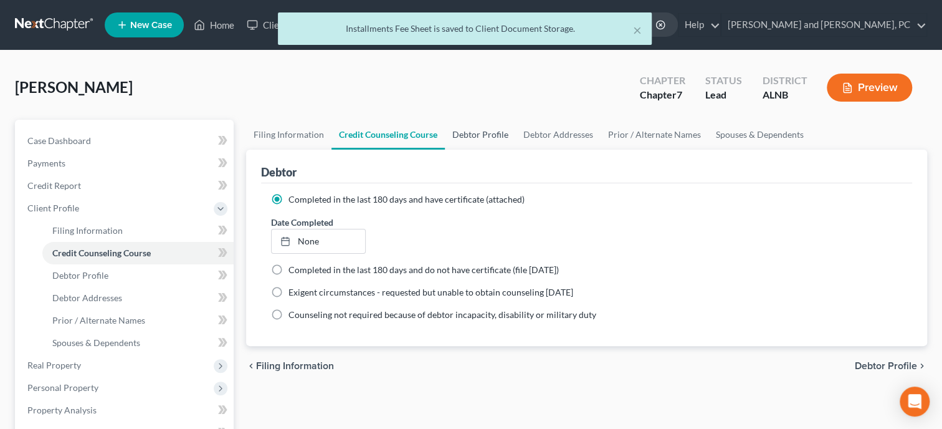
click at [477, 135] on link "Debtor Profile" at bounding box center [480, 135] width 71 height 30
select select "3"
select select "2"
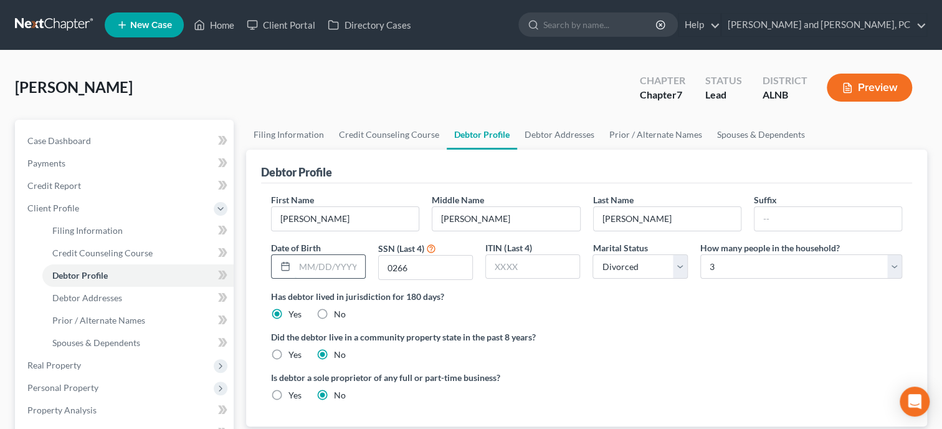
click at [343, 271] on input "text" at bounding box center [330, 267] width 70 height 24
type input "6/24/75"
click at [593, 360] on ng-include "First Name Charles Middle Name Joseph Last Name Rinaldi Suffix Date of Birth 6/…" at bounding box center [586, 302] width 631 height 218
click at [541, 135] on link "Debtor Addresses" at bounding box center [559, 135] width 85 height 30
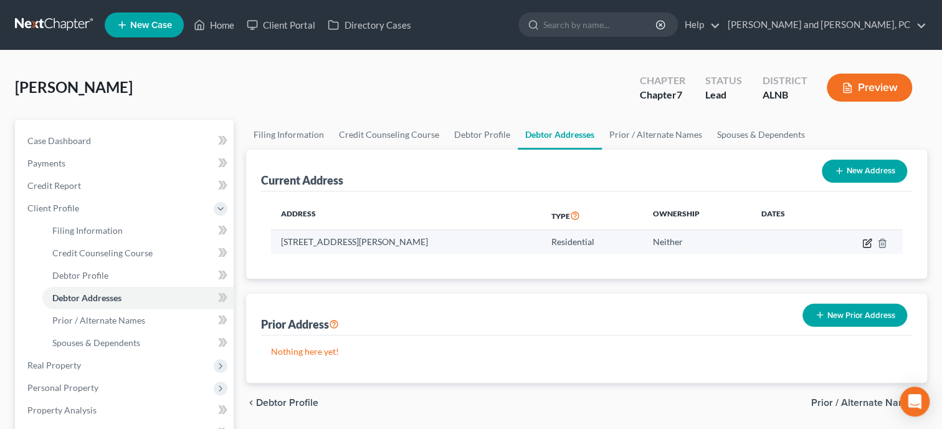
click at [868, 242] on icon "button" at bounding box center [868, 243] width 10 height 10
select select "0"
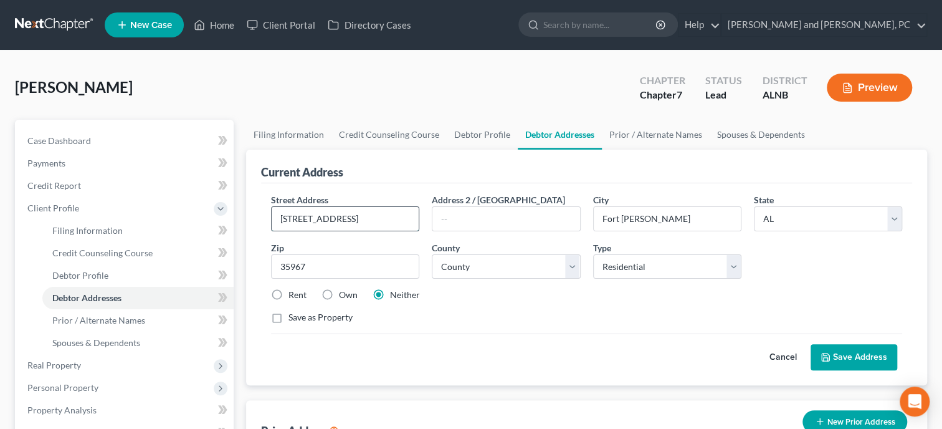
click at [303, 221] on input "311 Co Rd 32" at bounding box center [345, 219] width 147 height 24
type input "311 County Road 32"
select select "24"
click option "DeKalb County" at bounding box center [0, 0] width 0 height 0
click at [881, 360] on button "Save Address" at bounding box center [854, 357] width 87 height 26
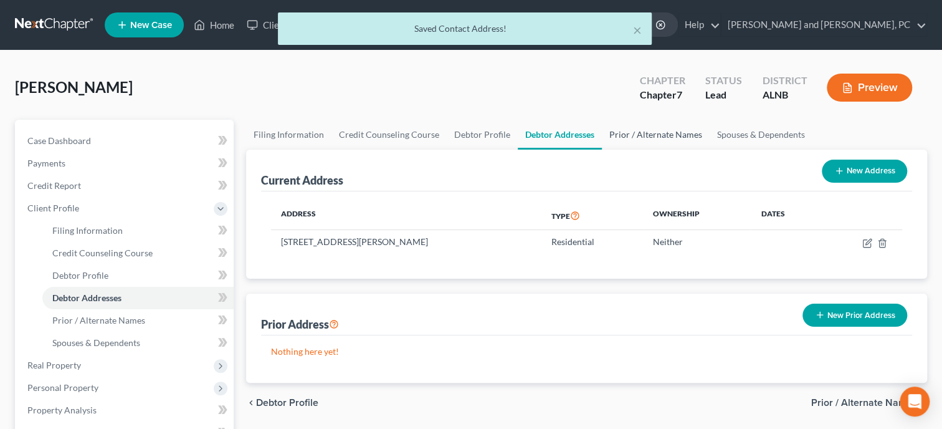
click at [628, 130] on link "Prior / Alternate Names" at bounding box center [656, 135] width 108 height 30
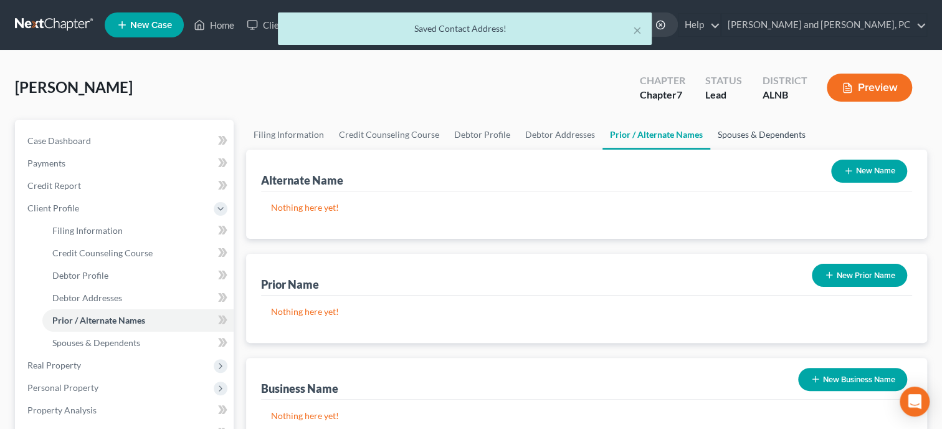
click at [729, 139] on link "Spouses & Dependents" at bounding box center [761, 135] width 103 height 30
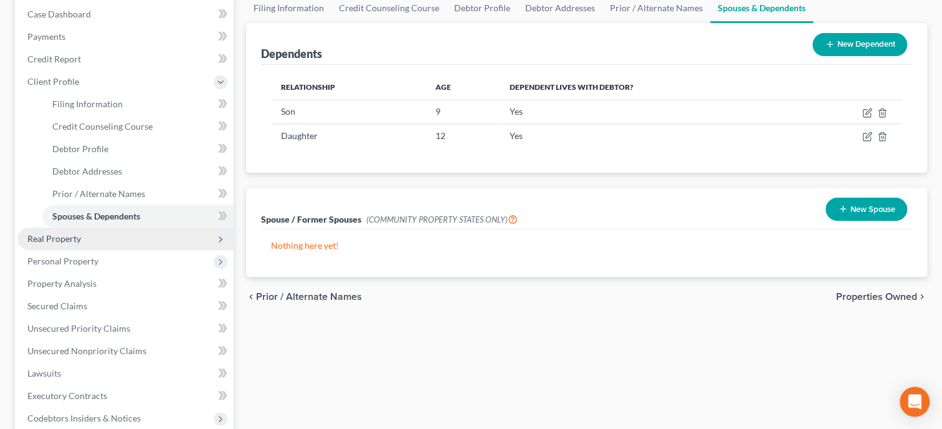
scroll to position [128, 0]
click at [90, 238] on span "Real Property" at bounding box center [125, 237] width 216 height 22
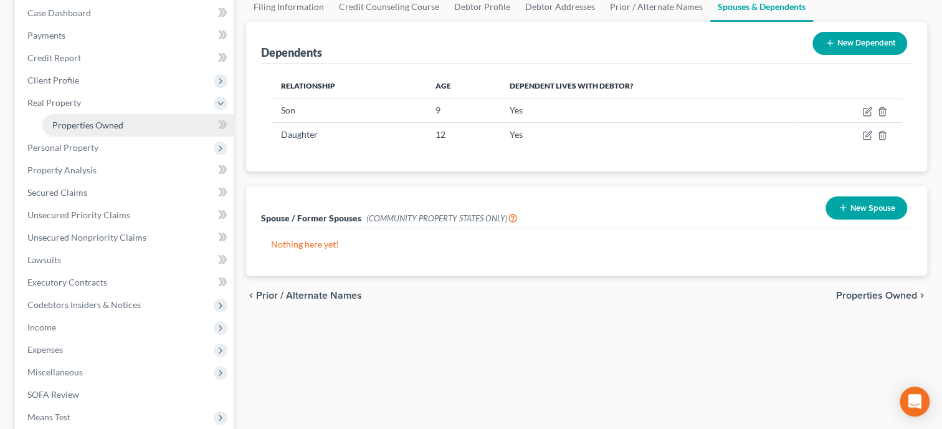
click at [77, 128] on span "Properties Owned" at bounding box center [87, 125] width 71 height 11
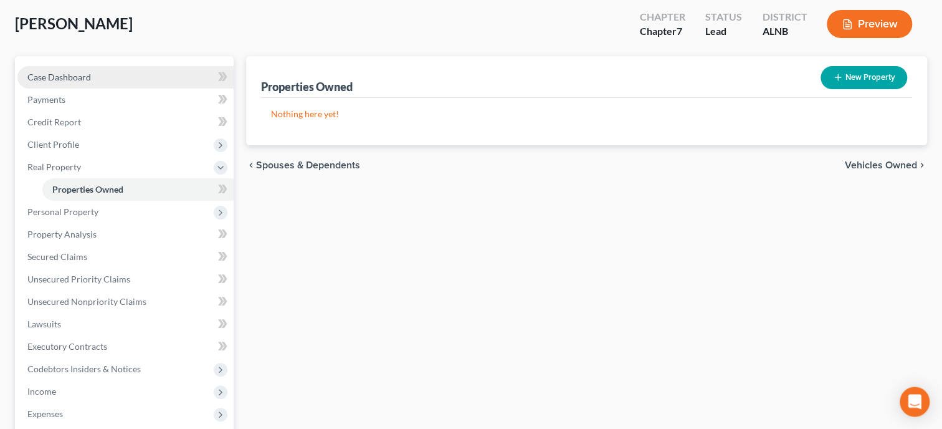
scroll to position [64, 0]
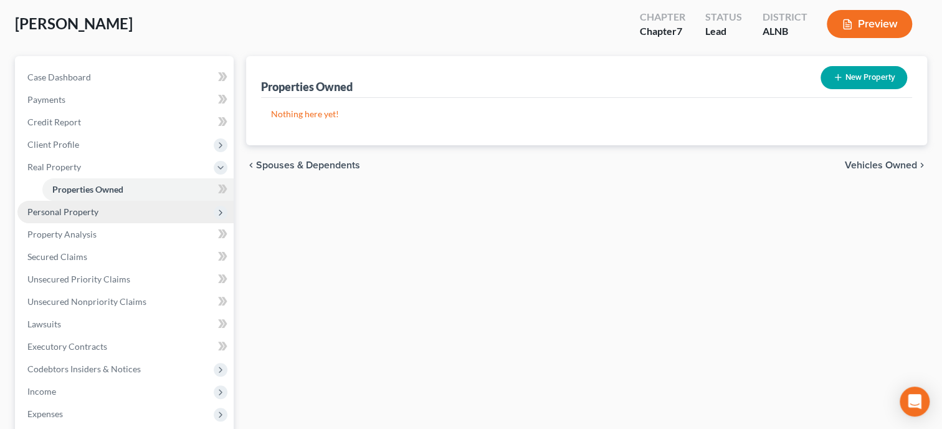
click at [64, 211] on span "Personal Property" at bounding box center [62, 211] width 71 height 11
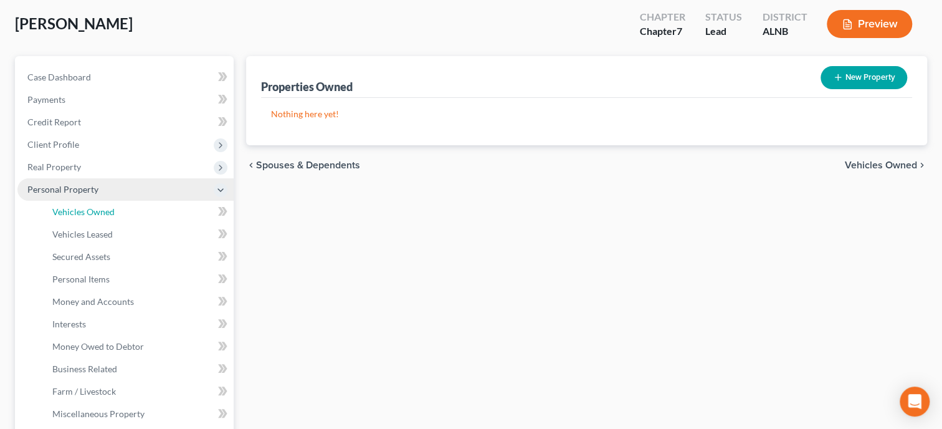
click at [64, 211] on span "Vehicles Owned" at bounding box center [83, 211] width 62 height 11
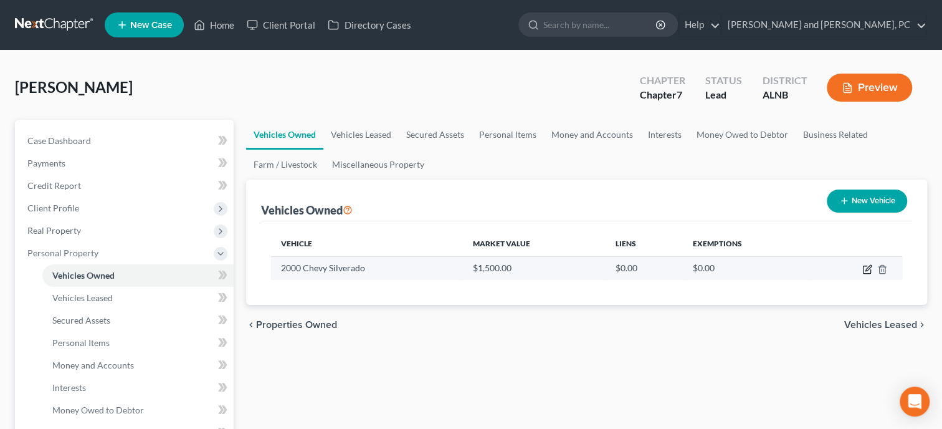
click at [866, 269] on icon "button" at bounding box center [869, 268] width 6 height 6
select select "0"
select select "26"
select select "3"
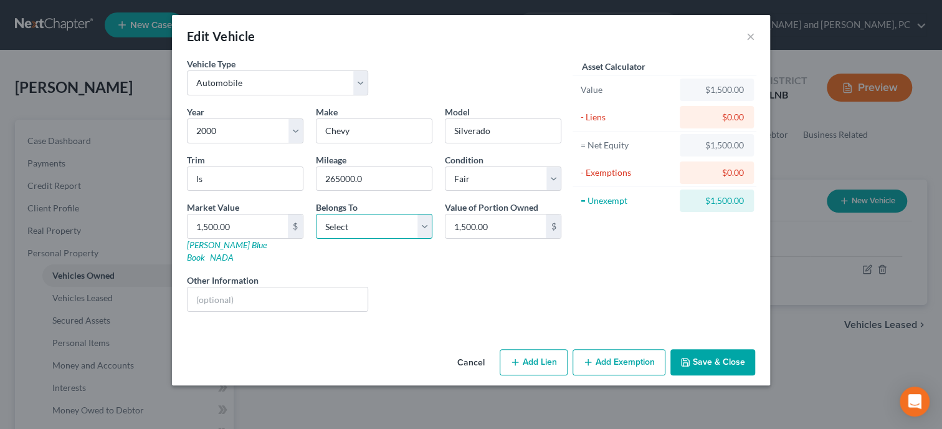
click at [316, 214] on select "Select Debtor 1 Only Debtor 2 Only Debtor 1 And Debtor 2 Only At Least One Of T…" at bounding box center [374, 226] width 117 height 25
select select "0"
click option "Debtor 1 Only" at bounding box center [0, 0] width 0 height 0
click at [639, 351] on button "Add Exemption" at bounding box center [619, 362] width 93 height 26
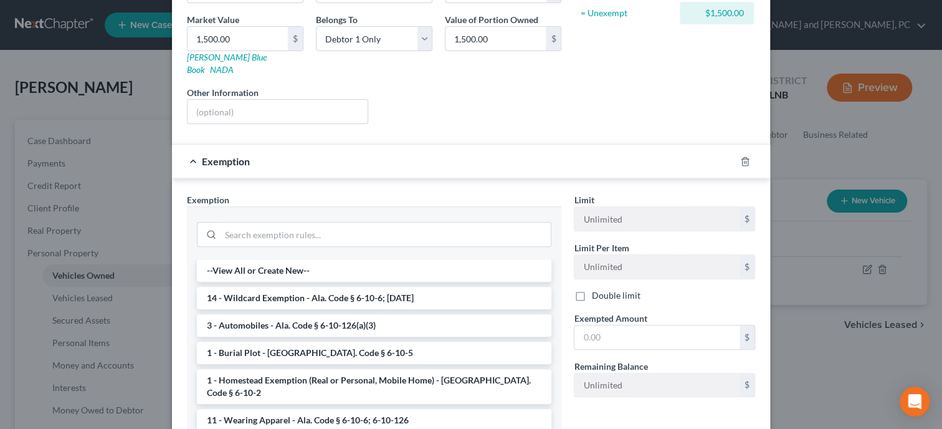
scroll to position [192, 0]
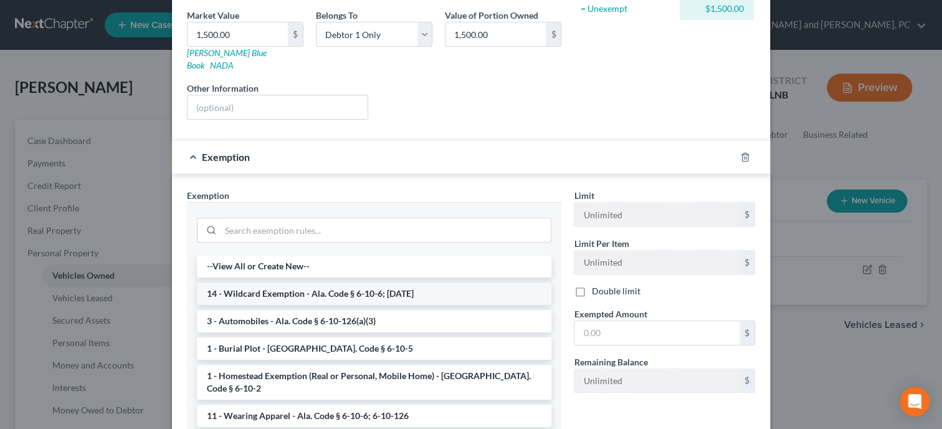
click at [307, 287] on li "14 - Wildcard Exemption - Ala. Code § 6-10-6; 6-10-12" at bounding box center [374, 293] width 355 height 22
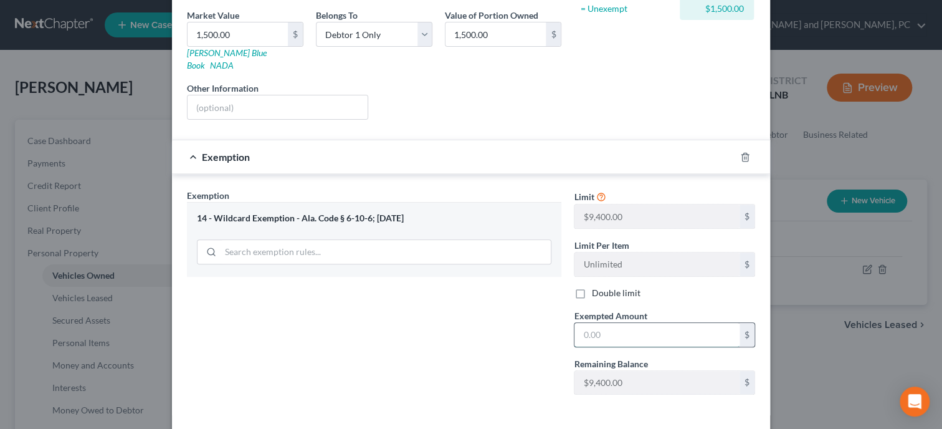
click at [603, 328] on input "text" at bounding box center [657, 335] width 165 height 24
type input "1,500.00"
click at [487, 342] on div "Exemption Set must be selected for CA. Exemption * 14 - Wildcard Exemption - Al…" at bounding box center [374, 297] width 387 height 216
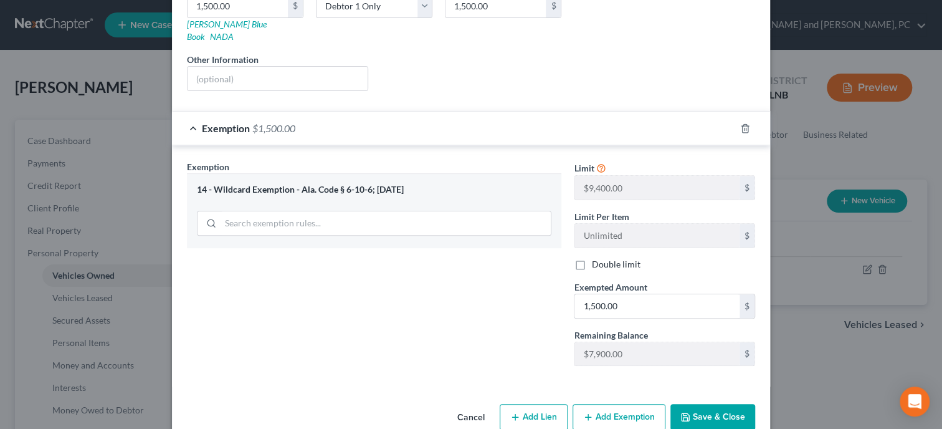
scroll to position [232, 0]
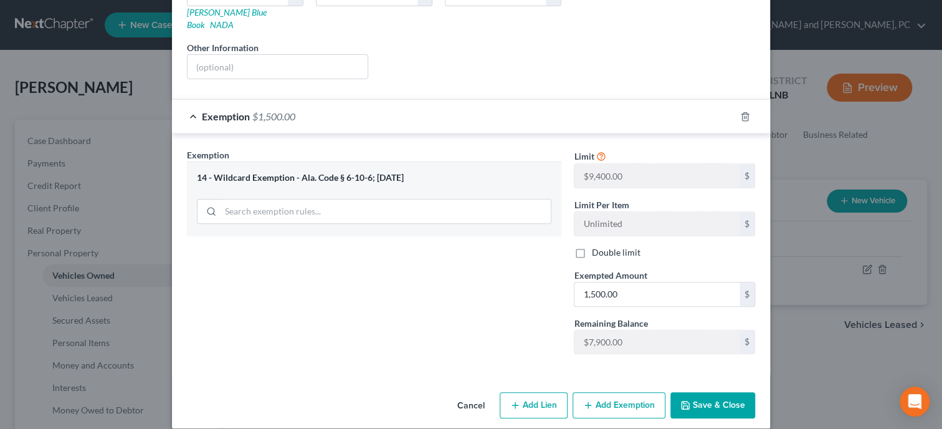
click at [696, 392] on button "Save & Close" at bounding box center [713, 405] width 85 height 26
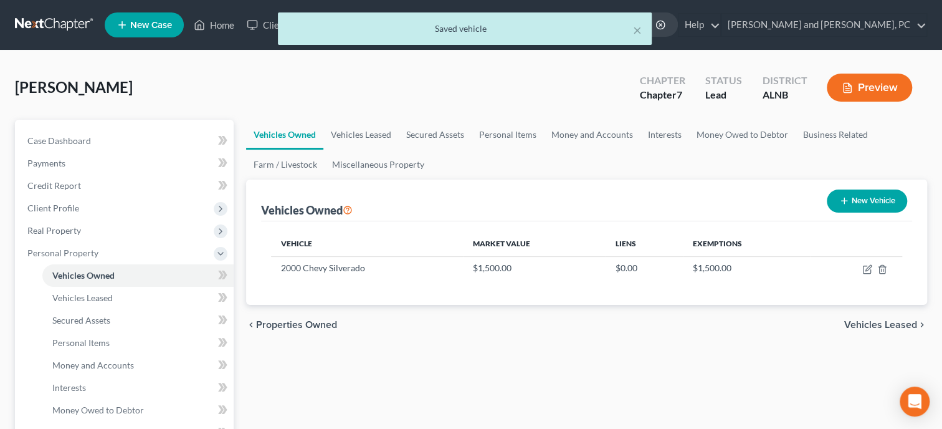
click at [839, 198] on icon "button" at bounding box center [844, 201] width 10 height 10
select select "0"
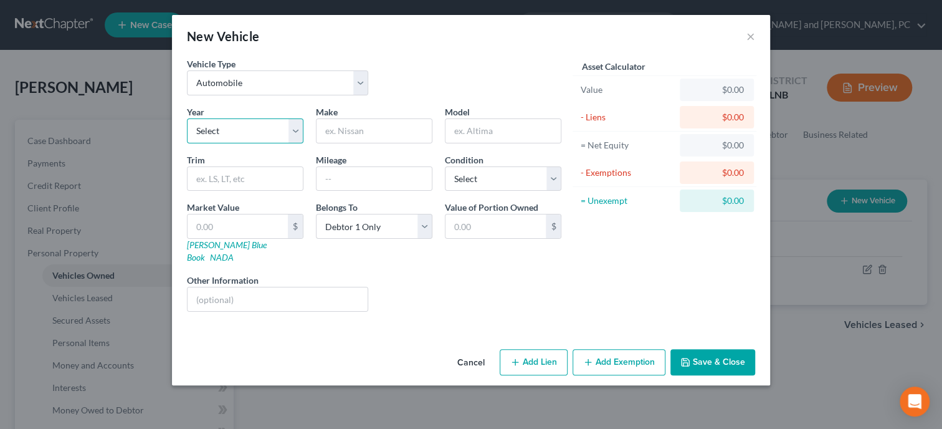
select select "21"
click option "2005" at bounding box center [0, 0] width 0 height 0
click at [373, 135] on input "text" at bounding box center [374, 131] width 115 height 24
type input "Scion"
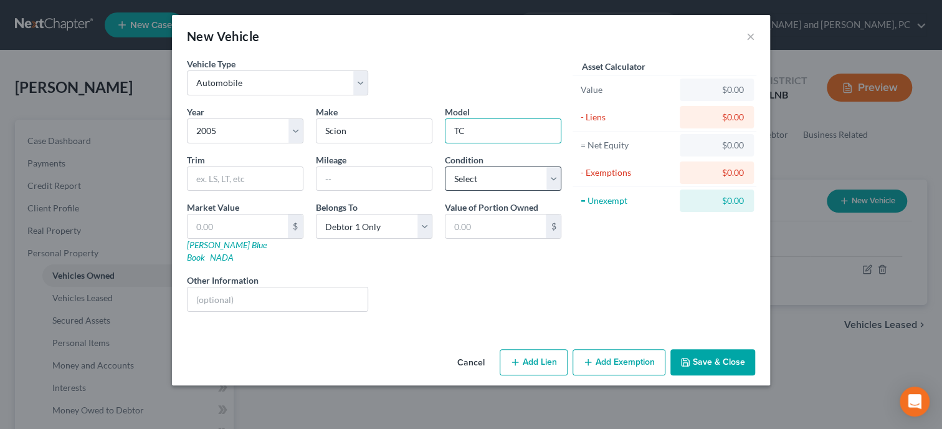
type input "TC"
select select "4"
click option "Poor" at bounding box center [0, 0] width 0 height 0
click at [231, 226] on input "text" at bounding box center [238, 226] width 100 height 24
type input "3"
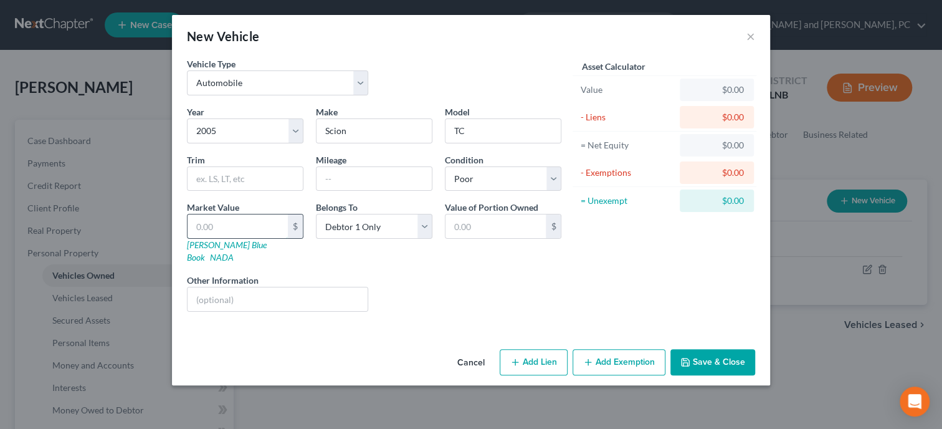
type input "3.00"
type input "30"
type input "30.00"
type input "300"
type input "300.00"
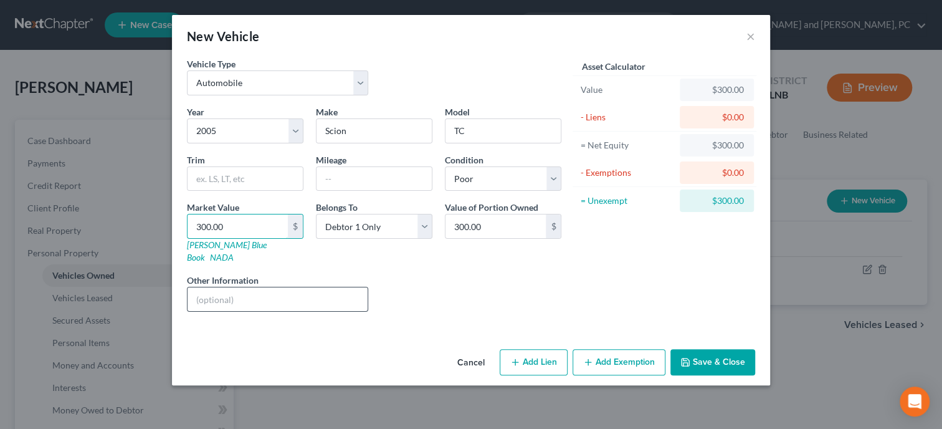
type input "300.00"
click at [322, 287] on input "text" at bounding box center [278, 299] width 180 height 24
type input "Not Running"
click at [634, 349] on button "Add Exemption" at bounding box center [619, 362] width 93 height 26
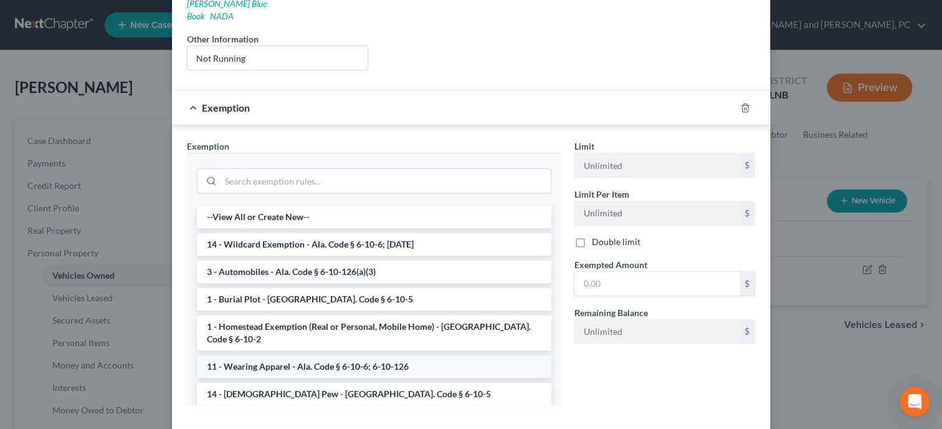
scroll to position [256, 0]
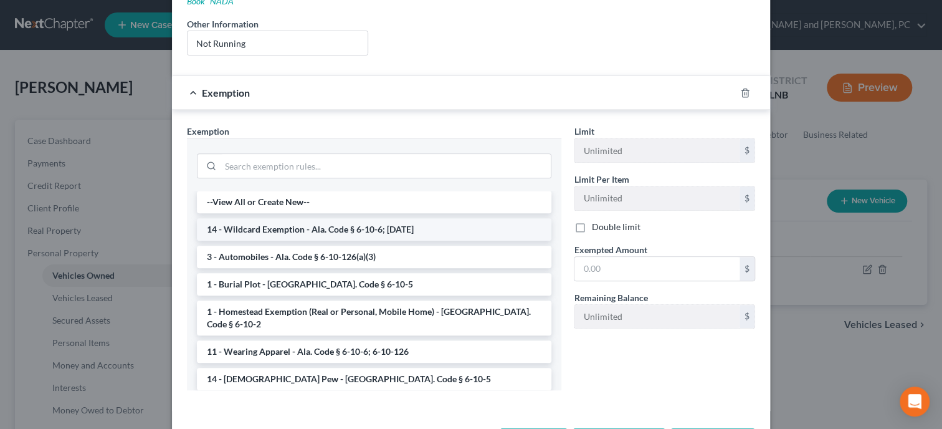
click at [302, 218] on li "14 - Wildcard Exemption - Ala. Code § 6-10-6; 6-10-12" at bounding box center [374, 229] width 355 height 22
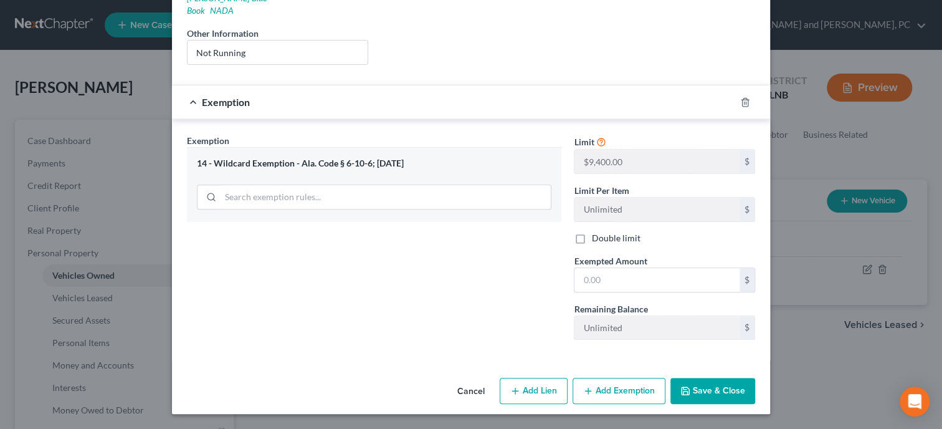
scroll to position [232, 0]
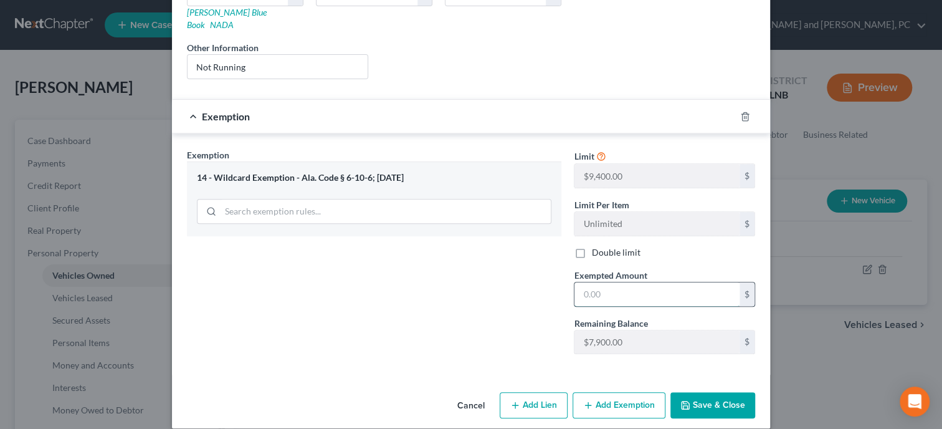
click at [606, 282] on input "text" at bounding box center [657, 294] width 165 height 24
type input "300.00"
click at [692, 392] on button "Save & Close" at bounding box center [713, 405] width 85 height 26
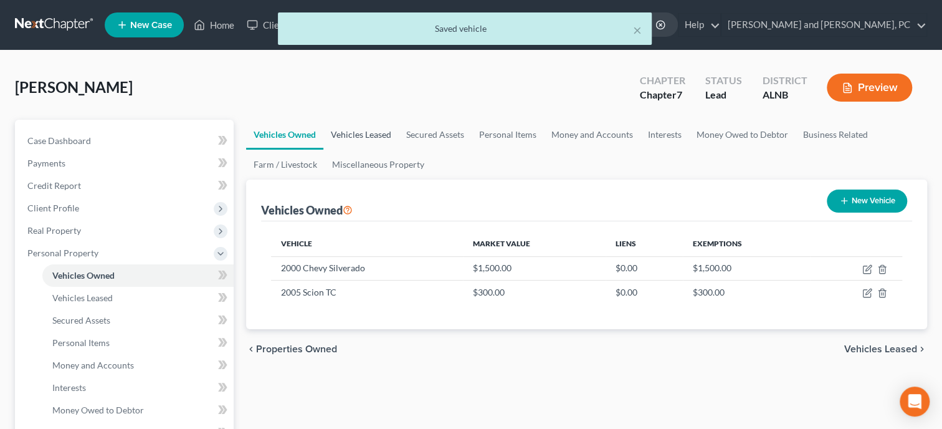
click at [365, 131] on link "Vehicles Leased" at bounding box center [360, 135] width 75 height 30
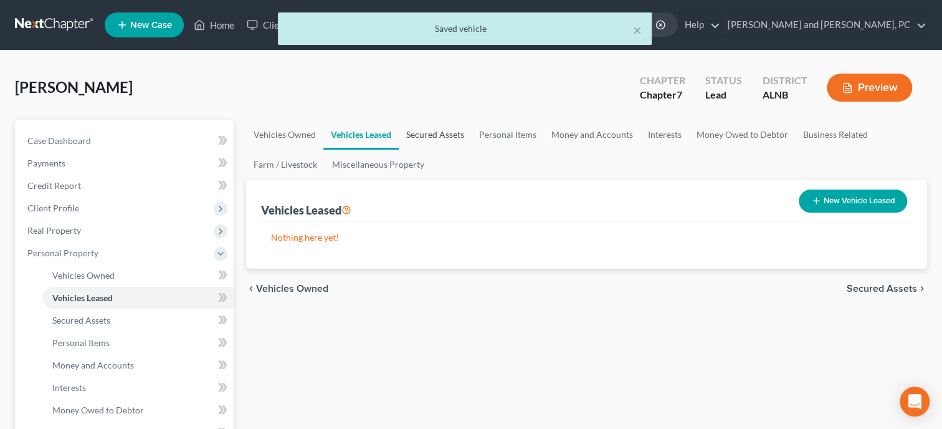
click at [422, 133] on link "Secured Assets" at bounding box center [435, 135] width 73 height 30
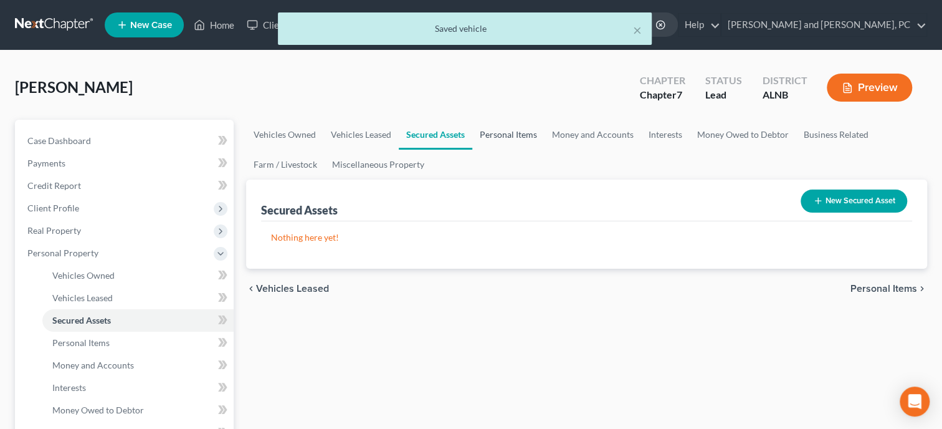
click at [505, 131] on link "Personal Items" at bounding box center [508, 135] width 72 height 30
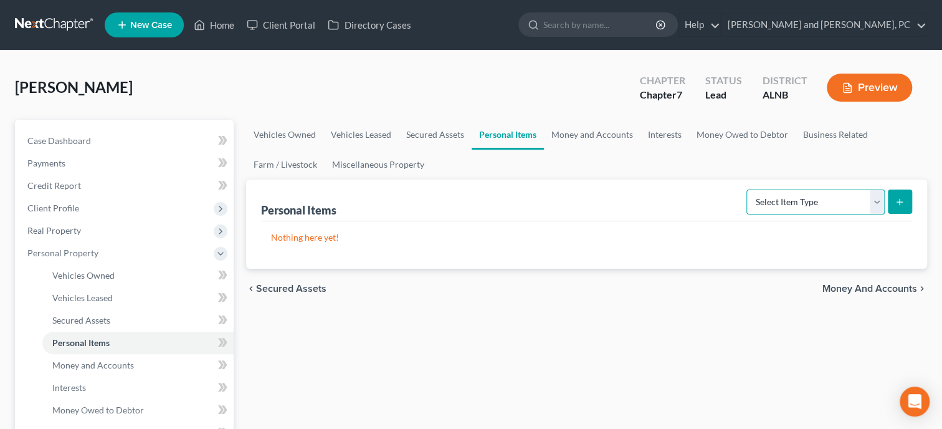
click at [747, 189] on select "Select Item Type Clothing Collectibles Of Value Electronics Firearms Household …" at bounding box center [816, 201] width 138 height 25
select select "clothing"
click option "Clothing" at bounding box center [0, 0] width 0 height 0
click at [902, 201] on icon "submit" at bounding box center [900, 202] width 10 height 10
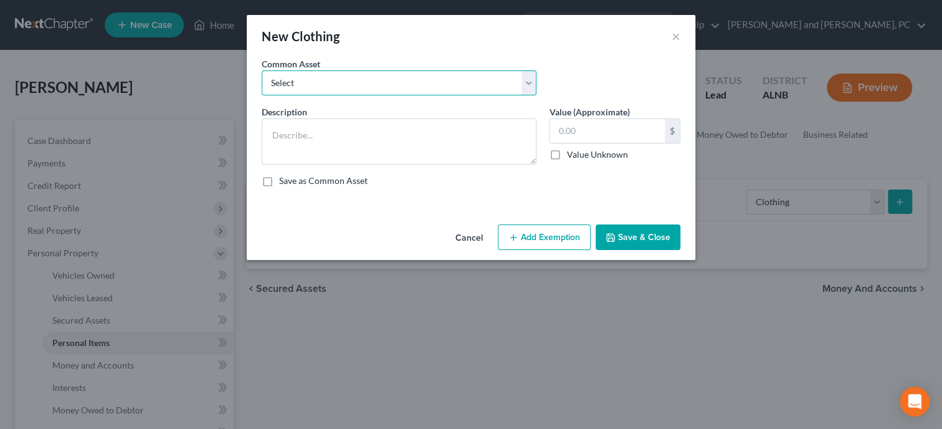
click at [262, 70] on select "Select Clothing Clothing Miscellaneous Clothing" at bounding box center [399, 82] width 275 height 25
select select "0"
click option "Clothing" at bounding box center [0, 0] width 0 height 0
type textarea "Clothing"
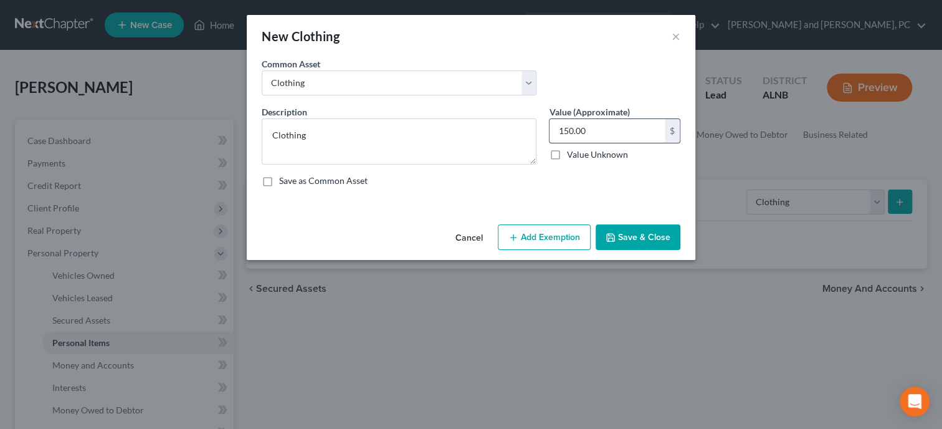
click at [604, 138] on input "150.00" at bounding box center [607, 131] width 115 height 24
type input "300.00"
click at [535, 229] on button "Add Exemption" at bounding box center [544, 237] width 93 height 26
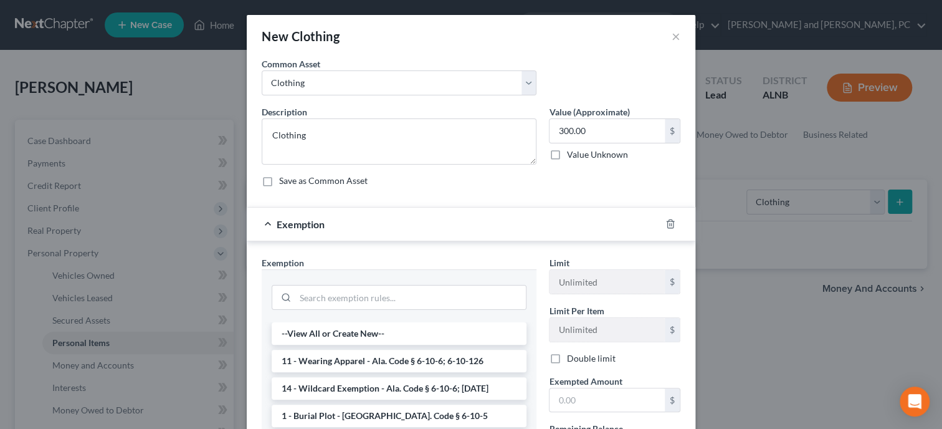
scroll to position [64, 0]
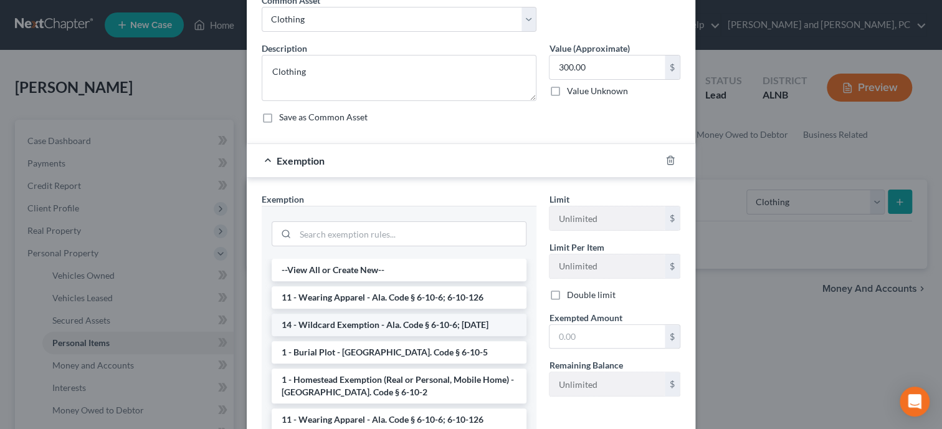
click at [379, 325] on li "14 - Wildcard Exemption - Ala. Code § 6-10-6; 6-10-12" at bounding box center [399, 324] width 255 height 22
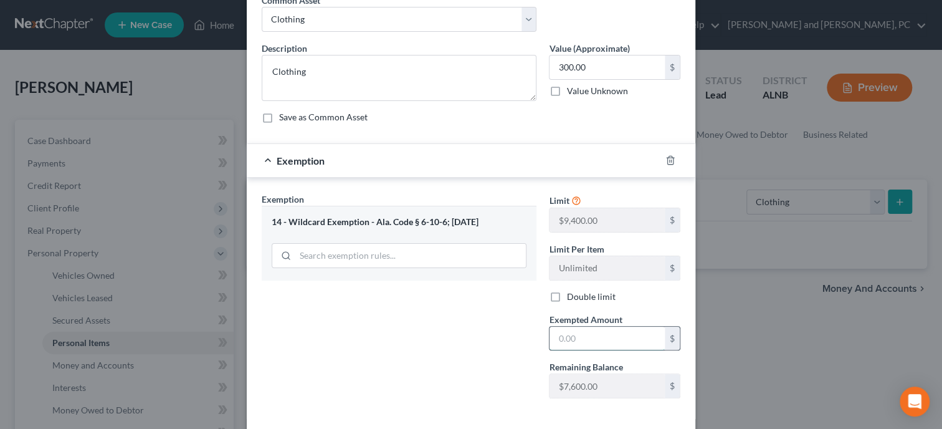
click at [581, 342] on input "text" at bounding box center [607, 339] width 115 height 24
type input "300.00"
click at [503, 348] on div "Exemption Set must be selected for CA. Exemption * 14 - Wildcard Exemption - Al…" at bounding box center [399, 301] width 287 height 216
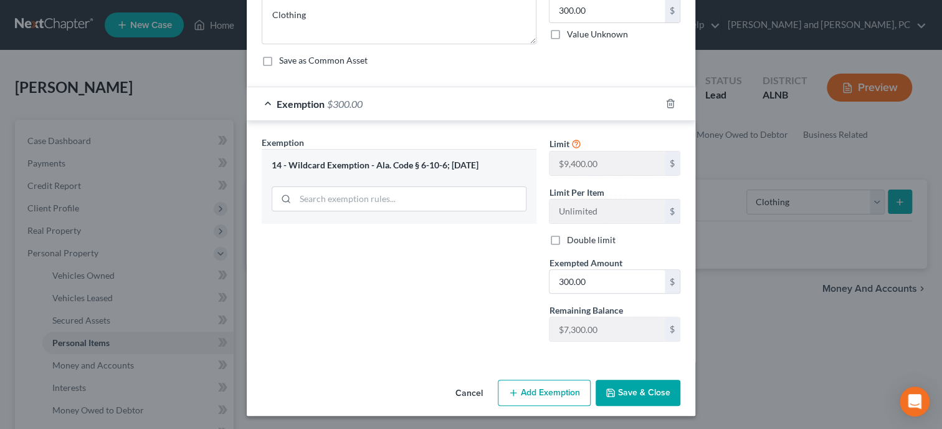
click at [669, 394] on button "Save & Close" at bounding box center [638, 393] width 85 height 26
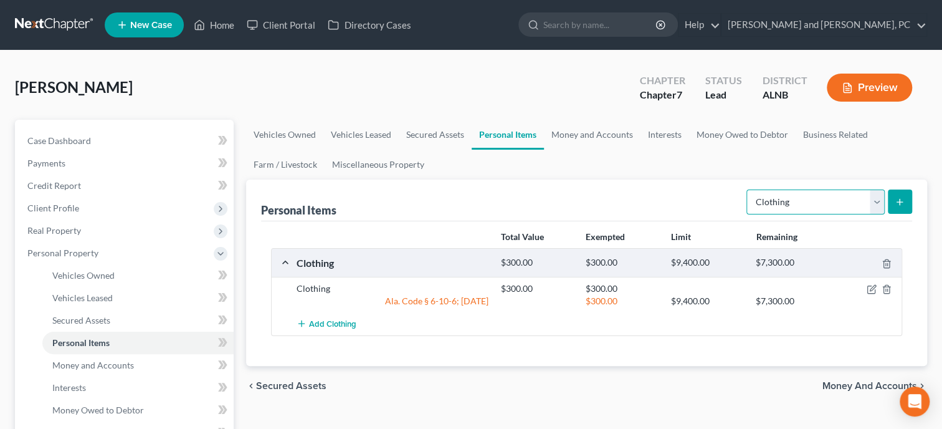
click at [747, 189] on select "Select Item Type Clothing Collectibles Of Value Electronics Firearms Household …" at bounding box center [816, 201] width 138 height 25
select select "electronics"
click option "Electronics" at bounding box center [0, 0] width 0 height 0
click at [902, 198] on icon "submit" at bounding box center [900, 202] width 10 height 10
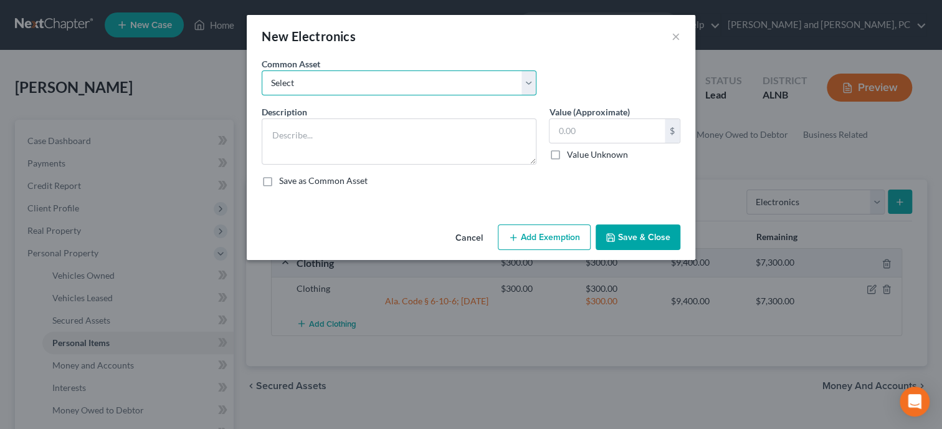
select select "1"
click option "Misc. Electronics" at bounding box center [0, 0] width 0 height 0
type textarea "Misc. Electronics"
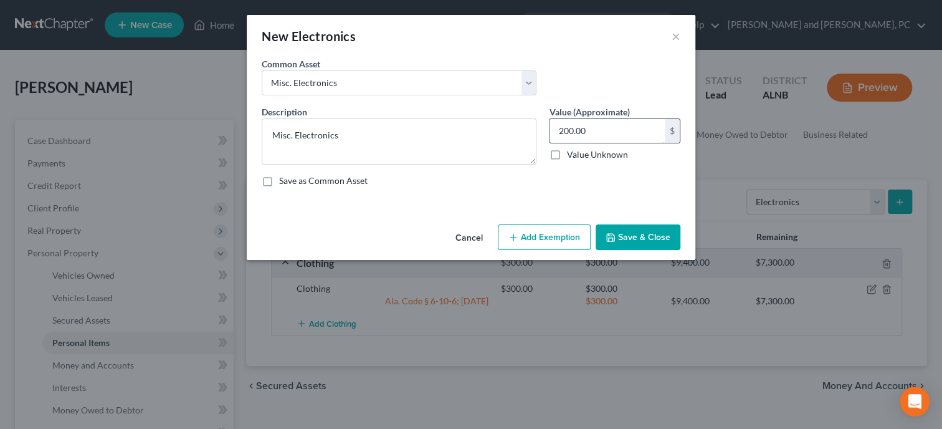
click at [601, 138] on input "200.00" at bounding box center [607, 131] width 115 height 24
type input "265.00"
click at [538, 237] on button "Add Exemption" at bounding box center [544, 237] width 93 height 26
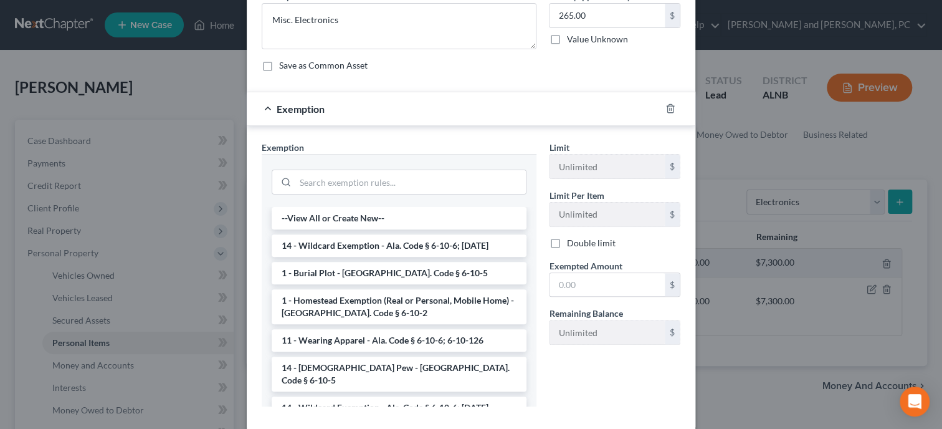
scroll to position [128, 0]
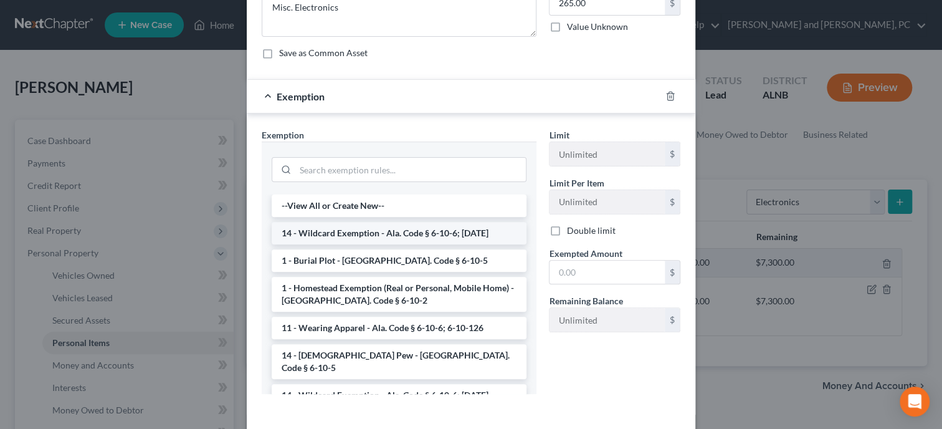
click at [411, 226] on li "14 - Wildcard Exemption - Ala. Code § 6-10-6; 6-10-12" at bounding box center [399, 233] width 255 height 22
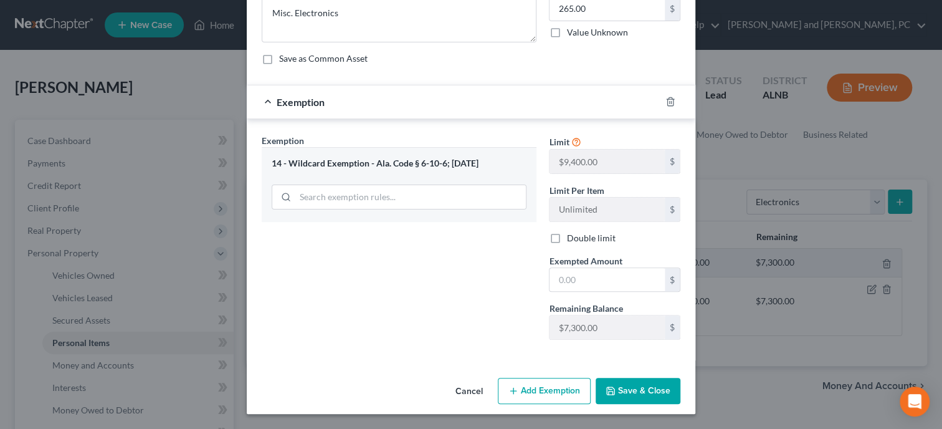
scroll to position [120, 0]
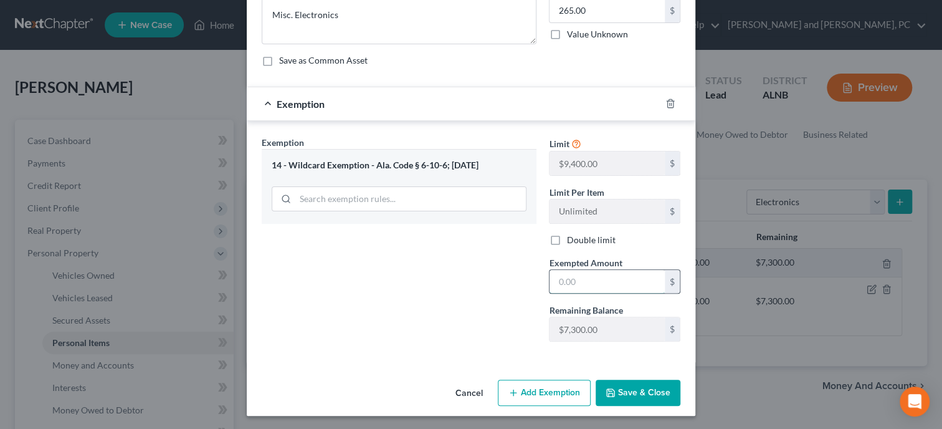
click at [568, 280] on input "text" at bounding box center [607, 282] width 115 height 24
type input "265.00"
click at [616, 388] on icon "button" at bounding box center [611, 393] width 10 height 10
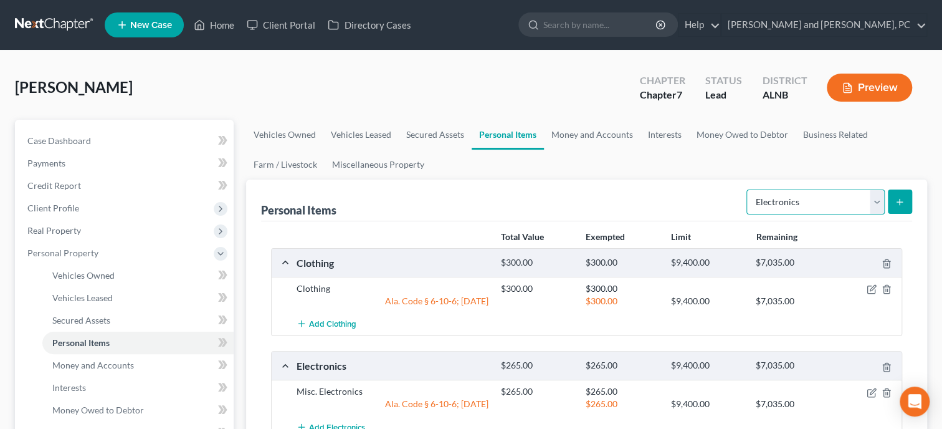
click at [747, 189] on select "Select Item Type Clothing Collectibles Of Value Electronics Firearms Household …" at bounding box center [816, 201] width 138 height 25
select select "household_goods"
click option "Household Goods" at bounding box center [0, 0] width 0 height 0
click at [895, 201] on button "submit" at bounding box center [900, 201] width 24 height 24
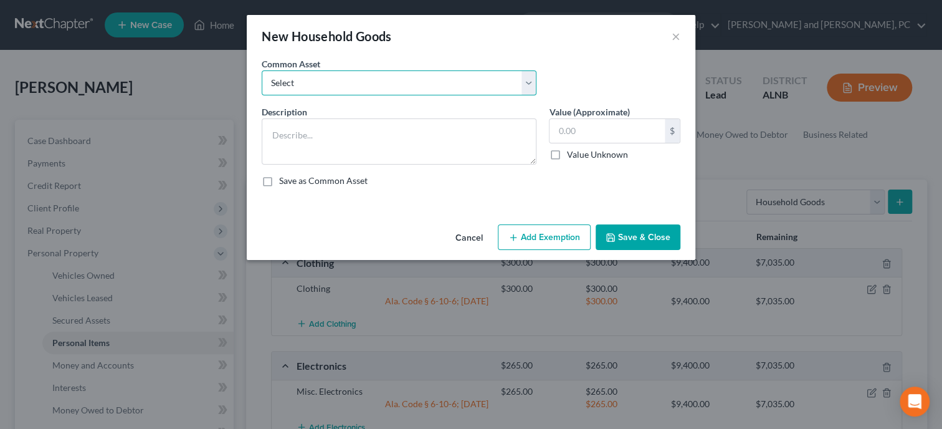
click at [262, 70] on select "Select Household Goods and Furnishings Household Goods and Furnishings" at bounding box center [399, 82] width 275 height 25
select select "0"
click option "Household Goods and Furnishings" at bounding box center [0, 0] width 0 height 0
type textarea "Household Goods and Furnishings"
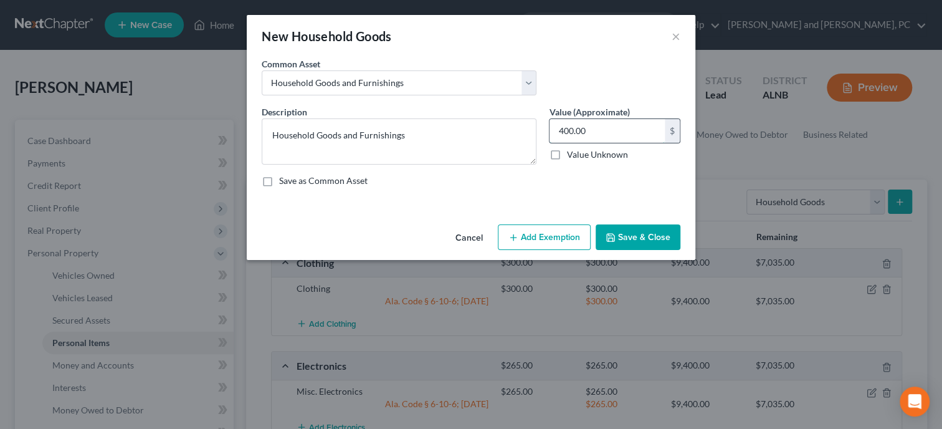
click at [609, 130] on input "400.00" at bounding box center [607, 131] width 115 height 24
type input "500.00"
click at [559, 246] on button "Add Exemption" at bounding box center [544, 237] width 93 height 26
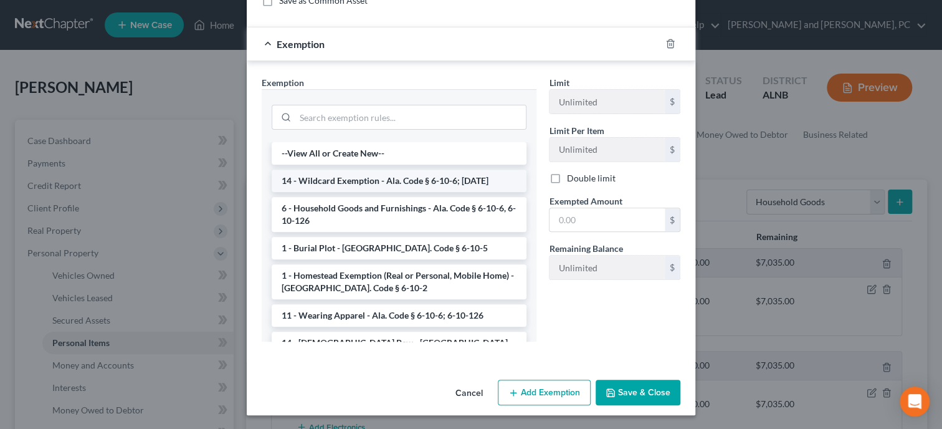
click at [324, 179] on li "14 - Wildcard Exemption - Ala. Code § 6-10-6; 6-10-12" at bounding box center [399, 181] width 255 height 22
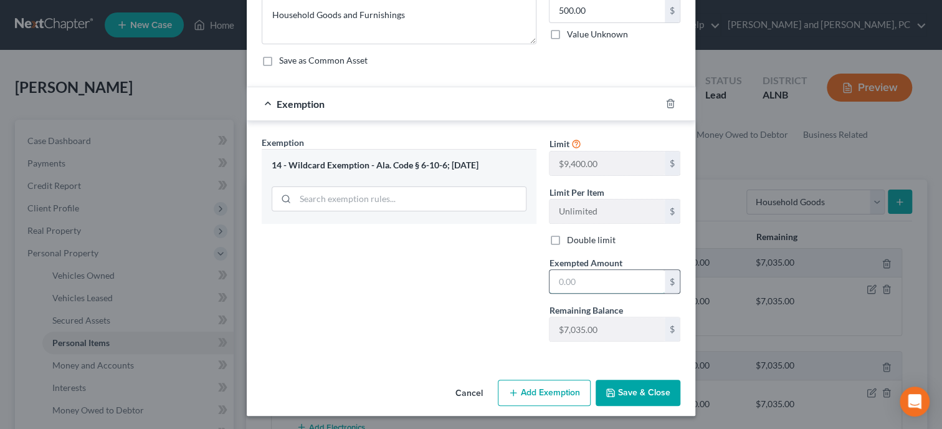
click at [575, 272] on input "text" at bounding box center [607, 282] width 115 height 24
type input "500.00"
click at [643, 396] on button "Save & Close" at bounding box center [638, 393] width 85 height 26
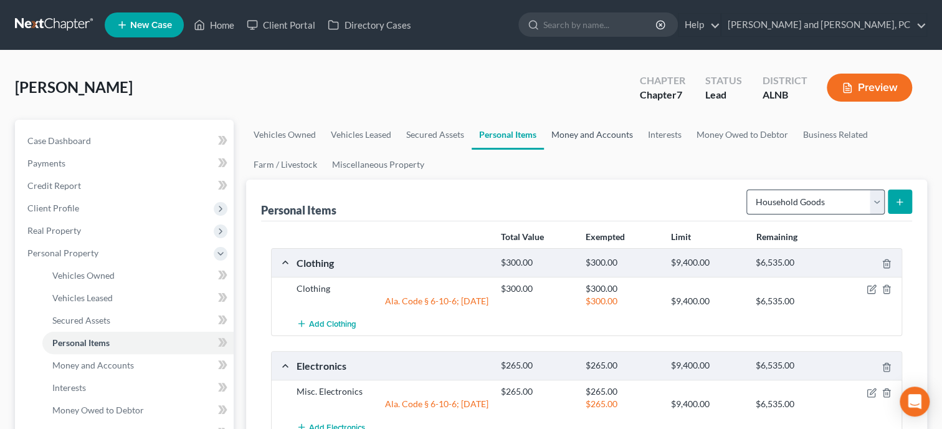
click at [598, 135] on link "Money and Accounts" at bounding box center [592, 135] width 97 height 30
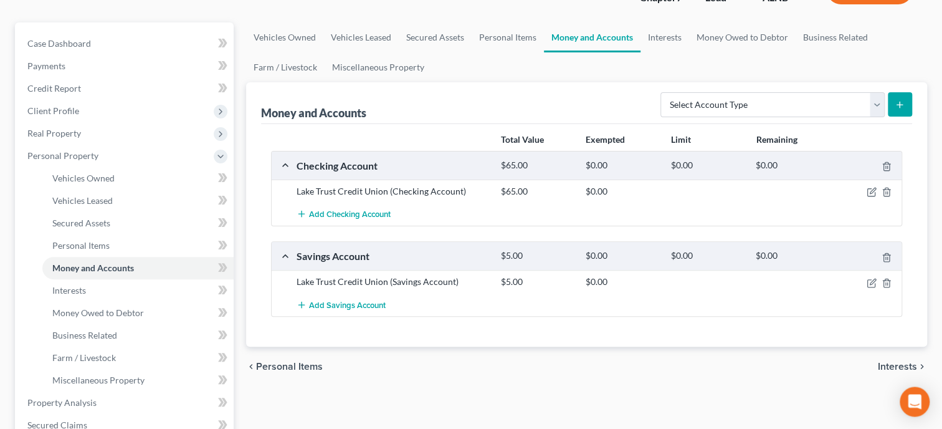
scroll to position [128, 0]
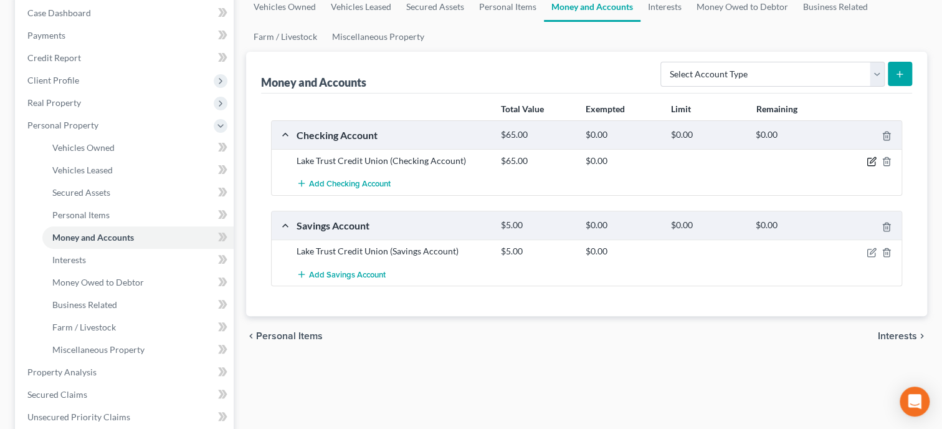
click at [868, 158] on icon "button" at bounding box center [871, 161] width 7 height 7
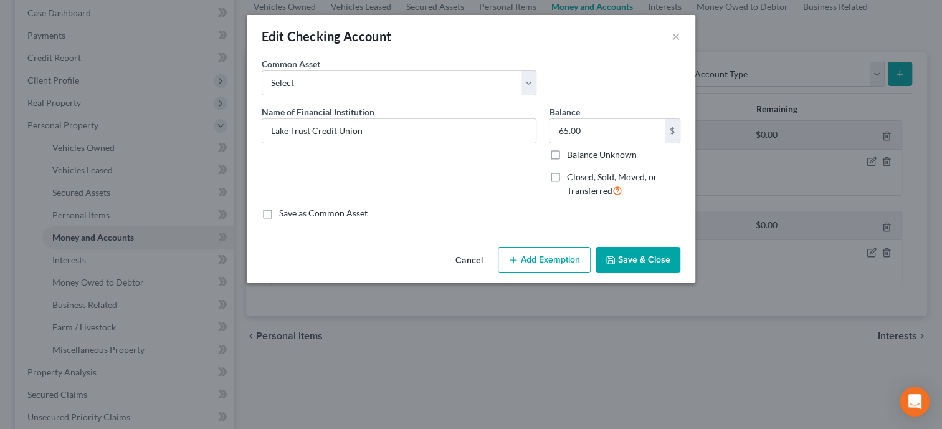
click at [530, 251] on button "Add Exemption" at bounding box center [544, 260] width 93 height 26
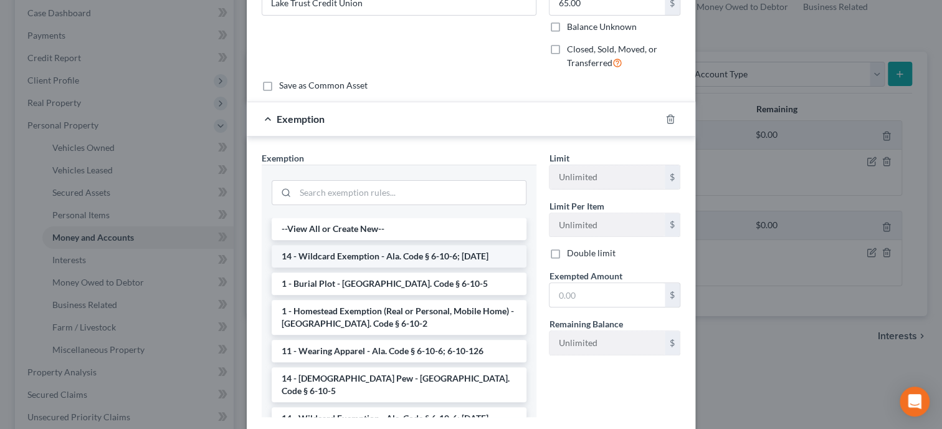
click at [421, 257] on li "14 - Wildcard Exemption - Ala. Code § 6-10-6; 6-10-12" at bounding box center [399, 256] width 255 height 22
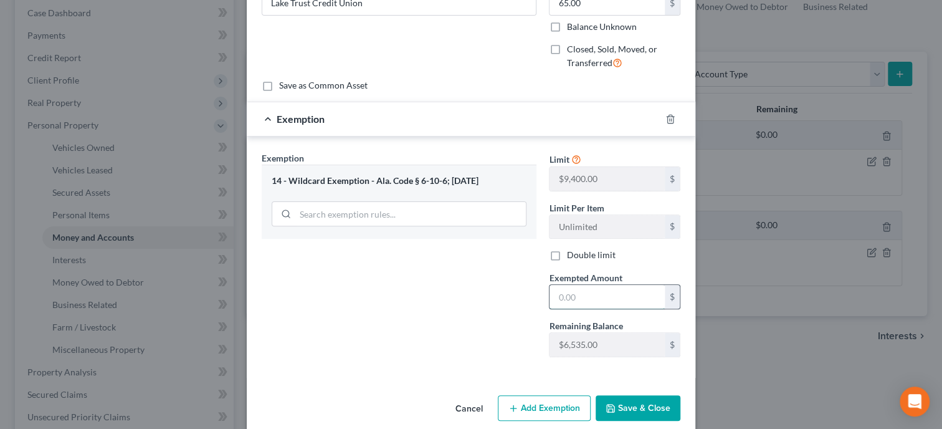
click at [594, 294] on input "text" at bounding box center [607, 297] width 115 height 24
type input "65.00"
click at [619, 401] on button "Save & Close" at bounding box center [638, 408] width 85 height 26
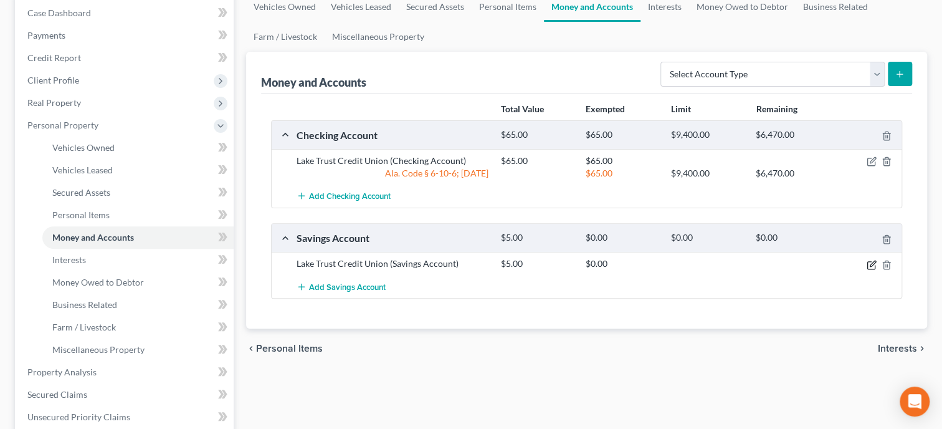
click at [873, 264] on icon "button" at bounding box center [872, 265] width 10 height 10
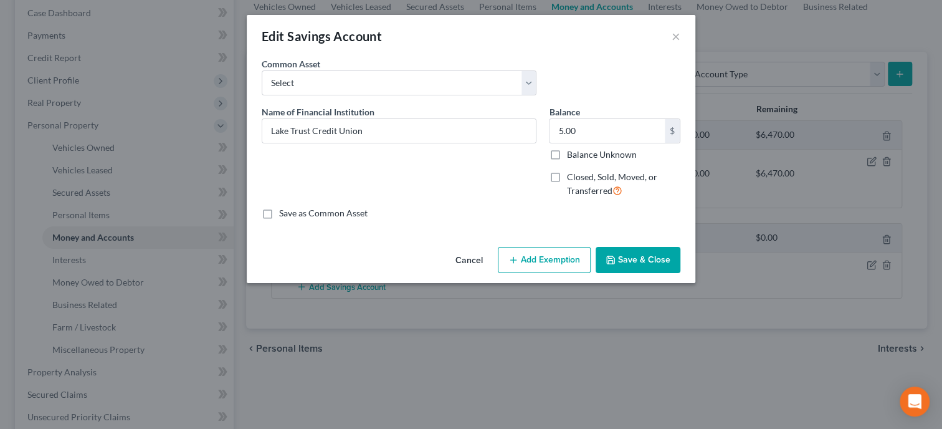
click at [572, 265] on button "Add Exemption" at bounding box center [544, 260] width 93 height 26
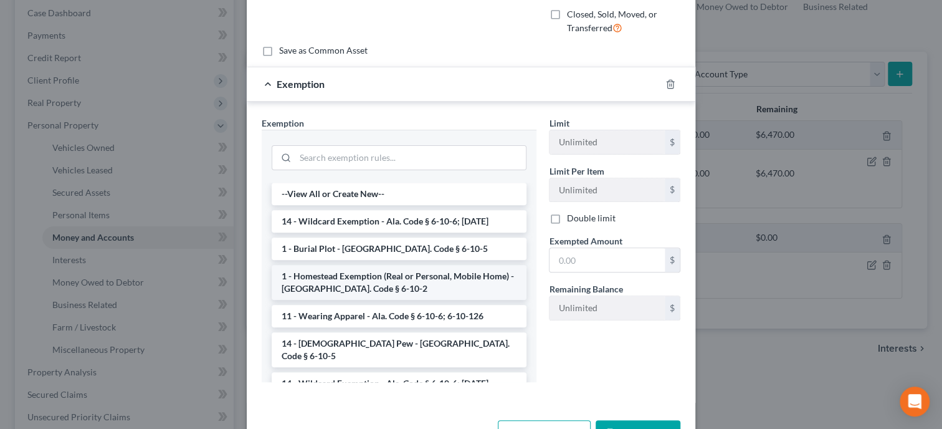
scroll to position [192, 0]
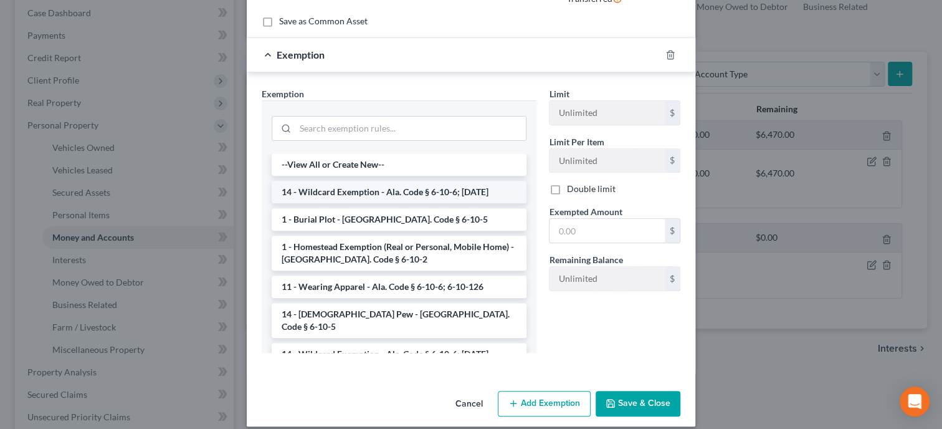
click at [350, 191] on li "14 - Wildcard Exemption - Ala. Code § 6-10-6; 6-10-12" at bounding box center [399, 192] width 255 height 22
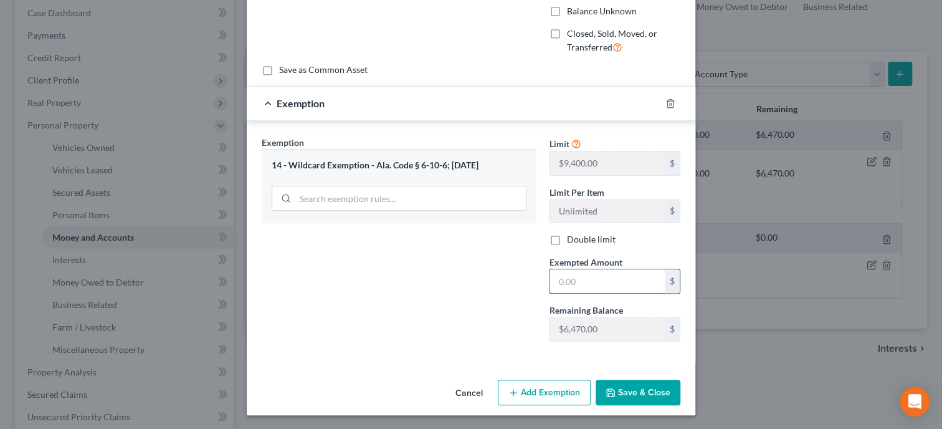
click at [555, 279] on input "text" at bounding box center [607, 281] width 115 height 24
type input "5.00"
click at [655, 394] on button "Save & Close" at bounding box center [638, 393] width 85 height 26
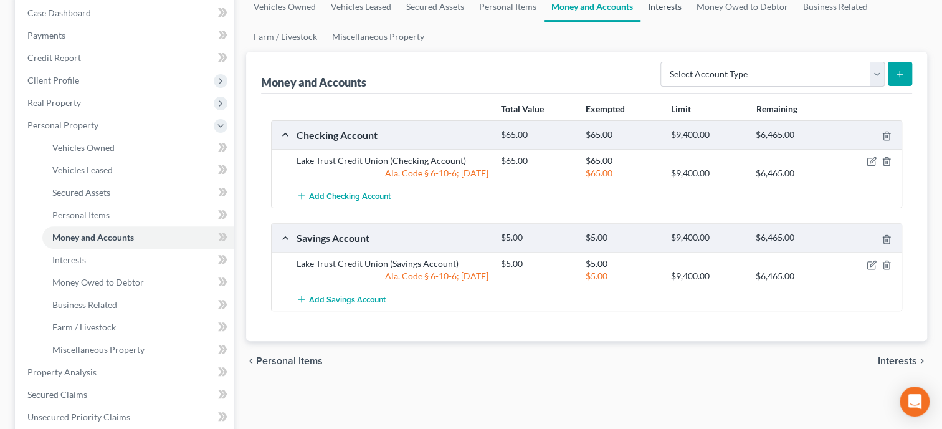
click at [671, 9] on link "Interests" at bounding box center [665, 7] width 49 height 30
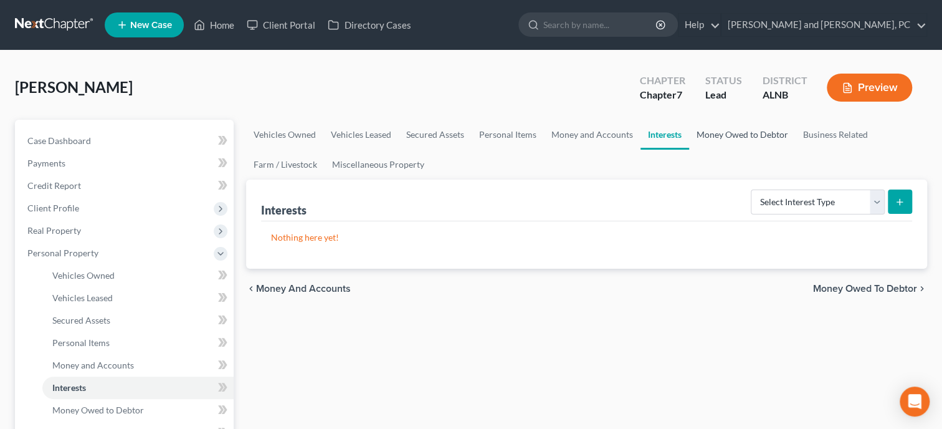
click at [737, 131] on link "Money Owed to Debtor" at bounding box center [742, 135] width 107 height 30
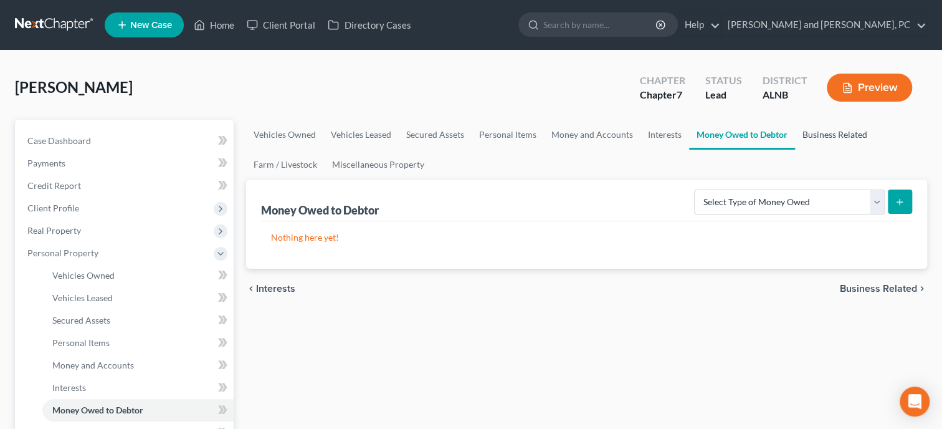
click at [846, 136] on link "Business Related" at bounding box center [835, 135] width 80 height 30
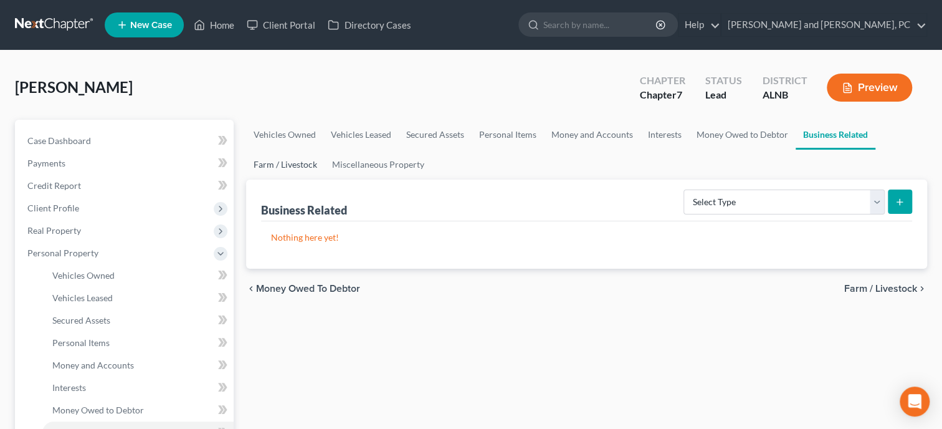
click at [282, 166] on link "Farm / Livestock" at bounding box center [285, 165] width 79 height 30
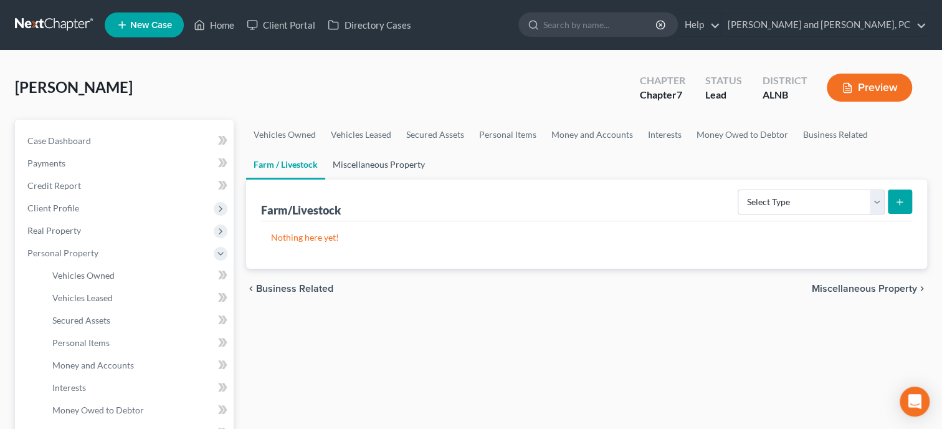
click at [359, 168] on link "Miscellaneous Property" at bounding box center [378, 165] width 107 height 30
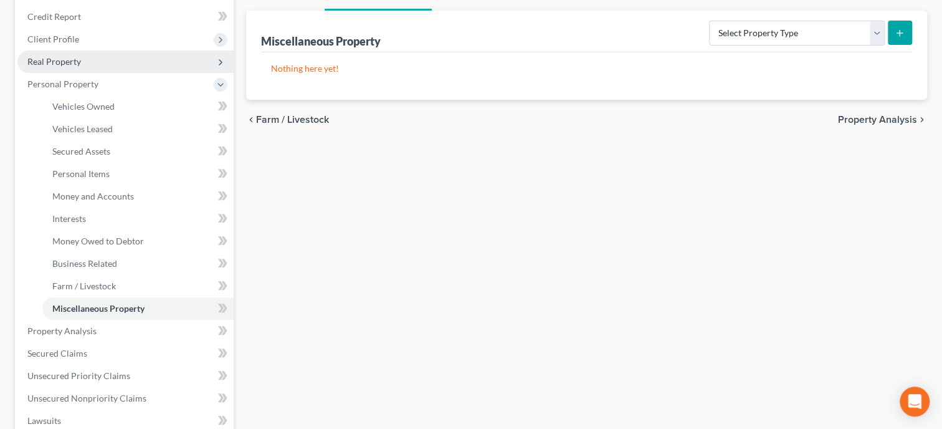
scroll to position [192, 0]
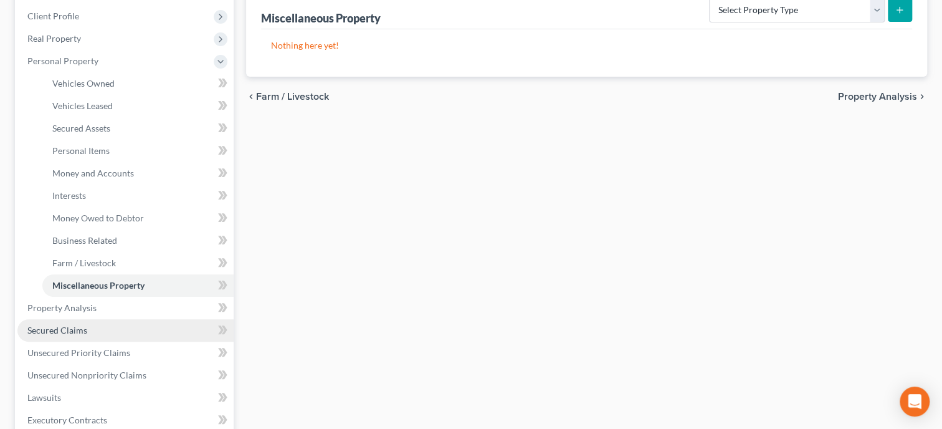
click at [77, 332] on span "Secured Claims" at bounding box center [57, 330] width 60 height 11
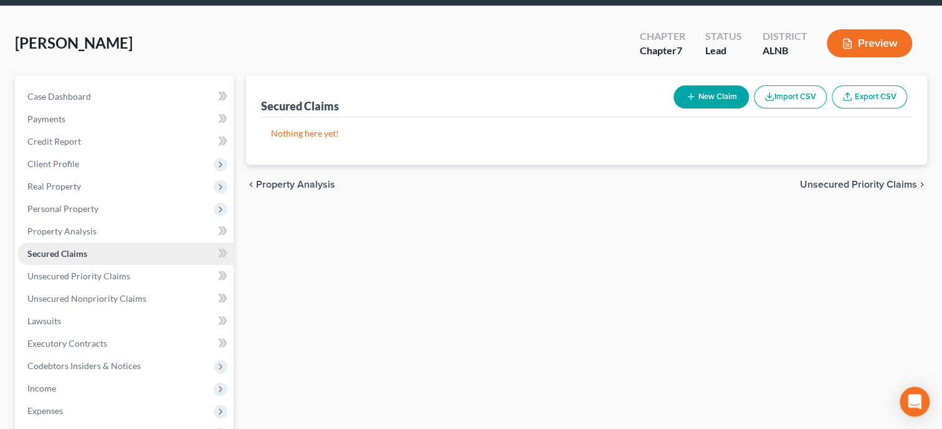
scroll to position [64, 0]
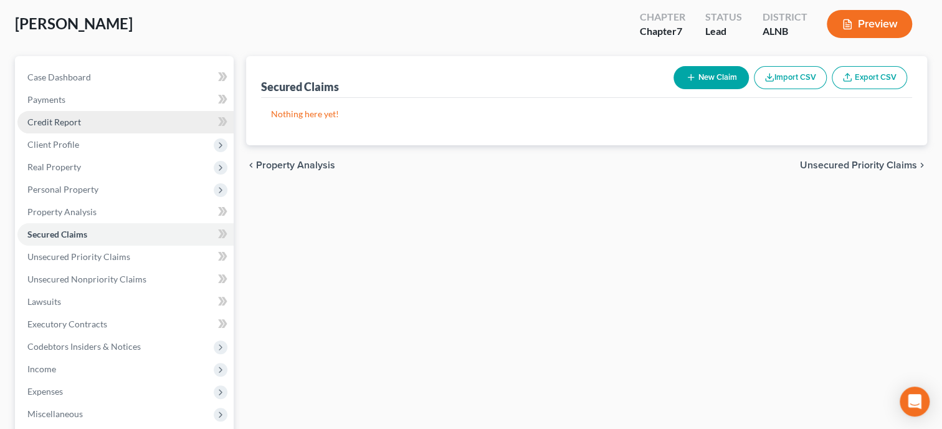
click at [65, 128] on link "Credit Report" at bounding box center [125, 122] width 216 height 22
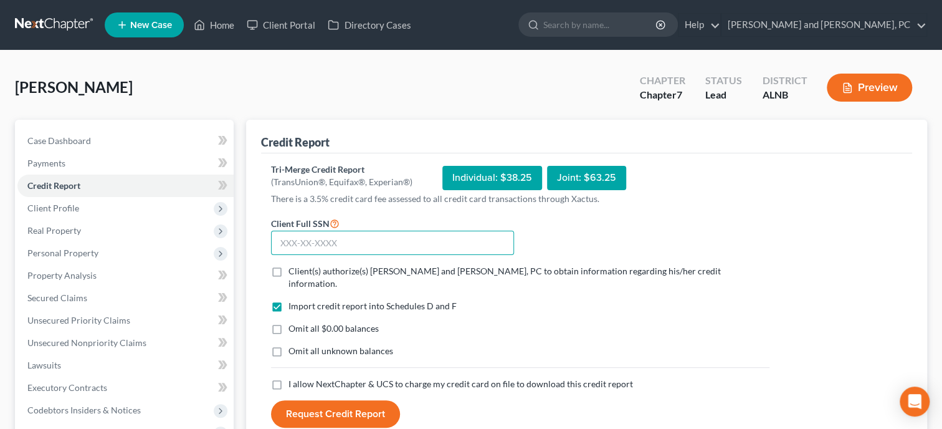
click at [304, 239] on input "text" at bounding box center [392, 243] width 243 height 25
type input "376-02-0266"
click at [289, 270] on label "Client(s) authorize(s) Jennings and Messer, PC to obtain information regarding …" at bounding box center [529, 277] width 481 height 25
click at [294, 270] on input "Client(s) authorize(s) Jennings and Messer, PC to obtain information regarding …" at bounding box center [298, 269] width 8 height 8
checkbox input "true"
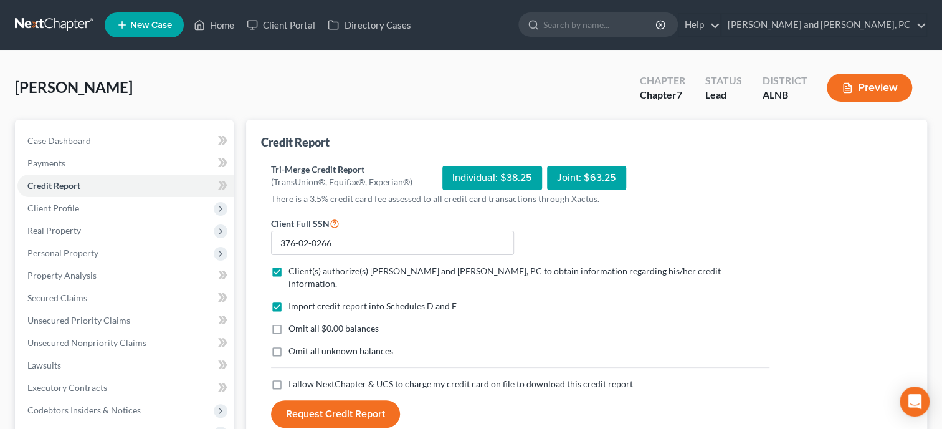
click at [289, 322] on label "Omit all $0.00 balances" at bounding box center [334, 328] width 90 height 12
click at [294, 322] on input "Omit all $0.00 balances" at bounding box center [298, 326] width 8 height 8
checkbox input "true"
click at [289, 378] on label "I allow NextChapter & UCS to charge my credit card on file to download this cre…" at bounding box center [461, 384] width 345 height 12
click at [294, 378] on input "I allow NextChapter & UCS to charge my credit card on file to download this cre…" at bounding box center [298, 382] width 8 height 8
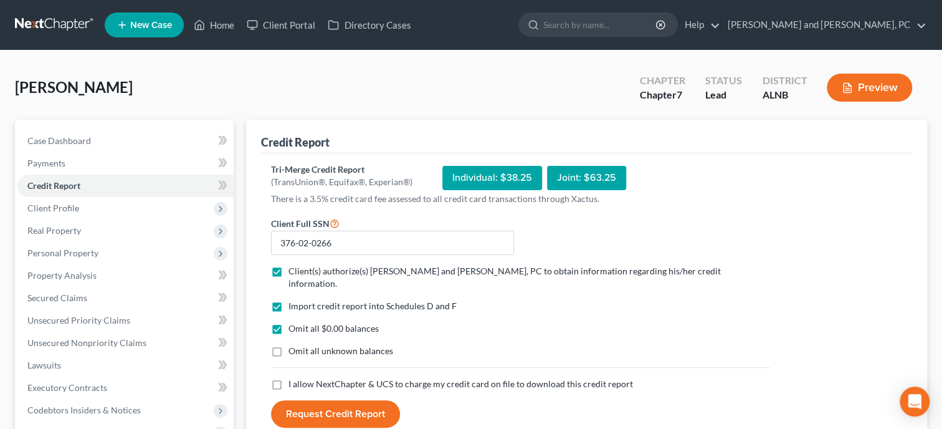
checkbox input "true"
click at [326, 406] on button "Request Credit Report" at bounding box center [335, 413] width 129 height 27
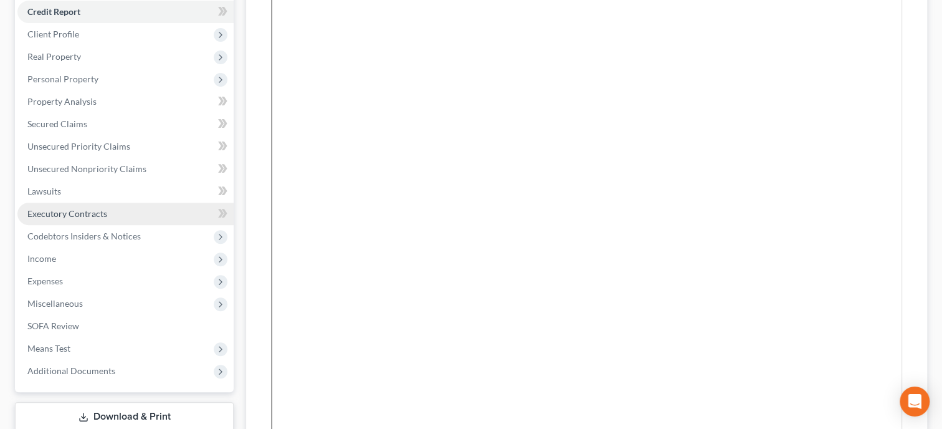
scroll to position [192, 0]
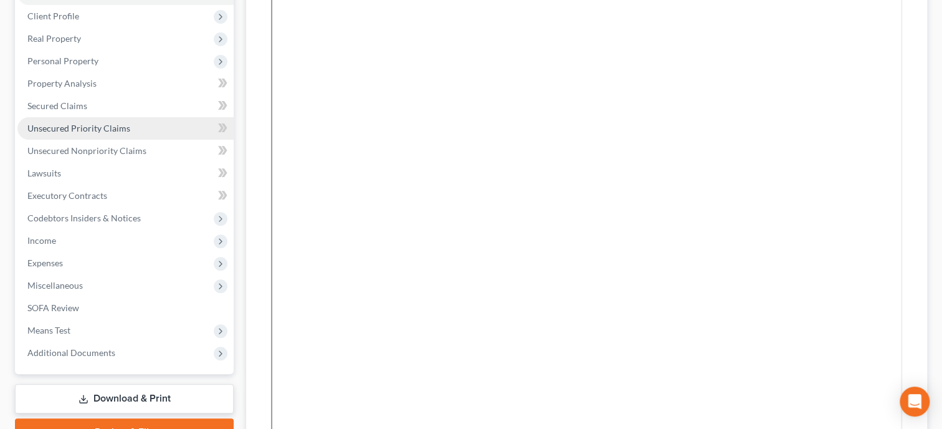
click at [70, 130] on span "Unsecured Priority Claims" at bounding box center [78, 128] width 103 height 11
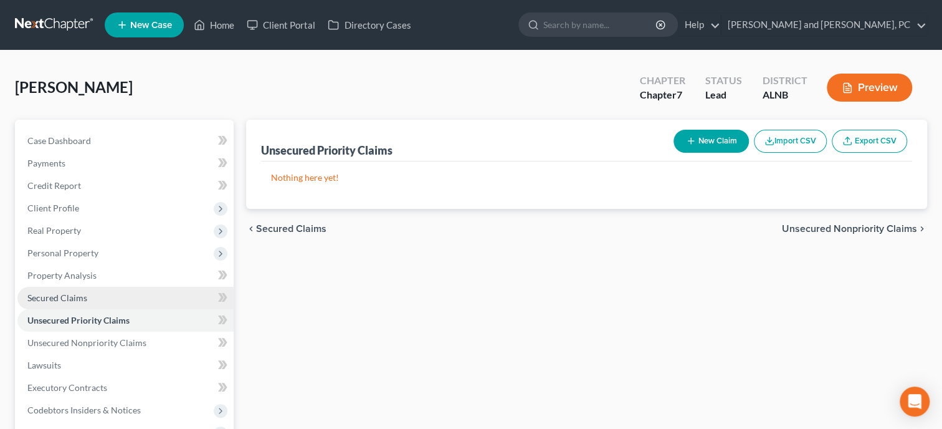
click at [72, 292] on span "Secured Claims" at bounding box center [57, 297] width 60 height 11
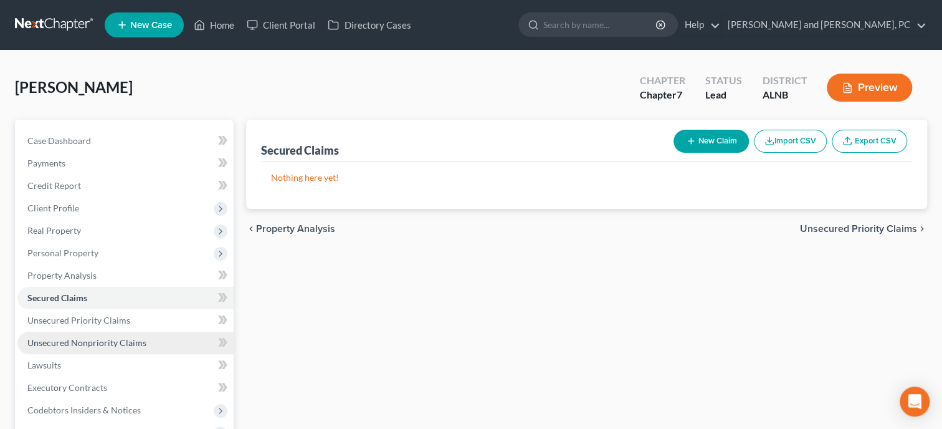
click at [67, 343] on span "Unsecured Nonpriority Claims" at bounding box center [86, 342] width 119 height 11
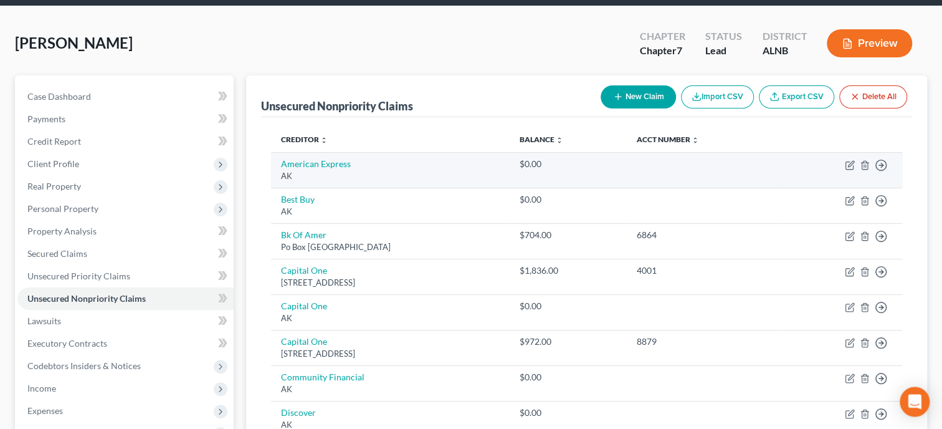
scroll to position [64, 0]
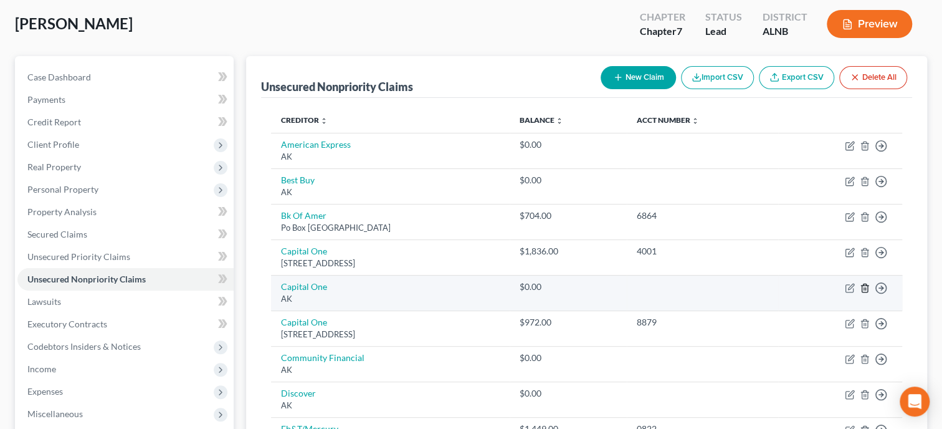
click at [863, 283] on icon "button" at bounding box center [865, 288] width 10 height 10
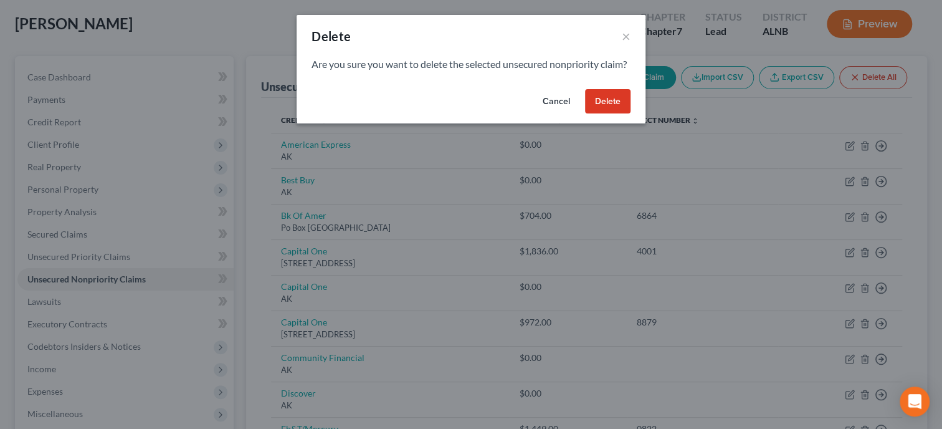
click at [610, 107] on button "Delete" at bounding box center [607, 101] width 45 height 25
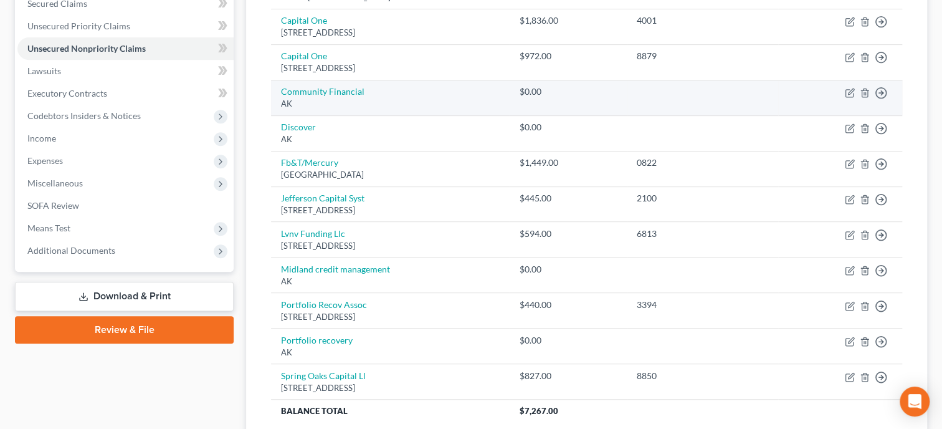
scroll to position [320, 0]
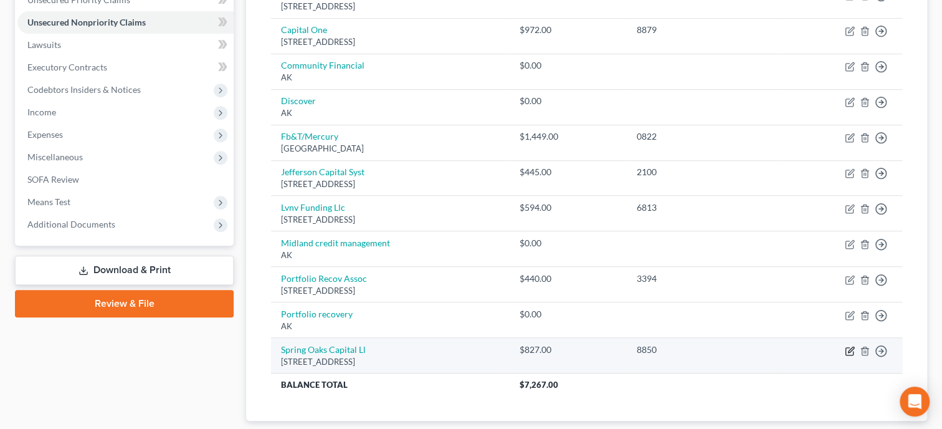
click at [851, 347] on icon "button" at bounding box center [851, 350] width 6 height 6
select select "48"
select select "0"
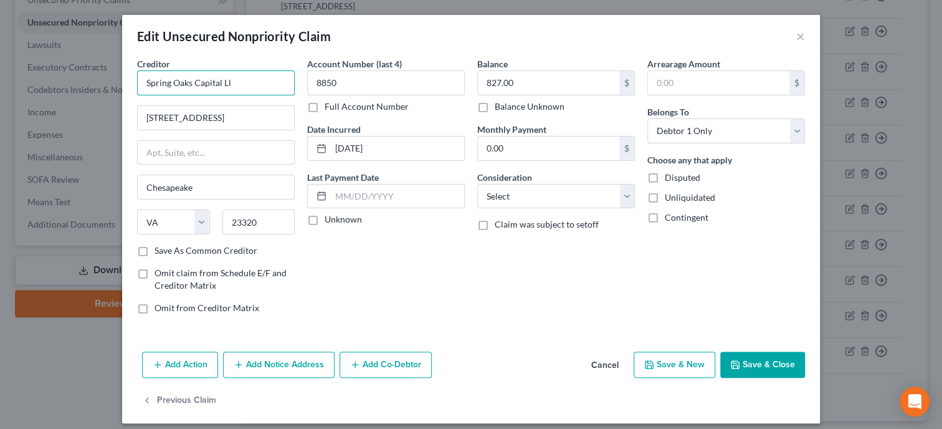
click at [251, 85] on input "Spring Oaks Capital Ll" at bounding box center [216, 82] width 158 height 25
type input "Spring Oaks Capital/The Bank of Missouri"
select select "2"
click option "Credit Card Debt" at bounding box center [0, 0] width 0 height 0
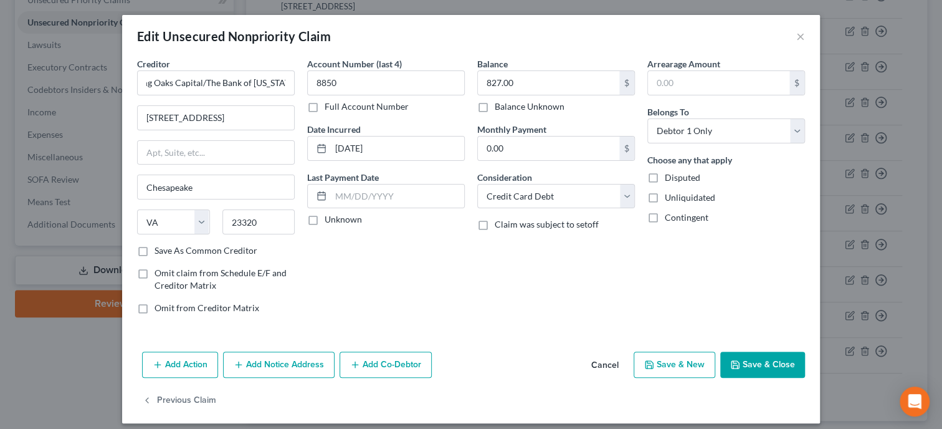
click at [733, 365] on icon "button" at bounding box center [735, 364] width 7 height 7
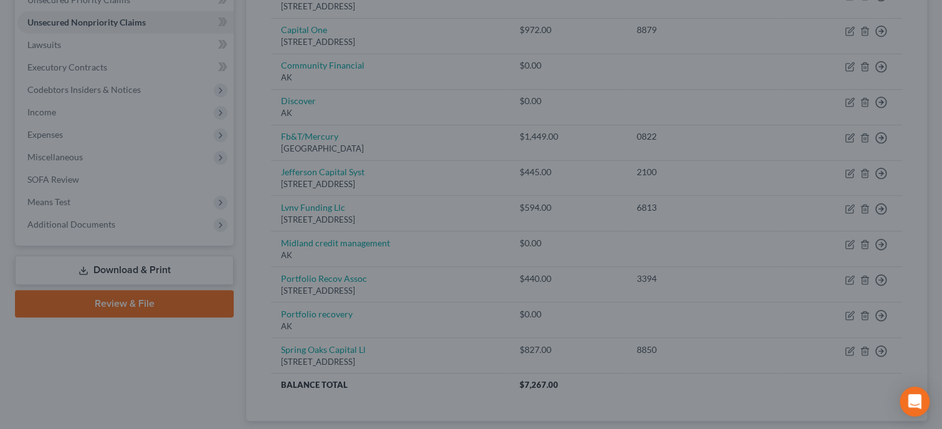
type input "0"
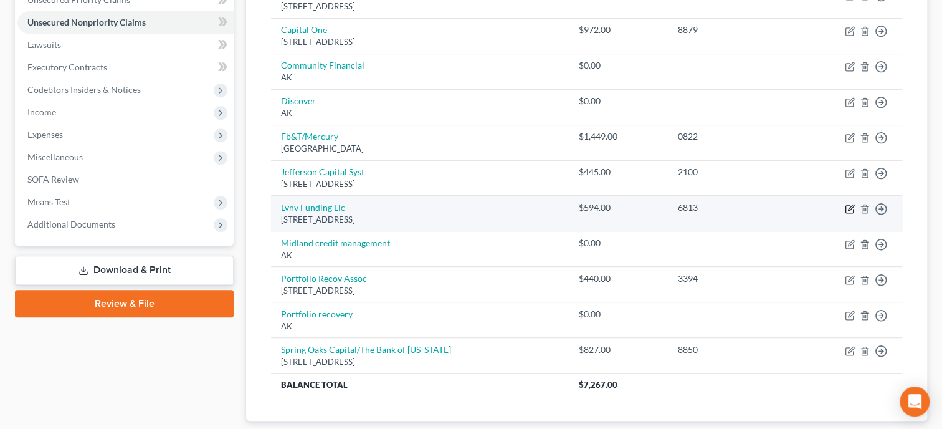
click at [846, 205] on icon "button" at bounding box center [849, 208] width 7 height 7
select select "42"
select select "0"
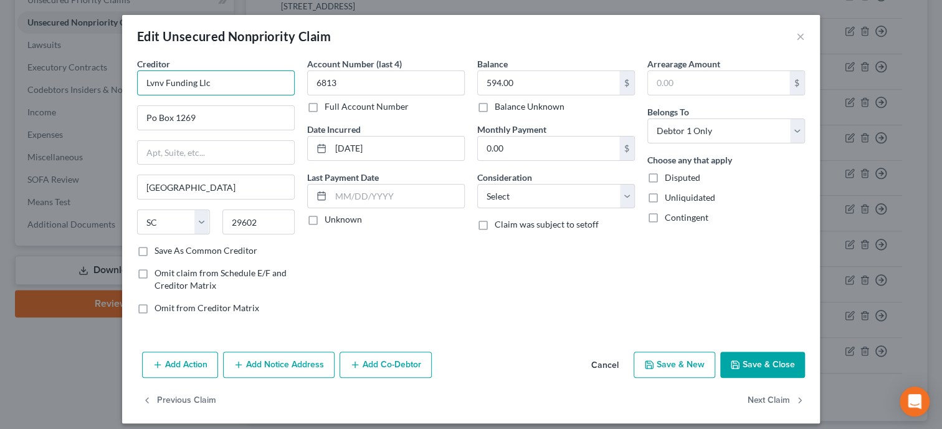
click at [284, 80] on input "Lvnv Funding Llc" at bounding box center [216, 82] width 158 height 25
type input "Lvnv Funding/American Express"
click at [477, 184] on select "Select Cable / Satellite Services Collection Agency Credit Card Debt Debt Couns…" at bounding box center [556, 196] width 158 height 25
select select "2"
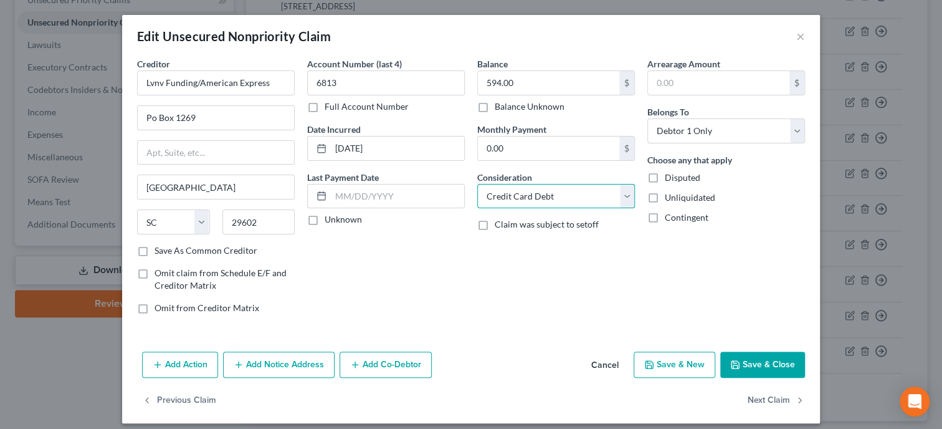
click option "Credit Card Debt" at bounding box center [0, 0] width 0 height 0
click at [736, 360] on icon "button" at bounding box center [735, 365] width 10 height 10
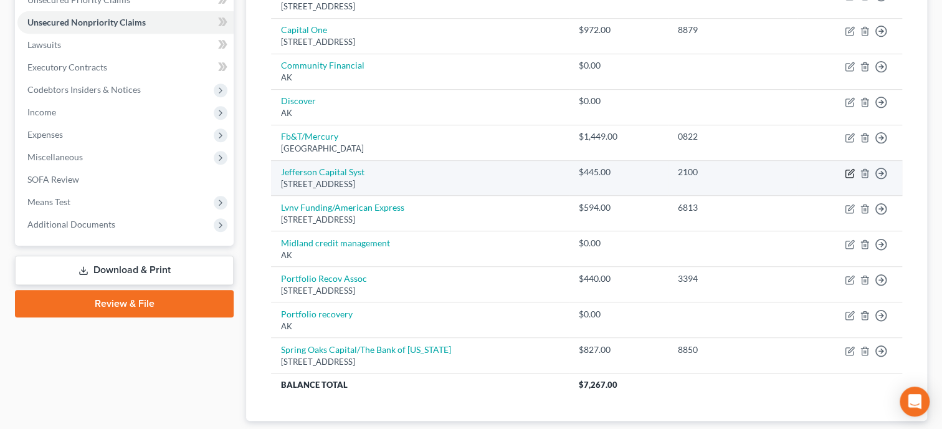
click at [848, 171] on icon "button" at bounding box center [850, 173] width 10 height 10
select select "24"
select select "0"
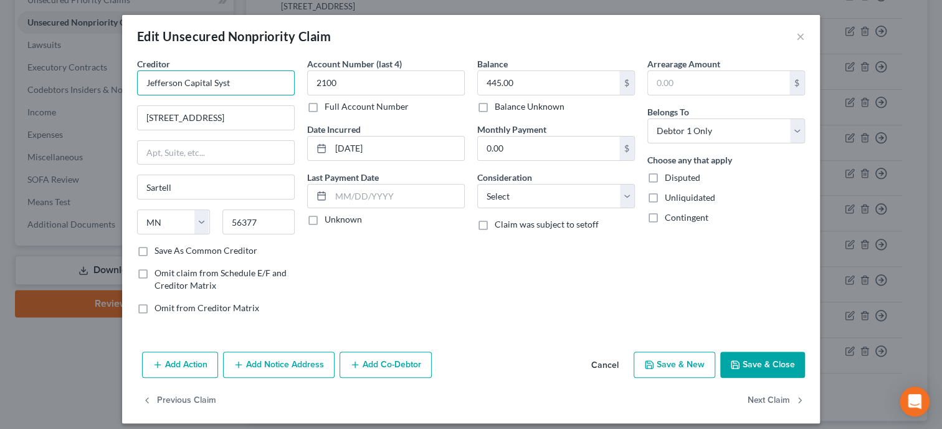
click at [282, 84] on input "Jefferson Capital Syst" at bounding box center [216, 82] width 158 height 25
type input "Jefferson Capital/Mission Lane"
select select "2"
click option "Credit Card Debt" at bounding box center [0, 0] width 0 height 0
click at [735, 358] on button "Save & Close" at bounding box center [762, 364] width 85 height 26
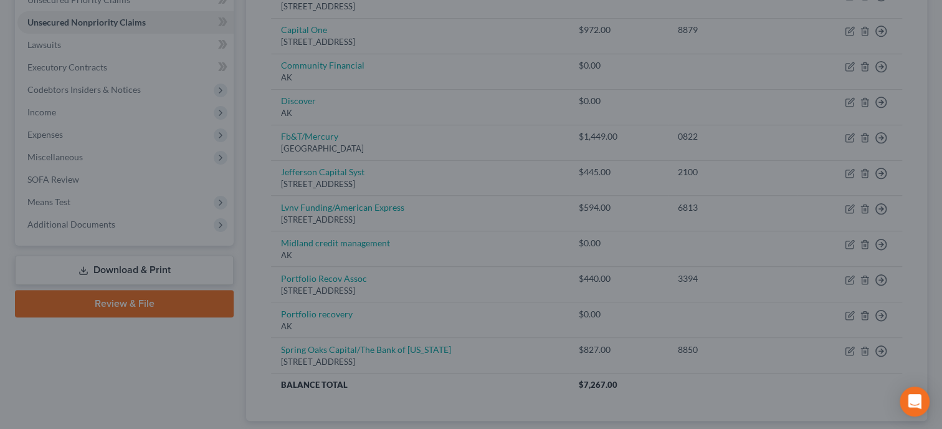
type input "0"
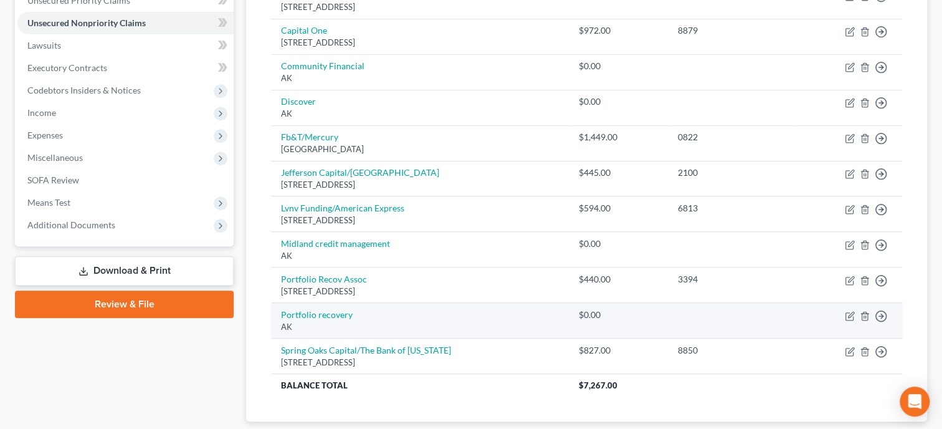
scroll to position [320, 0]
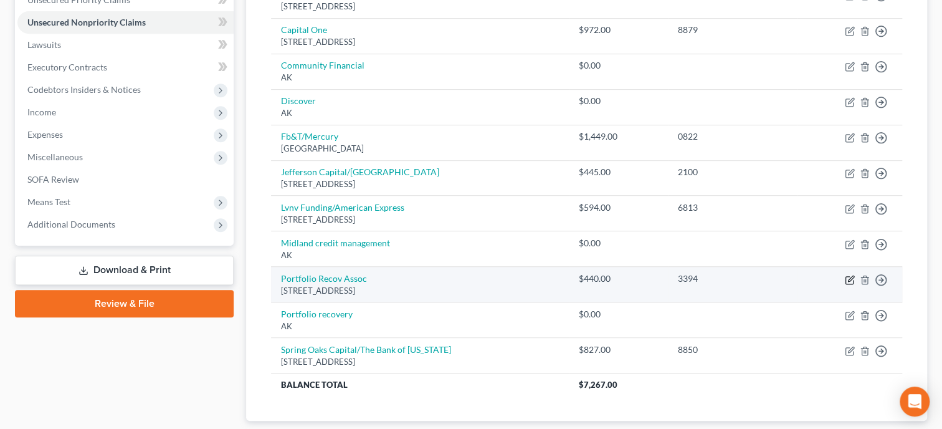
click at [853, 277] on icon "button" at bounding box center [850, 280] width 10 height 10
select select "48"
select select "0"
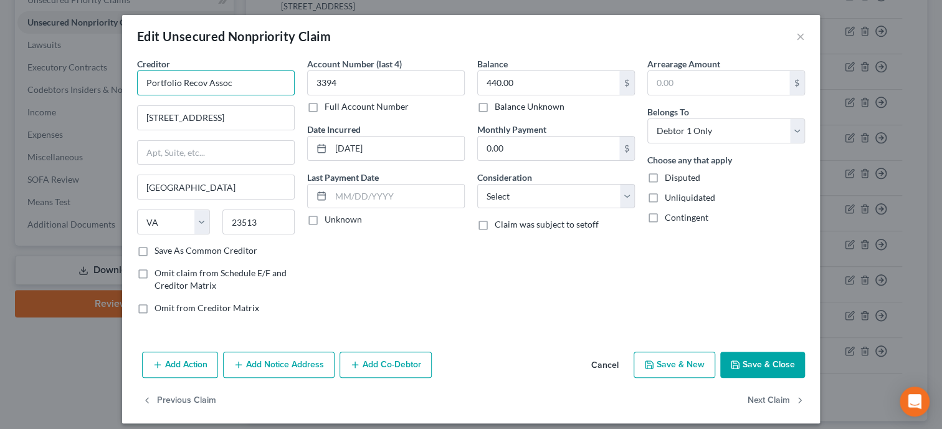
click at [276, 86] on input "Portfolio Recov Assoc" at bounding box center [216, 82] width 158 height 25
type input "Portfolio Recov Associates/Capital One"
select select "2"
click option "Credit Card Debt" at bounding box center [0, 0] width 0 height 0
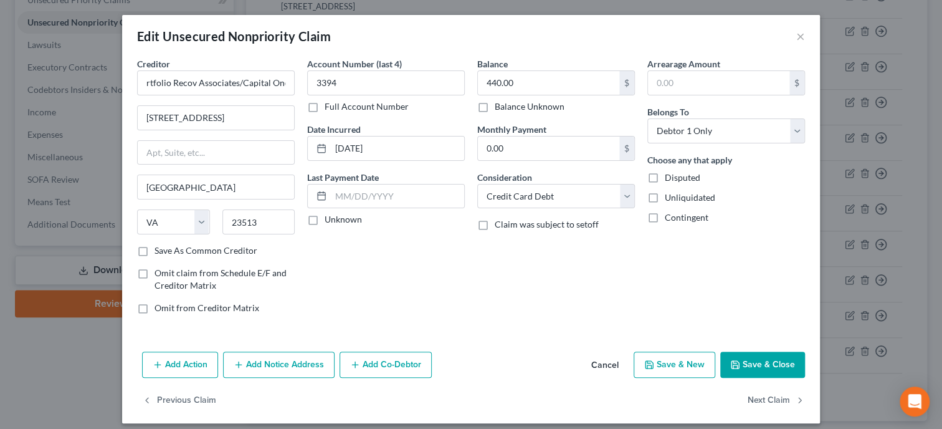
click at [742, 358] on button "Save & Close" at bounding box center [762, 364] width 85 height 26
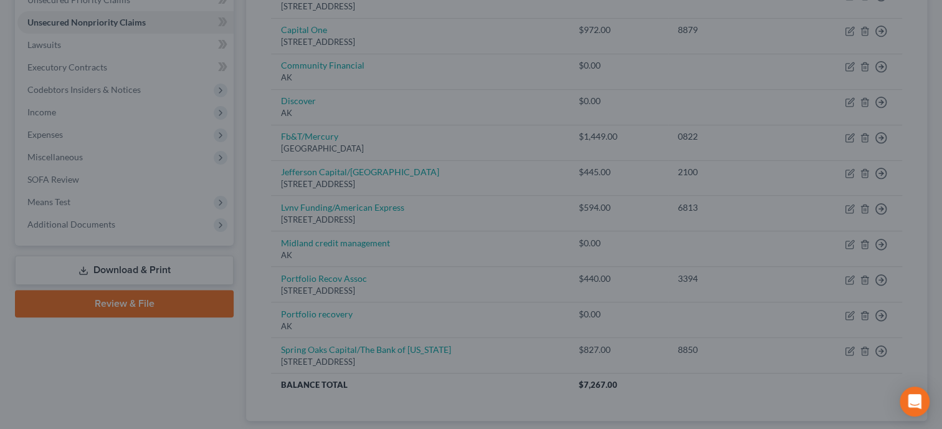
type input "0"
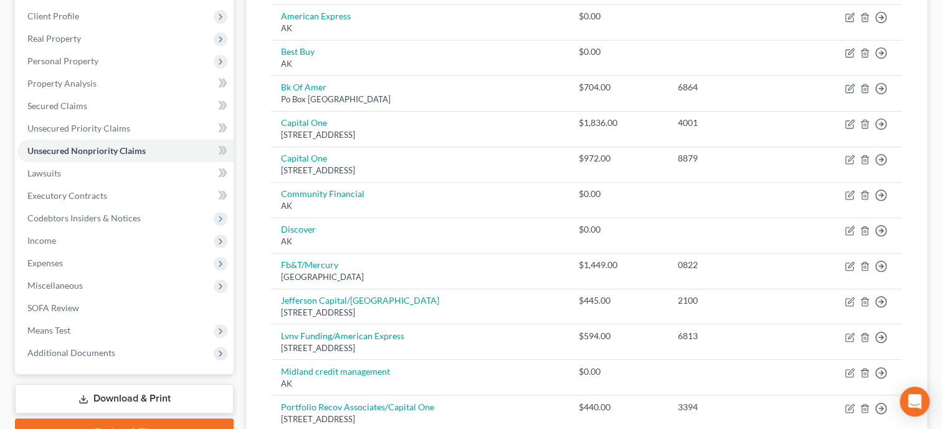
scroll to position [128, 0]
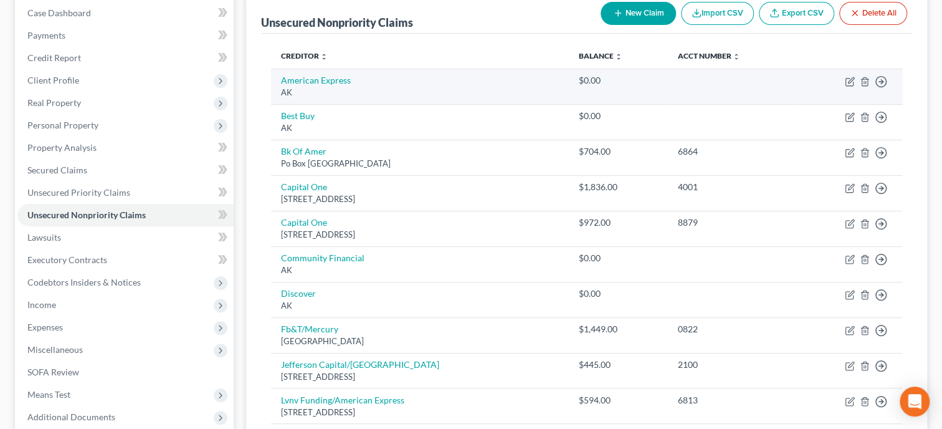
click at [864, 75] on td "Move to D Move to E Move to G Move to Notice Only" at bounding box center [849, 87] width 105 height 36
click at [865, 80] on icon "button" at bounding box center [865, 82] width 10 height 10
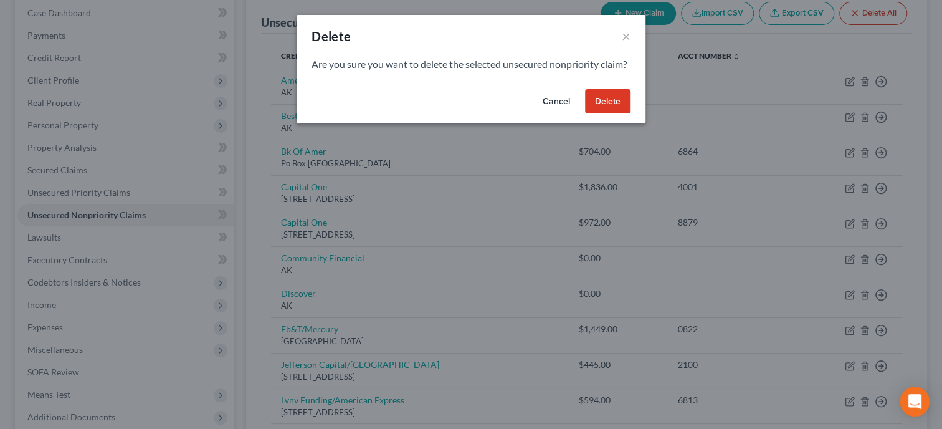
click at [613, 113] on button "Delete" at bounding box center [607, 101] width 45 height 25
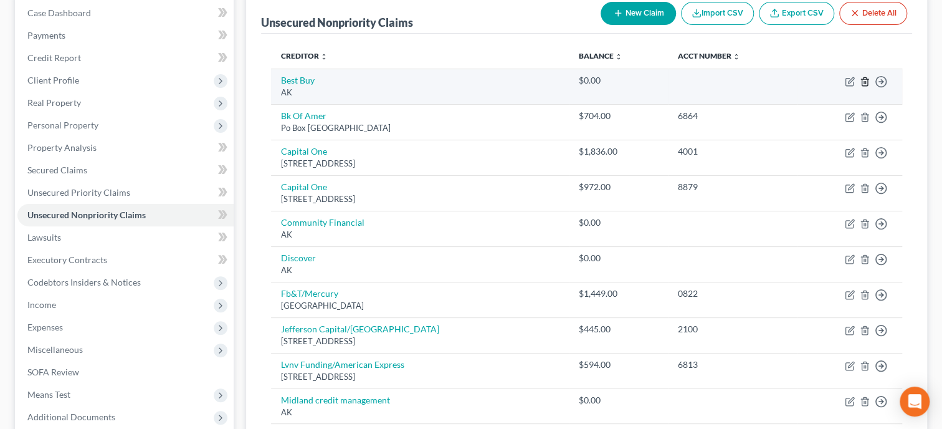
click at [864, 81] on line "button" at bounding box center [864, 82] width 0 height 2
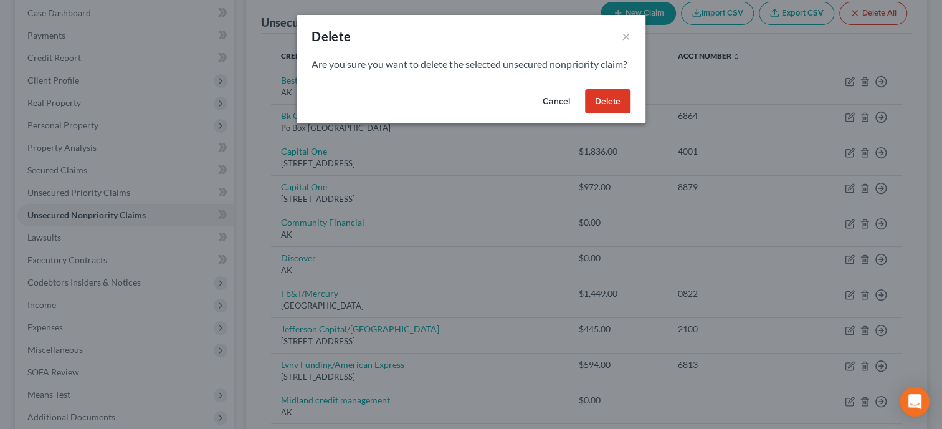
click at [614, 114] on button "Delete" at bounding box center [607, 101] width 45 height 25
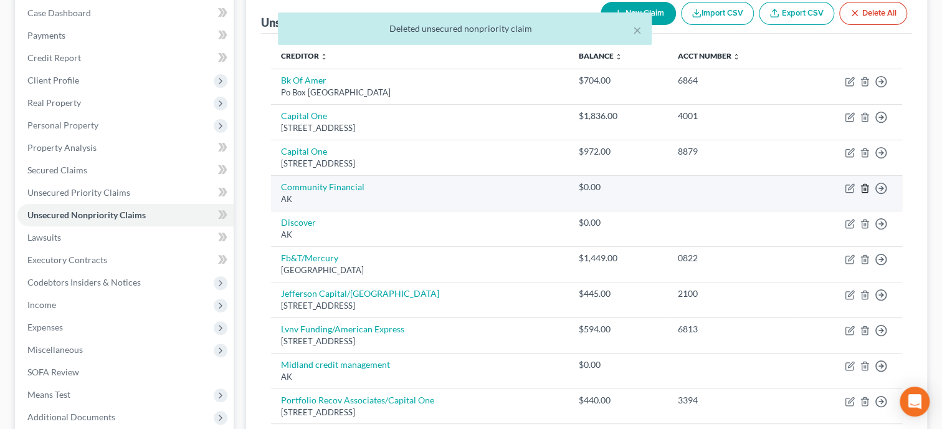
click at [865, 188] on icon "button" at bounding box center [865, 188] width 10 height 10
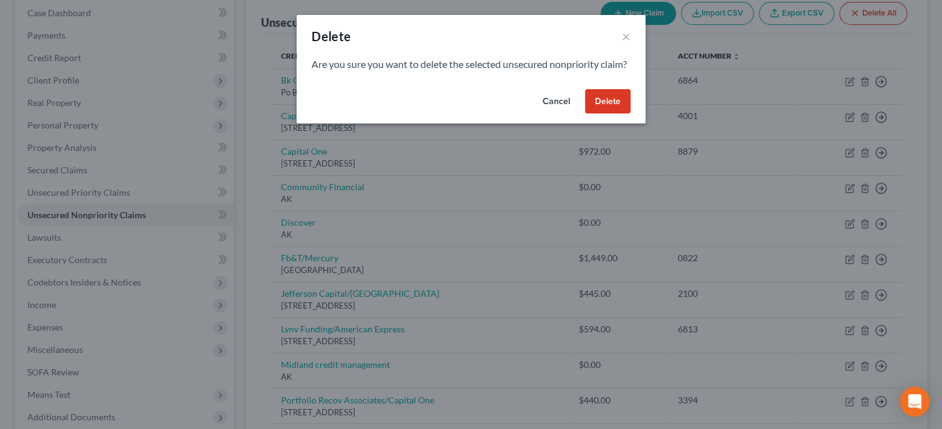
click at [621, 114] on button "Delete" at bounding box center [607, 101] width 45 height 25
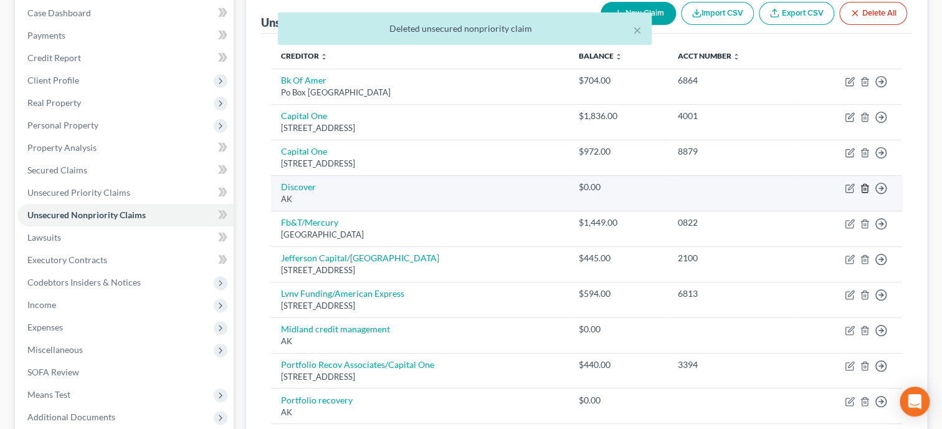
click at [865, 186] on polyline "button" at bounding box center [864, 186] width 7 height 0
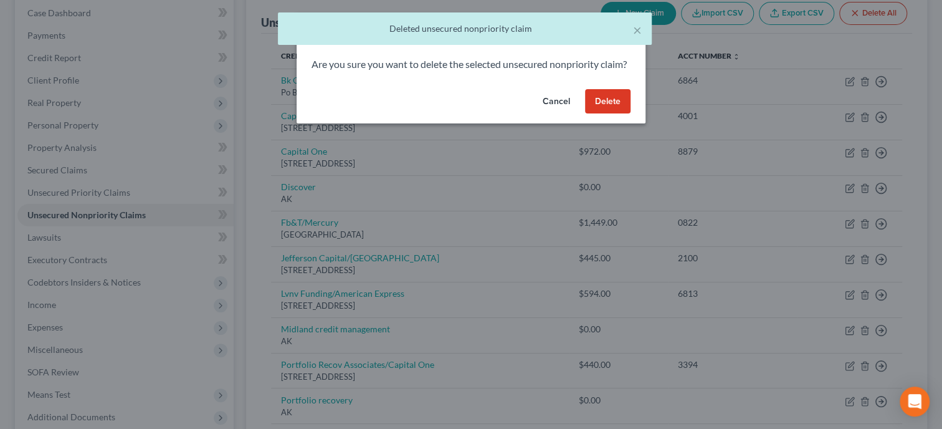
click at [620, 114] on button "Delete" at bounding box center [607, 101] width 45 height 25
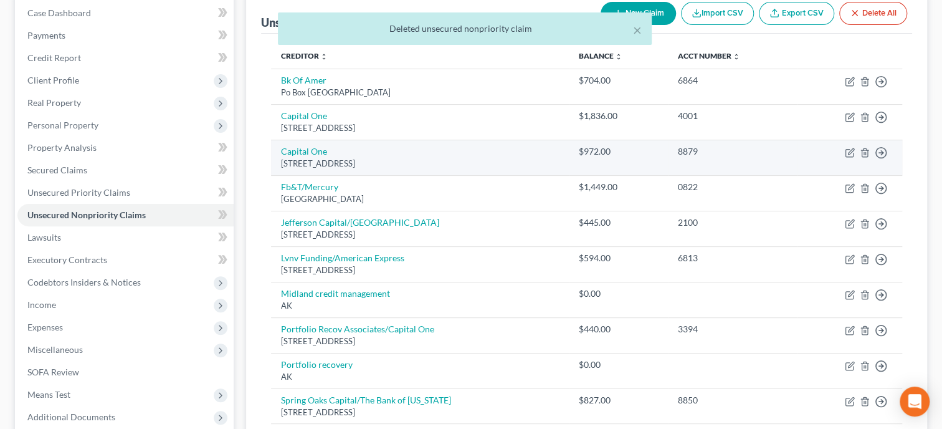
scroll to position [192, 0]
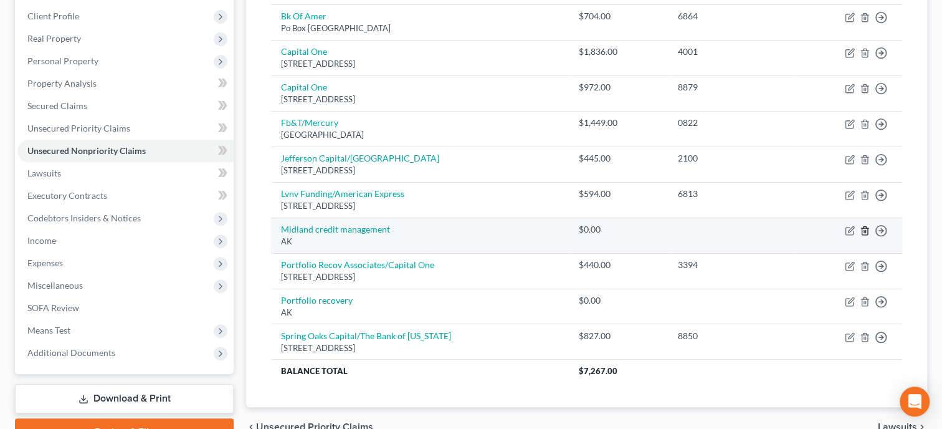
click at [865, 230] on icon "button" at bounding box center [865, 231] width 10 height 10
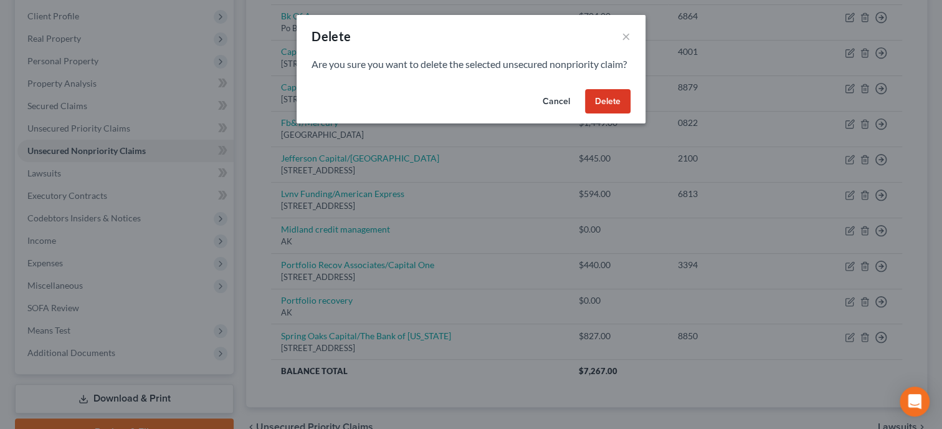
click at [610, 112] on button "Delete" at bounding box center [607, 101] width 45 height 25
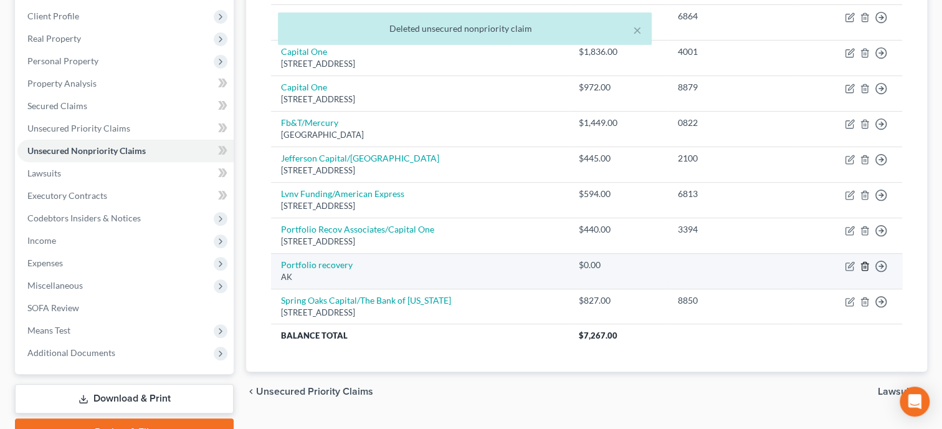
click at [865, 263] on icon "button" at bounding box center [865, 266] width 10 height 10
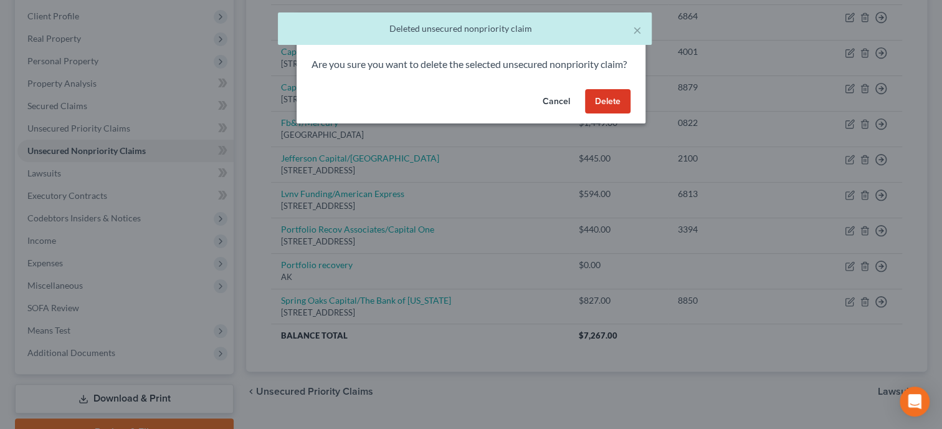
click at [611, 114] on button "Delete" at bounding box center [607, 101] width 45 height 25
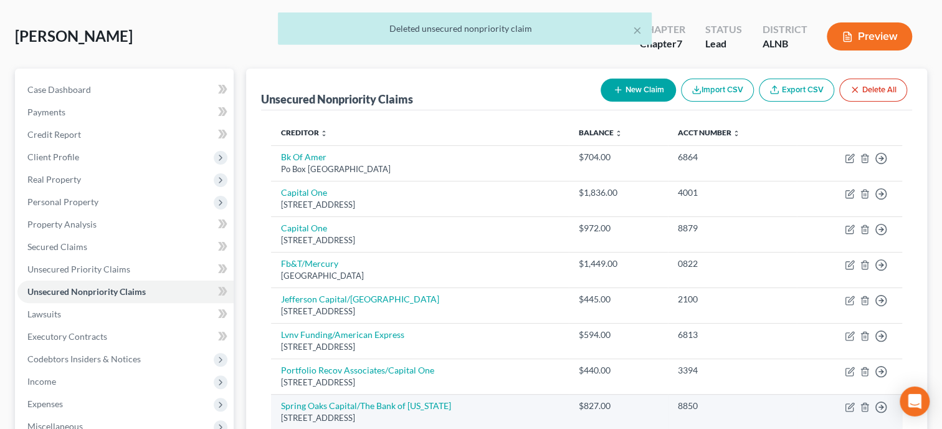
scroll to position [0, 0]
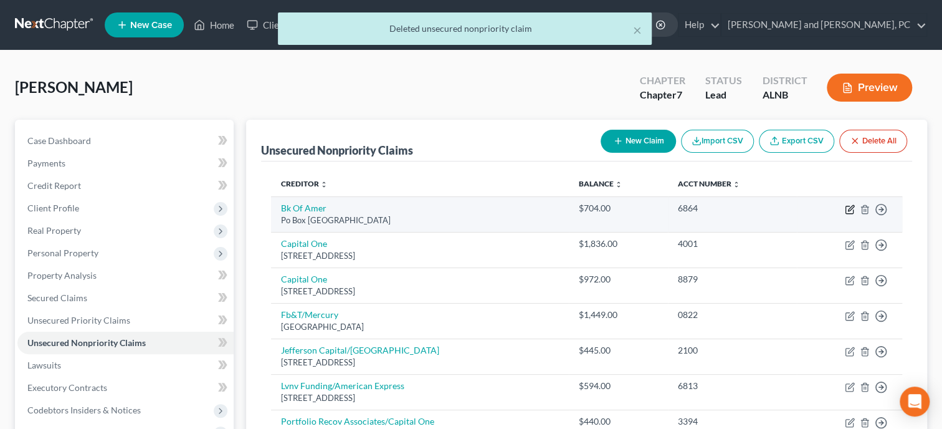
click at [851, 208] on icon "button" at bounding box center [850, 209] width 10 height 10
select select "45"
select select "2"
select select "0"
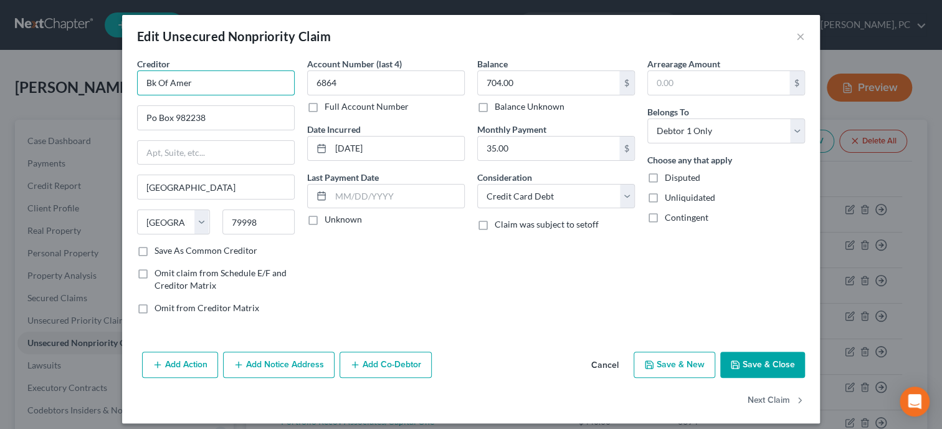
click at [150, 82] on input "Bk Of Amer" at bounding box center [216, 82] width 158 height 25
type input "Bank Of America"
click at [153, 119] on input "Po Box 982238" at bounding box center [216, 118] width 156 height 24
type input "PO Box 982238"
click at [759, 361] on button "Save & Close" at bounding box center [762, 364] width 85 height 26
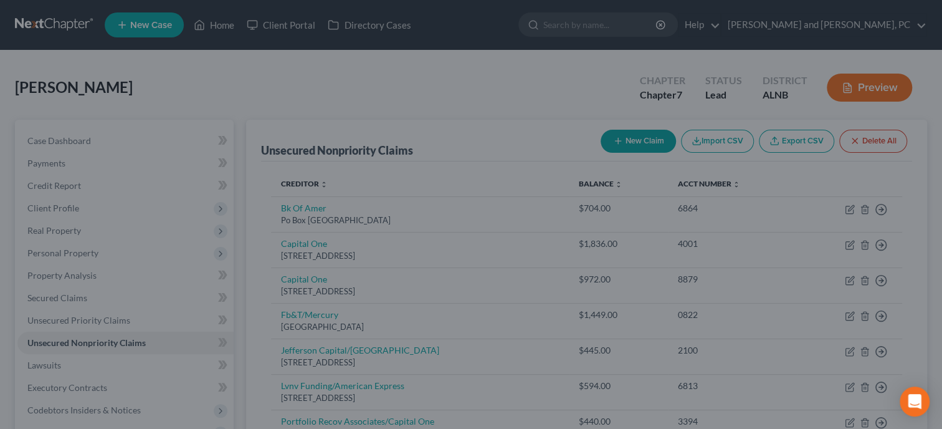
type input "0"
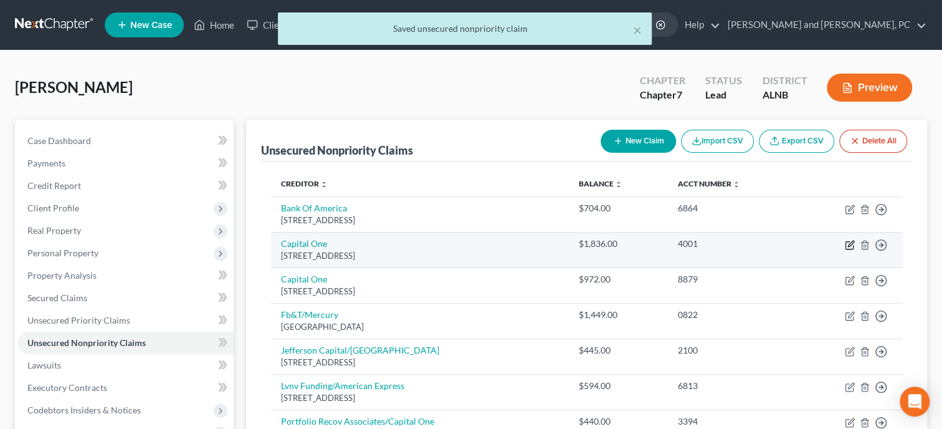
click at [846, 246] on icon "button" at bounding box center [850, 245] width 10 height 10
select select "46"
select select "2"
select select "0"
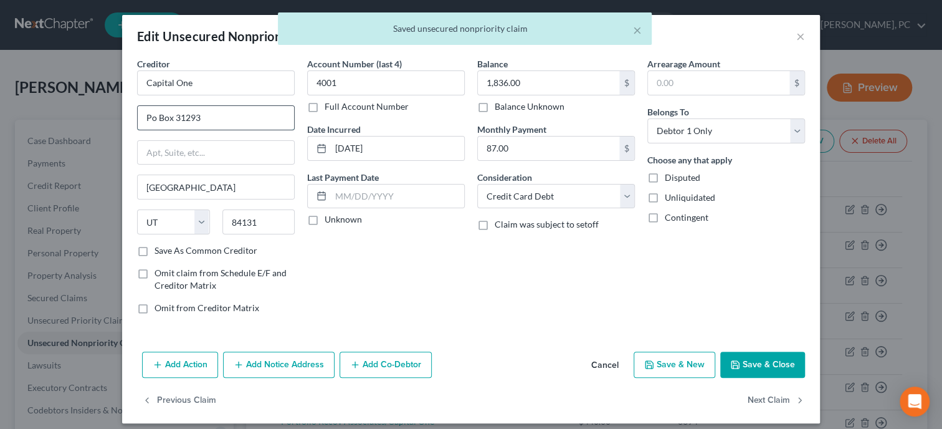
click at [150, 121] on input "Po Box 31293" at bounding box center [216, 118] width 156 height 24
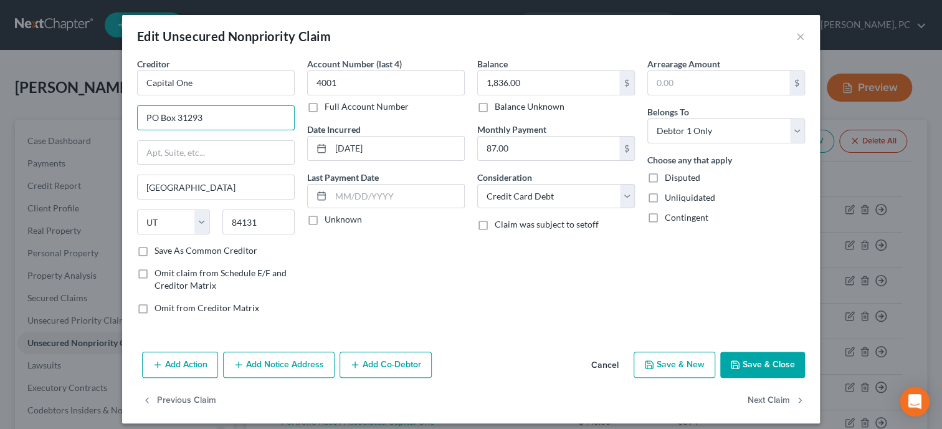
type input "PO Box 31293"
click at [754, 370] on button "Save & Close" at bounding box center [762, 364] width 85 height 26
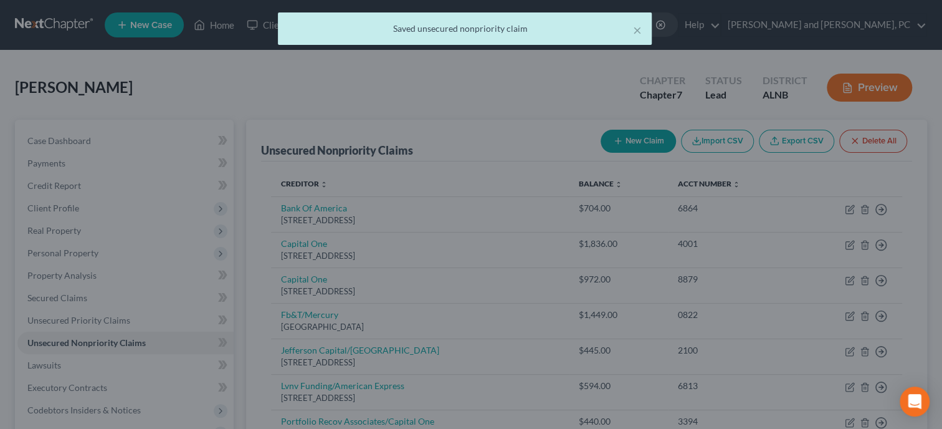
type input "0"
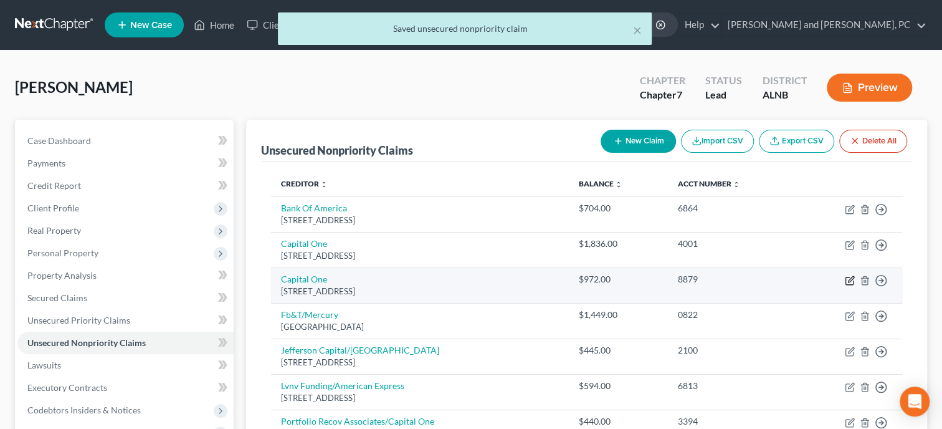
click at [851, 280] on icon "button" at bounding box center [851, 279] width 6 height 6
select select "46"
select select "2"
select select "0"
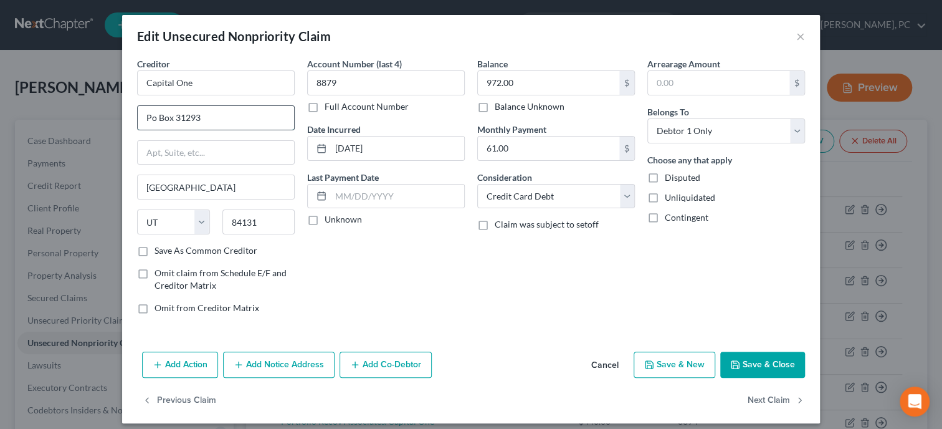
click at [150, 118] on input "Po Box 31293" at bounding box center [216, 118] width 156 height 24
type input "PO Box 31293"
click at [765, 370] on button "Save & Close" at bounding box center [762, 364] width 85 height 26
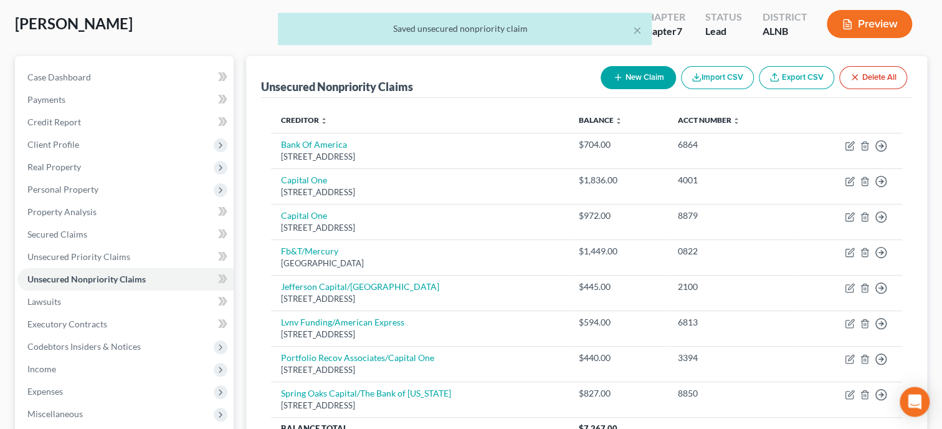
scroll to position [64, 0]
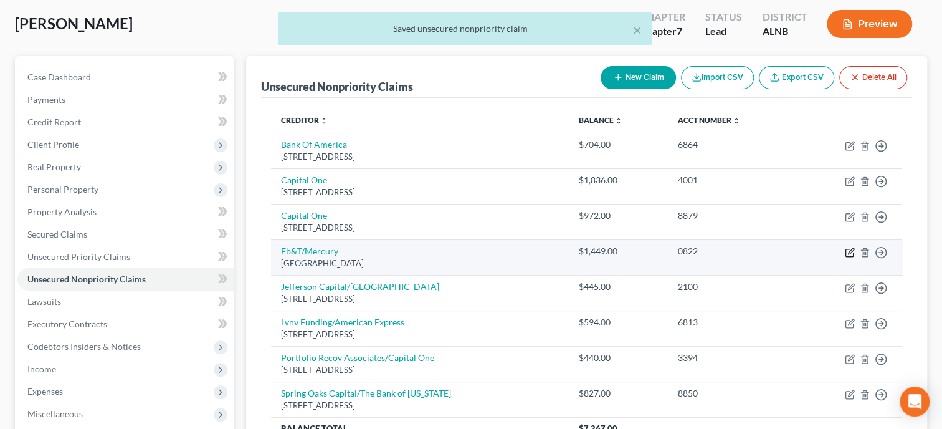
click at [850, 253] on icon "button" at bounding box center [850, 252] width 10 height 10
select select "10"
select select "0"
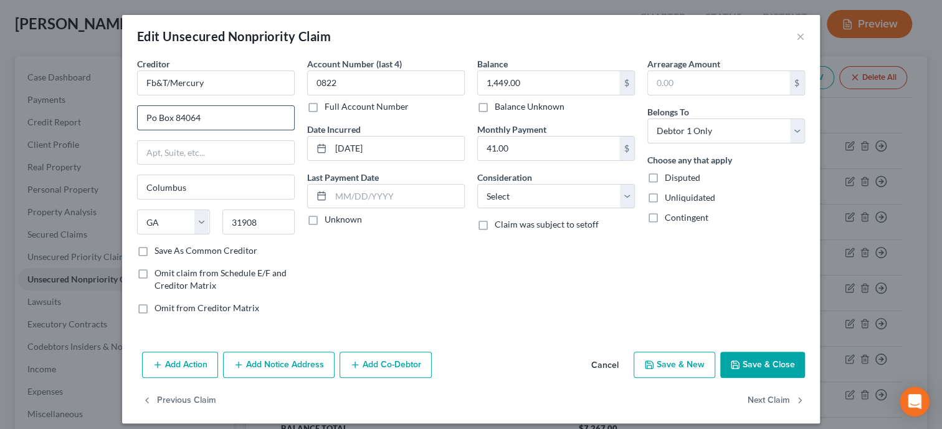
click at [150, 124] on input "Po Box 84064" at bounding box center [216, 118] width 156 height 24
type input "PO Box 84064"
select select "2"
click option "Credit Card Debt" at bounding box center [0, 0] width 0 height 0
click at [760, 360] on button "Save & Close" at bounding box center [762, 364] width 85 height 26
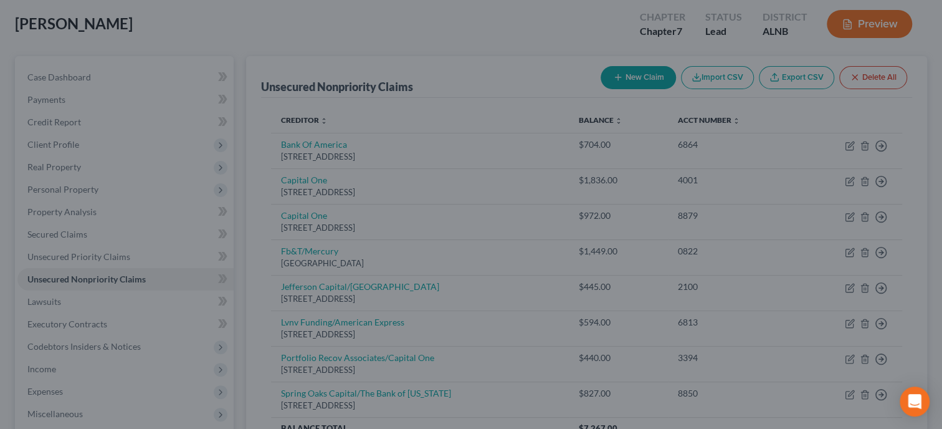
type input "0"
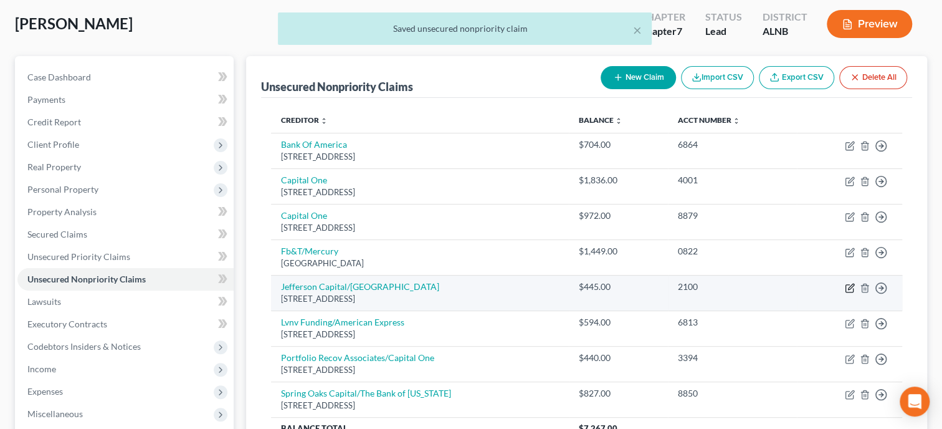
click at [848, 287] on icon "button" at bounding box center [851, 287] width 6 height 6
select select "24"
select select "2"
select select "0"
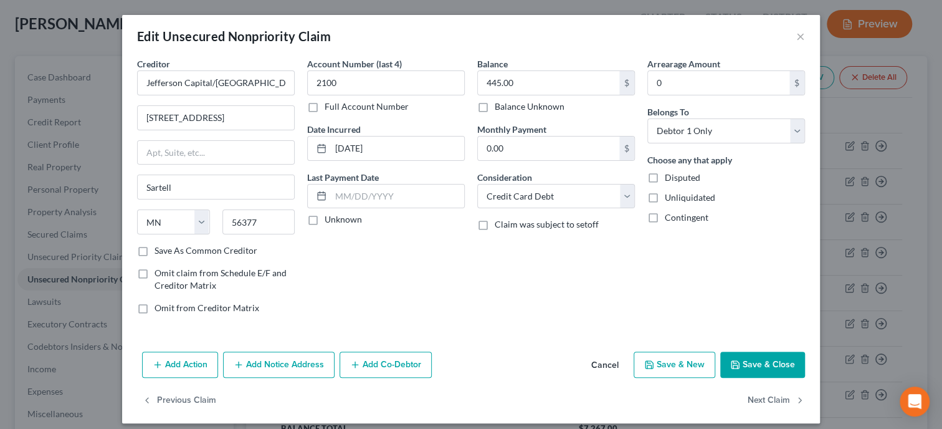
click at [768, 358] on button "Save & Close" at bounding box center [762, 364] width 85 height 26
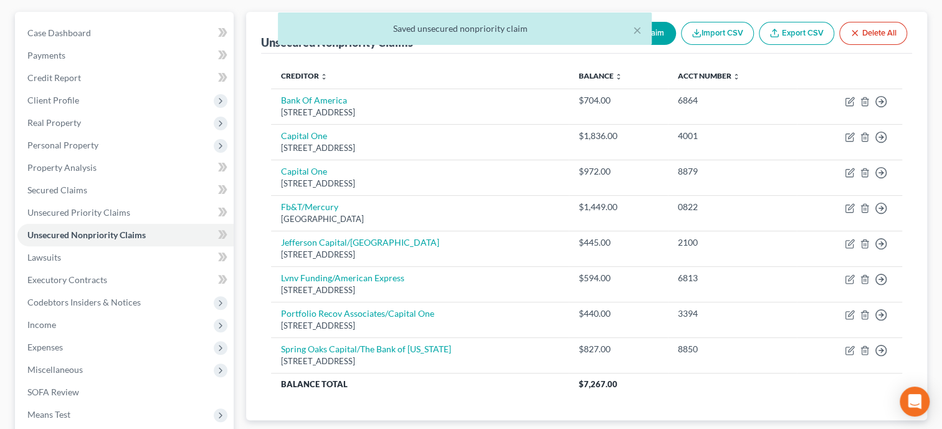
scroll to position [128, 0]
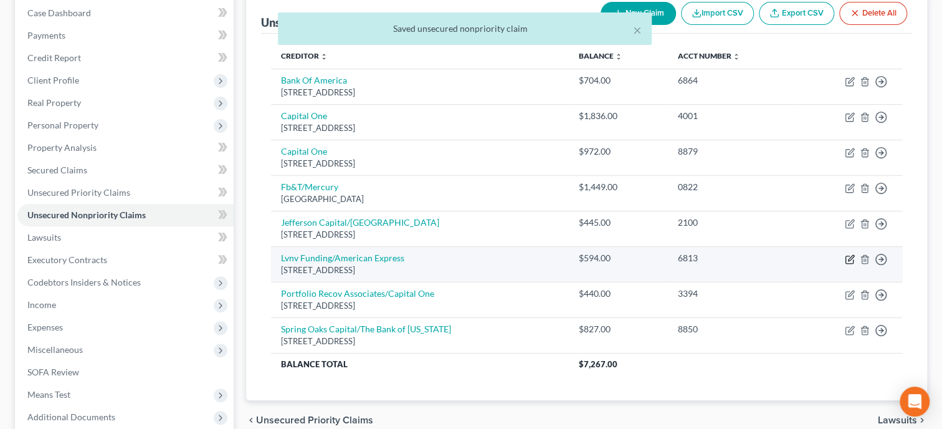
click at [849, 261] on icon "button" at bounding box center [850, 259] width 10 height 10
select select "42"
select select "2"
select select "0"
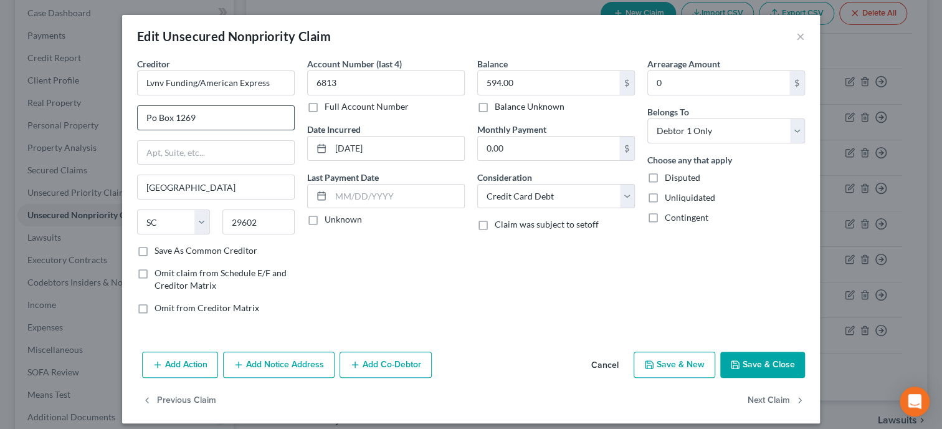
click at [151, 120] on input "Po Box 1269" at bounding box center [216, 118] width 156 height 24
type input "PO Box 1269"
click at [768, 362] on button "Save & Close" at bounding box center [762, 364] width 85 height 26
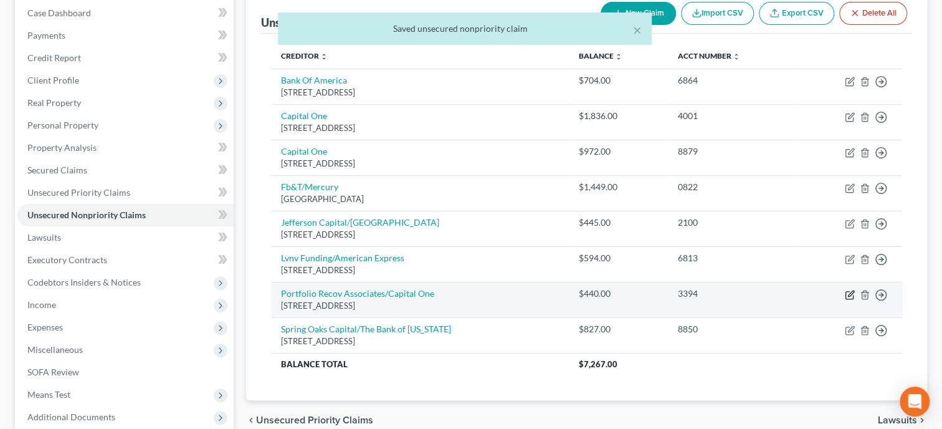
click at [851, 290] on icon "button" at bounding box center [851, 293] width 6 height 6
select select "48"
select select "2"
select select "0"
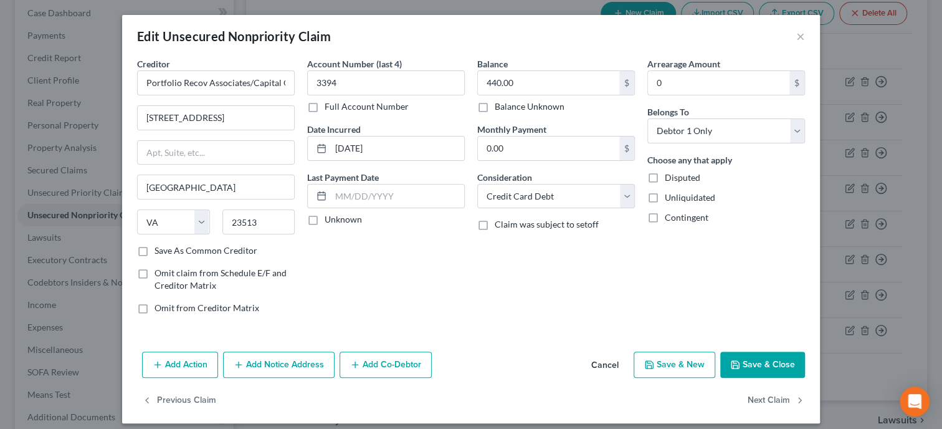
click at [757, 364] on button "Save & Close" at bounding box center [762, 364] width 85 height 26
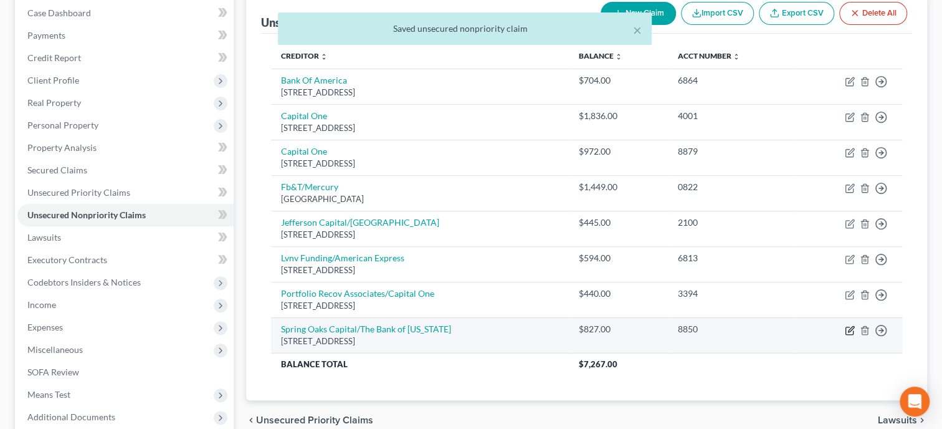
click at [848, 328] on icon "button" at bounding box center [850, 330] width 10 height 10
select select "48"
select select "2"
select select "0"
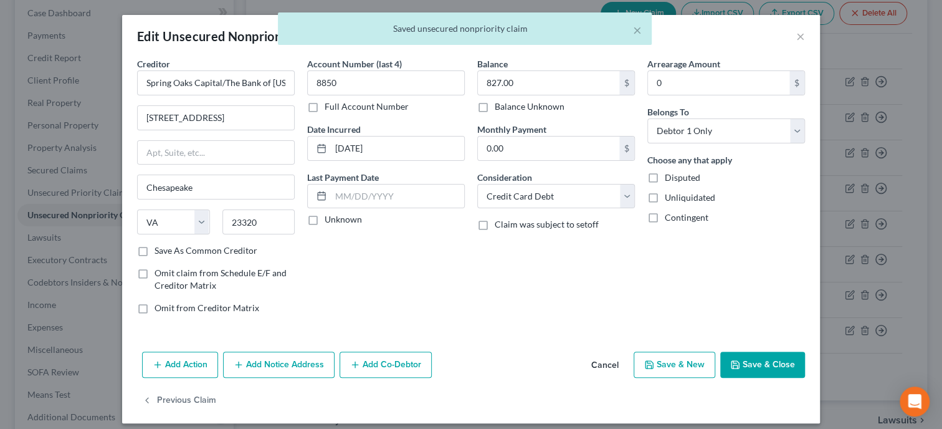
click at [765, 365] on button "Save & Close" at bounding box center [762, 364] width 85 height 26
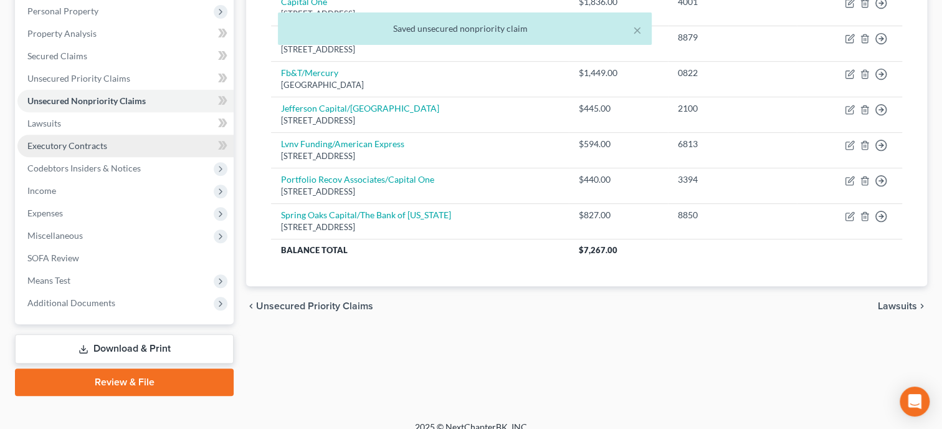
scroll to position [254, 0]
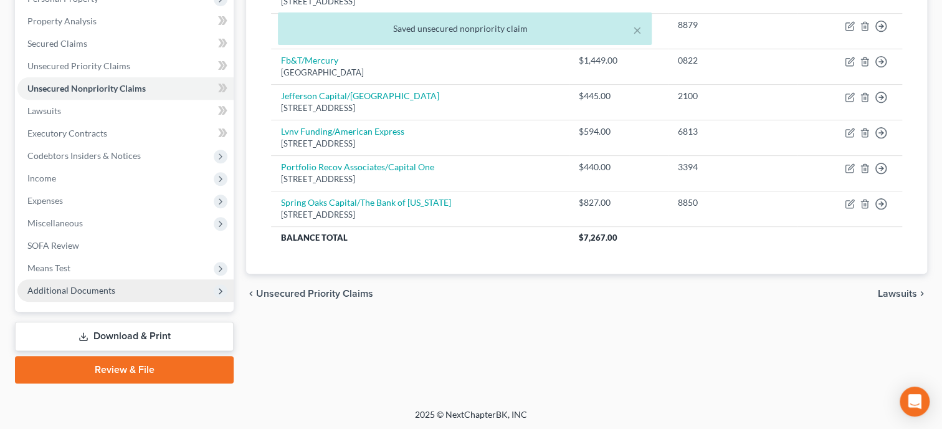
click at [79, 282] on span "Additional Documents" at bounding box center [125, 290] width 216 height 22
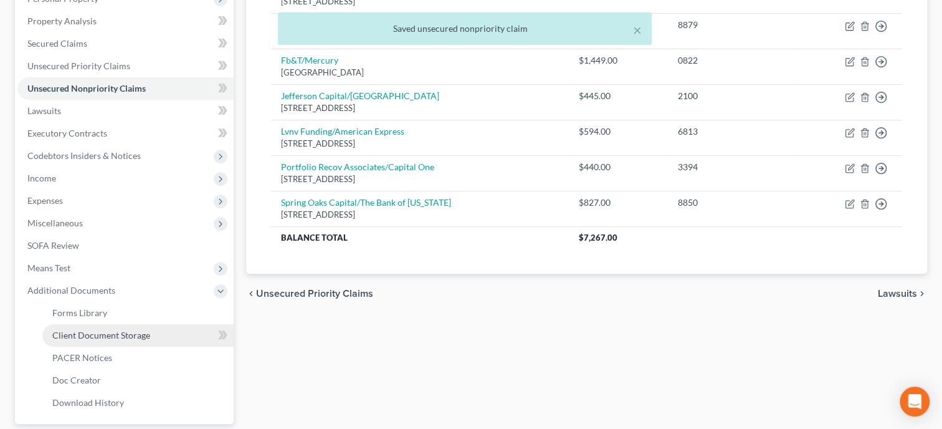
click at [80, 334] on span "Client Document Storage" at bounding box center [101, 335] width 98 height 11
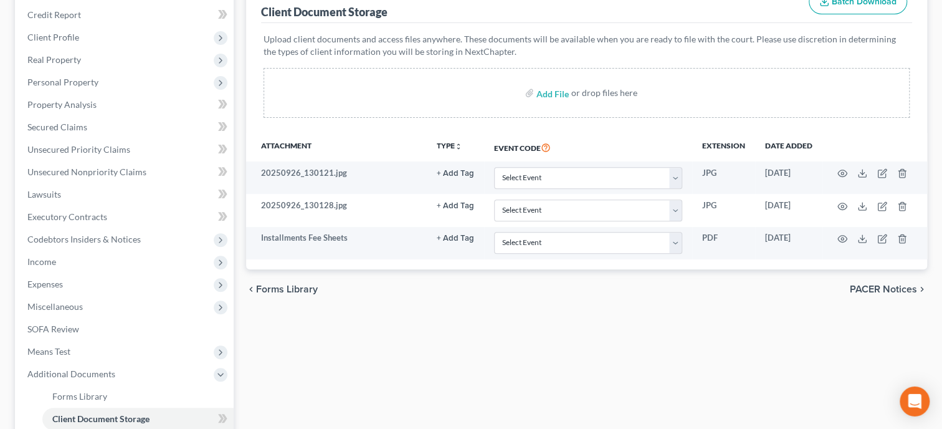
scroll to position [192, 0]
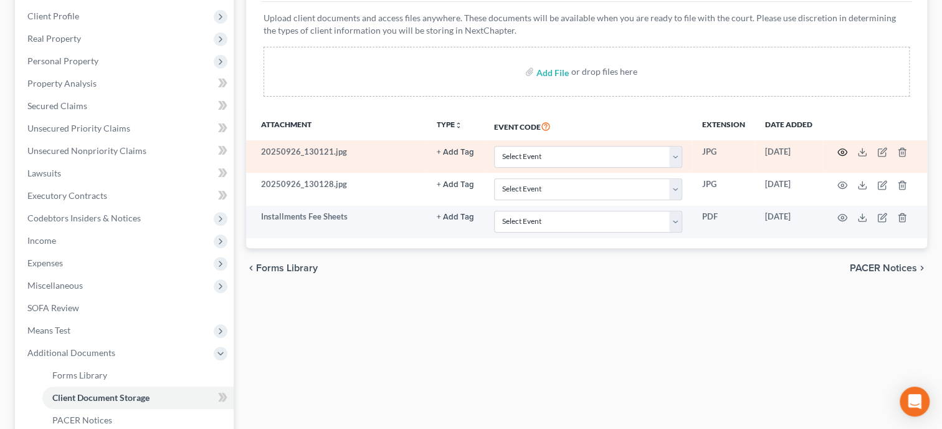
click at [840, 149] on icon "button" at bounding box center [842, 152] width 9 height 7
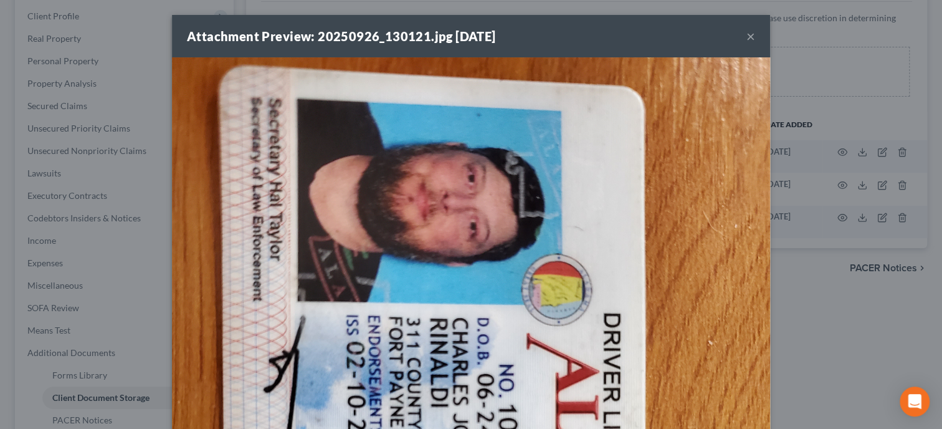
click at [749, 40] on button "×" at bounding box center [751, 36] width 9 height 15
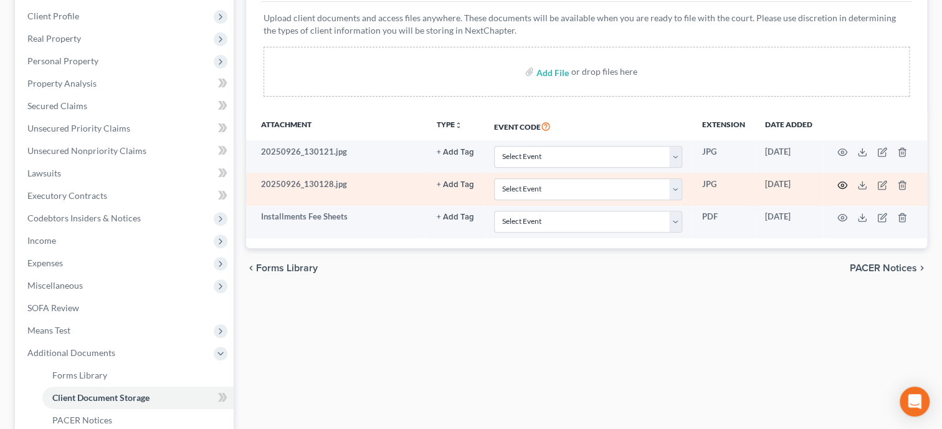
click at [840, 180] on icon "button" at bounding box center [843, 185] width 10 height 10
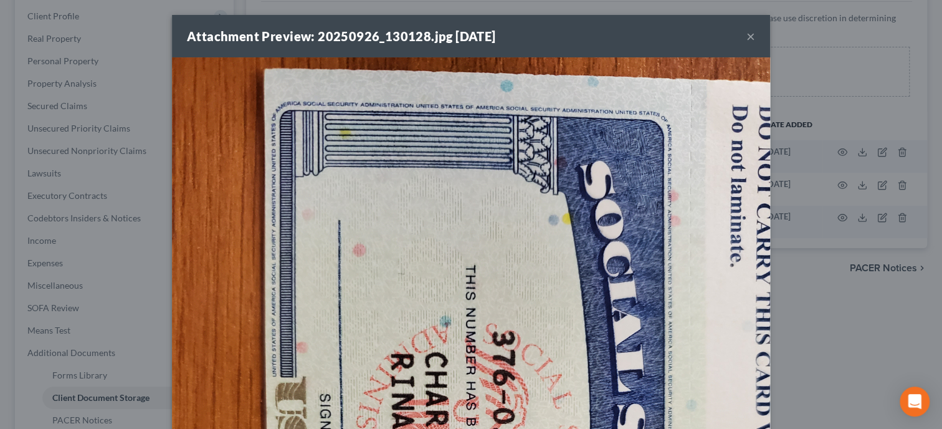
click at [748, 38] on button "×" at bounding box center [751, 36] width 9 height 15
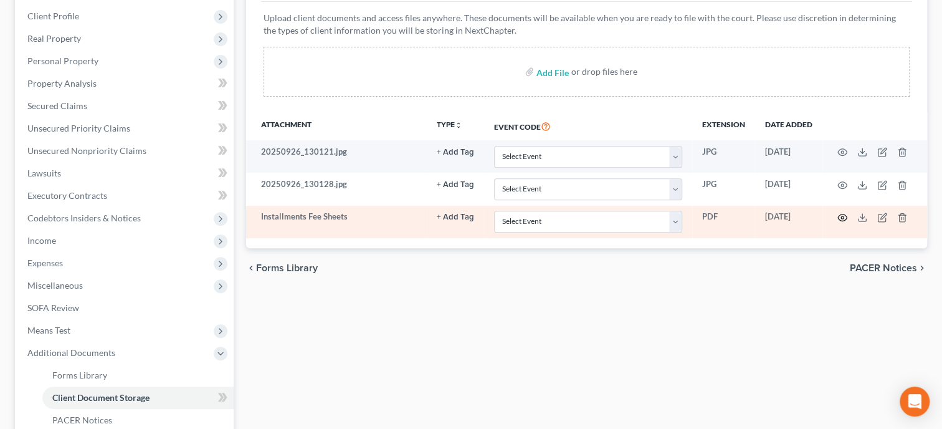
click at [840, 214] on icon "button" at bounding box center [843, 218] width 10 height 10
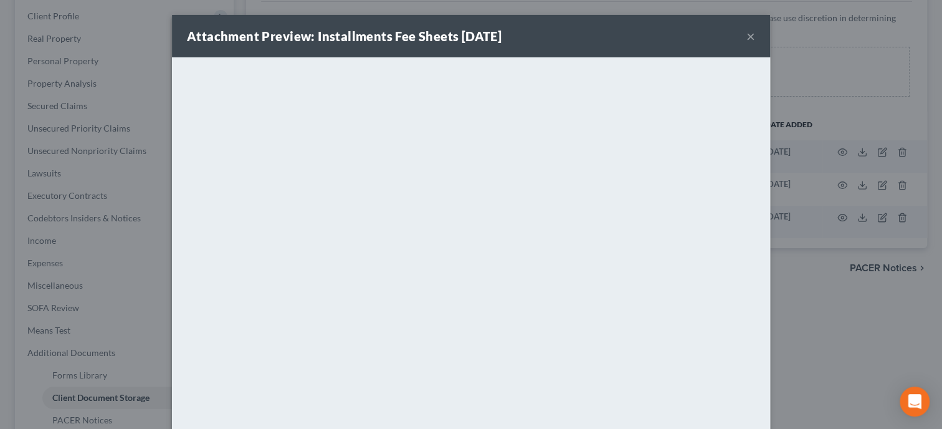
click at [752, 39] on button "×" at bounding box center [751, 36] width 9 height 15
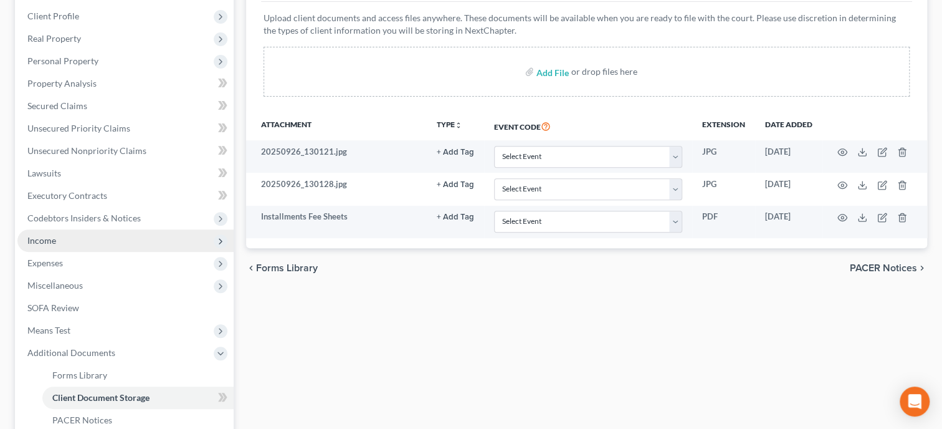
click at [76, 232] on span "Income" at bounding box center [125, 240] width 216 height 22
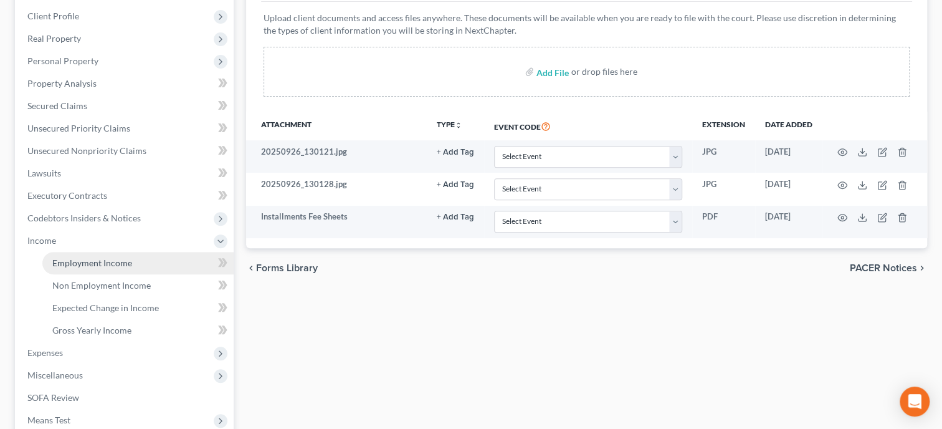
click at [75, 264] on span "Employment Income" at bounding box center [92, 262] width 80 height 11
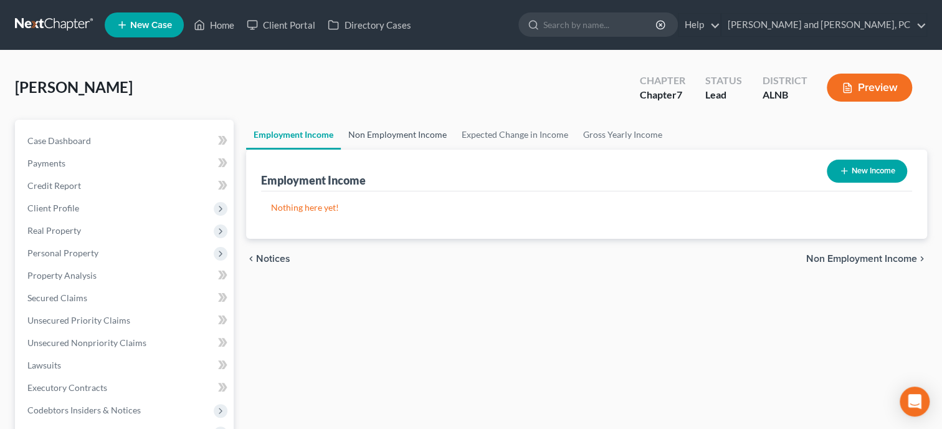
click at [409, 133] on link "Non Employment Income" at bounding box center [397, 135] width 113 height 30
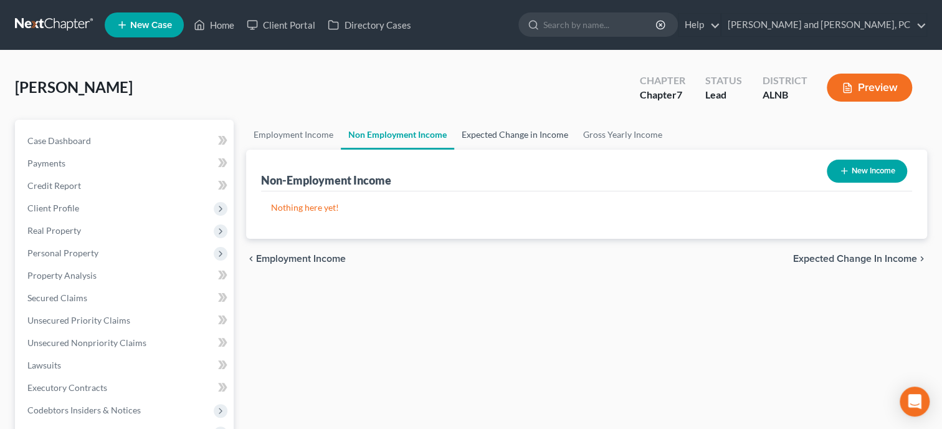
click at [483, 135] on link "Expected Change in Income" at bounding box center [515, 135] width 122 height 30
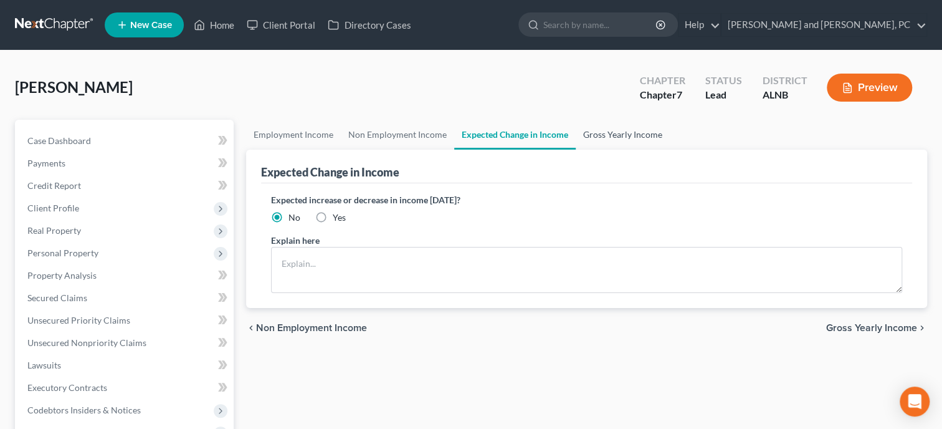
click at [599, 128] on link "Gross Yearly Income" at bounding box center [623, 135] width 94 height 30
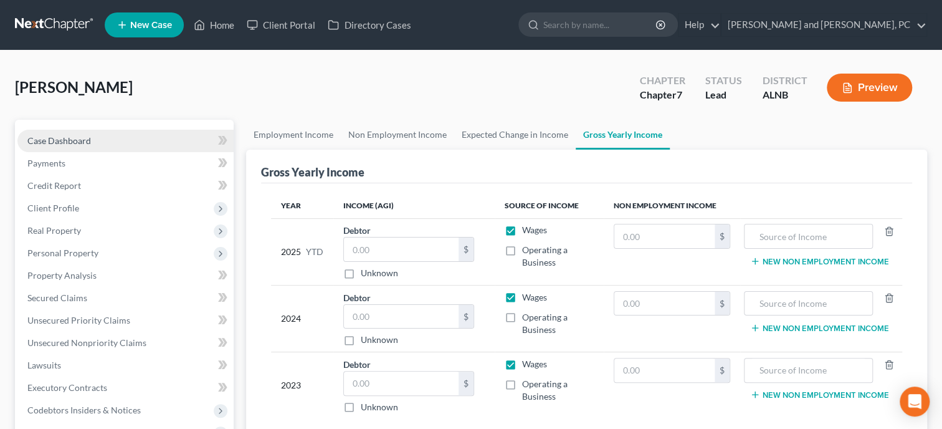
click at [46, 140] on span "Case Dashboard" at bounding box center [59, 140] width 64 height 11
select select "6"
select select "0"
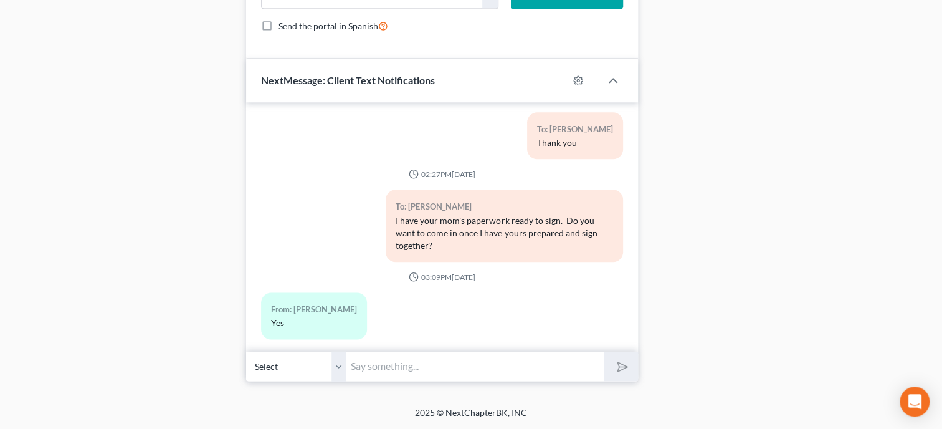
scroll to position [926, 0]
click at [442, 368] on input "text" at bounding box center [475, 366] width 258 height 31
type input "Charles, I am working on your case. Do you work or have any income?"
click at [604, 351] on button "submit" at bounding box center [621, 365] width 34 height 29
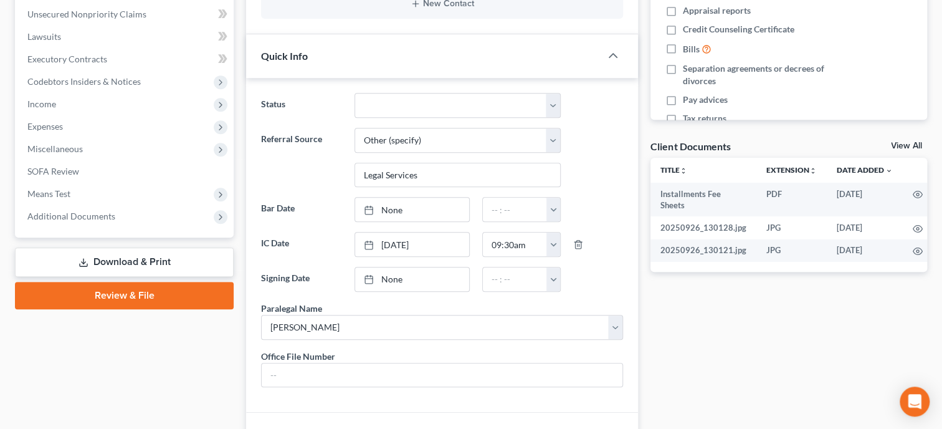
scroll to position [221, 0]
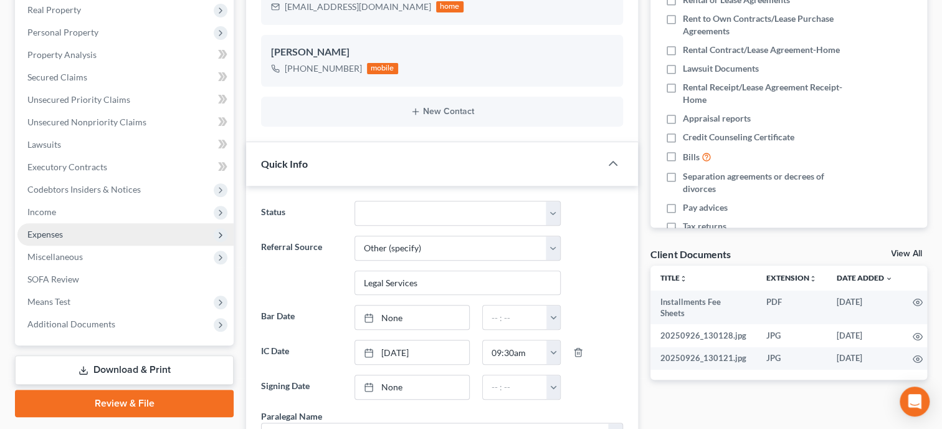
click at [70, 228] on span "Expenses" at bounding box center [125, 234] width 216 height 22
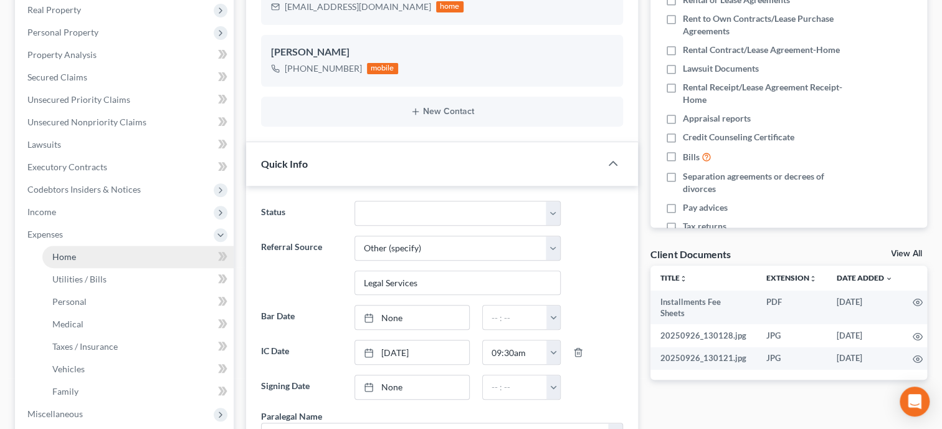
click at [67, 252] on span "Home" at bounding box center [64, 256] width 24 height 11
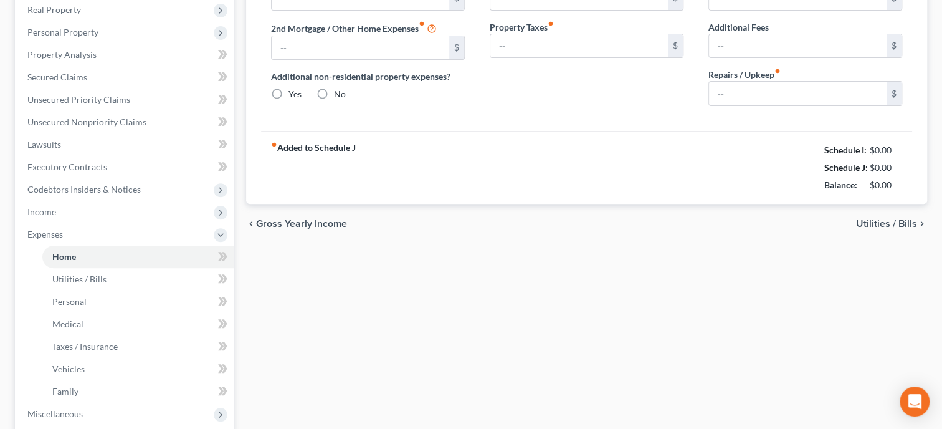
radio input "true"
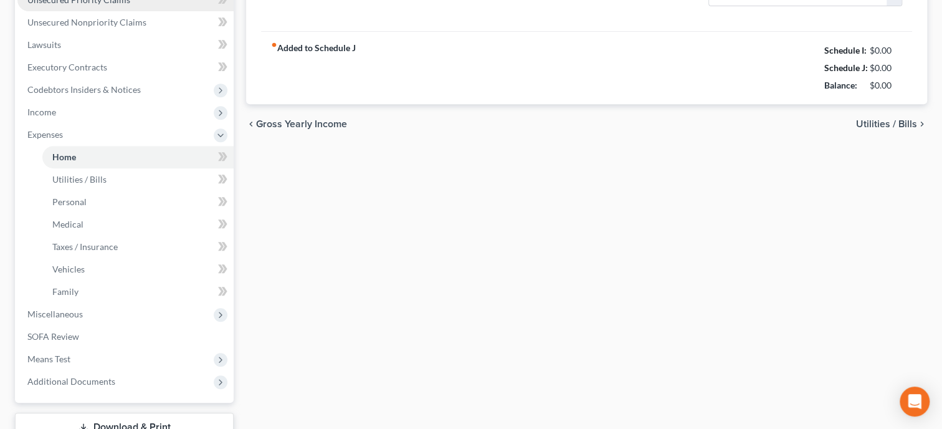
scroll to position [385, 0]
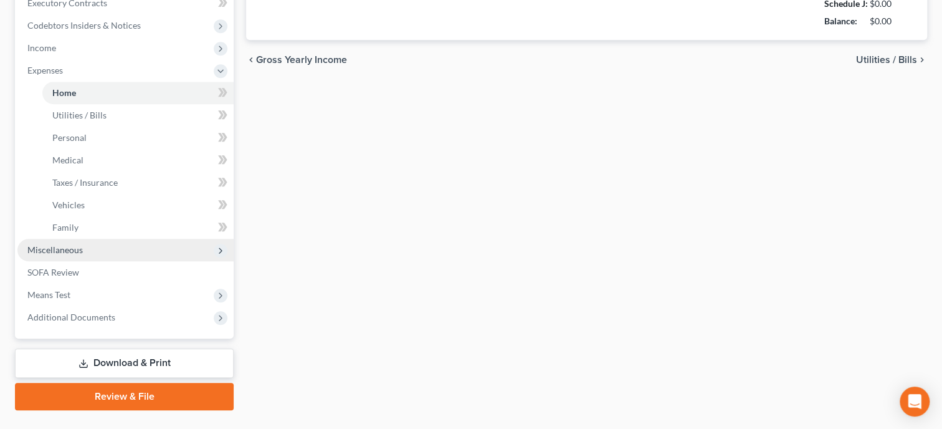
click at [146, 248] on span "Miscellaneous" at bounding box center [125, 250] width 216 height 22
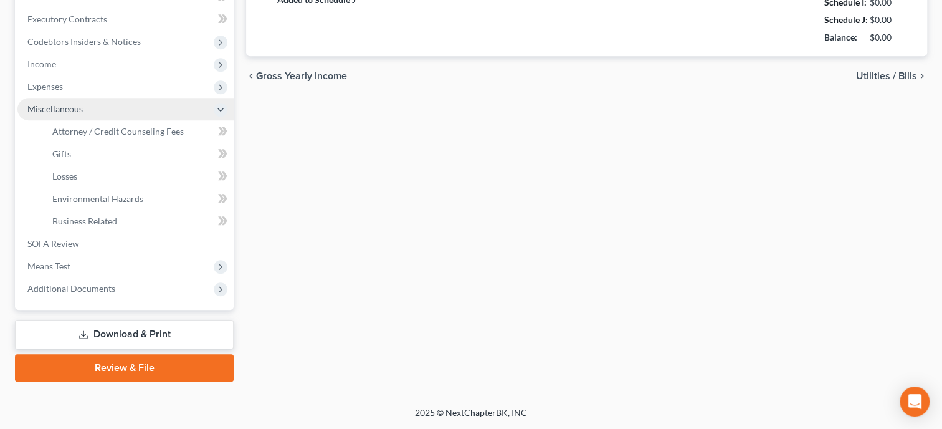
scroll to position [366, 0]
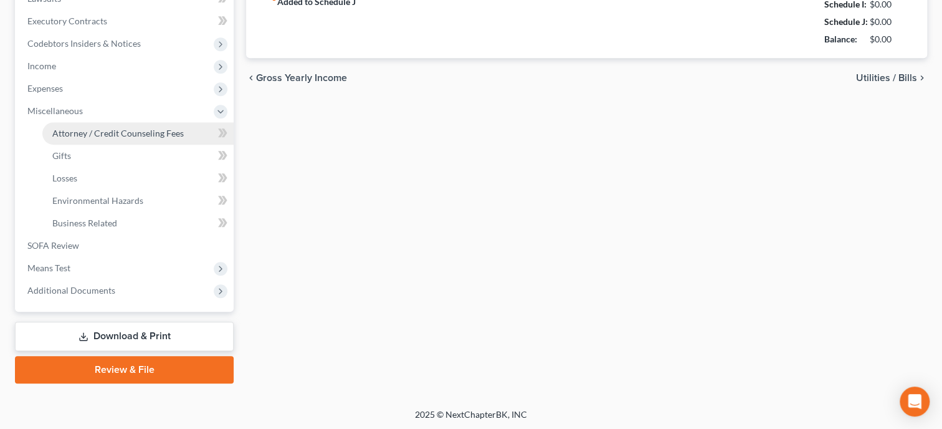
click at [139, 129] on span "Attorney / Credit Counseling Fees" at bounding box center [117, 133] width 131 height 11
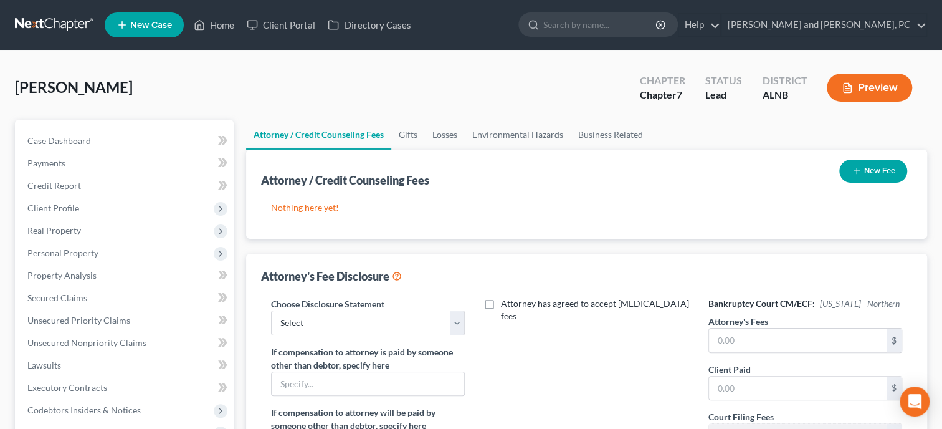
click at [875, 176] on button "New Fee" at bounding box center [873, 171] width 68 height 23
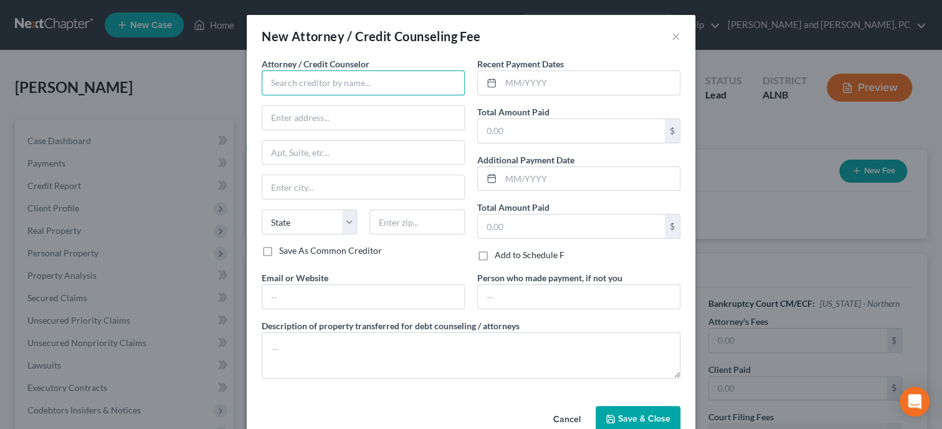
click at [320, 79] on input "text" at bounding box center [363, 82] width 203 height 25
type input "CFEFA"
type input "P.O. BOX 11527"
type input "Birmingham"
select select "0"
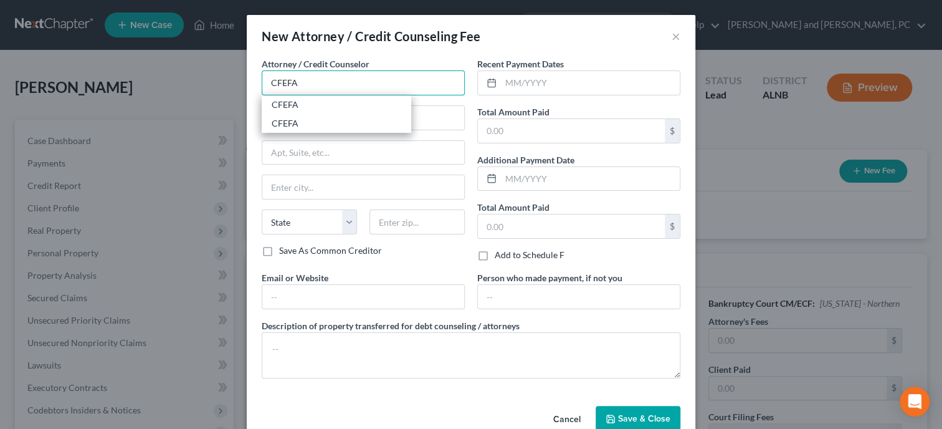
type input "35202"
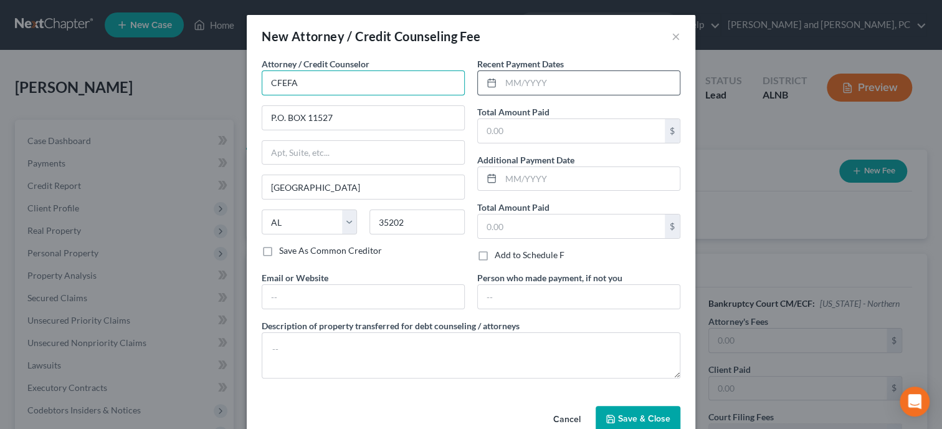
type input "CFEFA"
click at [501, 85] on div at bounding box center [489, 83] width 23 height 24
click at [512, 84] on input "text" at bounding box center [590, 83] width 179 height 24
type input "9/2025"
click at [509, 119] on input "text" at bounding box center [571, 131] width 187 height 24
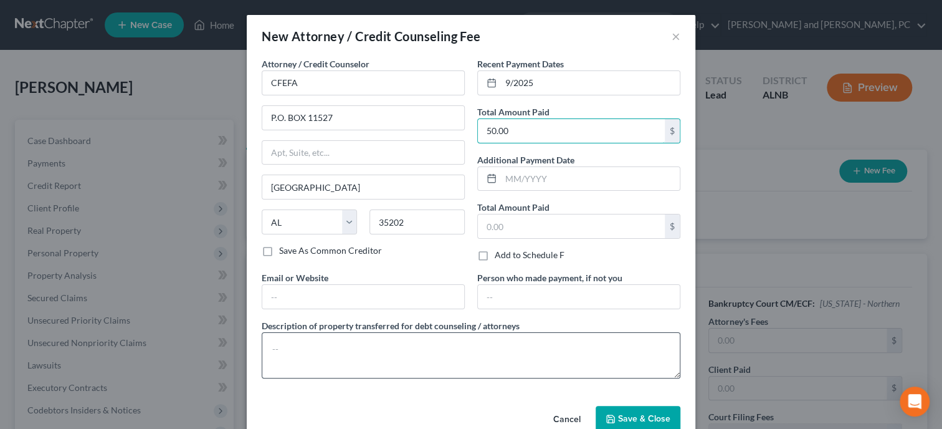
type input "50.00"
click at [457, 346] on textarea at bounding box center [471, 355] width 419 height 46
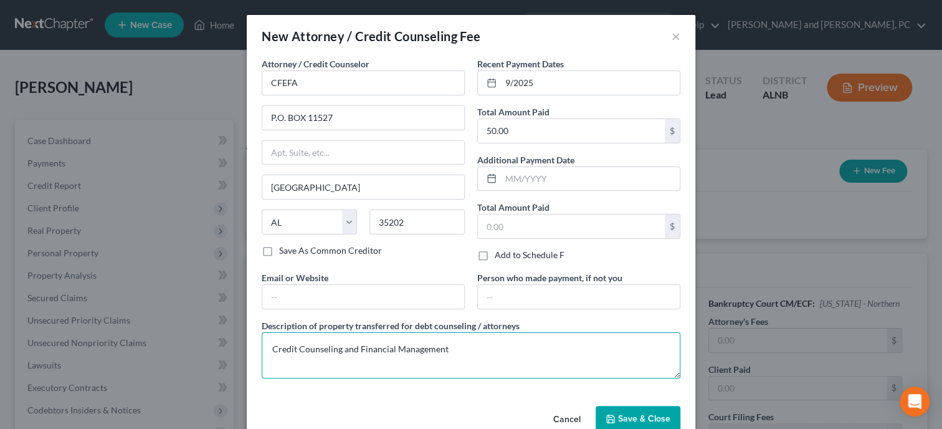
type textarea "Credit Counseling and Financial Management"
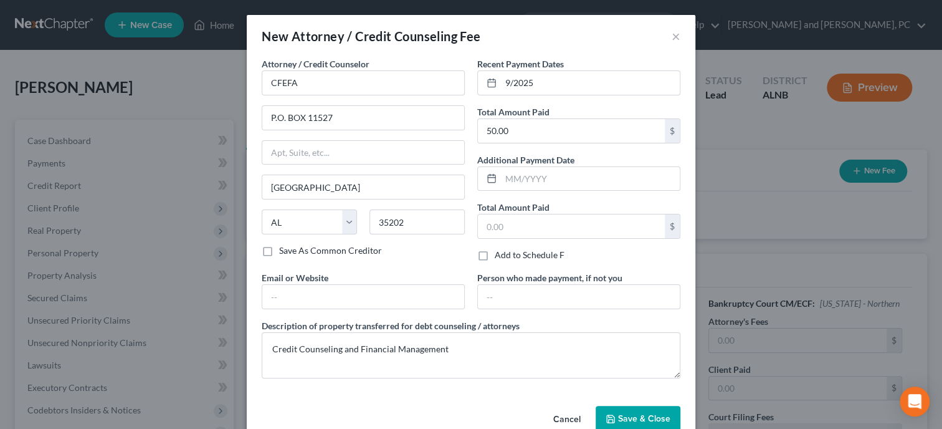
click at [602, 414] on button "Save & Close" at bounding box center [638, 419] width 85 height 26
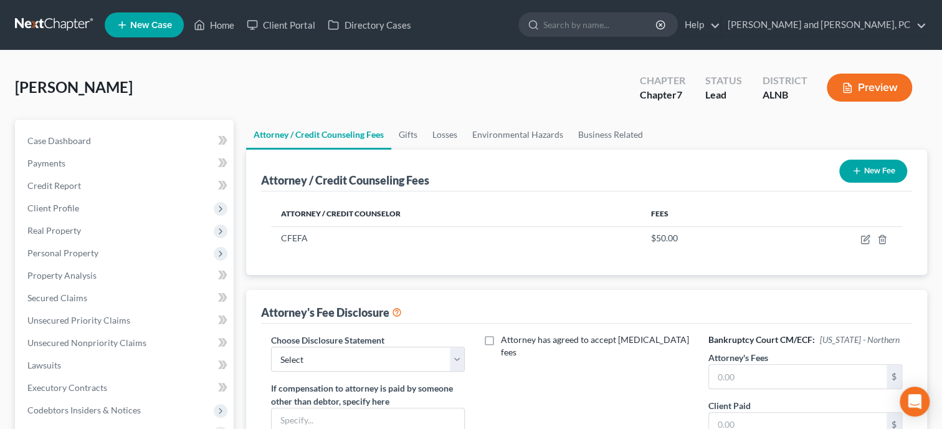
click at [848, 176] on button "New Fee" at bounding box center [873, 171] width 68 height 23
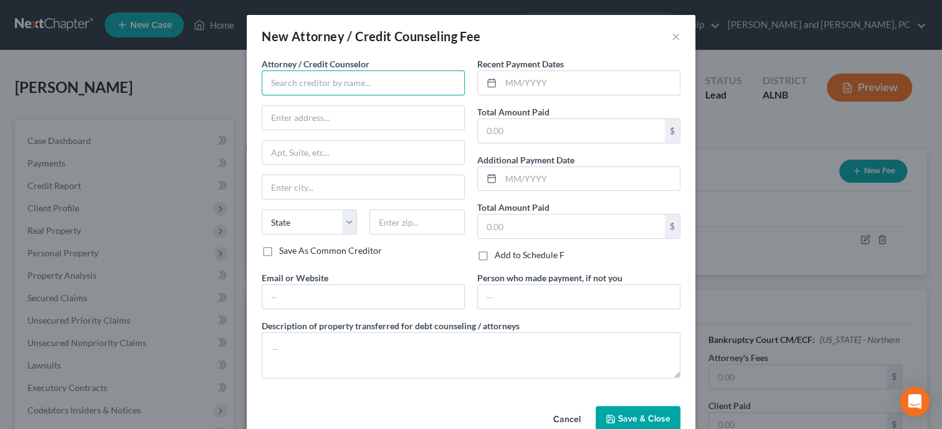
click at [283, 84] on input "text" at bounding box center [363, 82] width 203 height 25
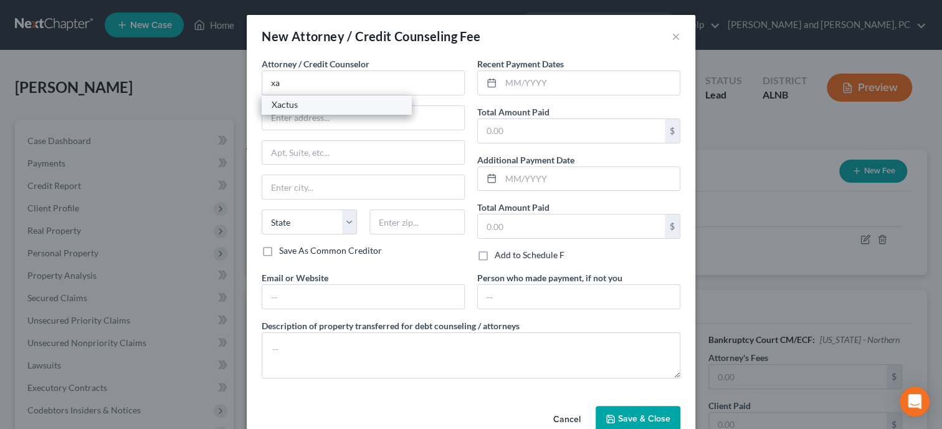
click at [279, 110] on div "Xactus" at bounding box center [337, 104] width 130 height 12
type input "Xactus"
type input "370 Reed Road"
type input "Ste 100"
type input "Broomall"
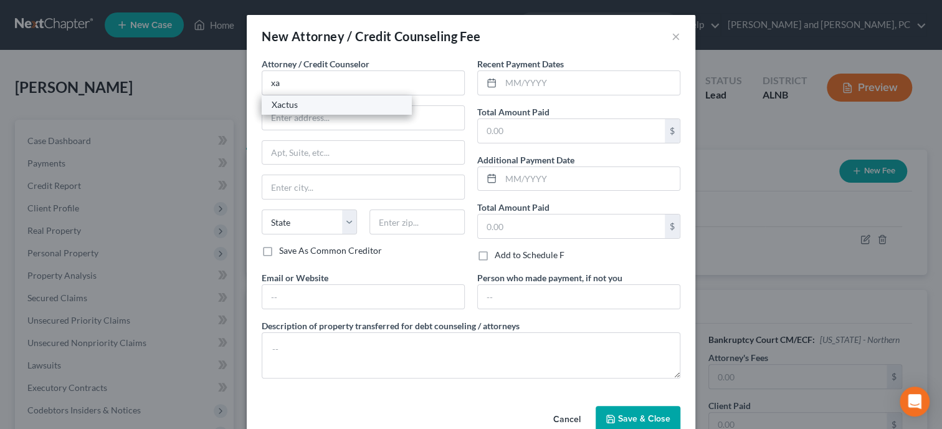
select select "39"
type input "19008"
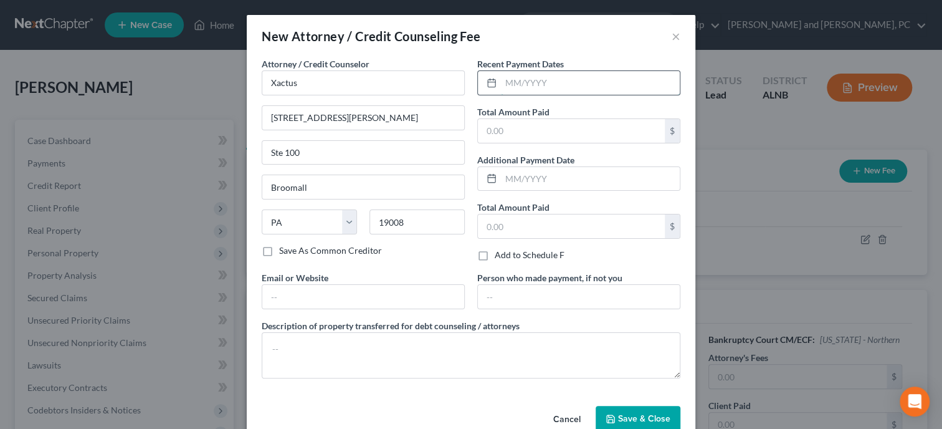
click at [530, 87] on input "text" at bounding box center [590, 83] width 179 height 24
type input "9/2025"
click at [533, 129] on input "text" at bounding box center [571, 131] width 187 height 24
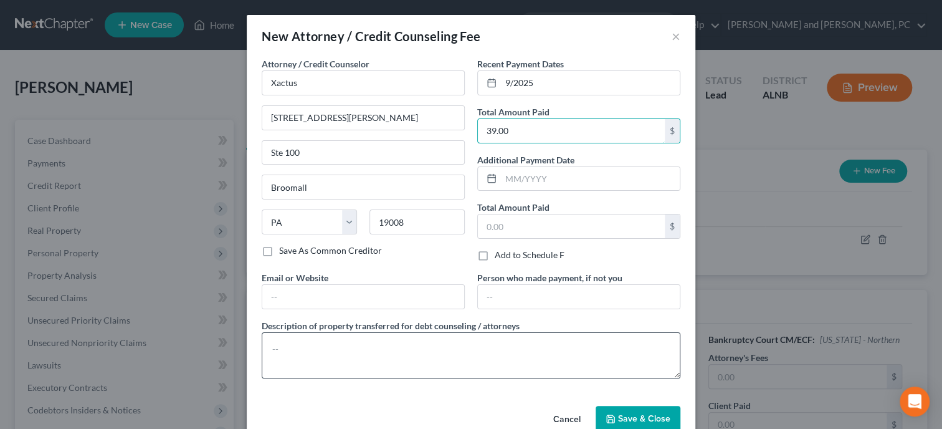
type input "39.00"
click at [465, 343] on textarea at bounding box center [471, 355] width 419 height 46
type textarea "Credit Report"
click at [627, 411] on button "Save & Close" at bounding box center [638, 419] width 85 height 26
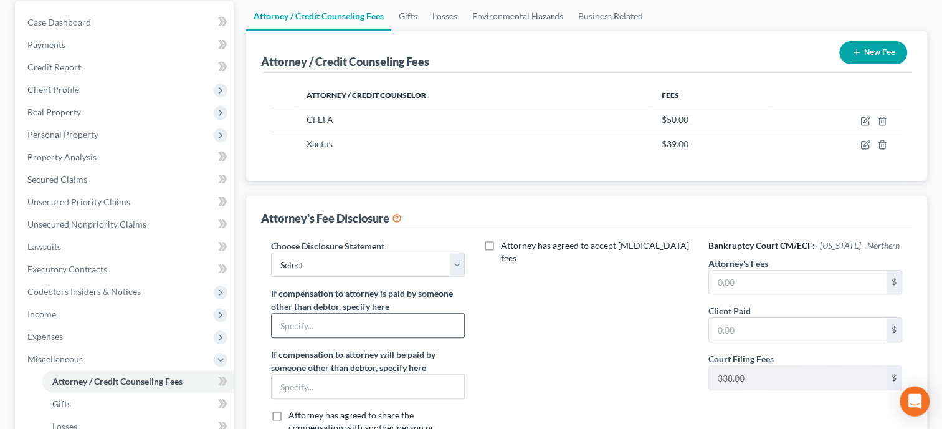
scroll to position [128, 0]
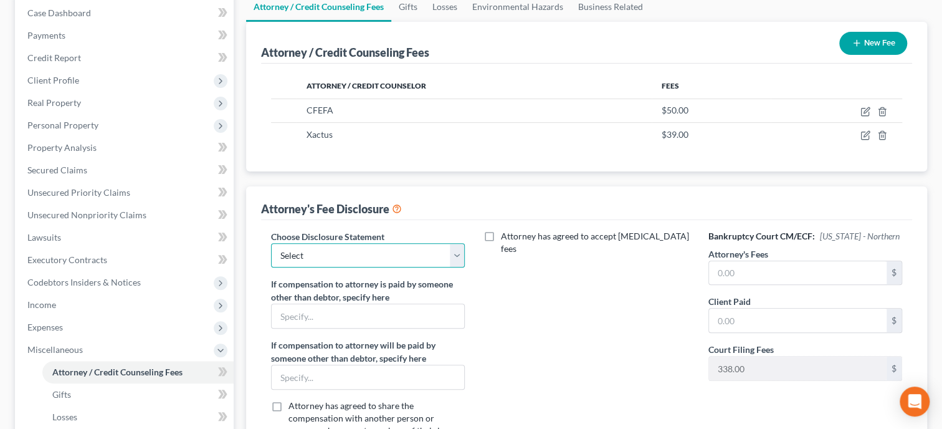
click at [271, 243] on select "Select Attorney Fee Disclosure" at bounding box center [368, 255] width 194 height 25
select select "0"
click option "Attorney Fee Disclosure" at bounding box center [0, 0] width 0 height 0
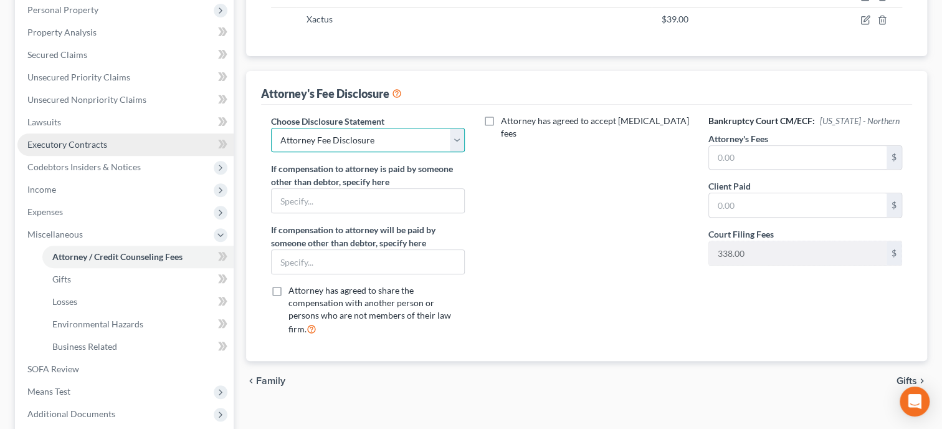
scroll to position [192, 0]
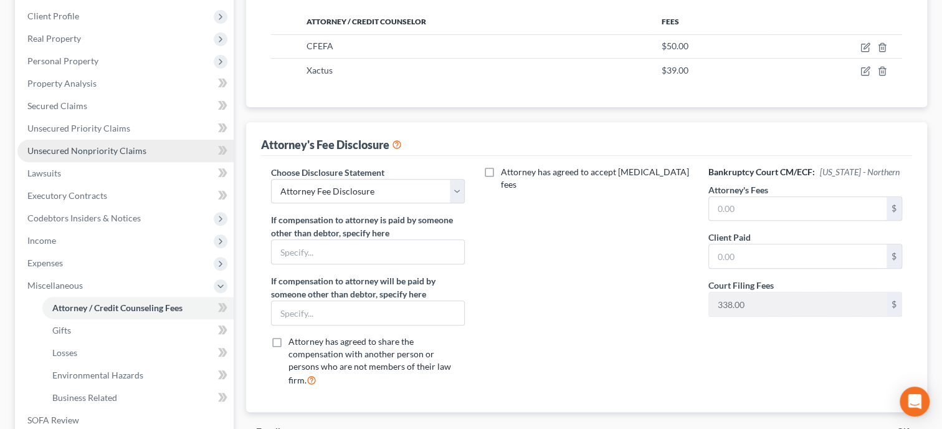
click at [90, 154] on span "Unsecured Nonpriority Claims" at bounding box center [86, 150] width 119 height 11
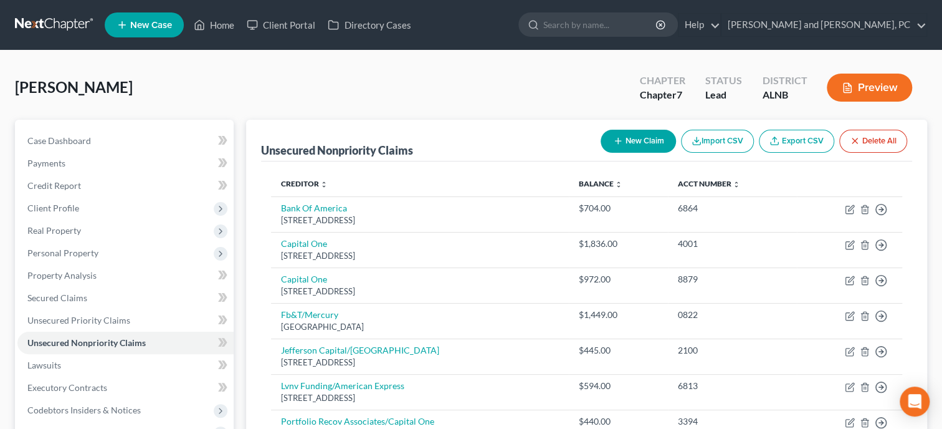
click at [628, 150] on button "New Claim" at bounding box center [638, 141] width 75 height 23
select select "0"
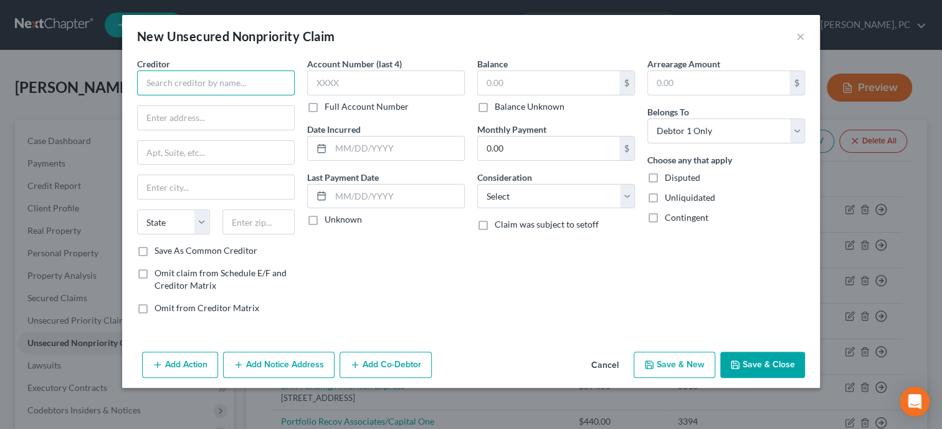
click at [287, 77] on input "text" at bounding box center [216, 82] width 158 height 25
type input "Community Financial Credit Union"
click at [170, 108] on input "text" at bounding box center [216, 118] width 156 height 24
paste input "500 S. Harvey St"
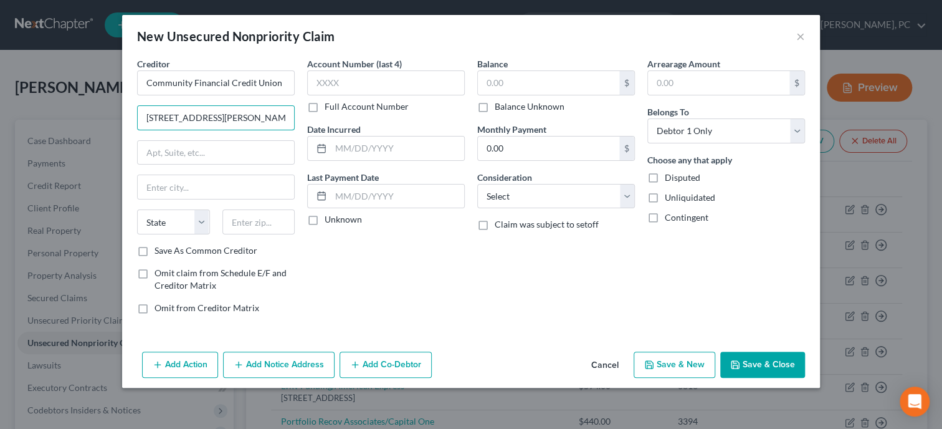
type input "500 S. Harvey Street"
click at [264, 221] on input "text" at bounding box center [258, 221] width 73 height 25
paste input "48170"
type input "48170"
type input "Plymouth"
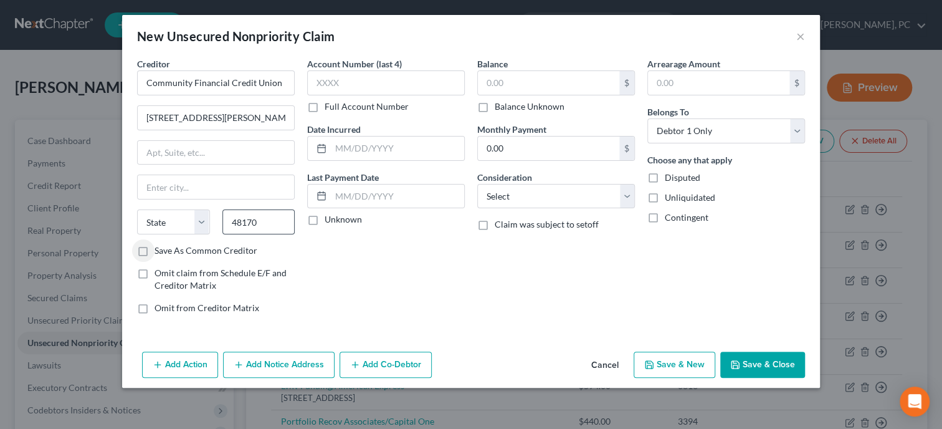
select select "23"
click at [387, 84] on input "text" at bounding box center [386, 82] width 158 height 25
type input "0266"
click at [406, 145] on input "text" at bounding box center [397, 148] width 133 height 24
type input "5/2014"
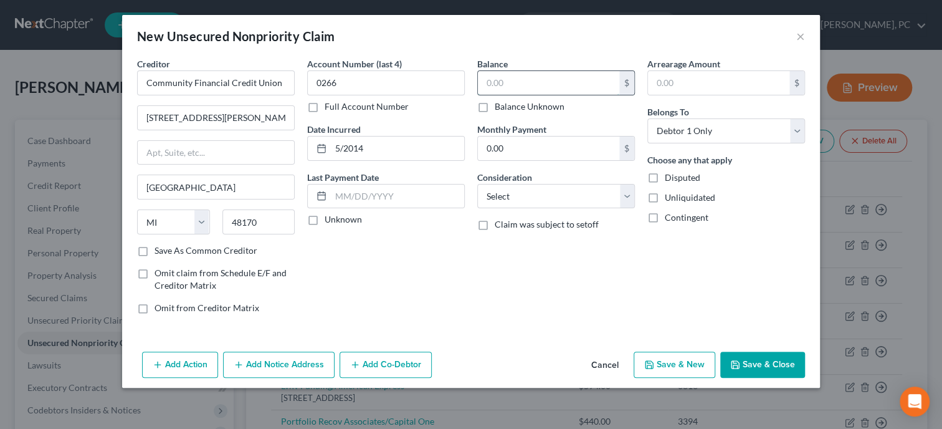
click at [525, 87] on input "text" at bounding box center [548, 83] width 141 height 24
type input "48,123.85"
click at [477, 184] on select "Select Cable / Satellite Services Collection Agency Credit Card Debt Debt Couns…" at bounding box center [556, 196] width 158 height 25
select select "4"
click option "Deficiency Balance" at bounding box center [0, 0] width 0 height 0
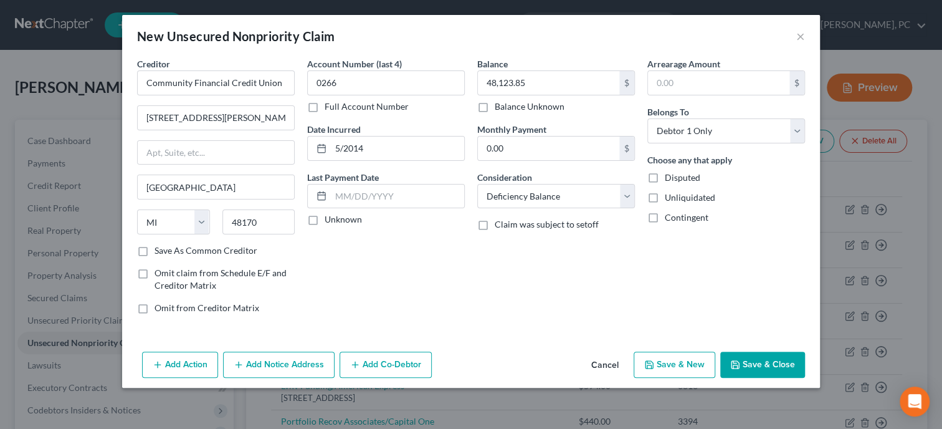
click at [260, 362] on button "Add Notice Address" at bounding box center [279, 364] width 112 height 26
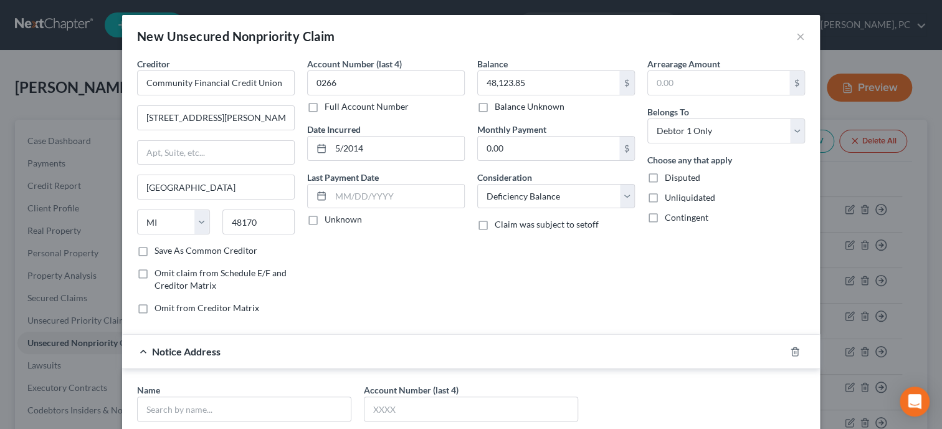
scroll to position [64, 0]
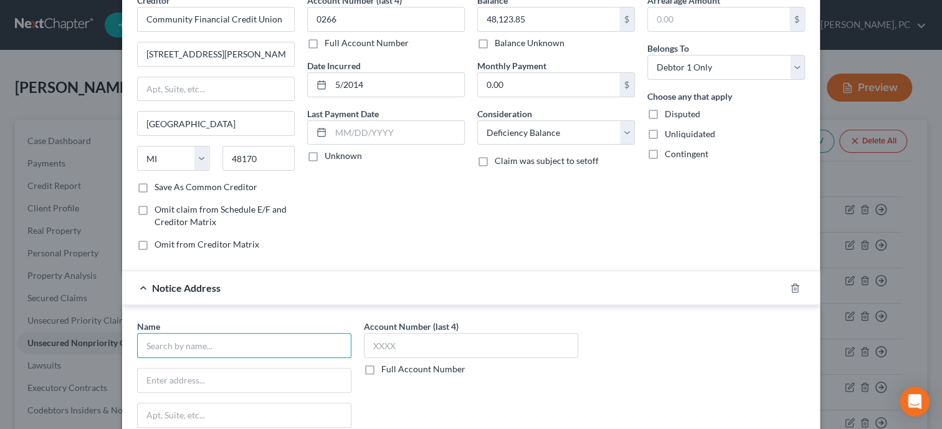
click at [198, 339] on input "text" at bounding box center [244, 345] width 214 height 25
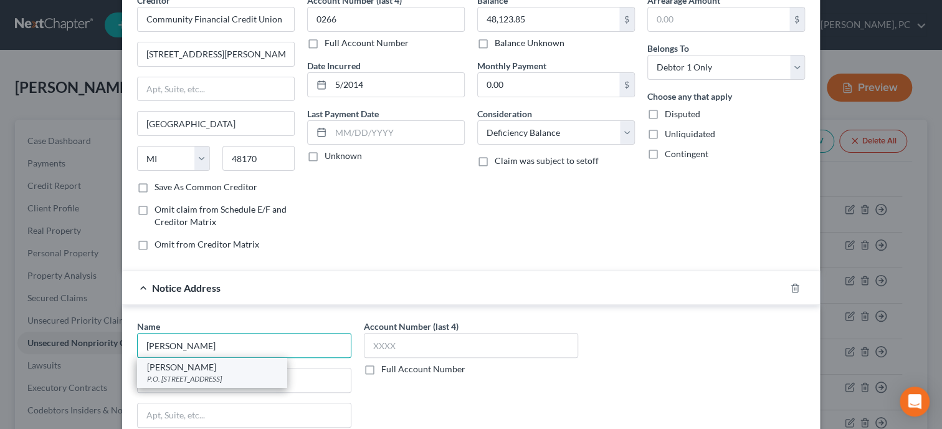
type input "Charles Parnell"
click at [206, 375] on div "P.O. Box 2189, Montgomery, AL 36104" at bounding box center [212, 378] width 130 height 11
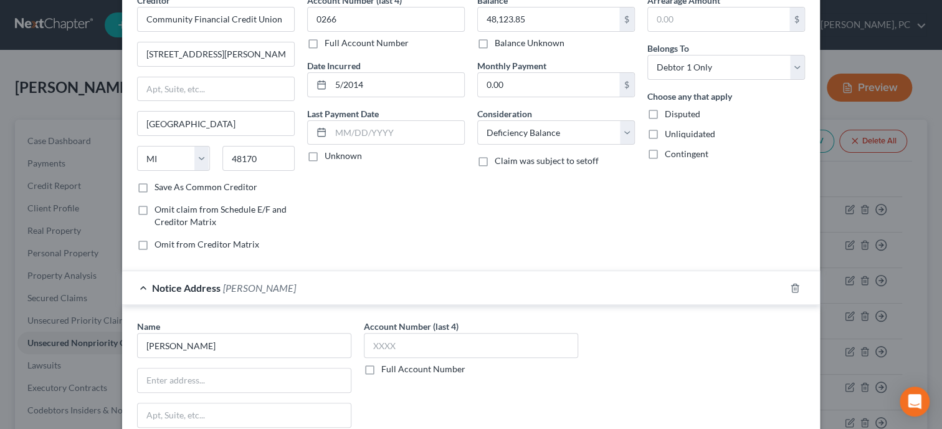
type input "P.O. Box 2189"
type input "Montgomery"
select select "0"
type input "36104"
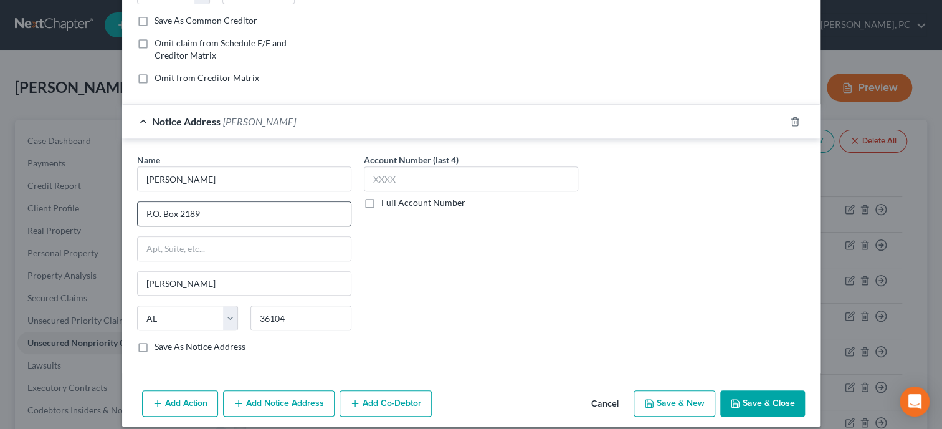
scroll to position [240, 0]
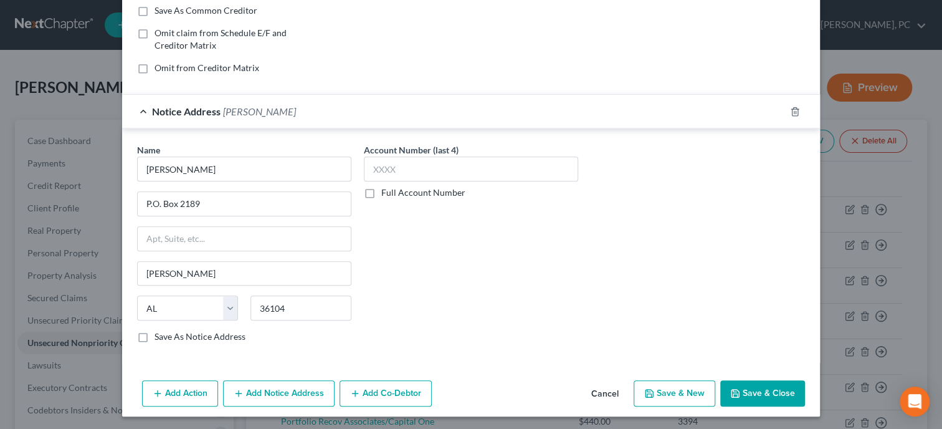
click at [755, 394] on button "Save & Close" at bounding box center [762, 393] width 85 height 26
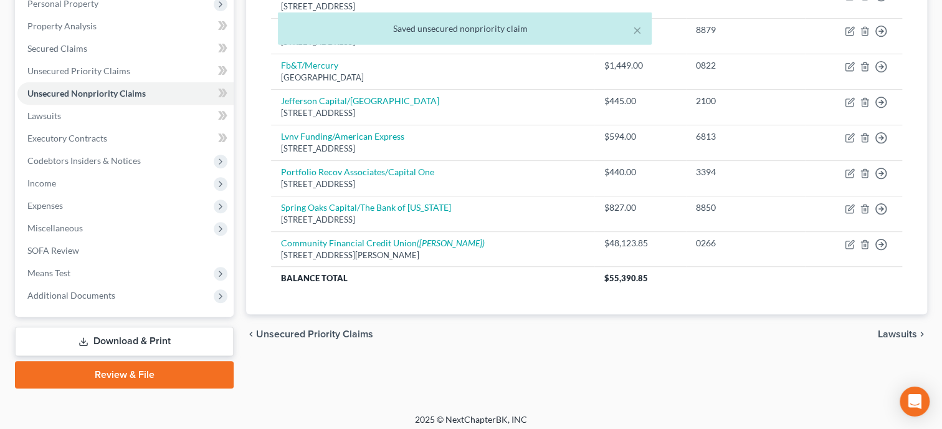
scroll to position [254, 0]
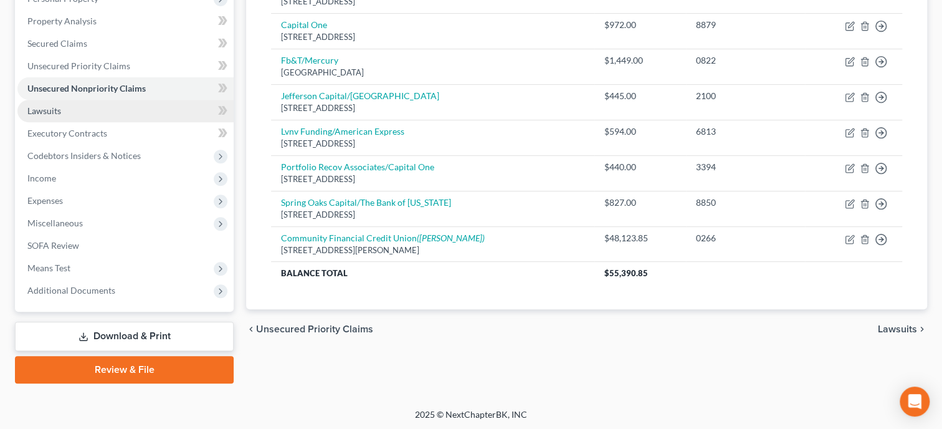
click at [79, 110] on link "Lawsuits" at bounding box center [125, 111] width 216 height 22
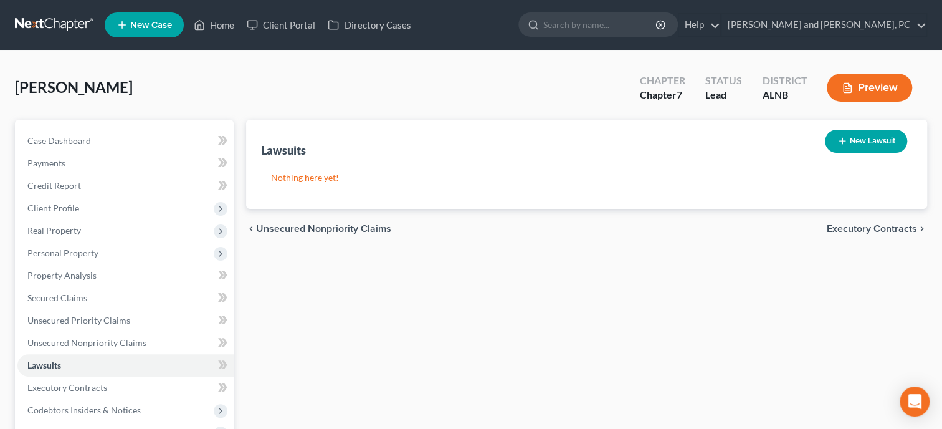
click at [866, 140] on button "New Lawsuit" at bounding box center [866, 141] width 82 height 23
select select "0"
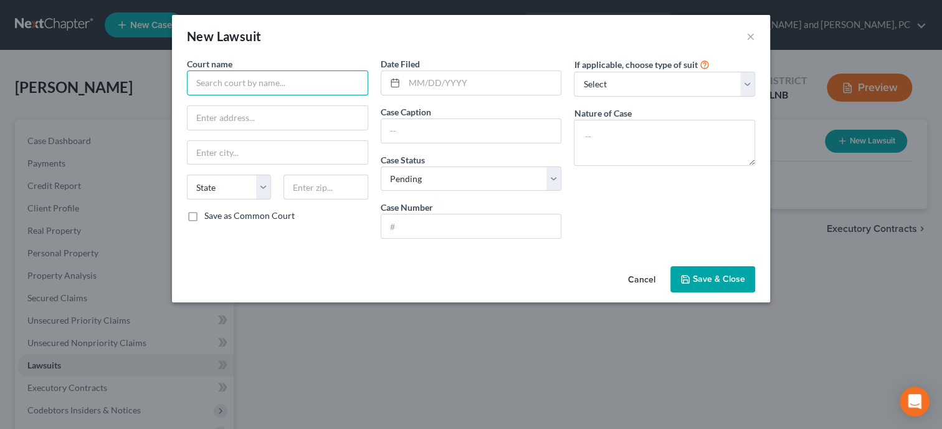
click at [220, 79] on input "text" at bounding box center [277, 82] width 181 height 25
type input "Circuit Court Dekalb County"
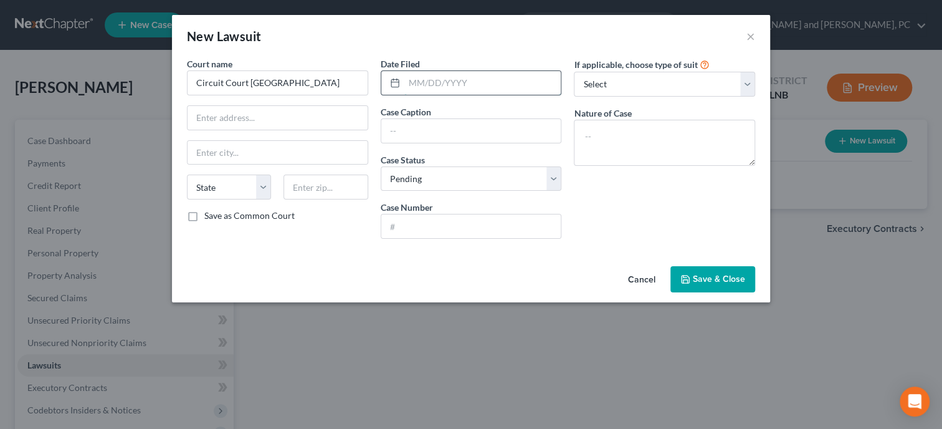
click at [441, 91] on input "text" at bounding box center [482, 83] width 157 height 24
type input "12/05/2016"
click at [392, 135] on input "text" at bounding box center [471, 131] width 180 height 24
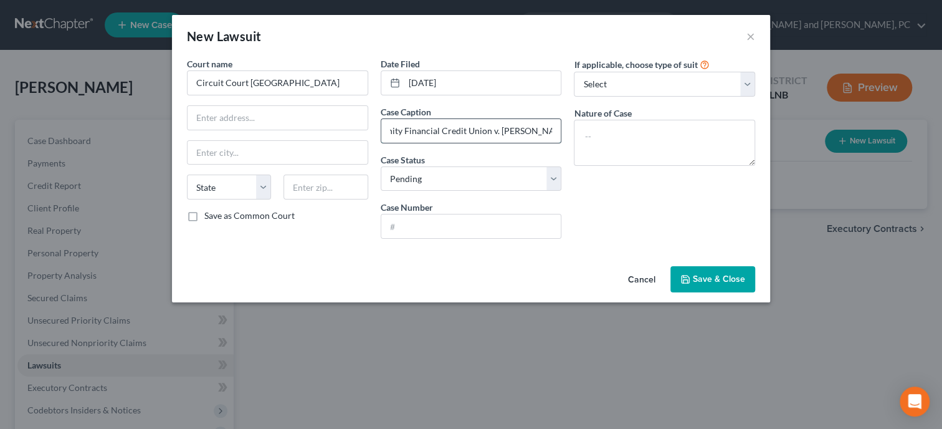
scroll to position [0, 41]
type input "Community Financial Credit Union v. Charles J Rinaldi"
click at [381, 166] on select "Select Pending On Appeal Concluded" at bounding box center [471, 178] width 181 height 25
select select "2"
click option "Concluded" at bounding box center [0, 0] width 0 height 0
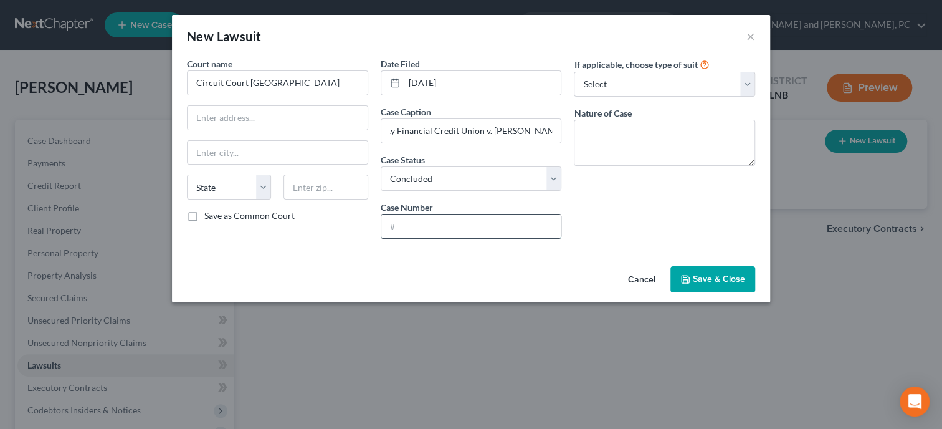
click at [421, 224] on input "text" at bounding box center [471, 226] width 180 height 24
type input "CV 2016 900285"
click at [574, 72] on select "Select Repossession Garnishment Foreclosure Attached, Seized, Or Levied Other" at bounding box center [664, 84] width 181 height 25
select select "0"
click option "Repossession" at bounding box center [0, 0] width 0 height 0
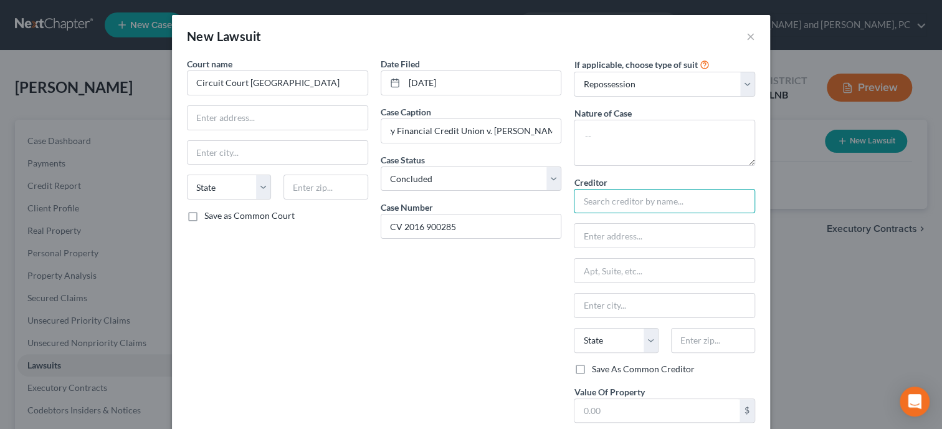
click at [638, 199] on input "text" at bounding box center [664, 201] width 181 height 25
type input "Community Financial Credit Union"
click at [672, 242] on input "text" at bounding box center [665, 236] width 180 height 24
paste input "500 S. Harvey St., Plymouth"
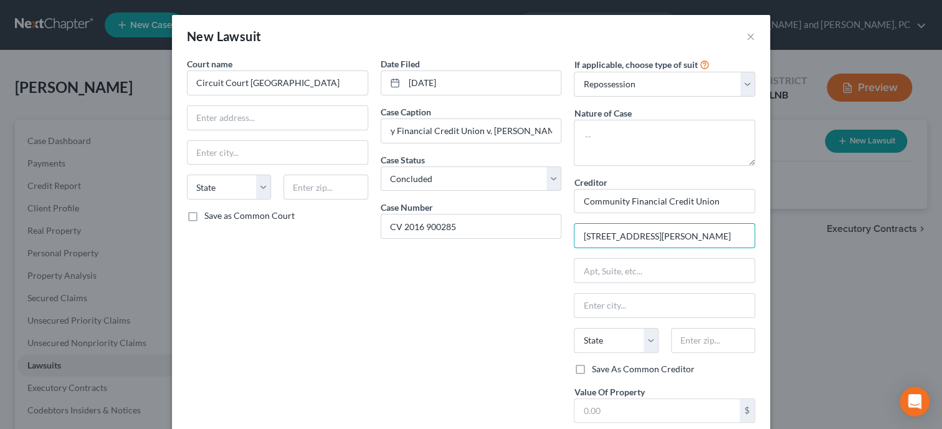
type input "500 S. Harvey St., Plymouth"
click at [716, 334] on input "text" at bounding box center [713, 340] width 84 height 25
paste input "48170"
type input "48170"
click at [492, 366] on div "Date Filed 12/05/2016 Case Caption Community Financial Credit Union v. Charles …" at bounding box center [472, 277] width 194 height 441
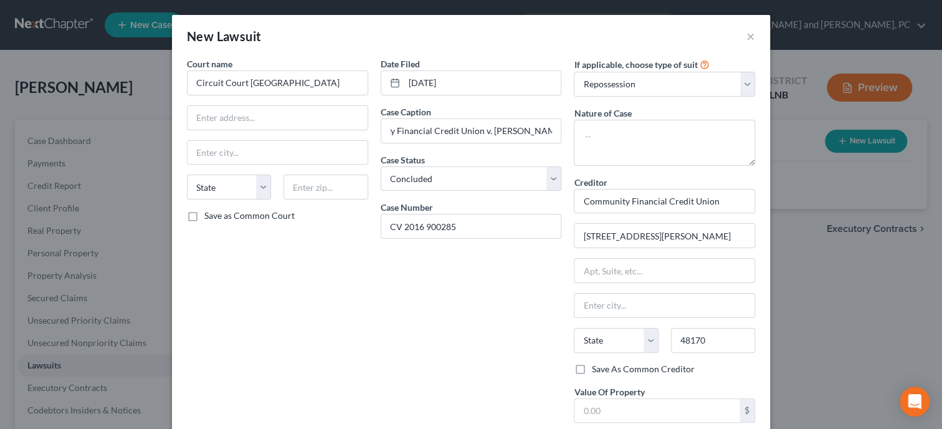
type input "Plymouth"
select select "23"
click at [591, 366] on label "Save As Common Creditor" at bounding box center [642, 369] width 103 height 12
click at [596, 366] on input "Save As Common Creditor" at bounding box center [600, 367] width 8 height 8
checkbox input "true"
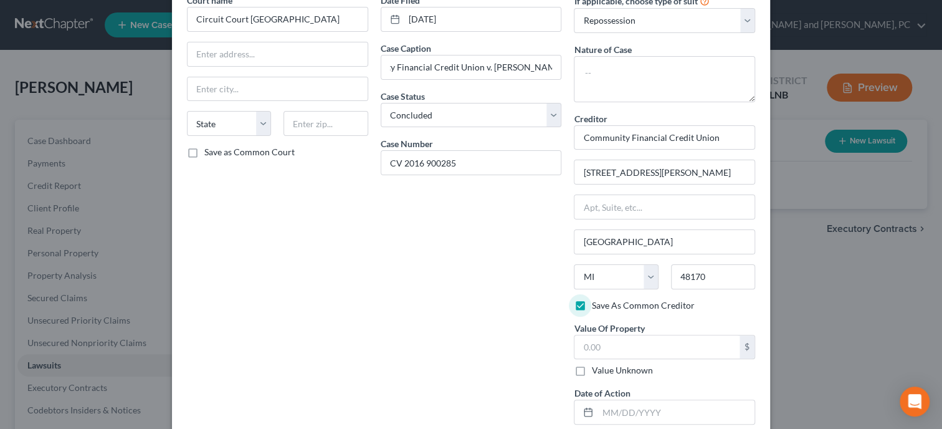
scroll to position [128, 0]
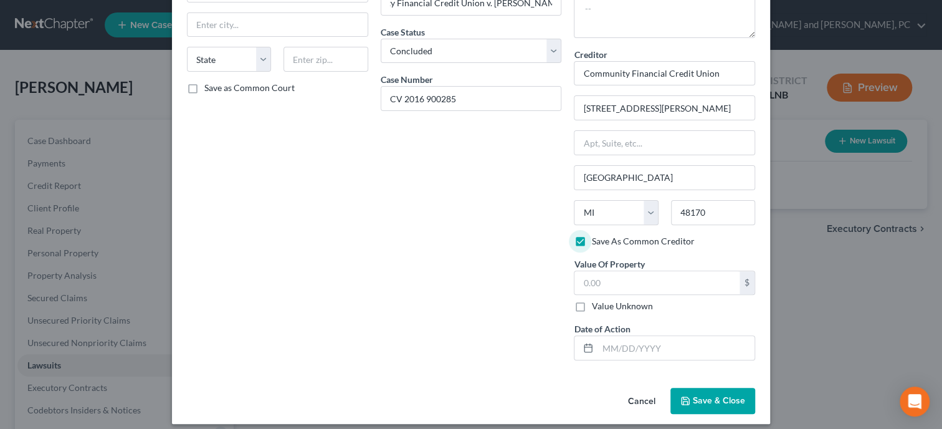
click at [591, 300] on label "Value Unknown" at bounding box center [621, 306] width 61 height 12
click at [596, 300] on input "Value Unknown" at bounding box center [600, 304] width 8 height 8
checkbox input "true"
type input "0.00"
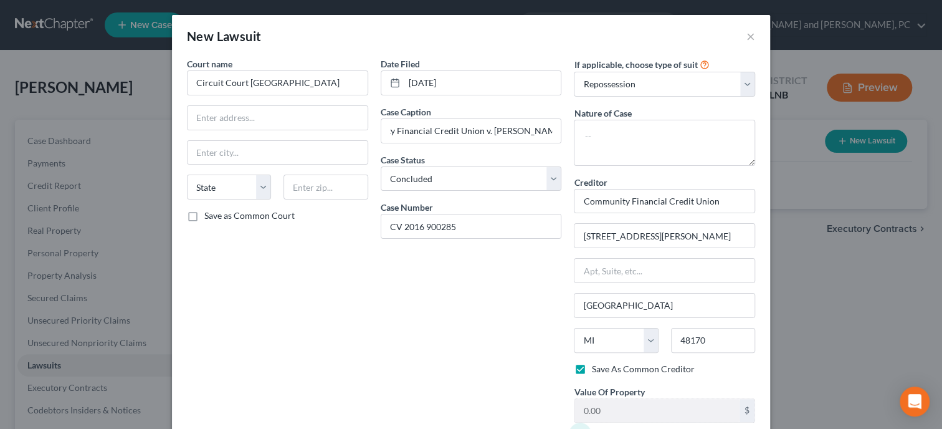
scroll to position [136, 0]
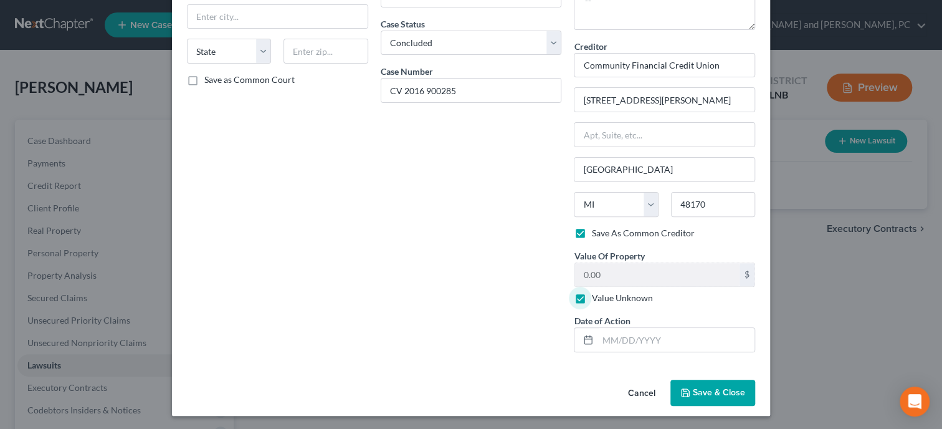
click at [729, 382] on button "Save & Close" at bounding box center [713, 393] width 85 height 26
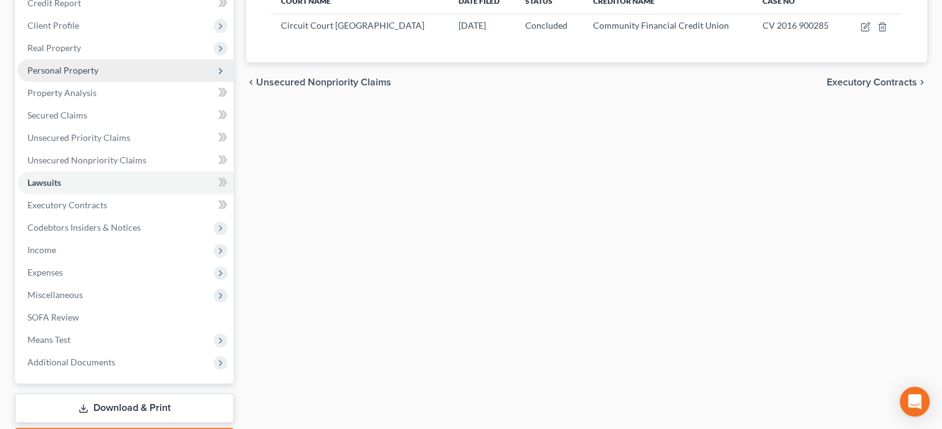
scroll to position [192, 0]
